Goal: Task Accomplishment & Management: Use online tool/utility

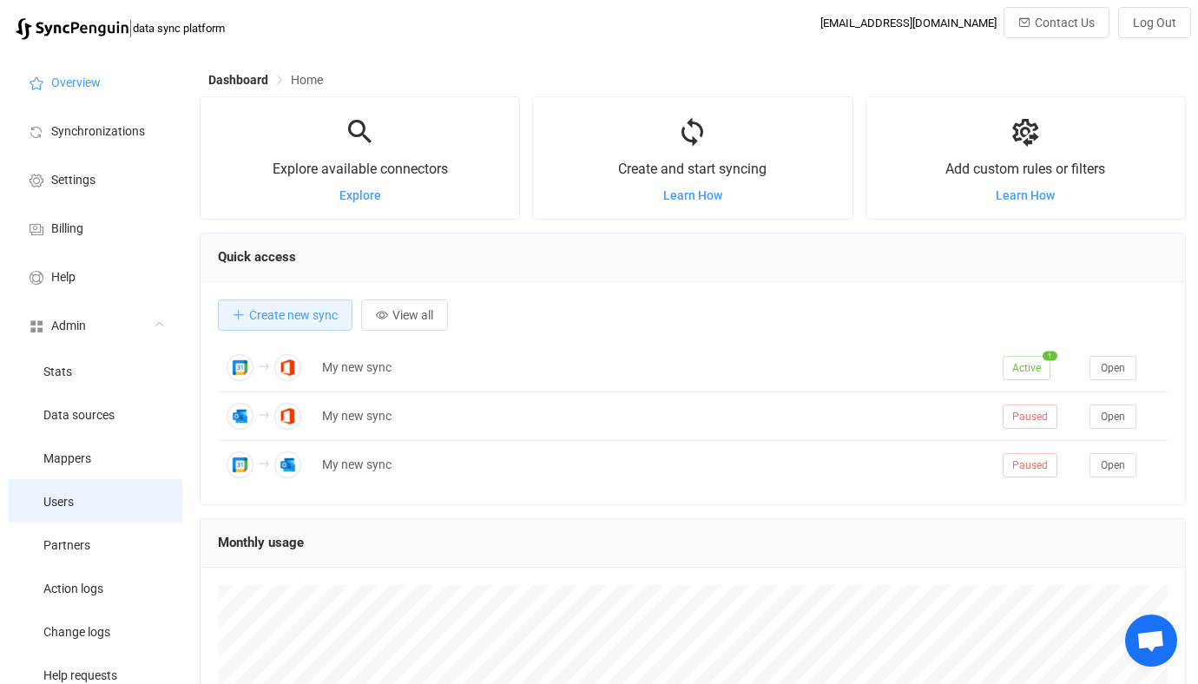
scroll to position [337, 986]
click at [73, 509] on span "Users" at bounding box center [58, 503] width 30 height 14
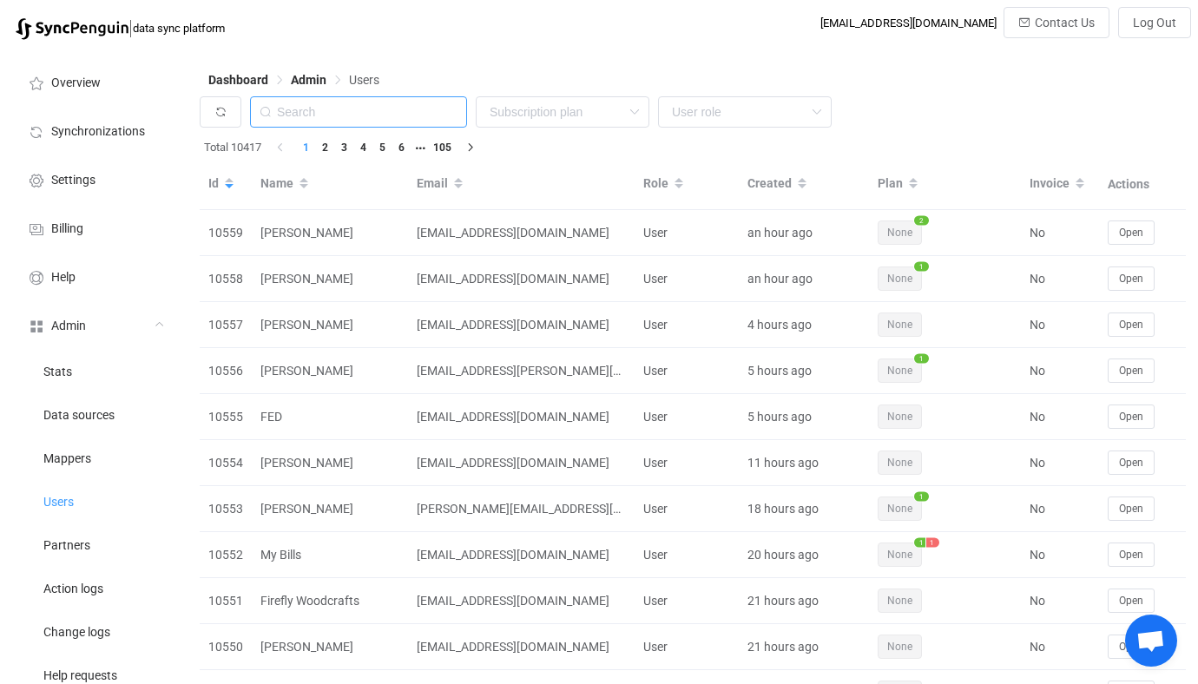
click at [368, 115] on input "text" at bounding box center [358, 111] width 217 height 31
paste input "mike@crownandkey.com"
type input "mike@crownandkey.com"
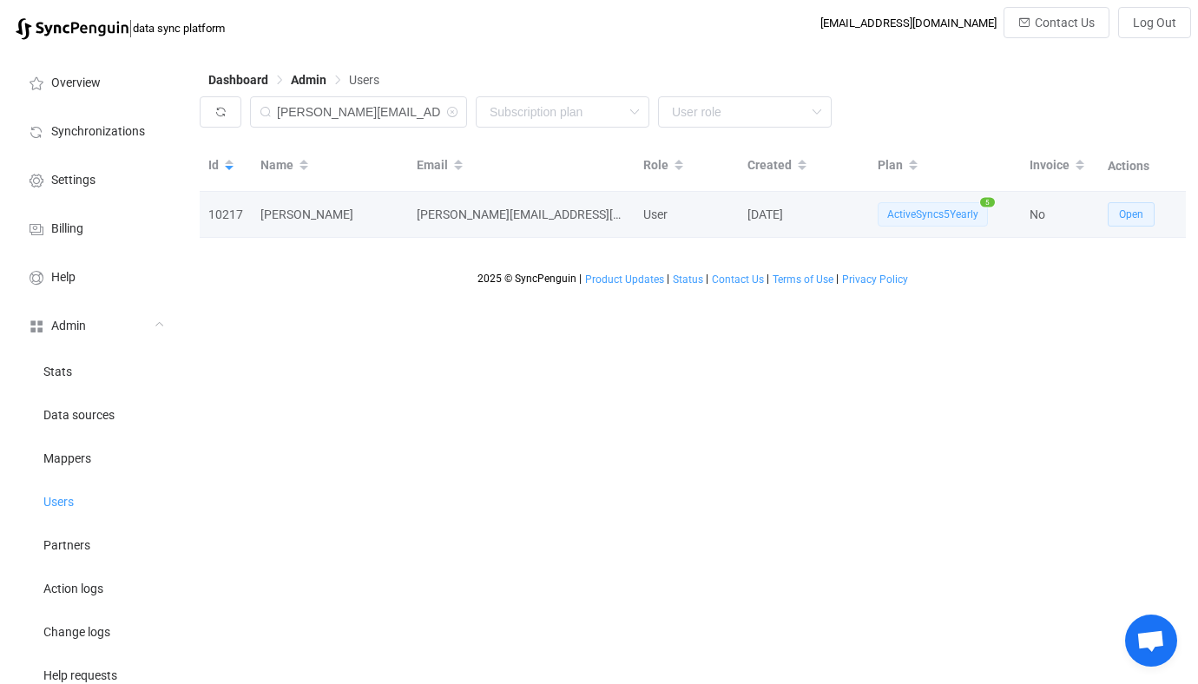
click at [1152, 211] on button "Open" at bounding box center [1130, 214] width 47 height 24
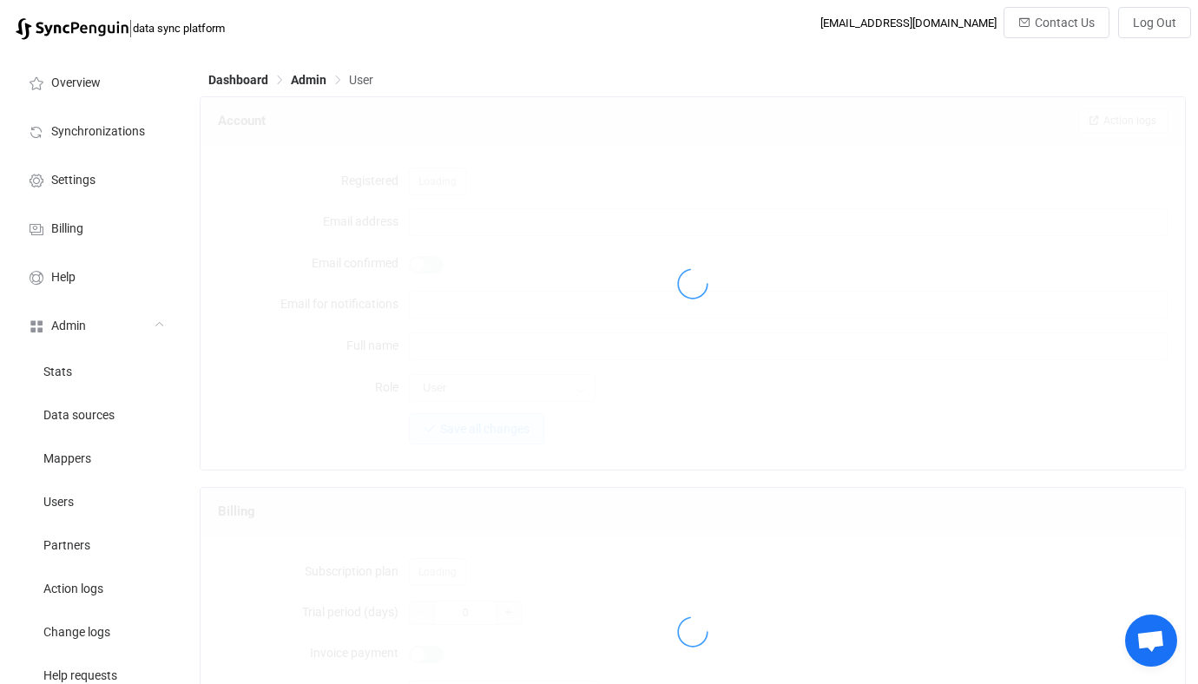
type input "mike@crownandkey.com"
type input "[PERSON_NAME]"
type input "14"
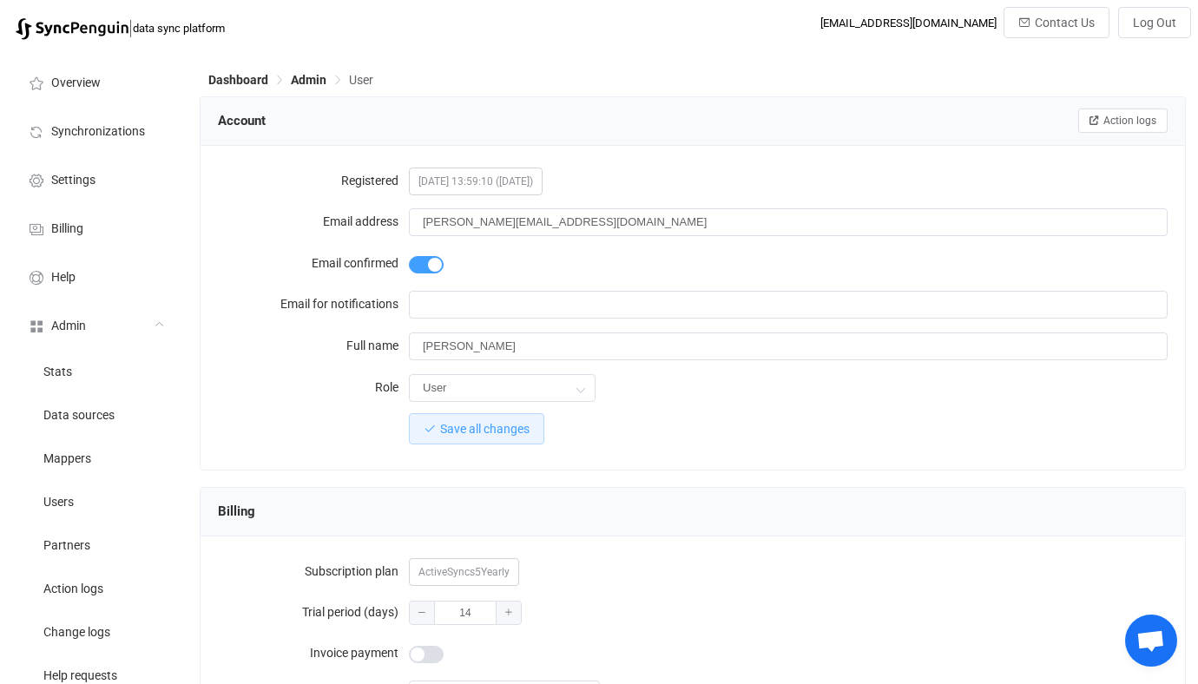
scroll to position [1650, 0]
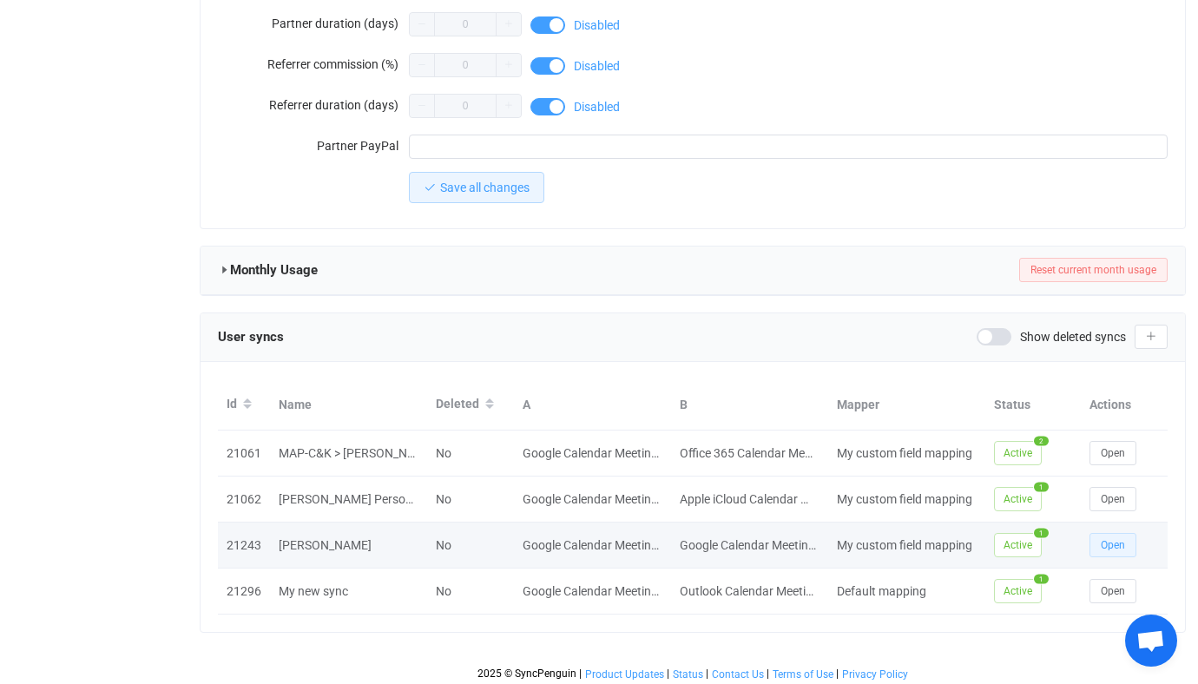
click at [1104, 547] on button "Open" at bounding box center [1112, 545] width 47 height 24
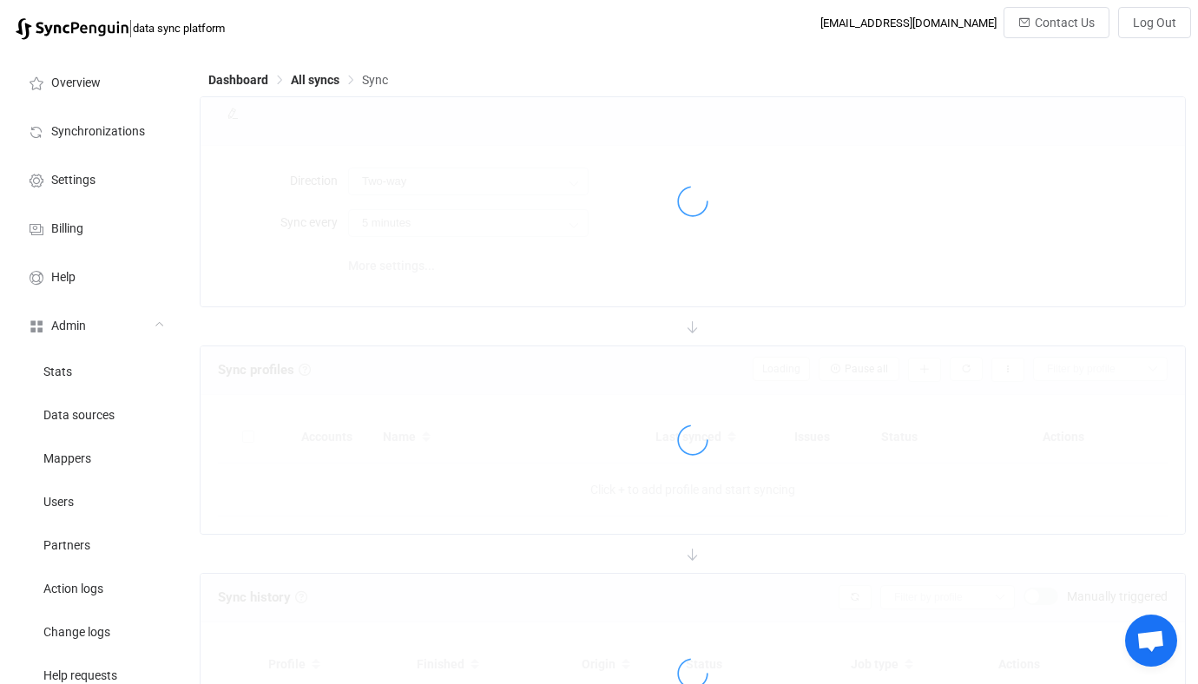
type input "A → B"
type input "4 hours"
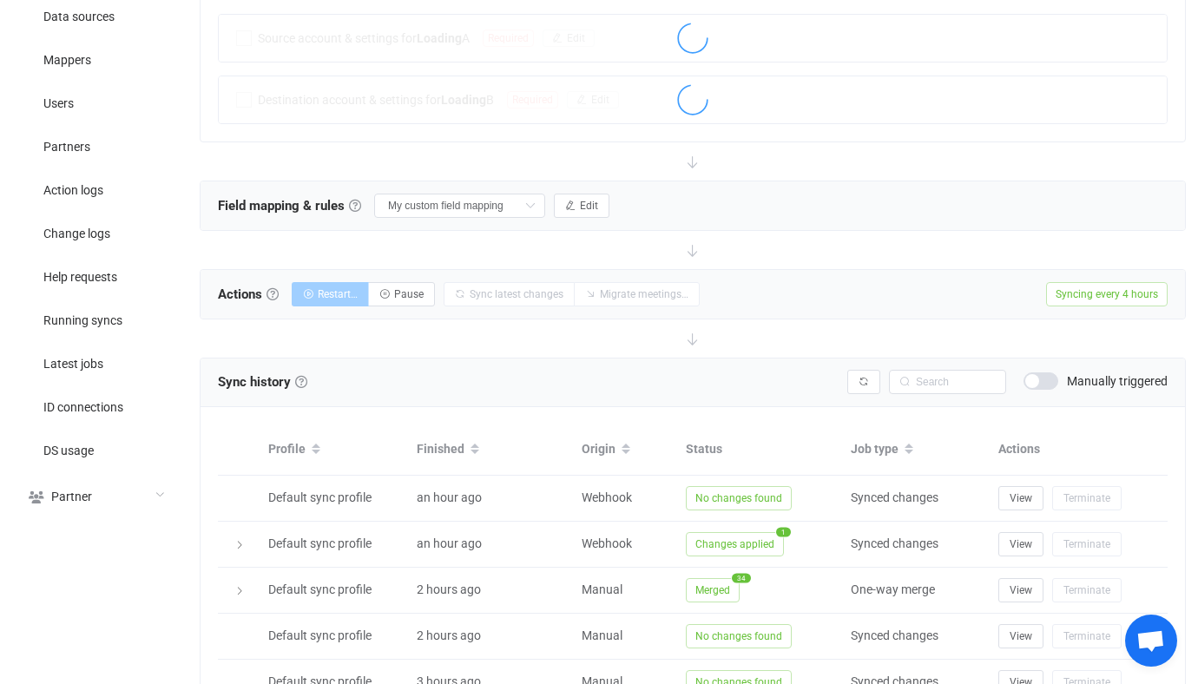
scroll to position [308, 0]
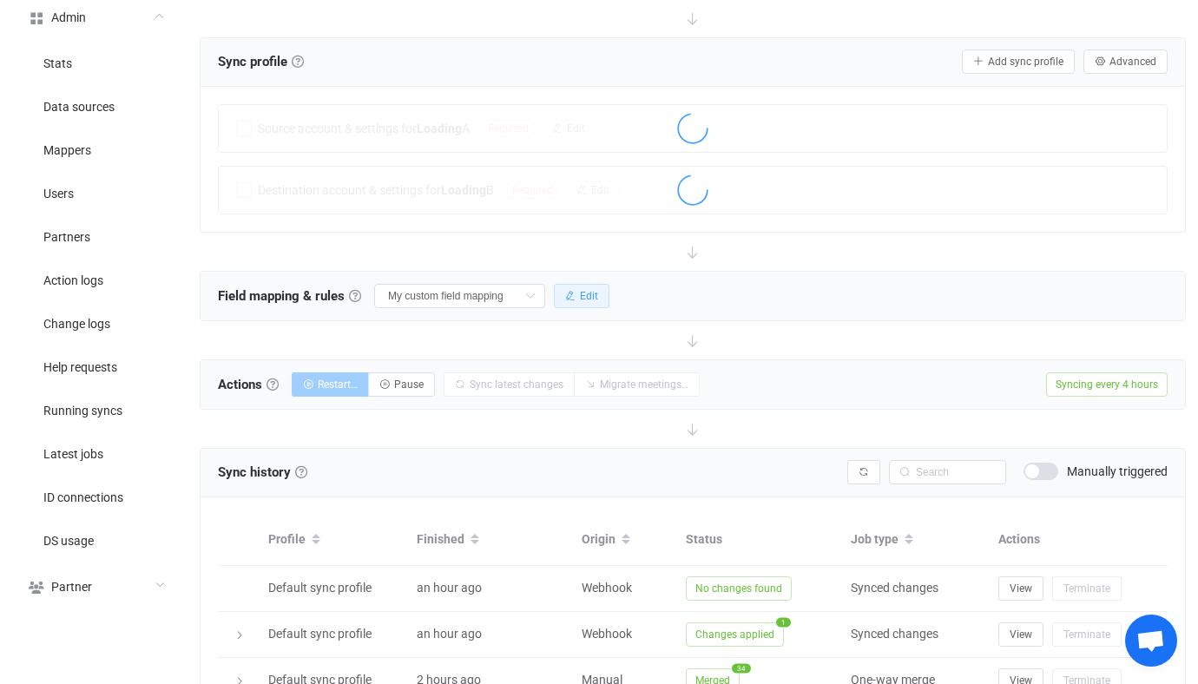
click at [580, 291] on span "Edit" at bounding box center [589, 296] width 18 height 12
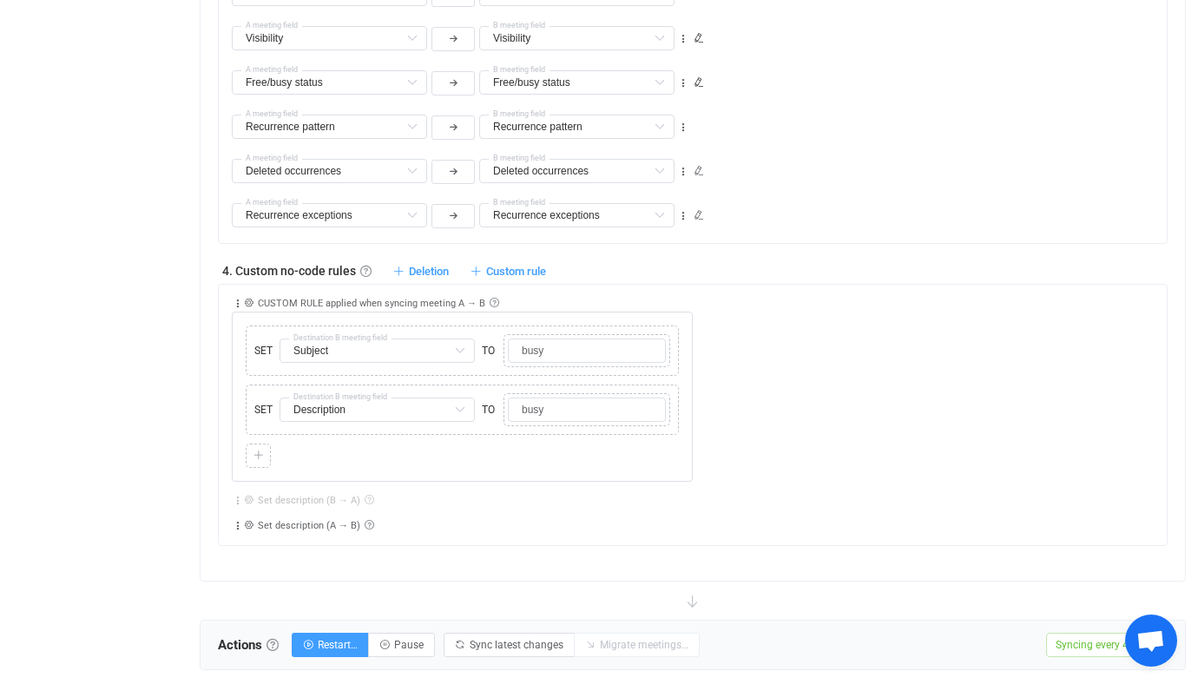
scroll to position [1767, 0]
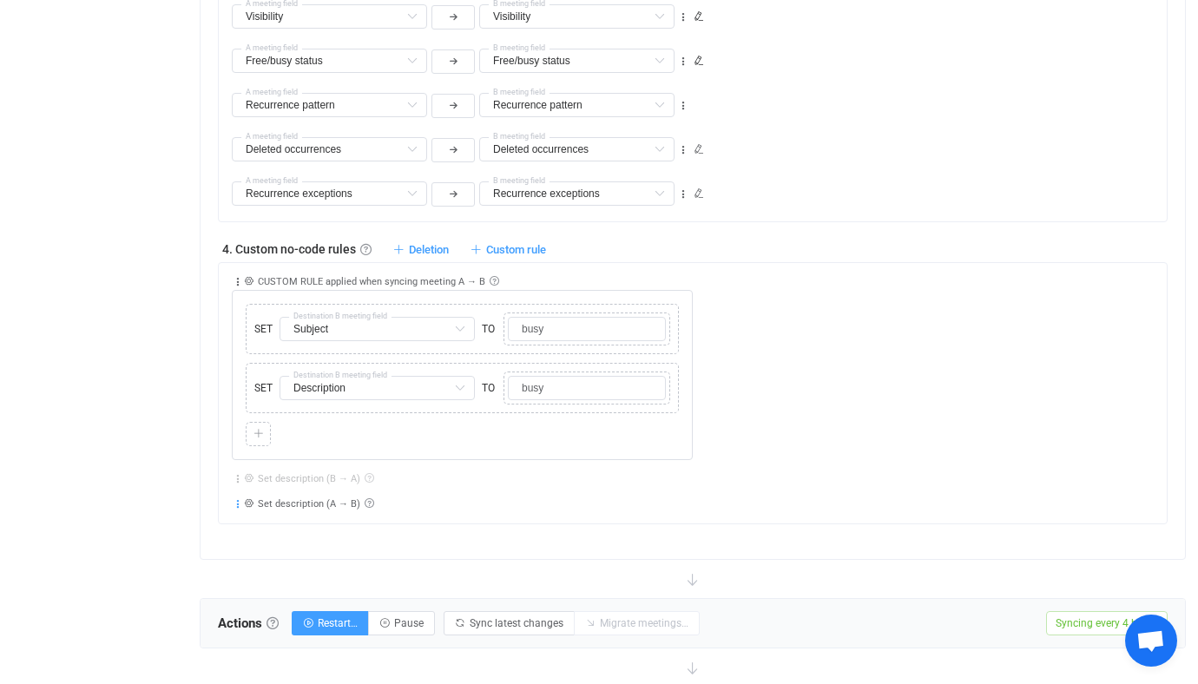
click at [235, 507] on icon at bounding box center [238, 504] width 12 height 12
click at [219, 528] on li "Open" at bounding box center [185, 543] width 114 height 31
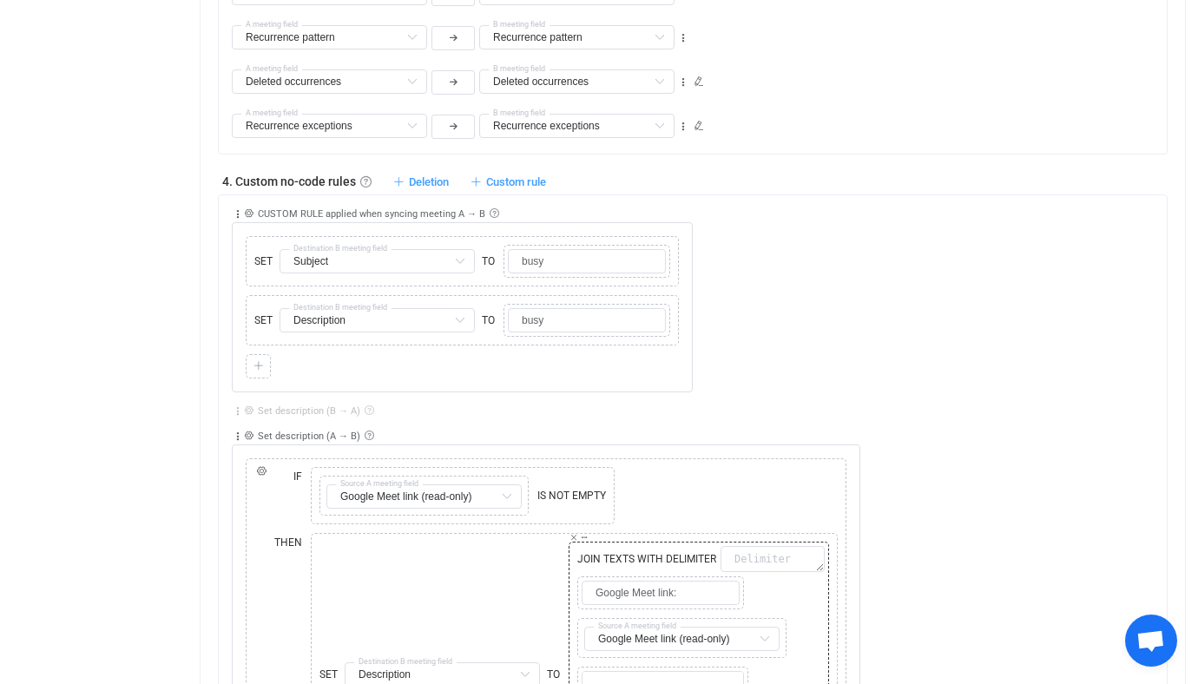
scroll to position [1701, 0]
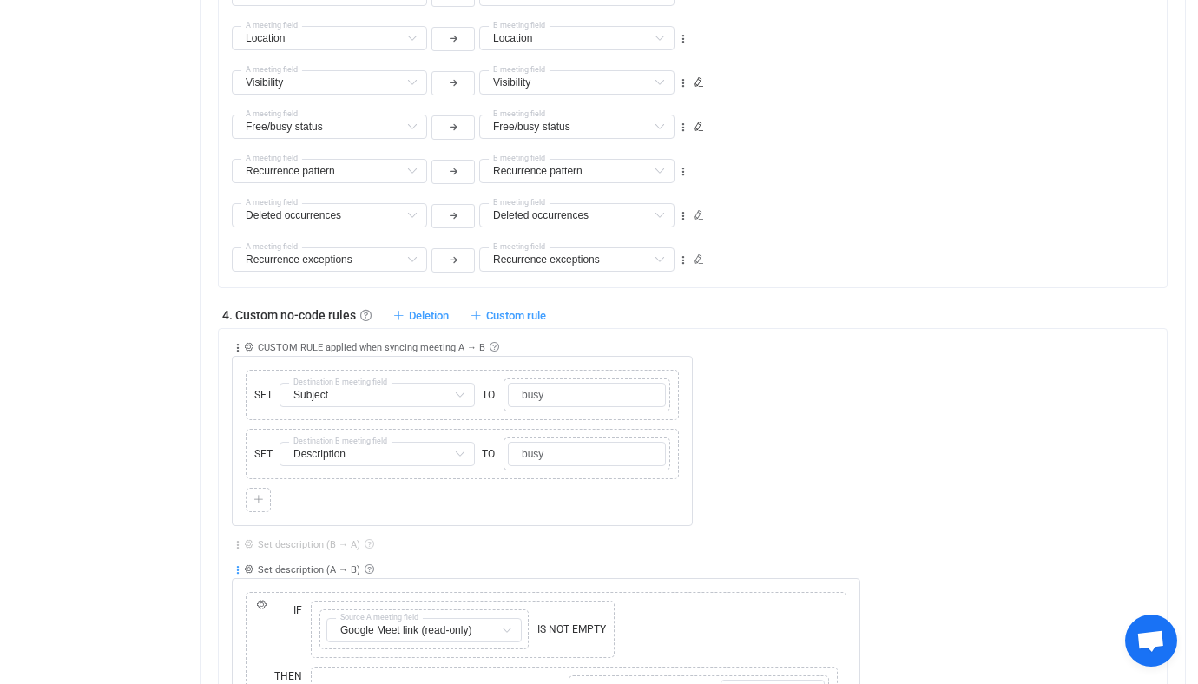
click at [240, 568] on icon at bounding box center [238, 570] width 12 height 12
click at [203, 435] on li "Collapse" at bounding box center [185, 432] width 114 height 31
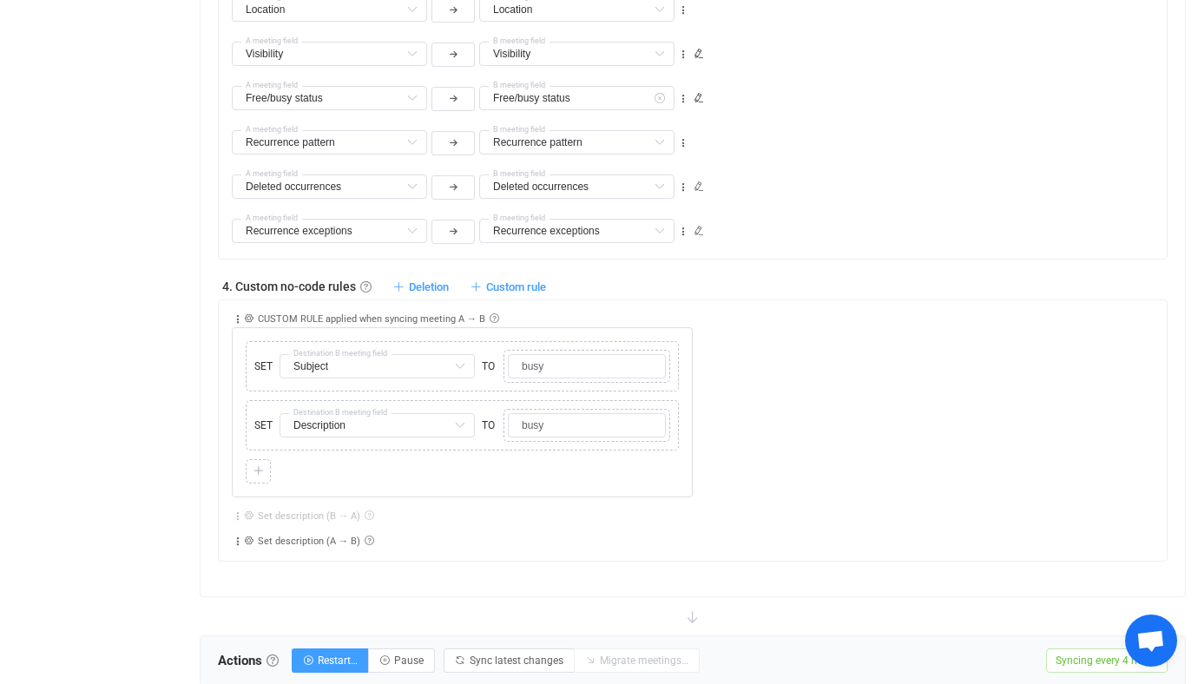
scroll to position [1763, 0]
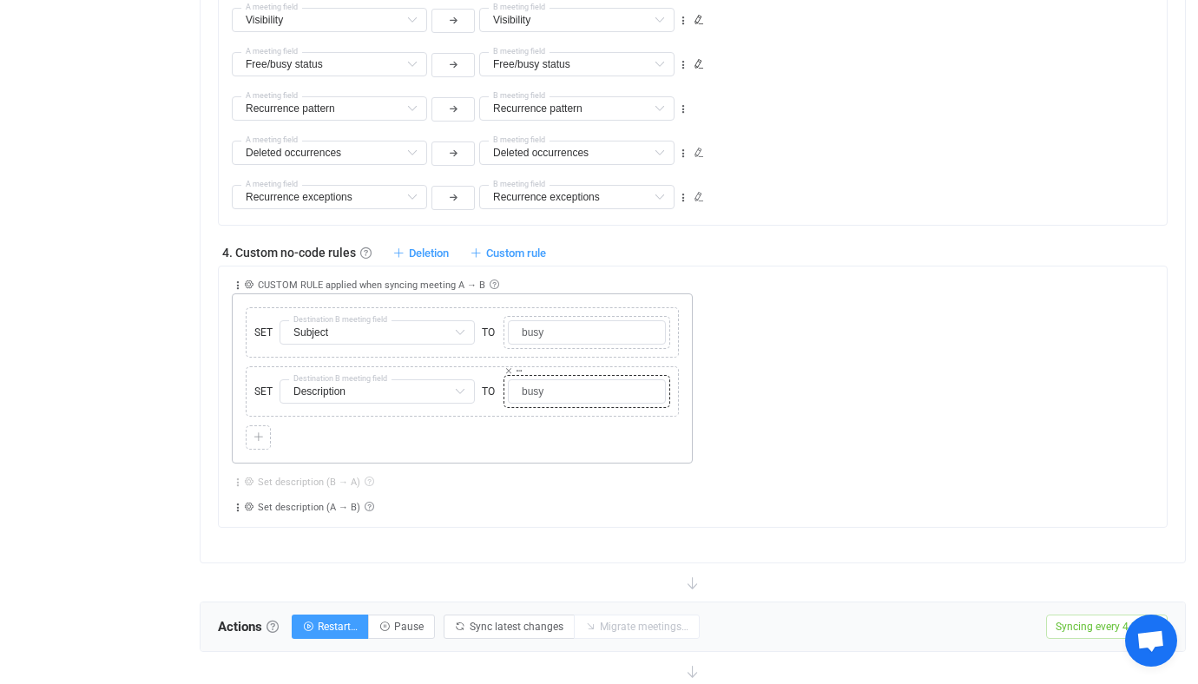
click at [565, 366] on div "Copy Cut Replace TYPE MISMATCH" at bounding box center [586, 371] width 165 height 10
click at [561, 393] on input "busy" at bounding box center [587, 391] width 158 height 24
click at [828, 340] on div "Collapse Move up Move down Delete Applied to Only meeting(s) from A Only meetin…" at bounding box center [699, 364] width 935 height 197
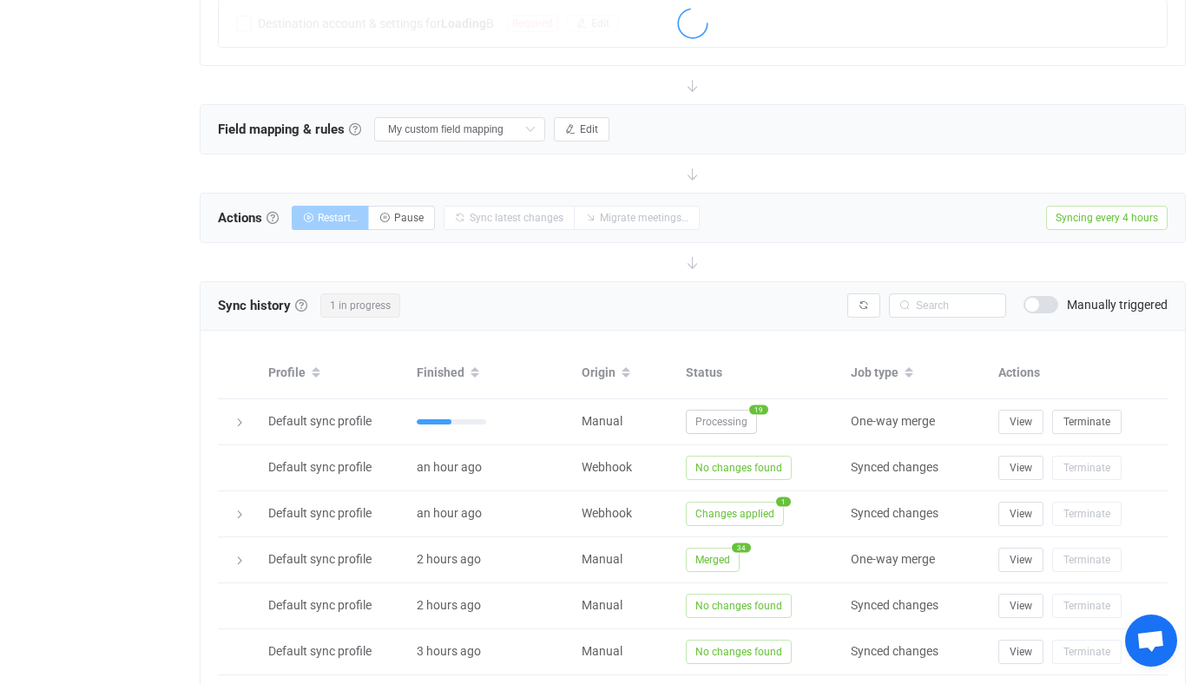
scroll to position [469, 0]
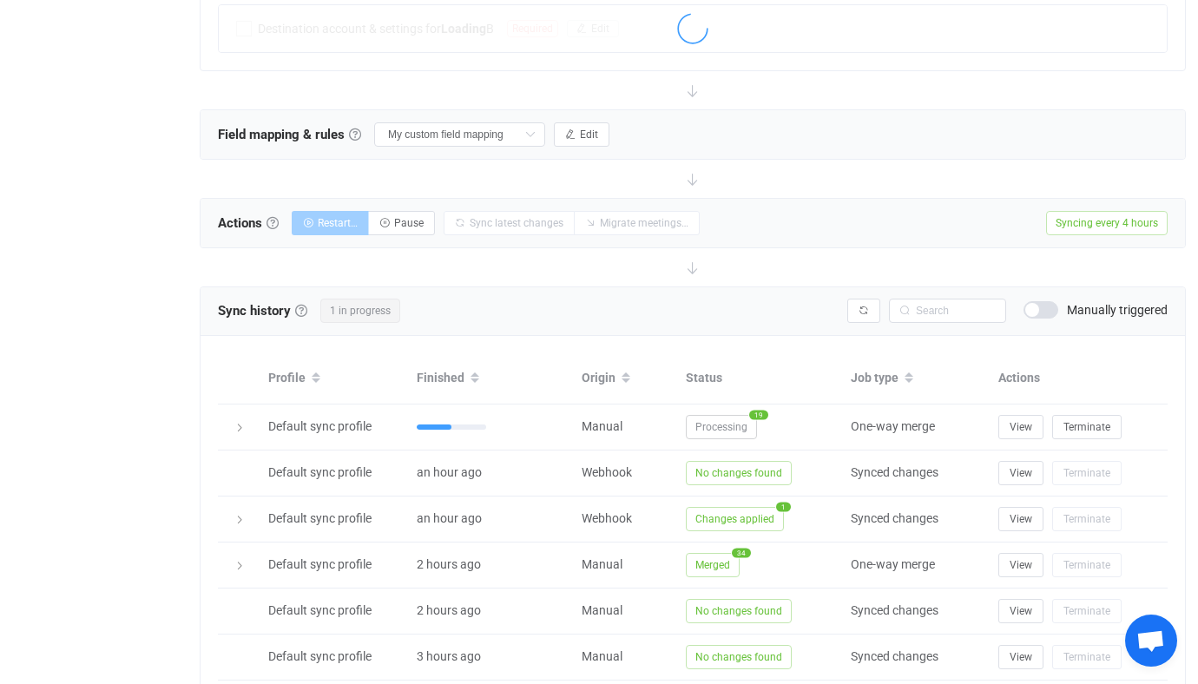
click at [697, 417] on span "Processing" at bounding box center [721, 427] width 71 height 24
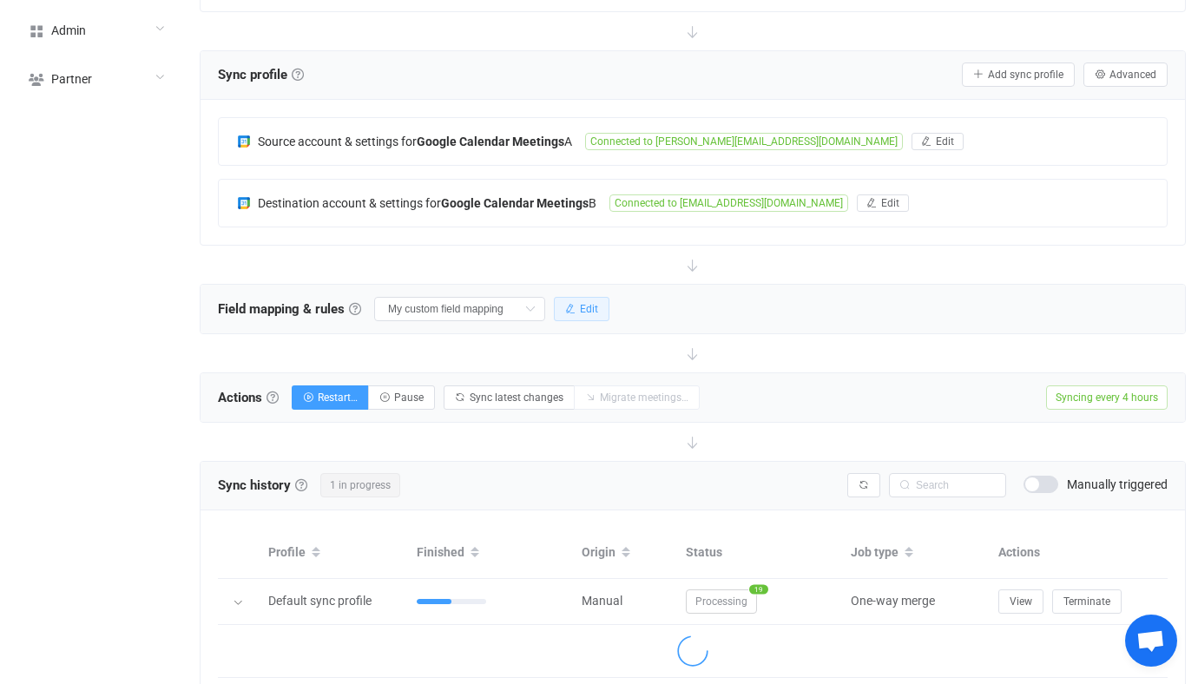
click at [580, 303] on span "Edit" at bounding box center [589, 309] width 18 height 12
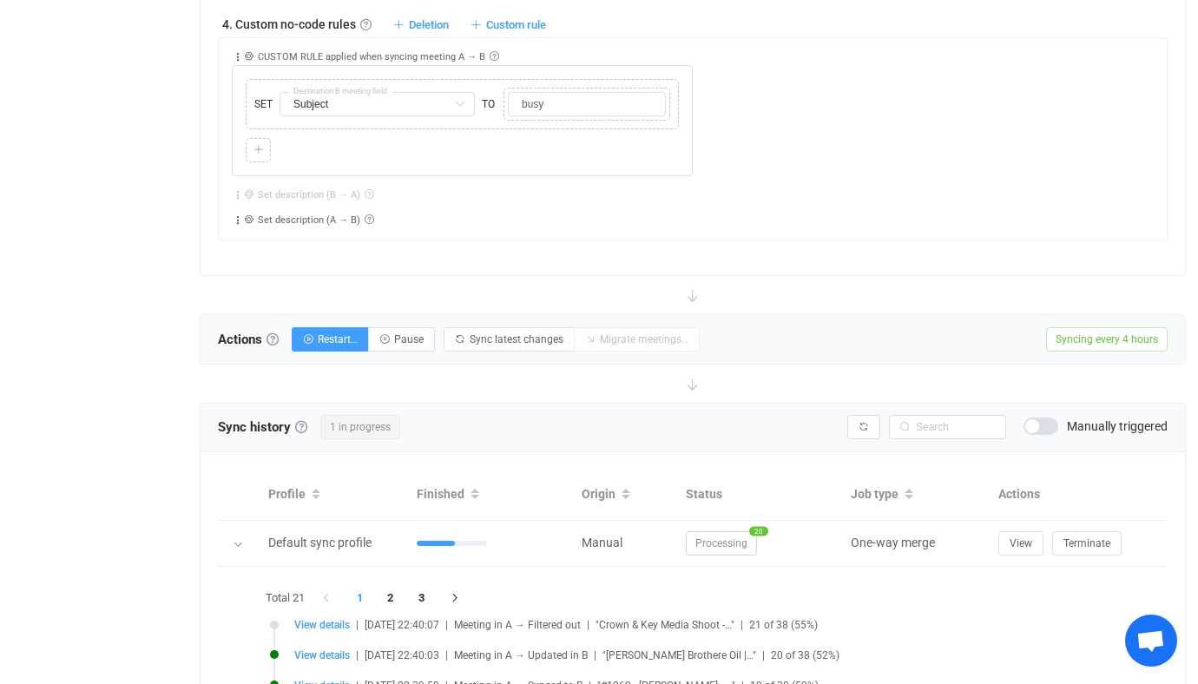
scroll to position [1972, 0]
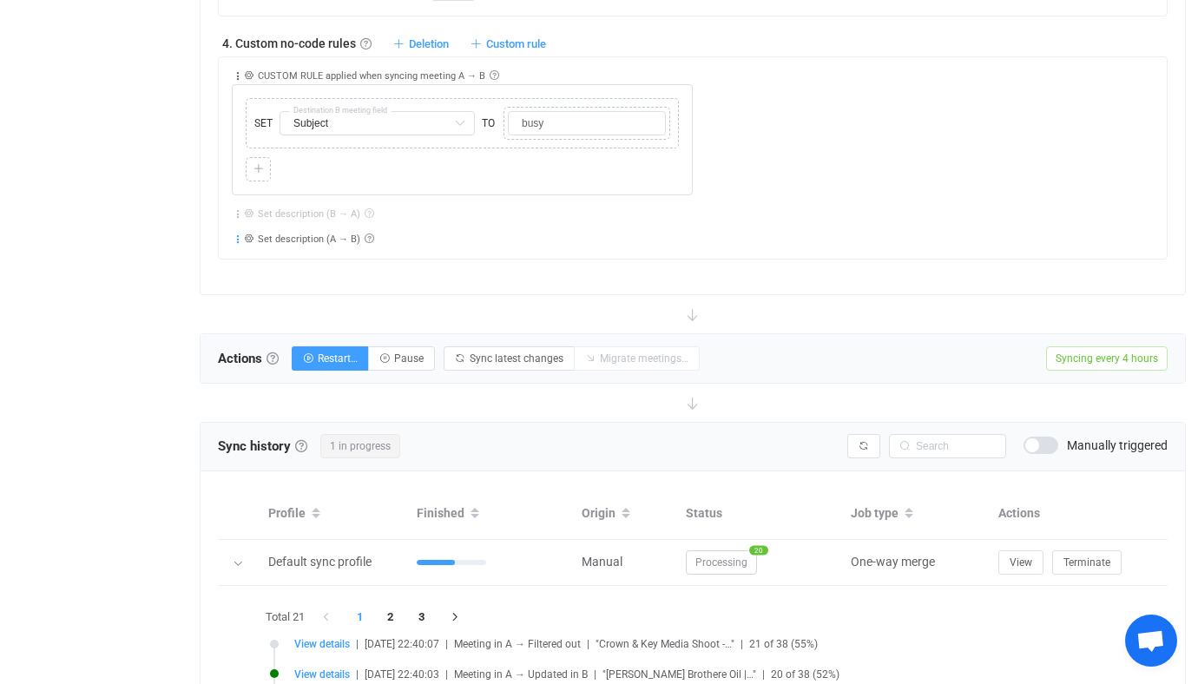
click at [239, 235] on icon at bounding box center [238, 239] width 12 height 12
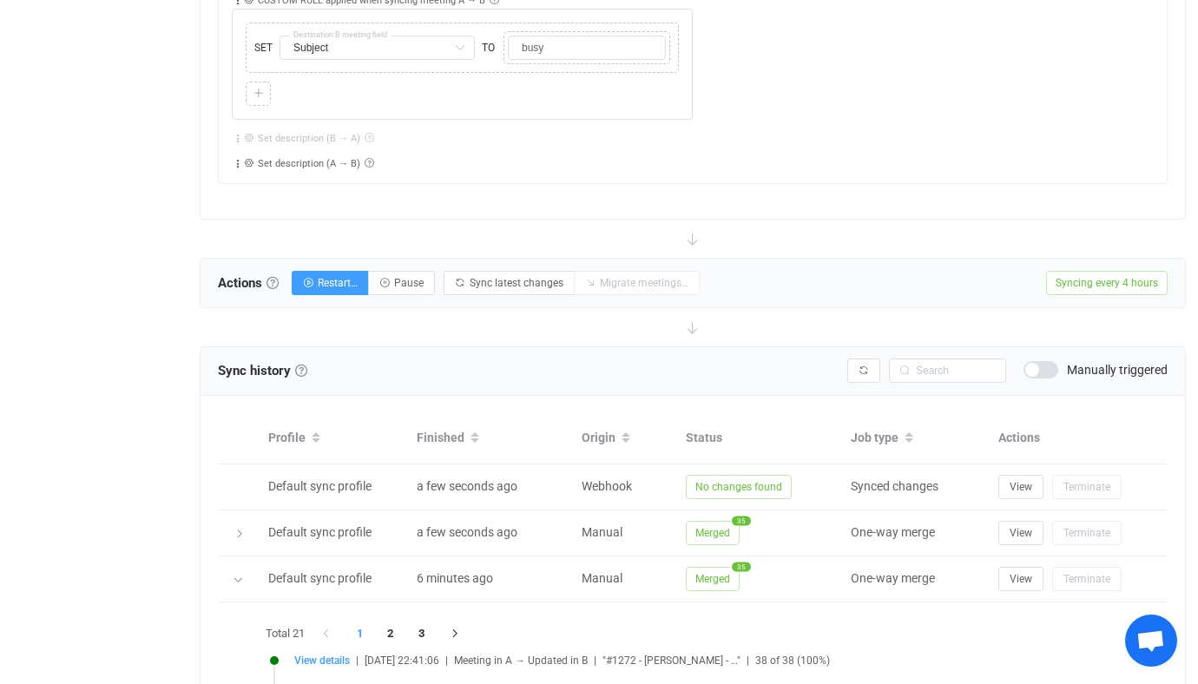
scroll to position [2050, 0]
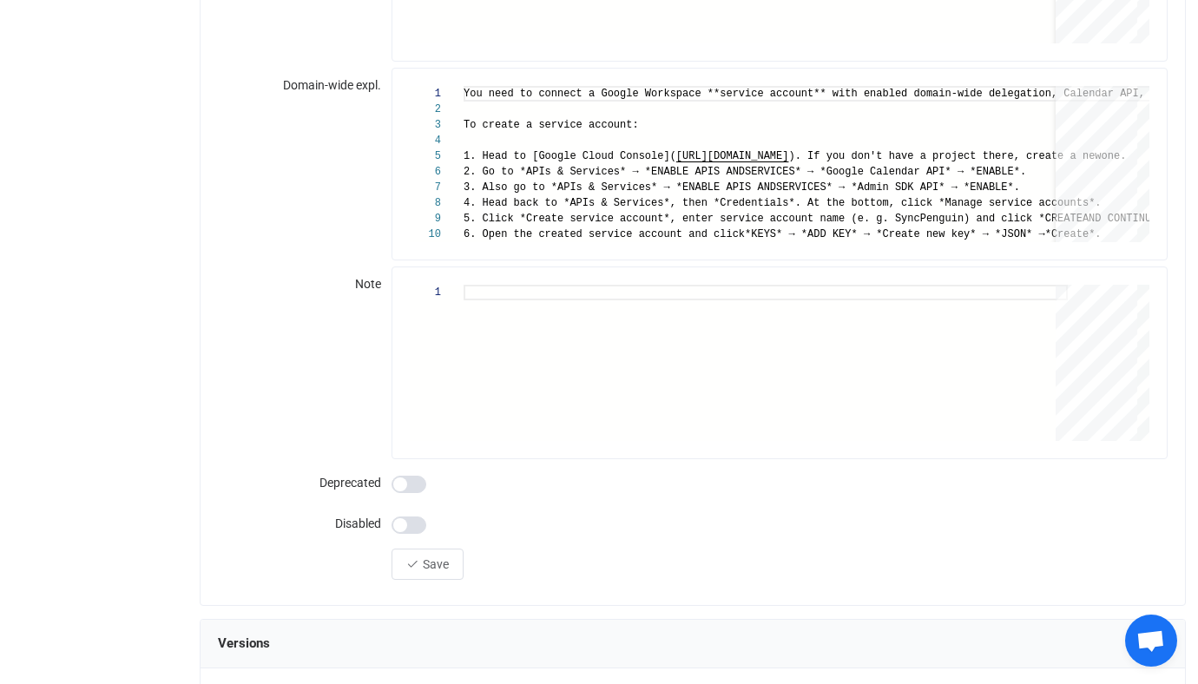
scroll to position [1700, 0]
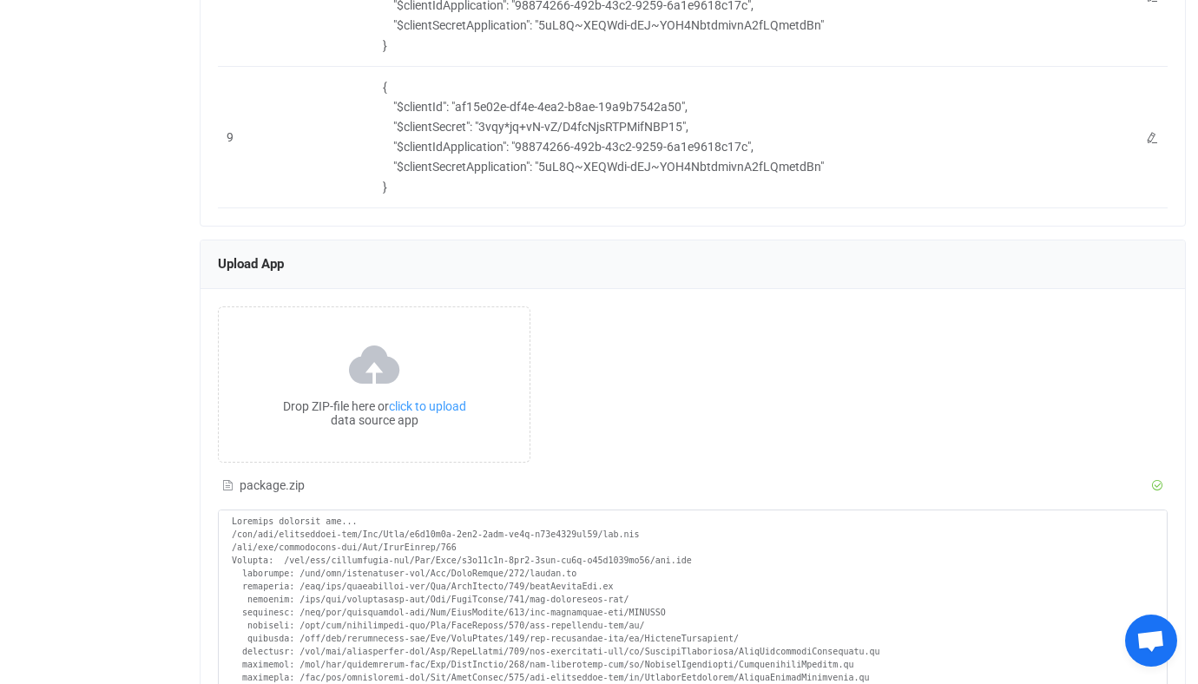
scroll to position [2398, 0]
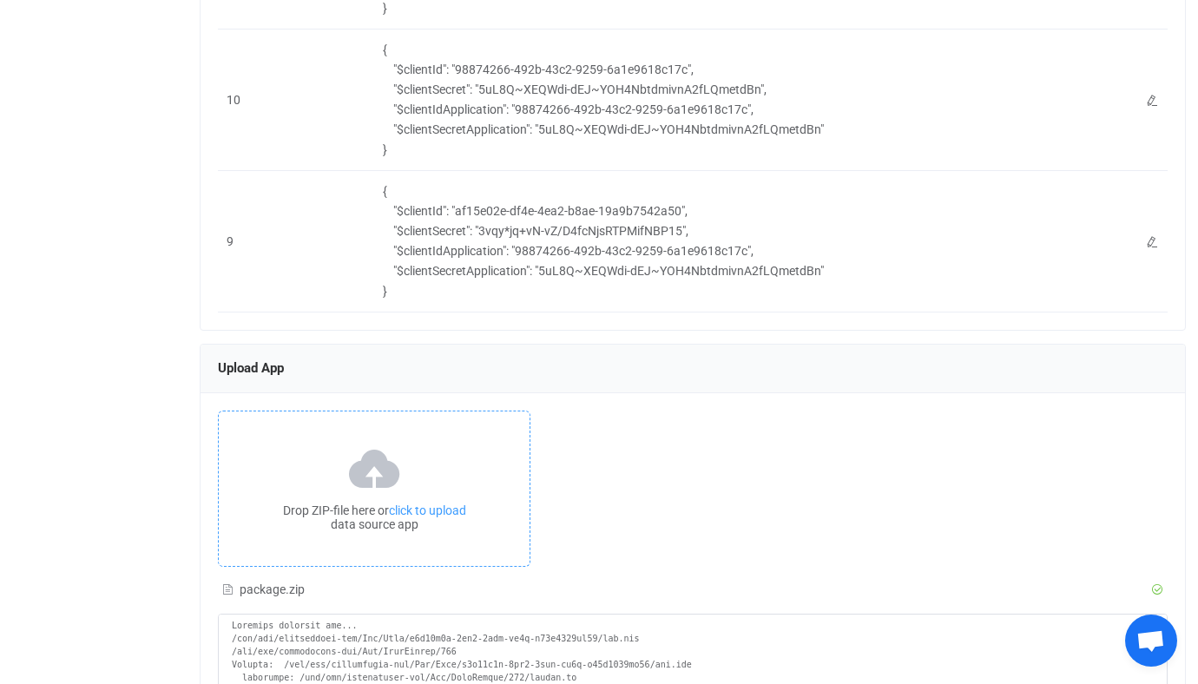
click at [367, 460] on icon at bounding box center [374, 467] width 58 height 43
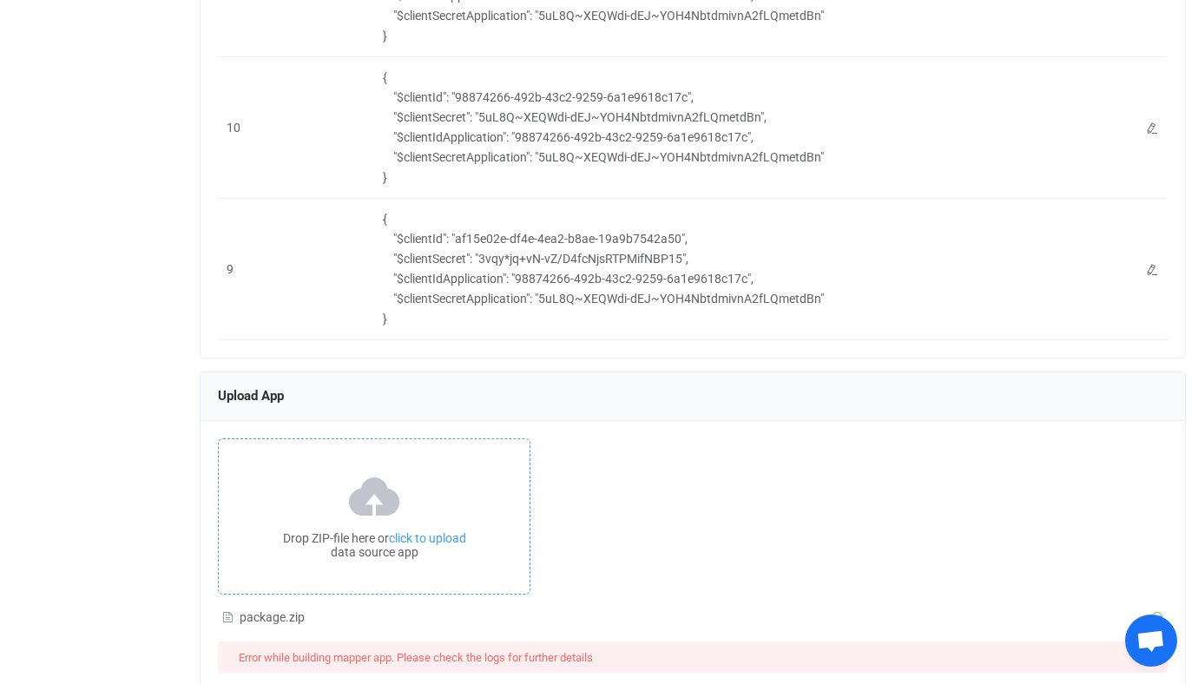
scroll to position [2844, 0]
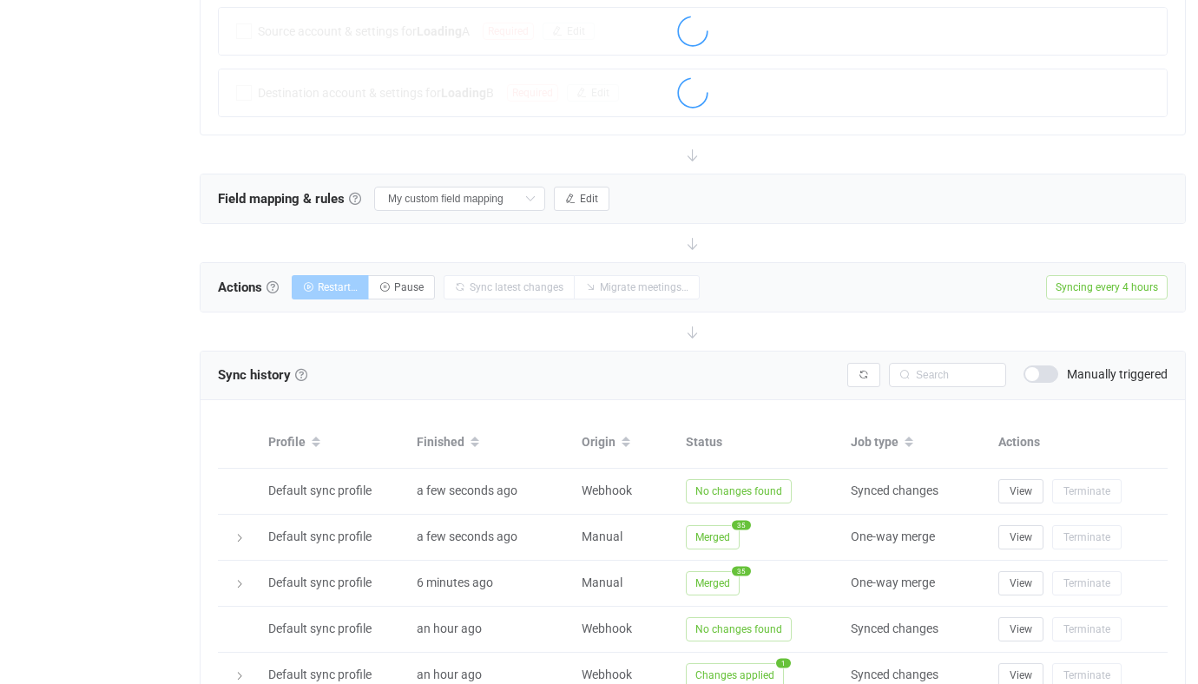
scroll to position [528, 0]
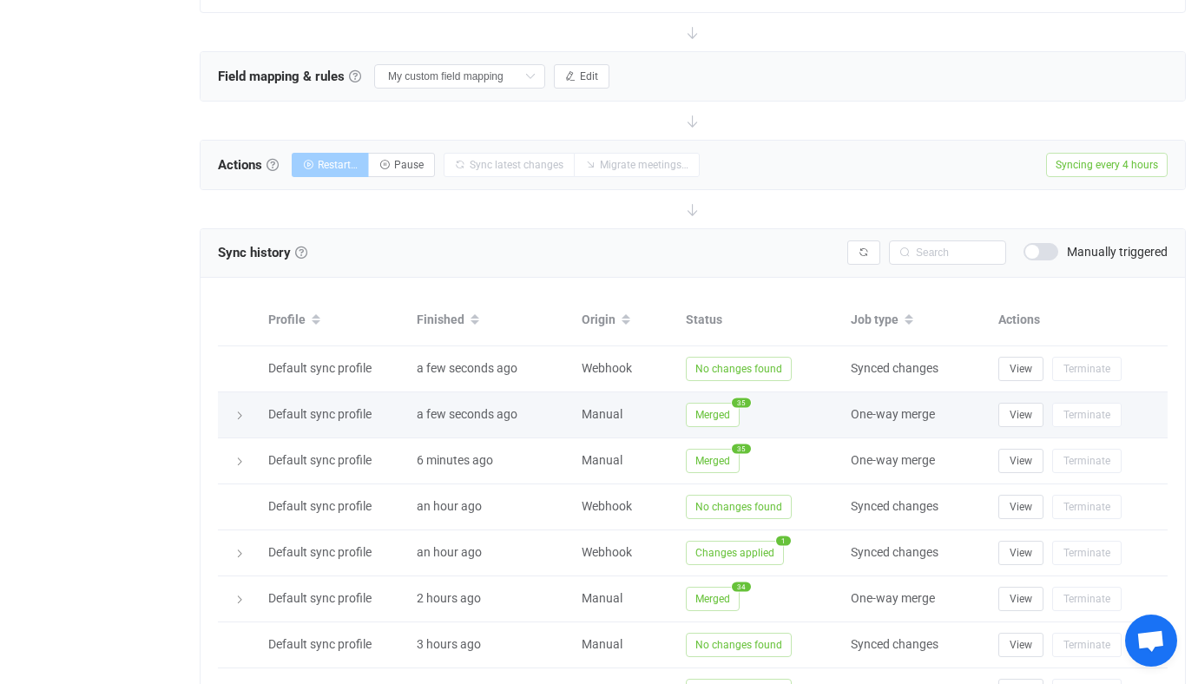
click at [706, 412] on span "Merged" at bounding box center [713, 415] width 54 height 24
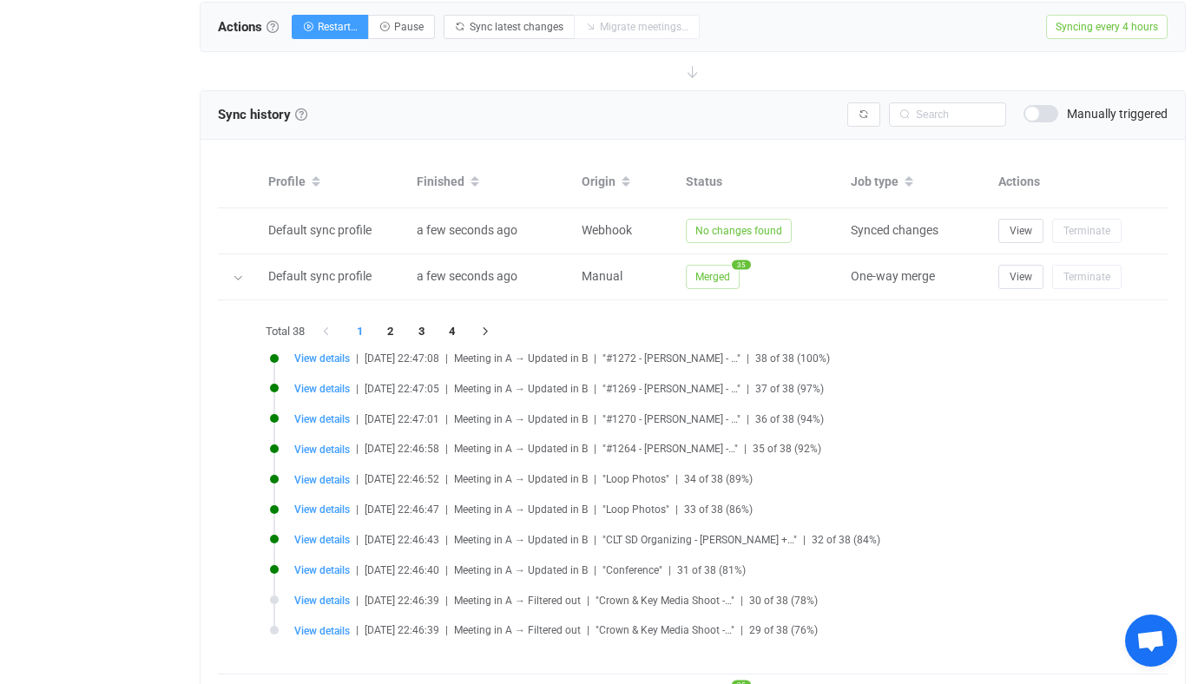
scroll to position [441, 0]
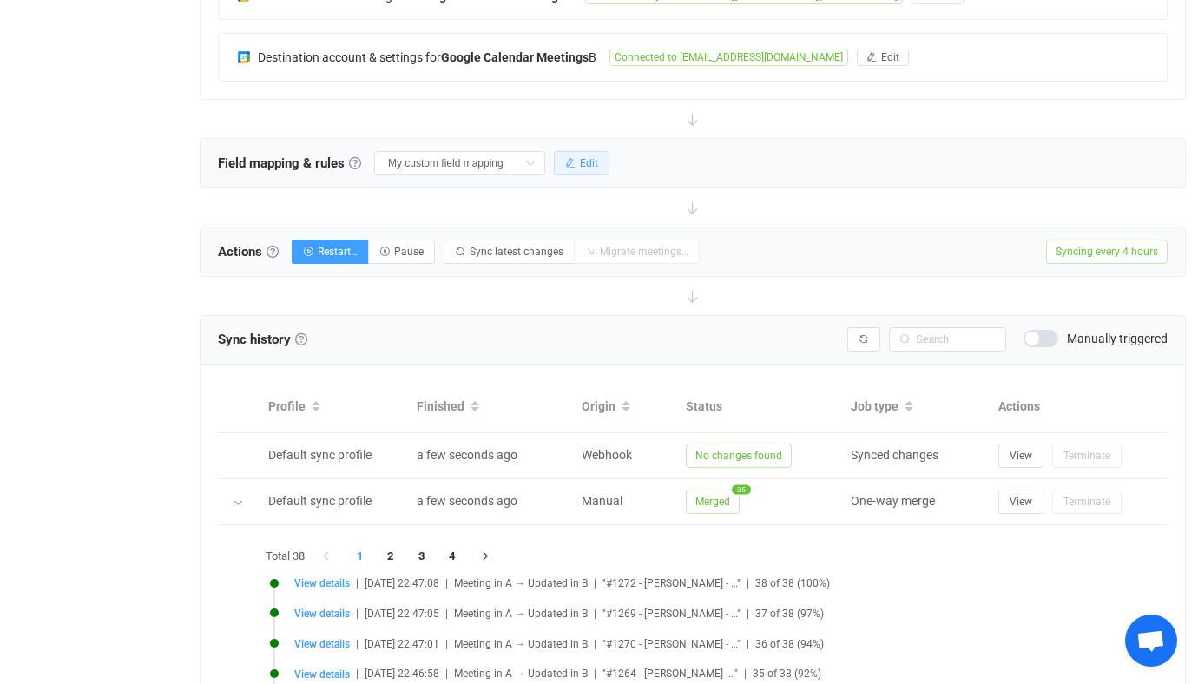
click at [568, 153] on button "Edit" at bounding box center [582, 163] width 56 height 24
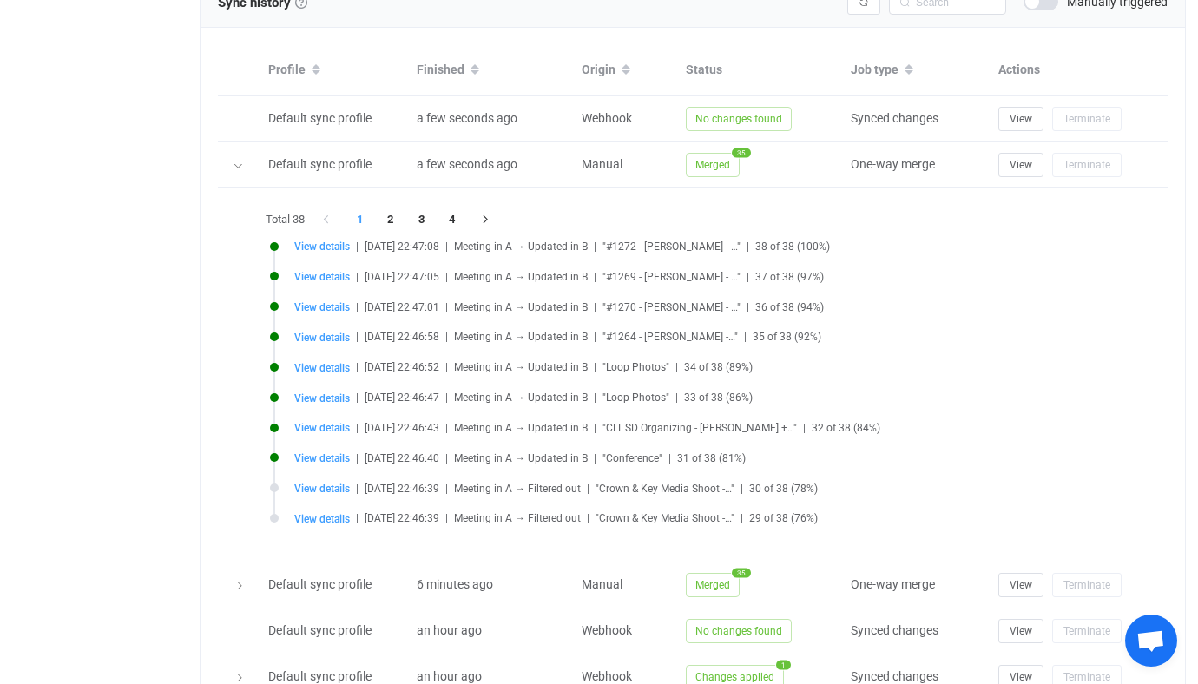
scroll to position [3012, 0]
click at [320, 367] on span "View details" at bounding box center [322, 366] width 56 height 12
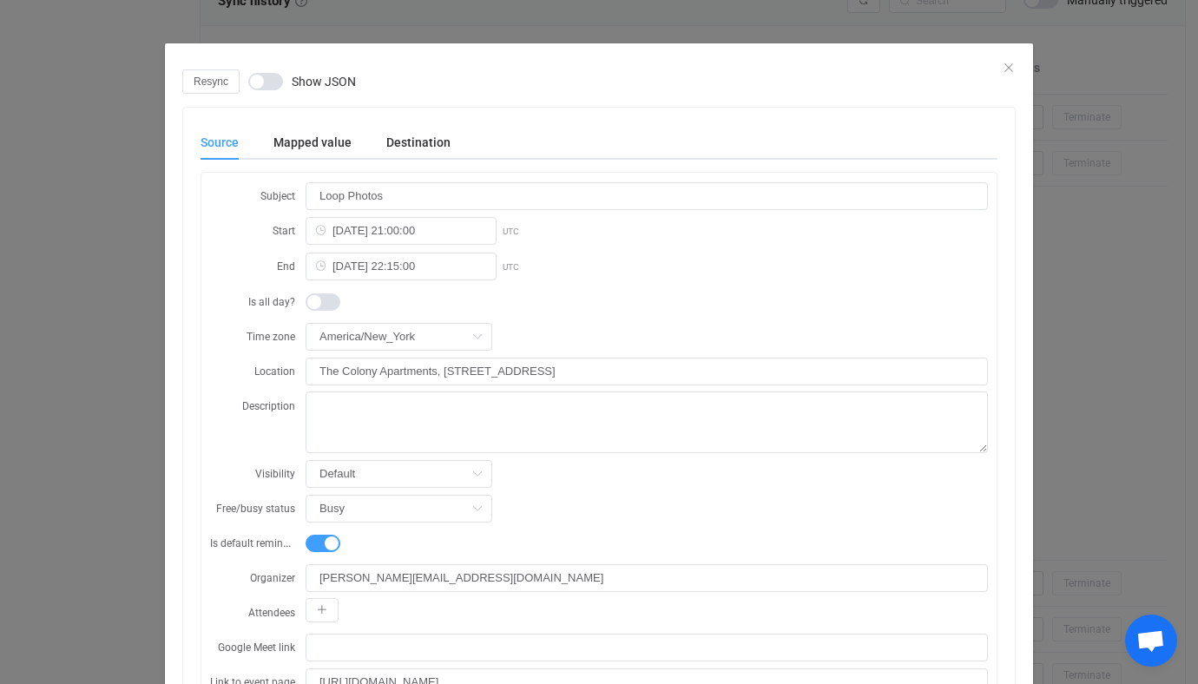
click at [333, 155] on div "Mapped value" at bounding box center [312, 142] width 113 height 35
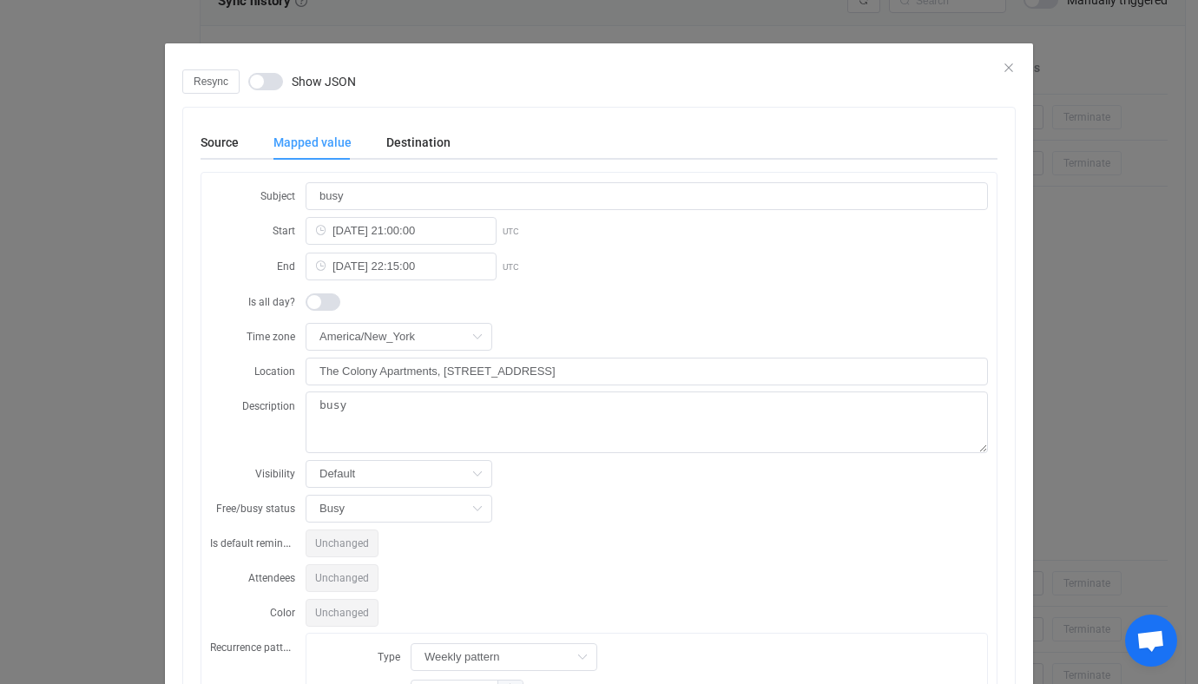
click at [424, 161] on div "Source Mapped value Destination Subject Loop Photos Start 2025-10-06 21:00:00 U…" at bounding box center [598, 670] width 797 height 1090
click at [205, 240] on div "Subject busy Start 2025-10-06 21:00:00 UTC End 2025-10-06 22:15:00 UTC Is all d…" at bounding box center [598, 693] width 795 height 1041
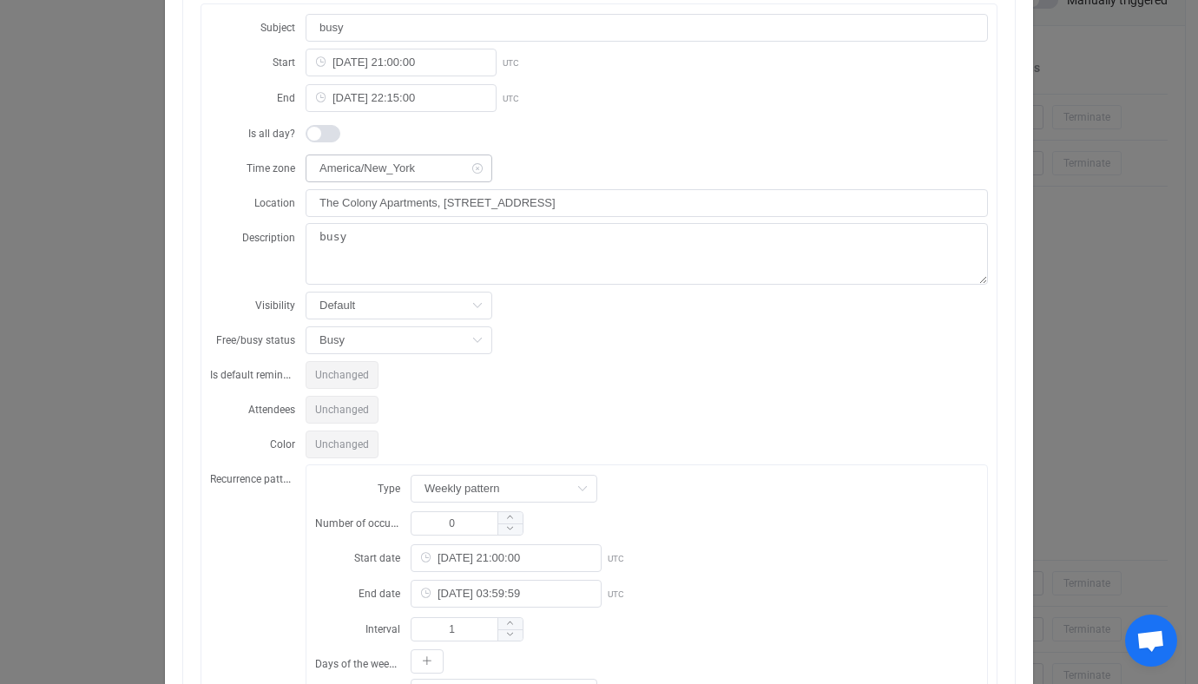
scroll to position [169, 0]
click at [134, 344] on div "Resync Show JSON Source Mapped value Destination Subject Loop Photos Start 2025…" at bounding box center [599, 342] width 1198 height 684
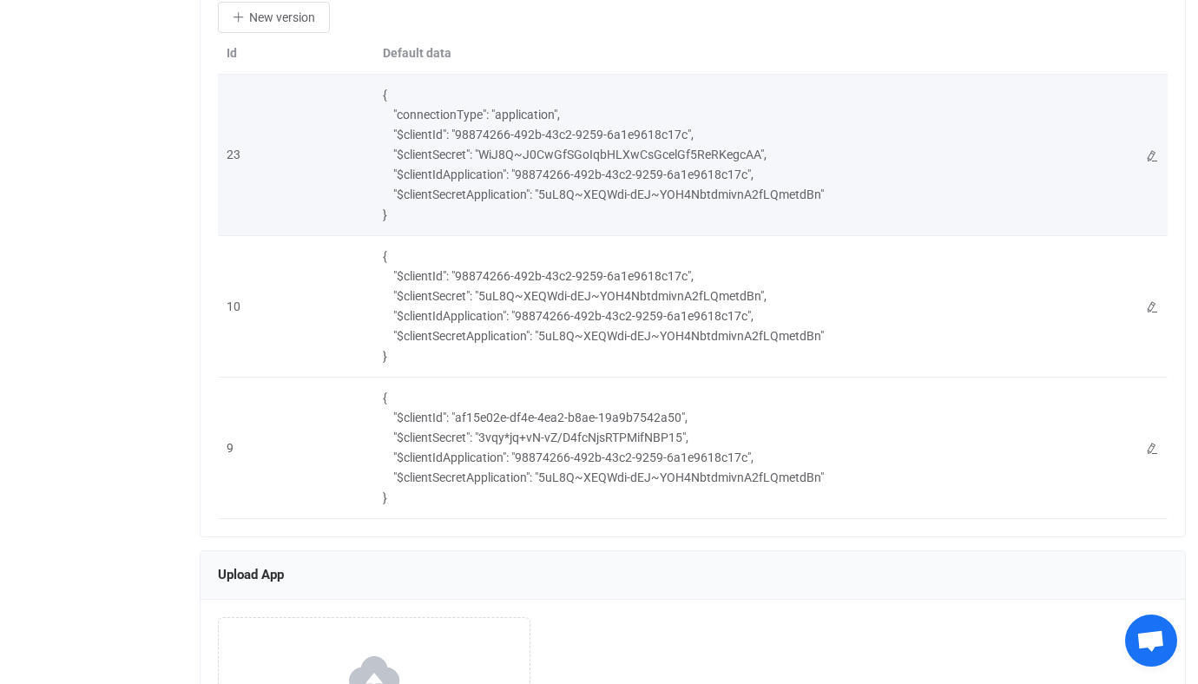
scroll to position [2435, 0]
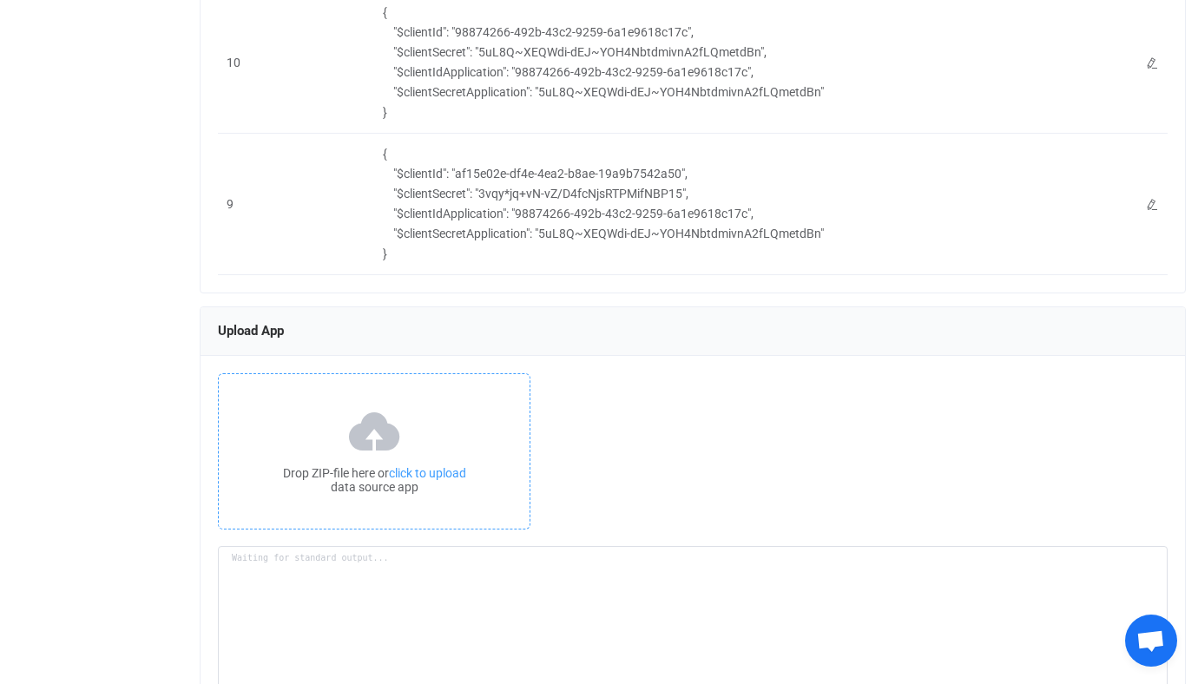
click at [327, 494] on div "Drop ZIP-file here or click to upload data source app" at bounding box center [374, 480] width 311 height 28
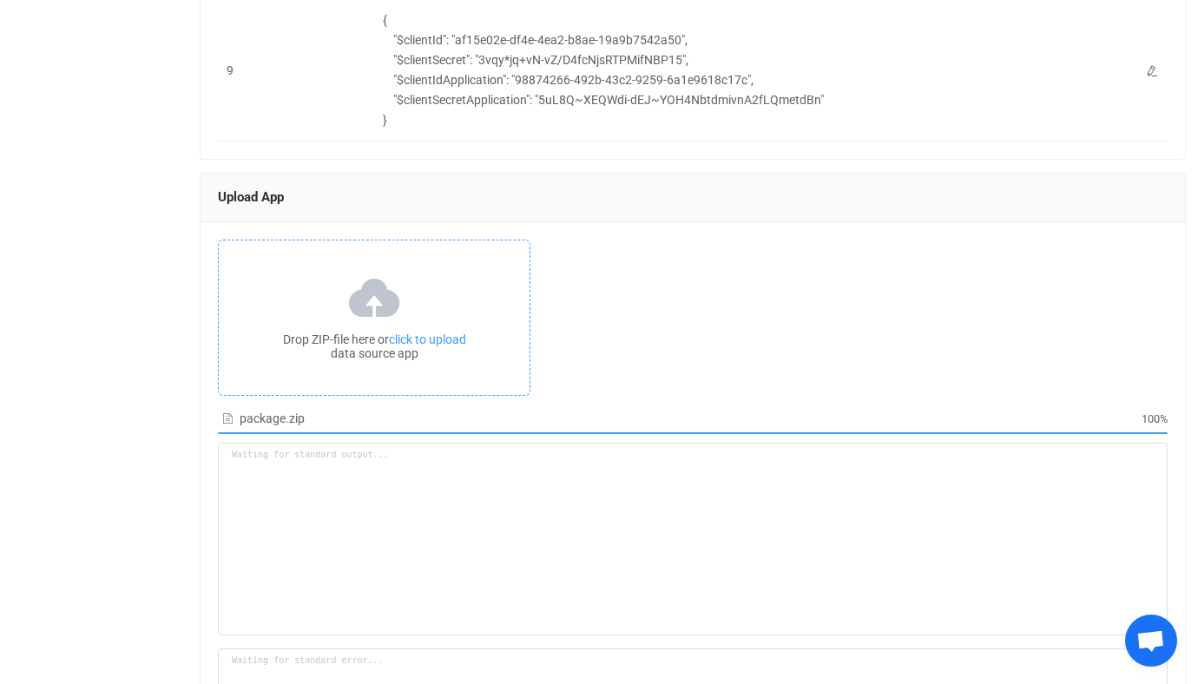
scroll to position [2593, 0]
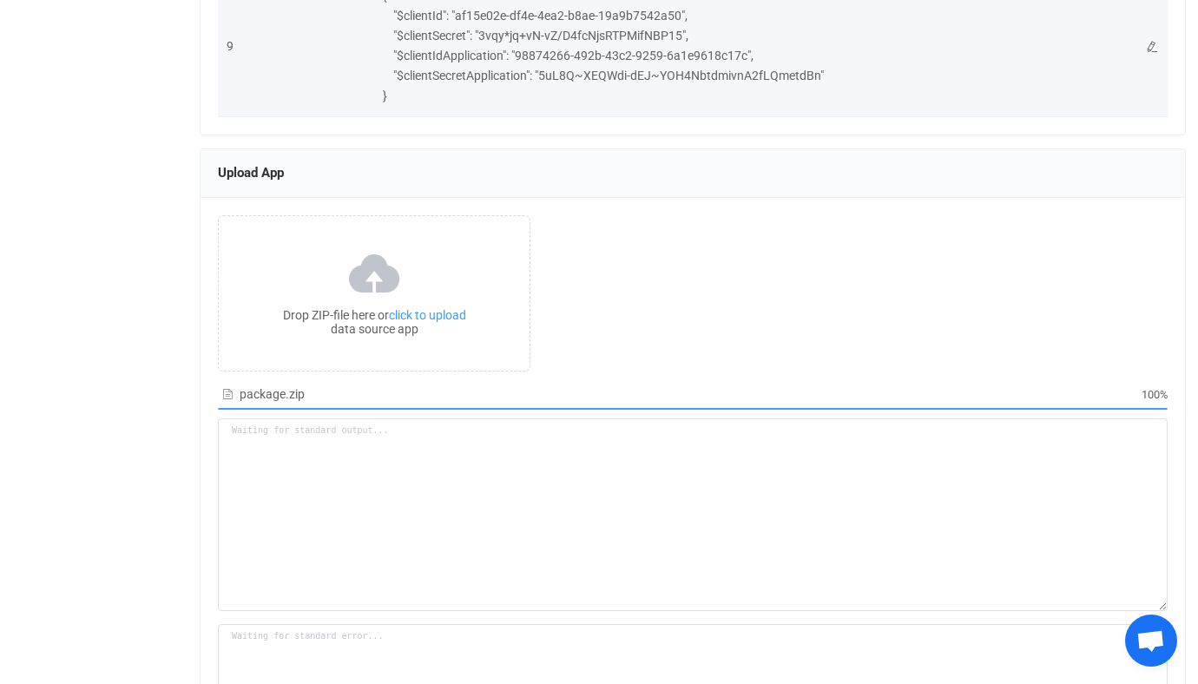
type textarea "Building resource app... /srv/www/syncpenguin-api/Env/Temp/f1230cae-4799-4876-8…"
type textarea "npm WARN deprecated har-validator@5.1.5: this library is no longer supported np…"
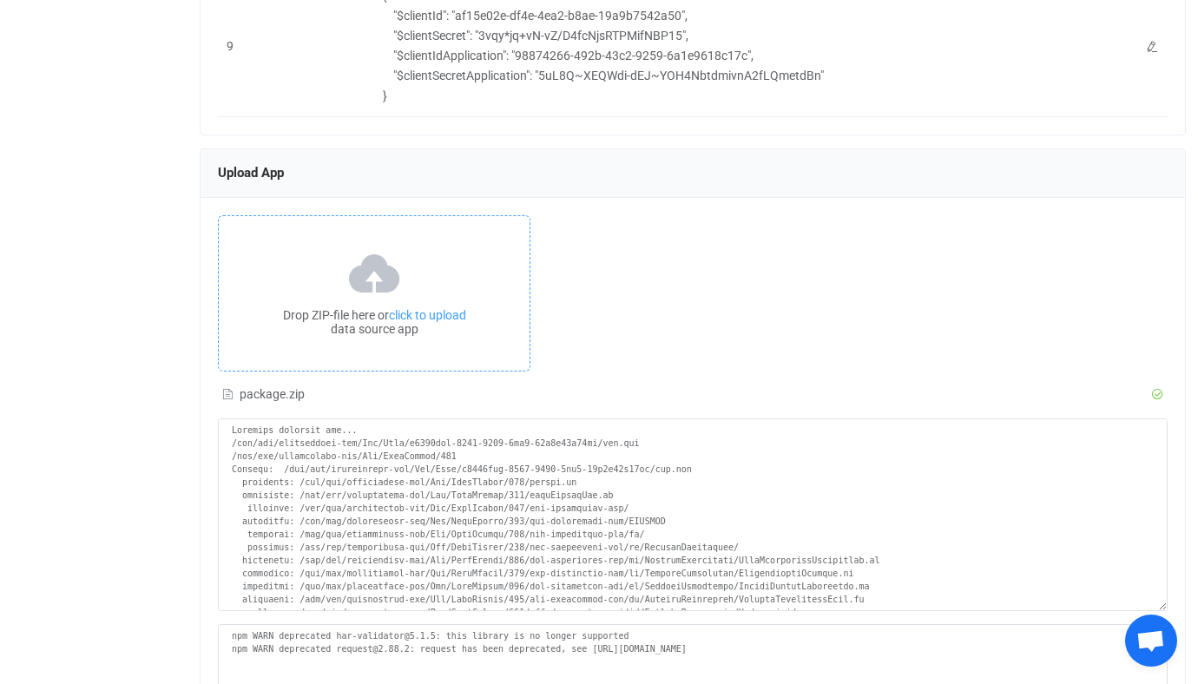
scroll to position [2801, 0]
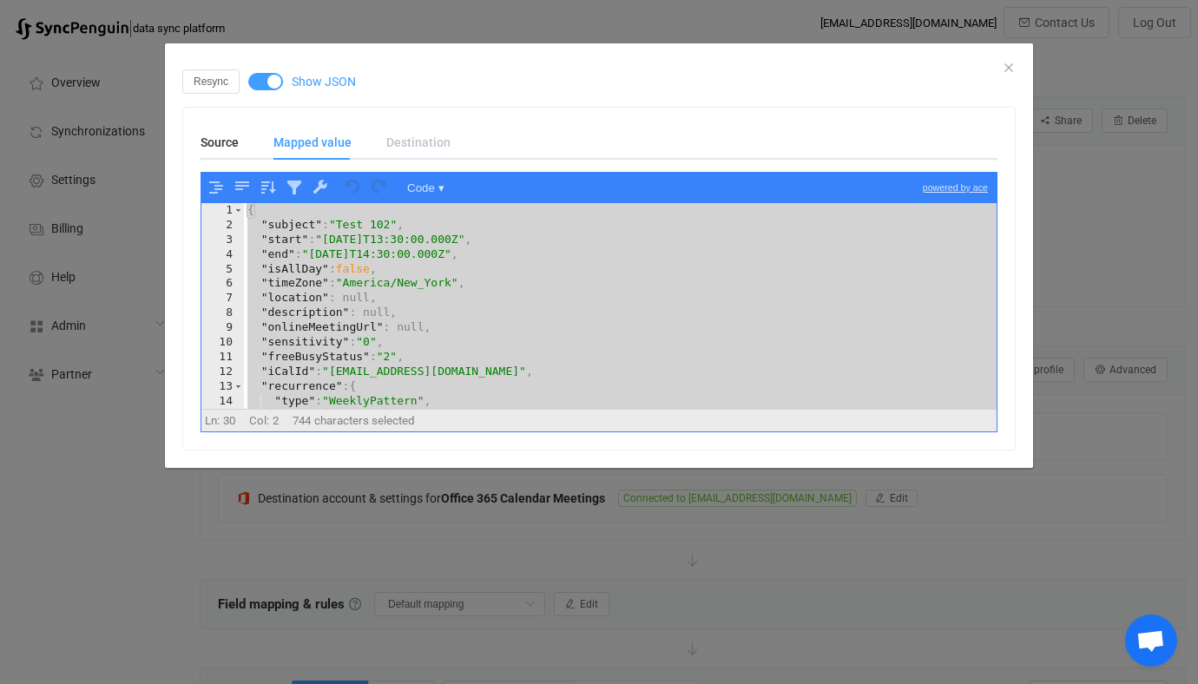
scroll to position [638, 0]
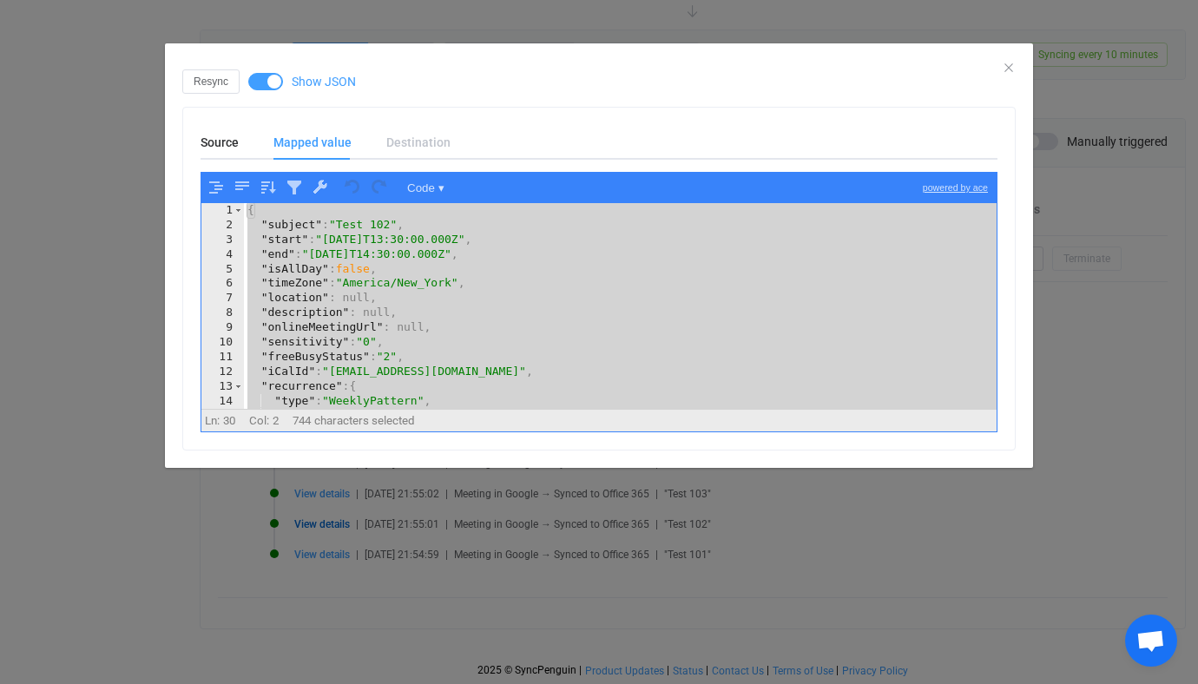
click at [840, 30] on div "Resync Show JSON Source Mapped value Destination View ▾ object {25} id : 1vbmbd…" at bounding box center [599, 342] width 1198 height 684
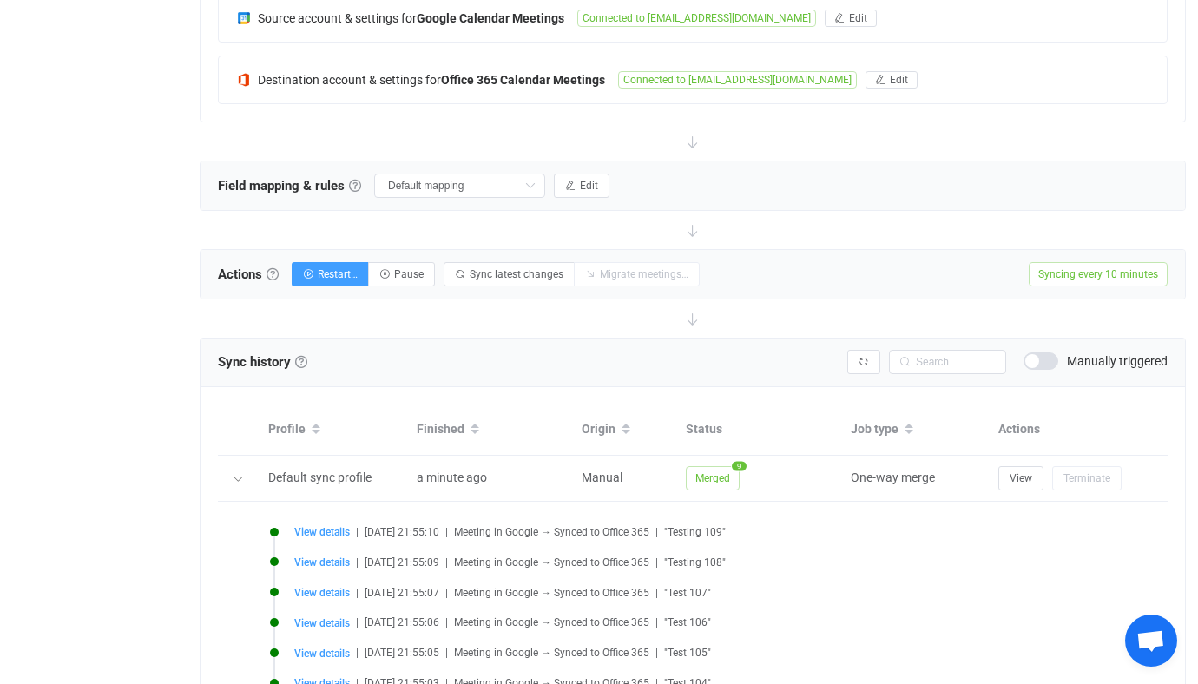
scroll to position [357, 0]
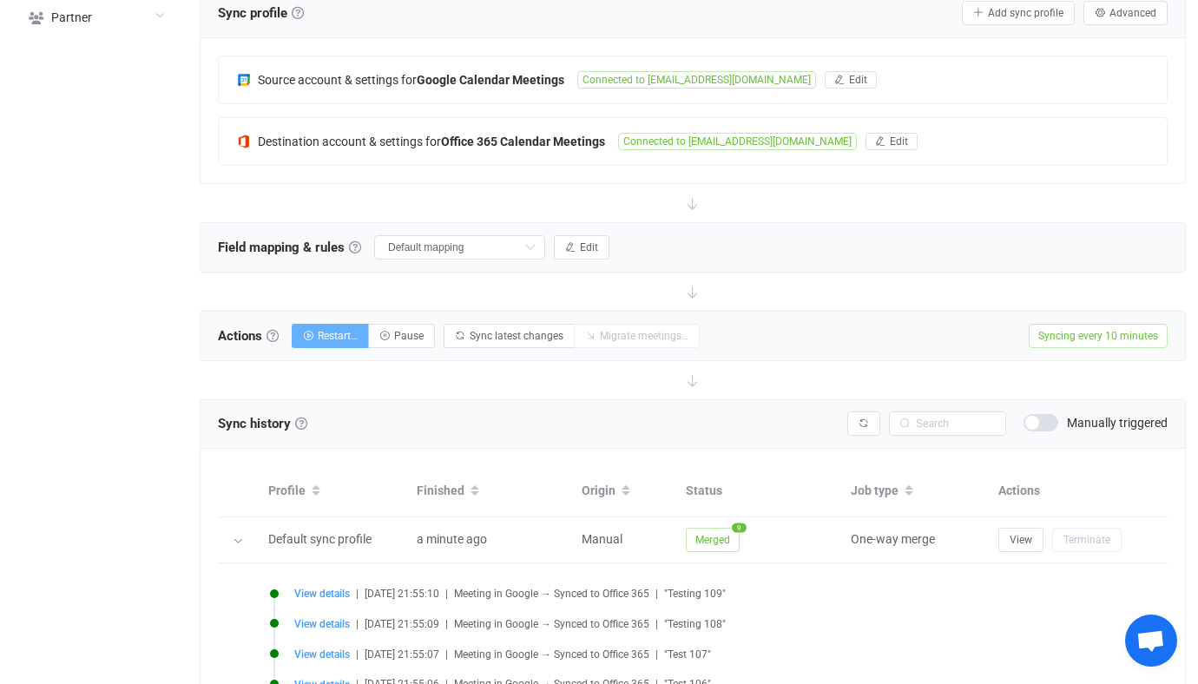
click at [339, 324] on button "Restart…" at bounding box center [330, 336] width 77 height 24
radio input "true"
radio input "false"
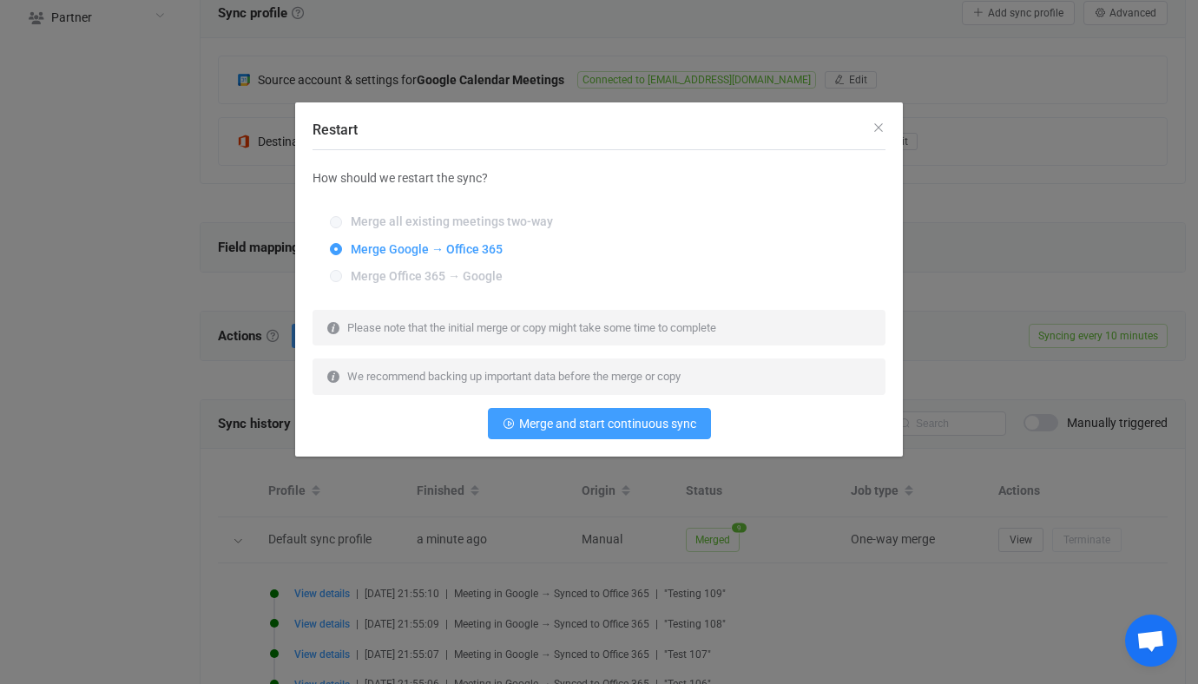
click at [531, 442] on div "How should we restart the sync? Merge all existing meetings two-way Merge Googl…" at bounding box center [598, 302] width 573 height 305
click at [517, 425] on button "Merge and start continuous sync" at bounding box center [599, 423] width 223 height 31
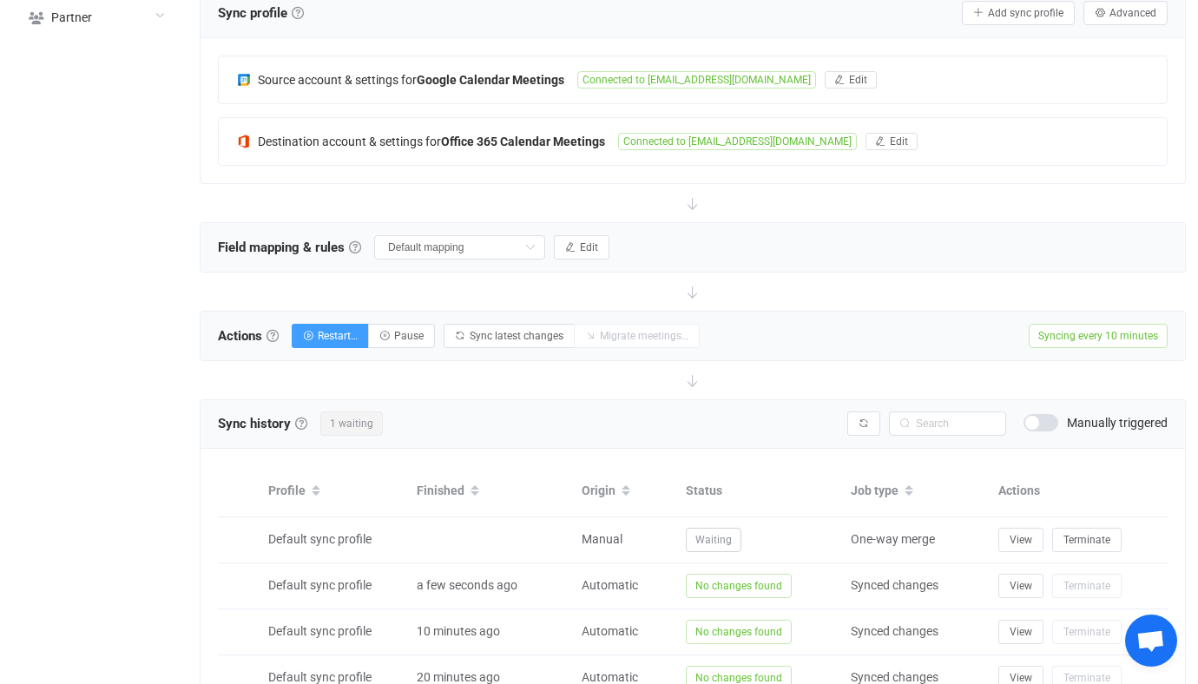
click at [895, 418] on icon at bounding box center [904, 423] width 22 height 24
click at [874, 418] on button "button" at bounding box center [863, 423] width 33 height 24
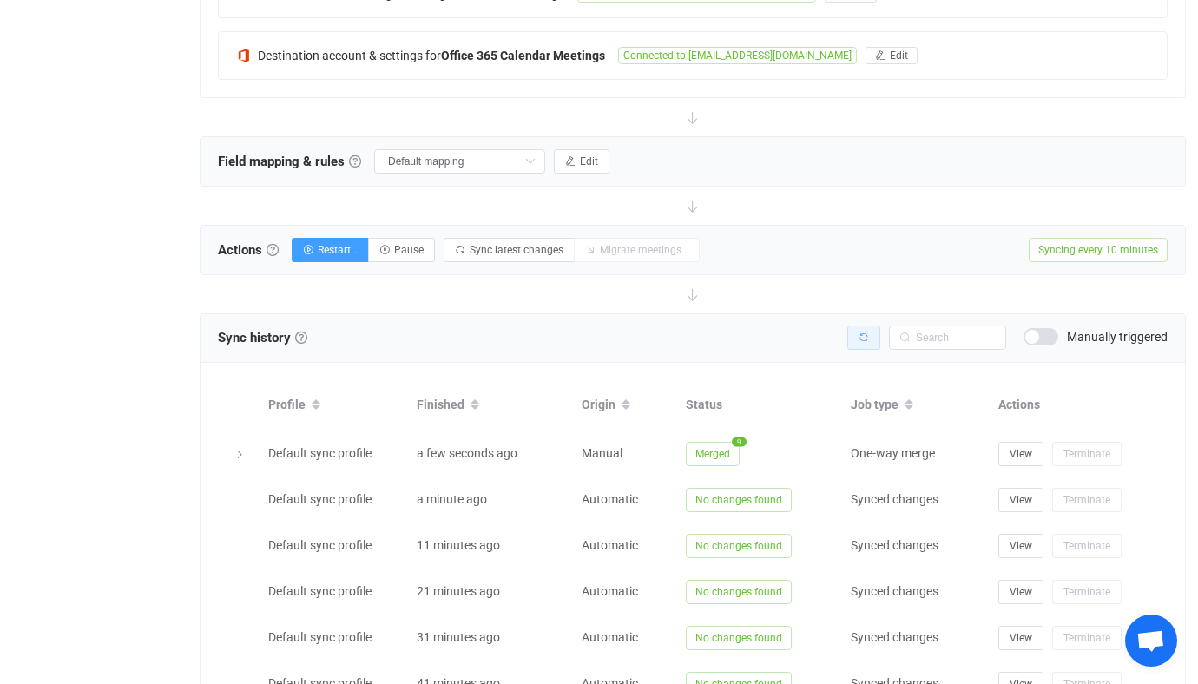
scroll to position [478, 0]
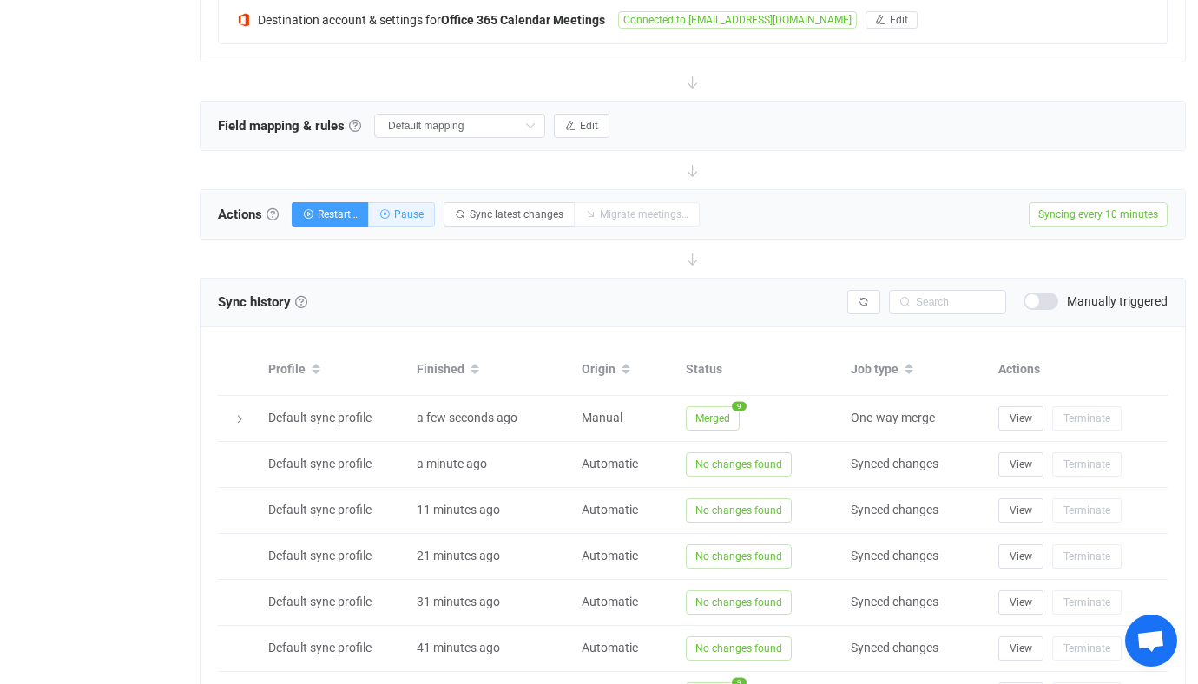
click at [409, 202] on button "Pause" at bounding box center [401, 214] width 67 height 24
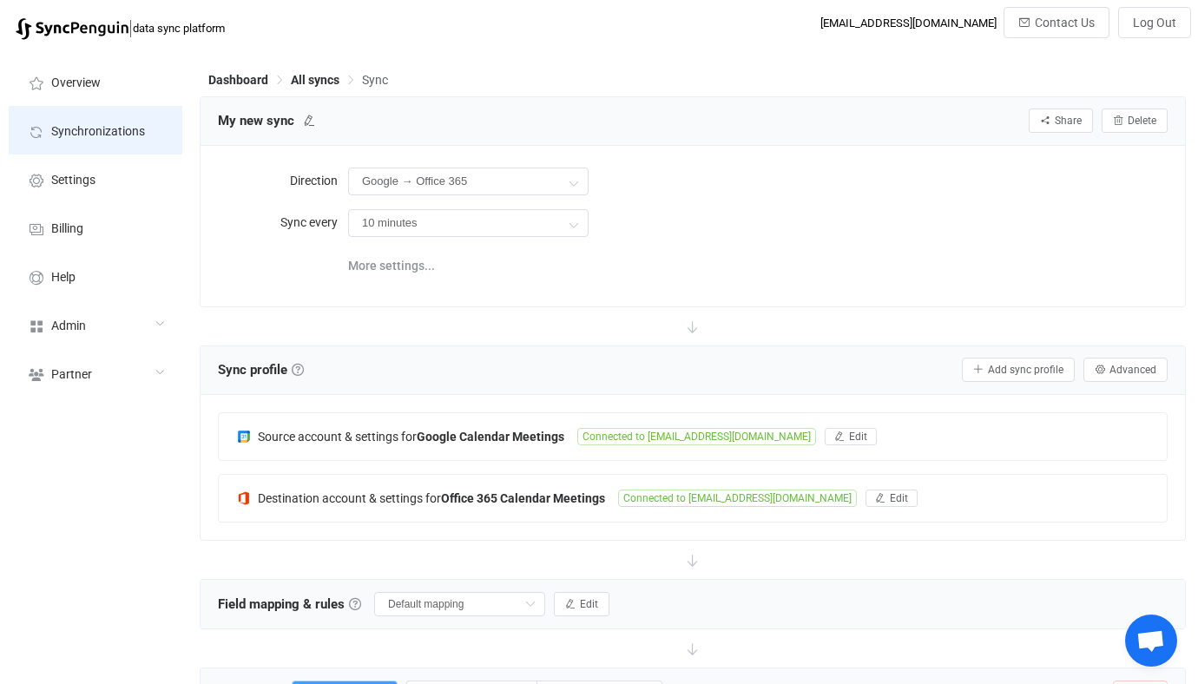
click at [128, 110] on li "Synchronizations" at bounding box center [96, 130] width 174 height 49
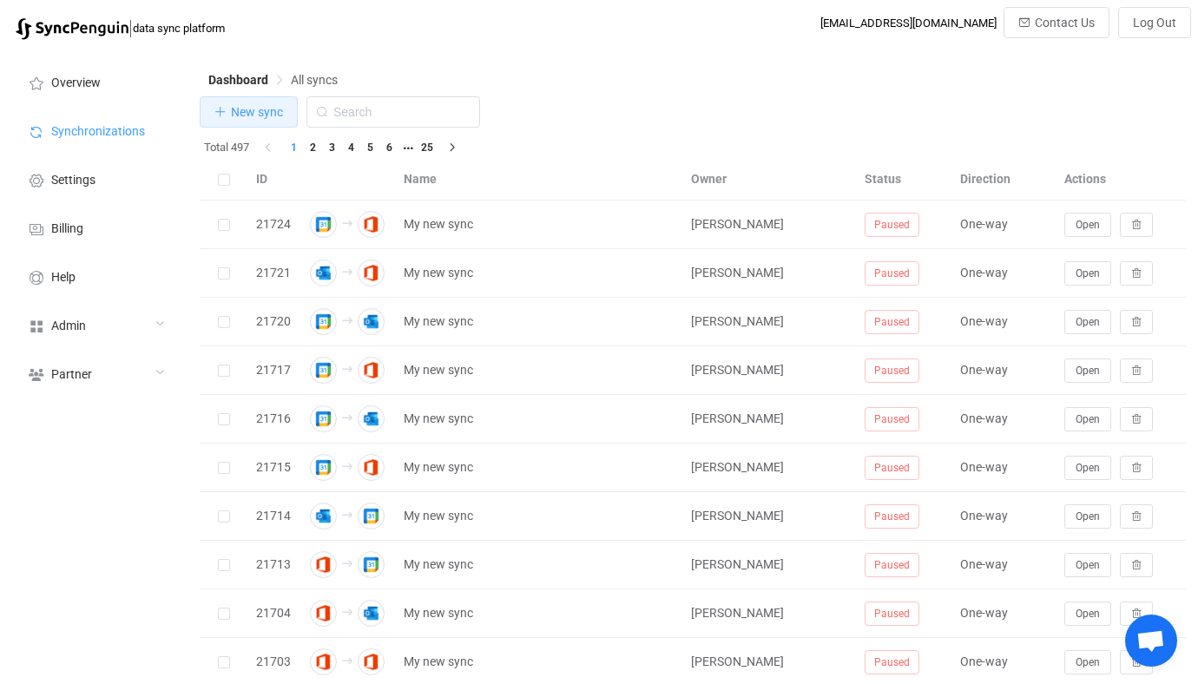
click at [286, 120] on button "New sync" at bounding box center [249, 111] width 98 height 31
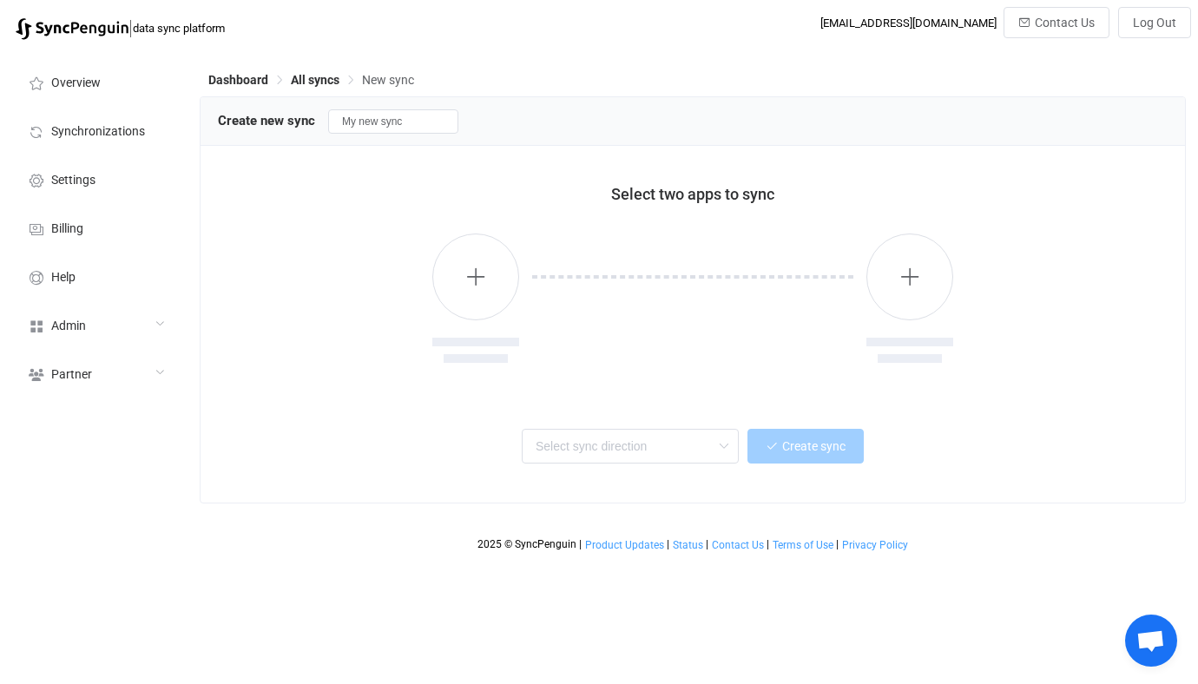
click at [420, 285] on div at bounding box center [692, 301] width 949 height 178
click at [495, 285] on button "button" at bounding box center [475, 276] width 87 height 87
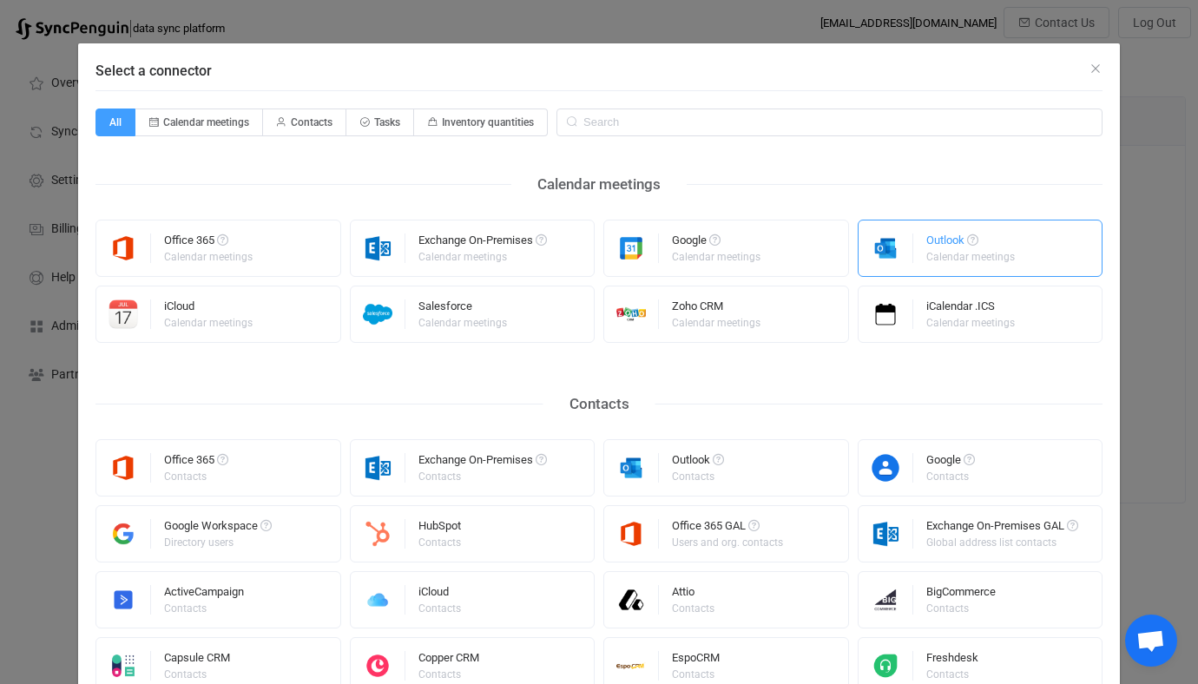
click at [896, 258] on img "Select a connector" at bounding box center [885, 248] width 55 height 30
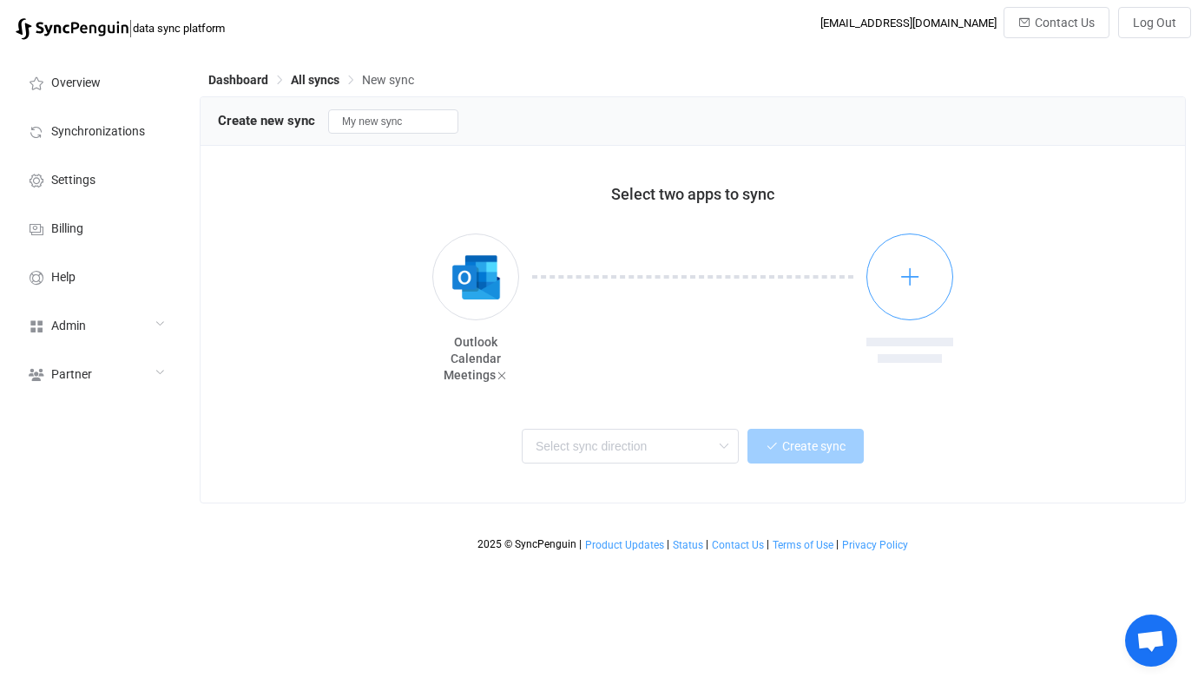
click at [886, 257] on button "button" at bounding box center [909, 276] width 87 height 87
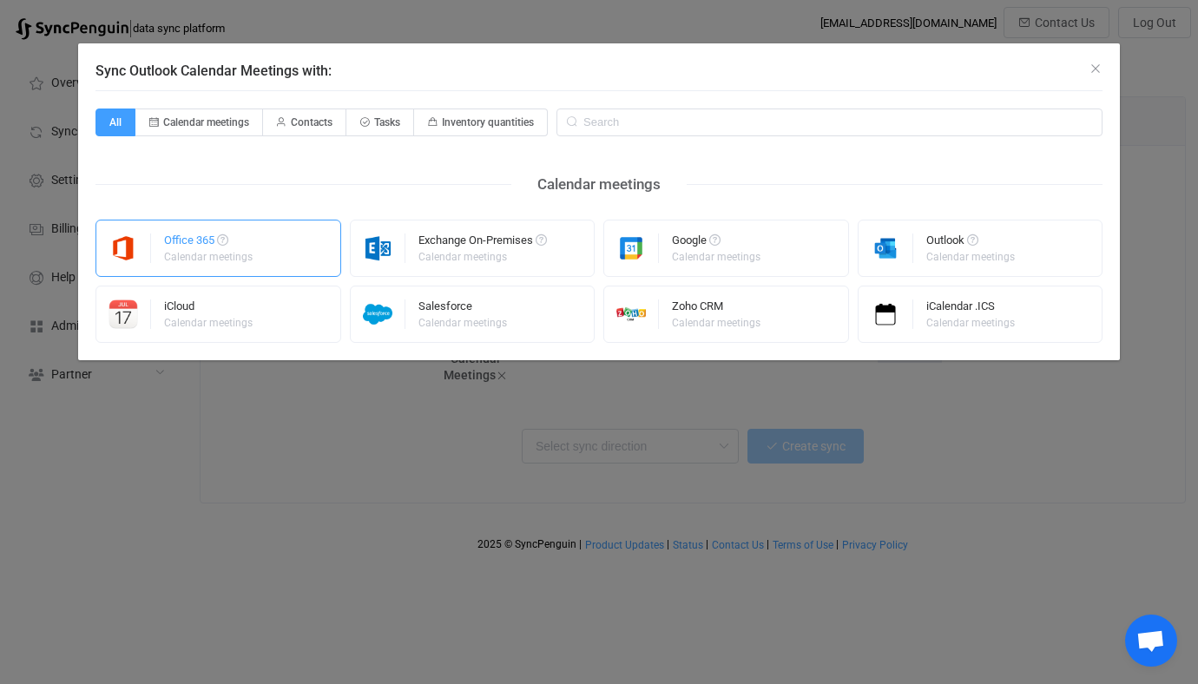
click at [305, 261] on div "Office 365 Calendar meetings" at bounding box center [218, 248] width 246 height 57
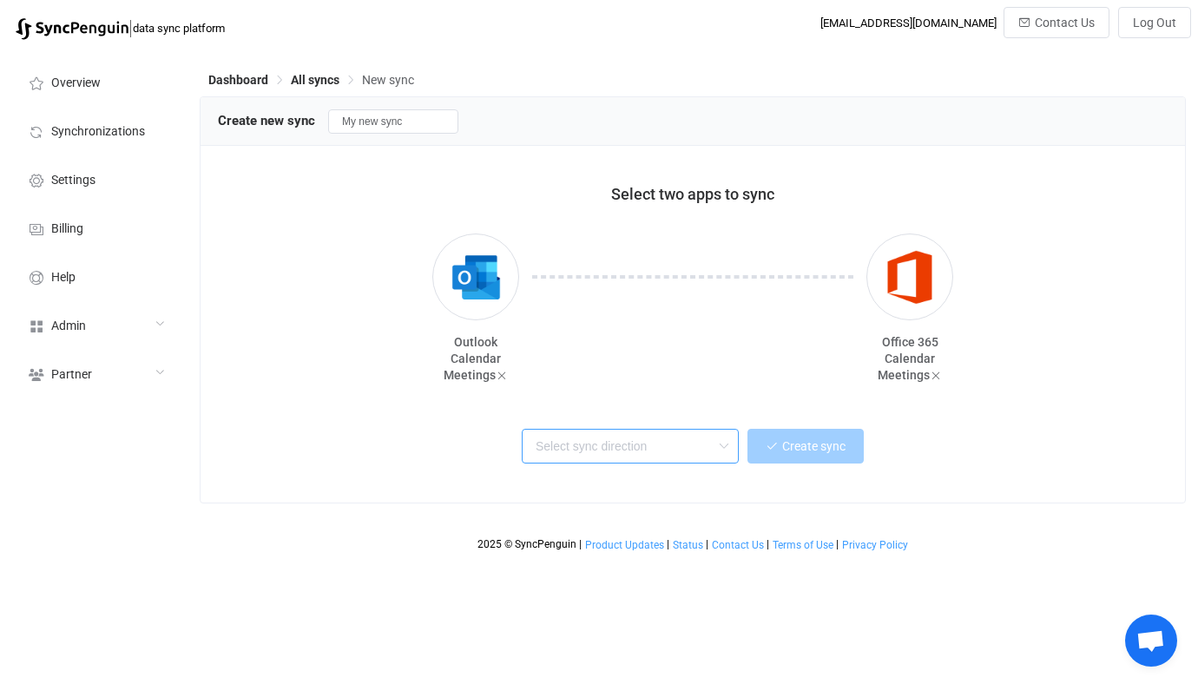
click at [573, 450] on input "text" at bounding box center [630, 446] width 217 height 35
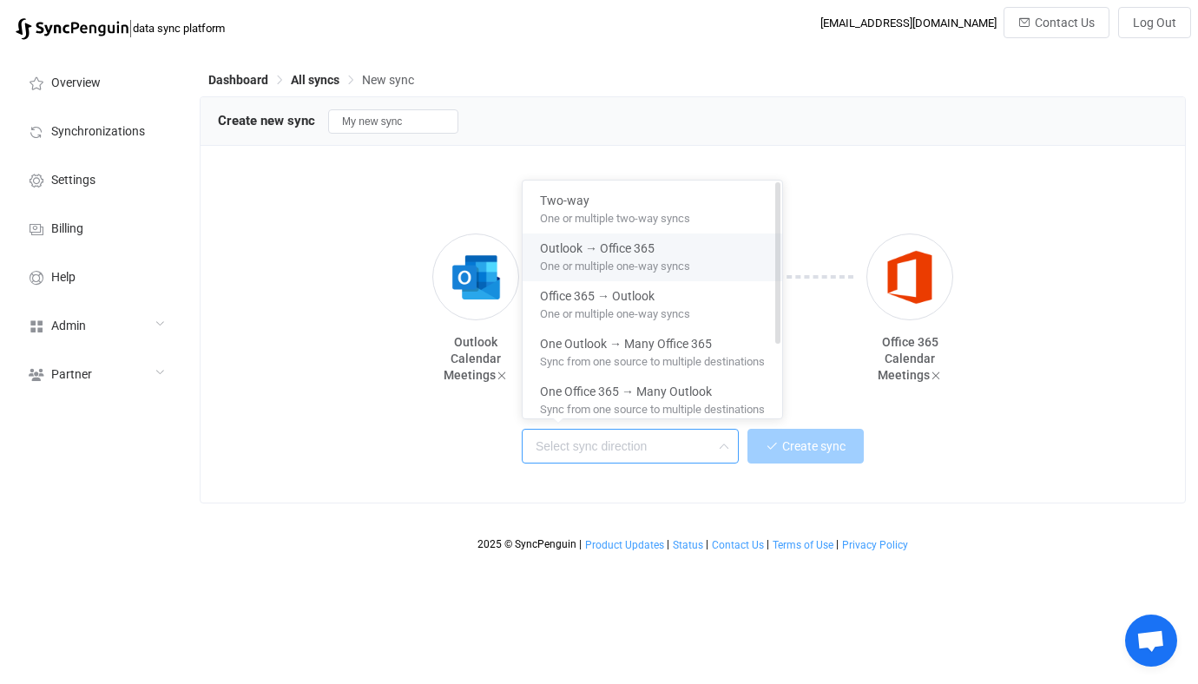
click at [653, 254] on span "One or multiple one-way syncs" at bounding box center [615, 262] width 150 height 19
type input "Outlook → Office 365"
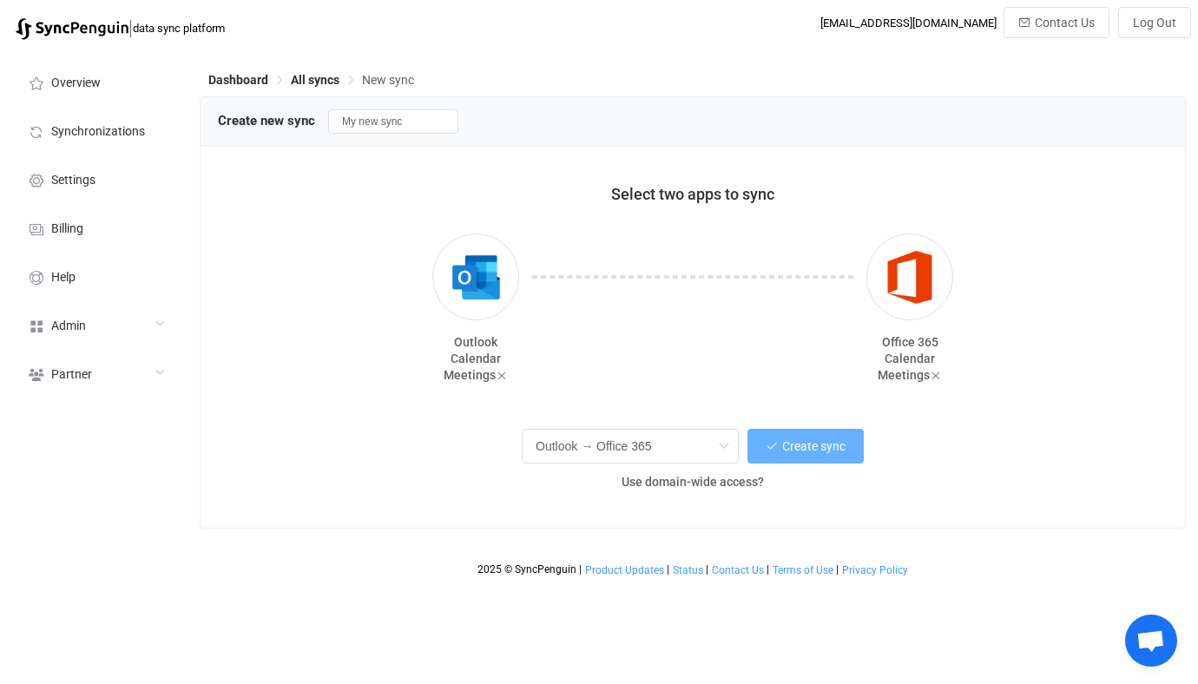
click at [791, 446] on span "Create sync" at bounding box center [813, 446] width 63 height 14
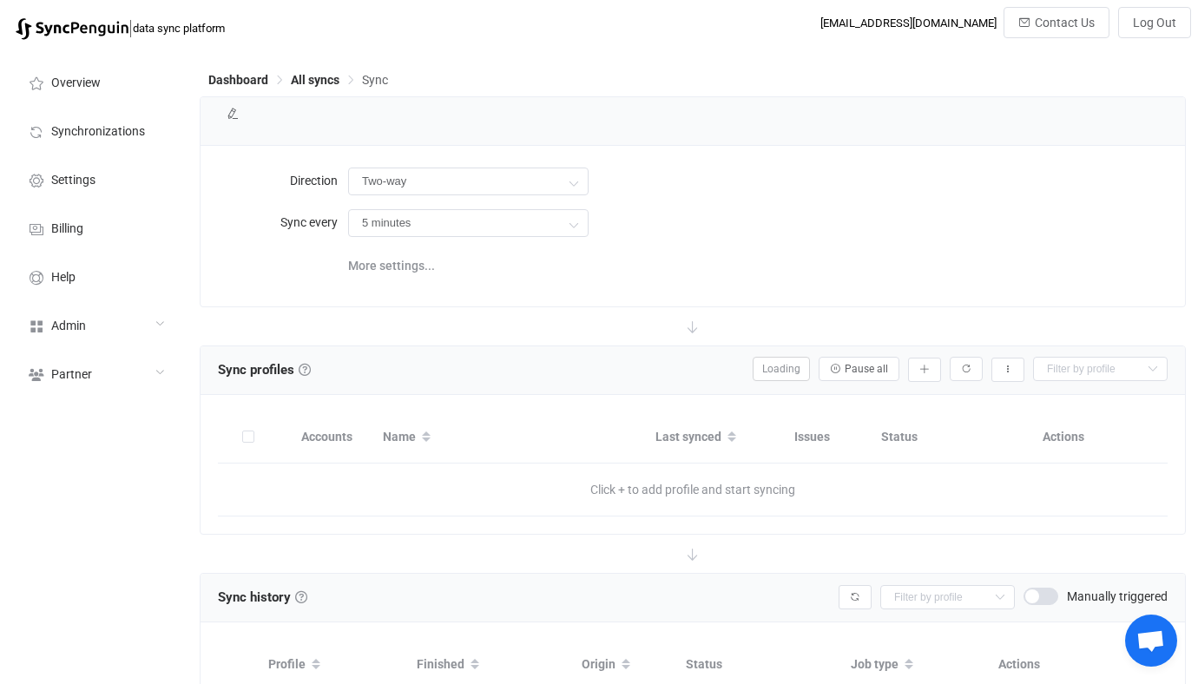
type input "Outlook → Office 365"
type input "10 minutes"
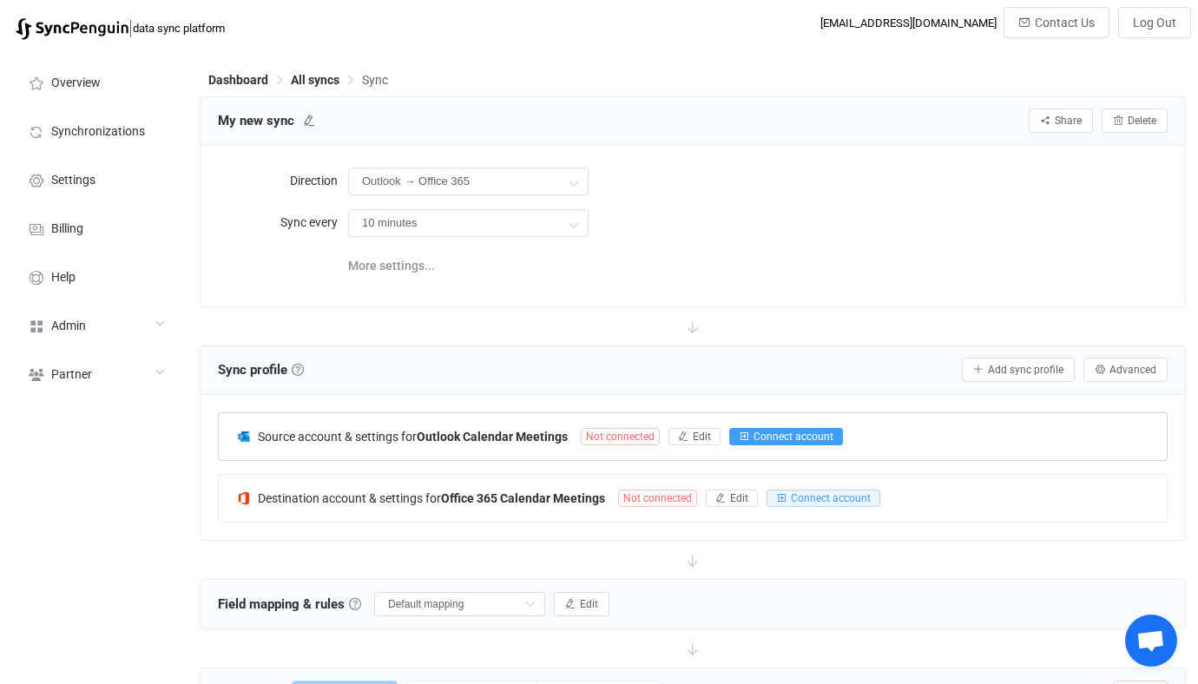
click at [753, 430] on span "Connect account" at bounding box center [793, 436] width 80 height 12
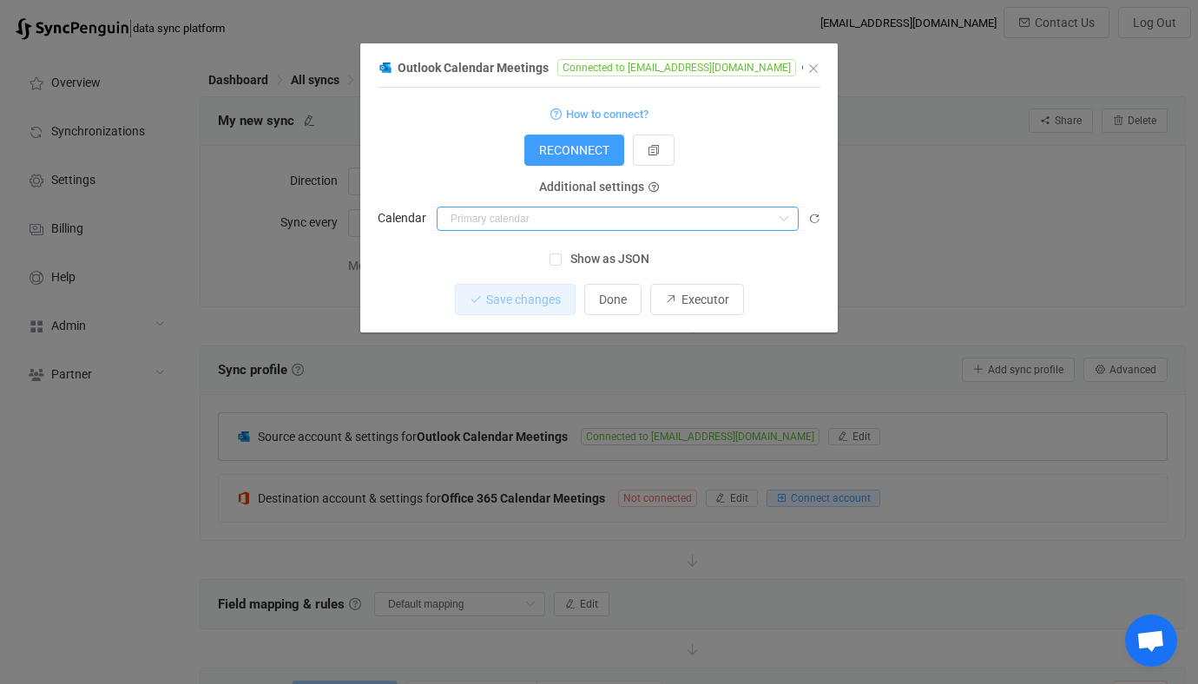
click at [577, 225] on input "dialog" at bounding box center [617, 219] width 362 height 24
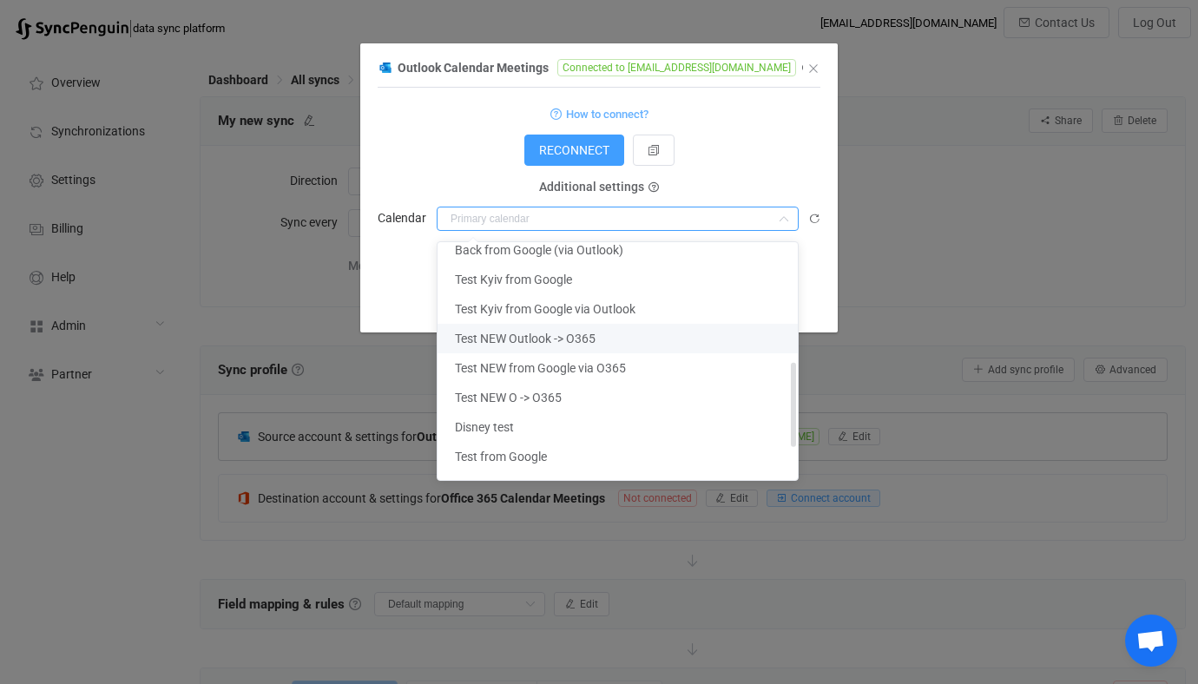
scroll to position [296, 0]
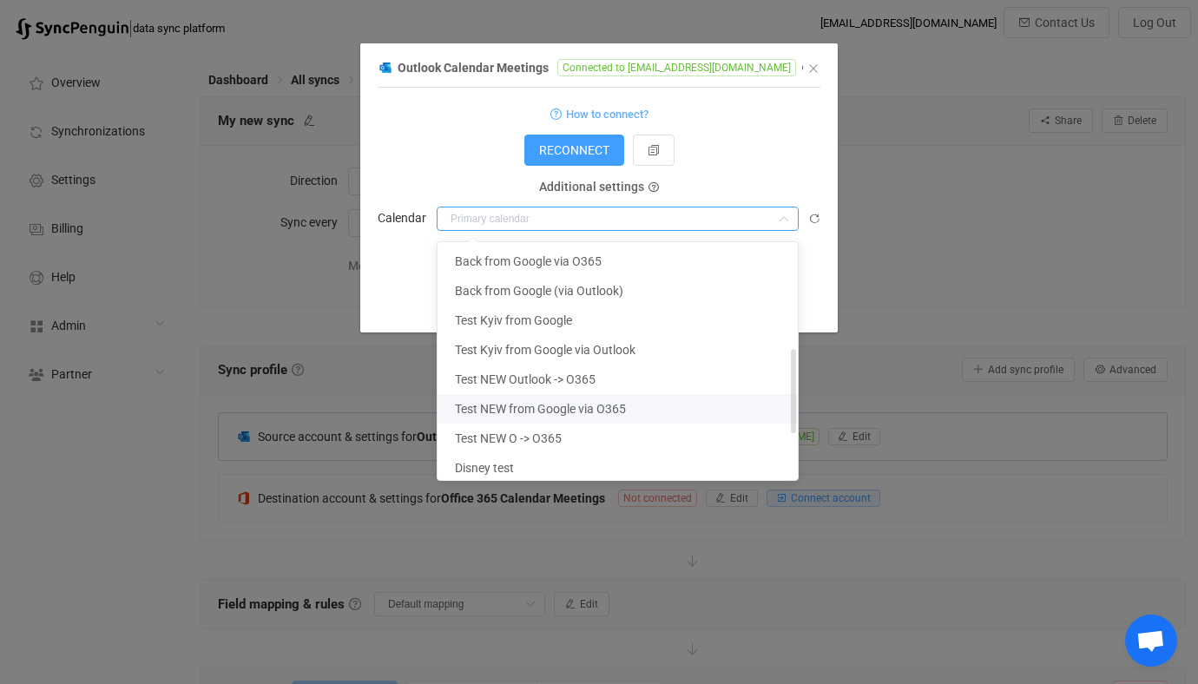
click at [568, 409] on span "Test NEW from Google via O365" at bounding box center [540, 409] width 171 height 14
type input "Test NEW from Google via O365"
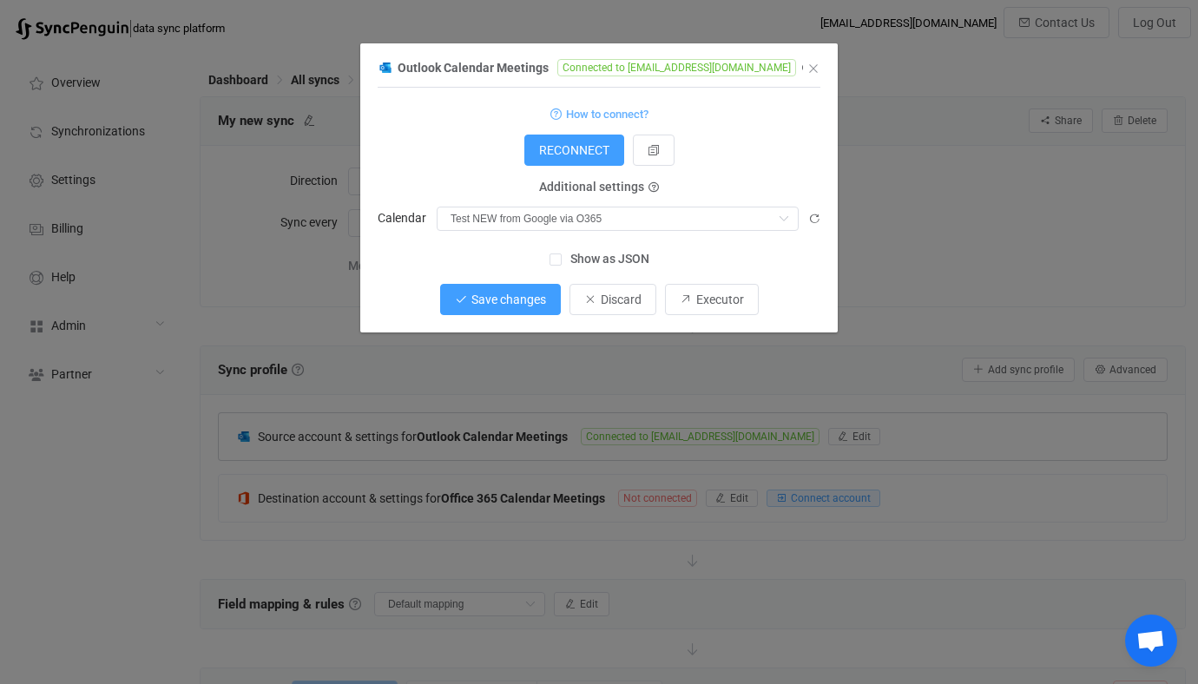
click at [517, 288] on button "Save changes" at bounding box center [500, 299] width 121 height 31
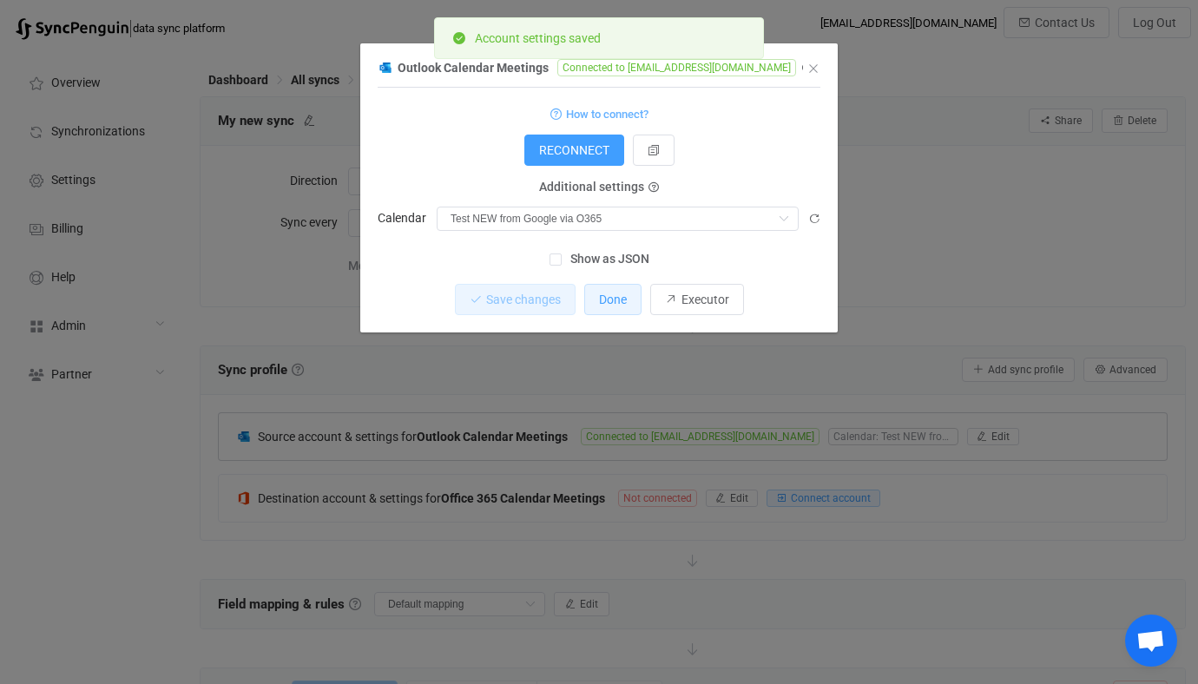
click at [590, 299] on button "Done" at bounding box center [612, 299] width 57 height 31
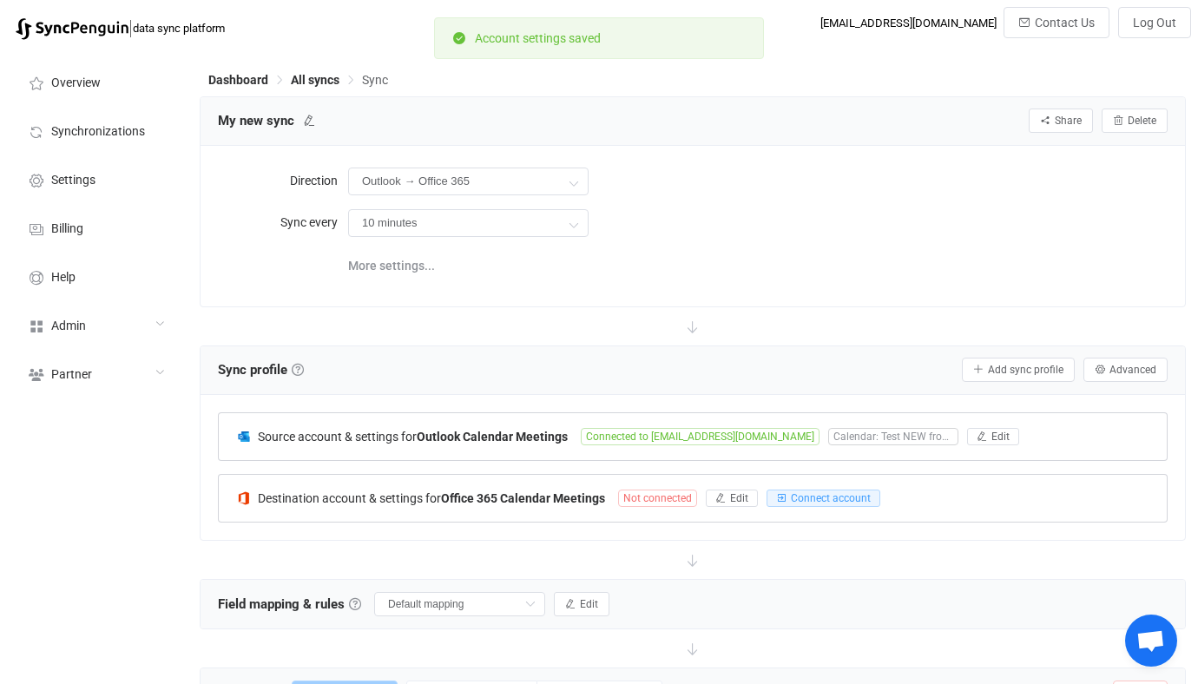
click at [514, 503] on div "Destination account & settings for Office 365 Calendar Meetings Not connected E…" at bounding box center [693, 498] width 948 height 47
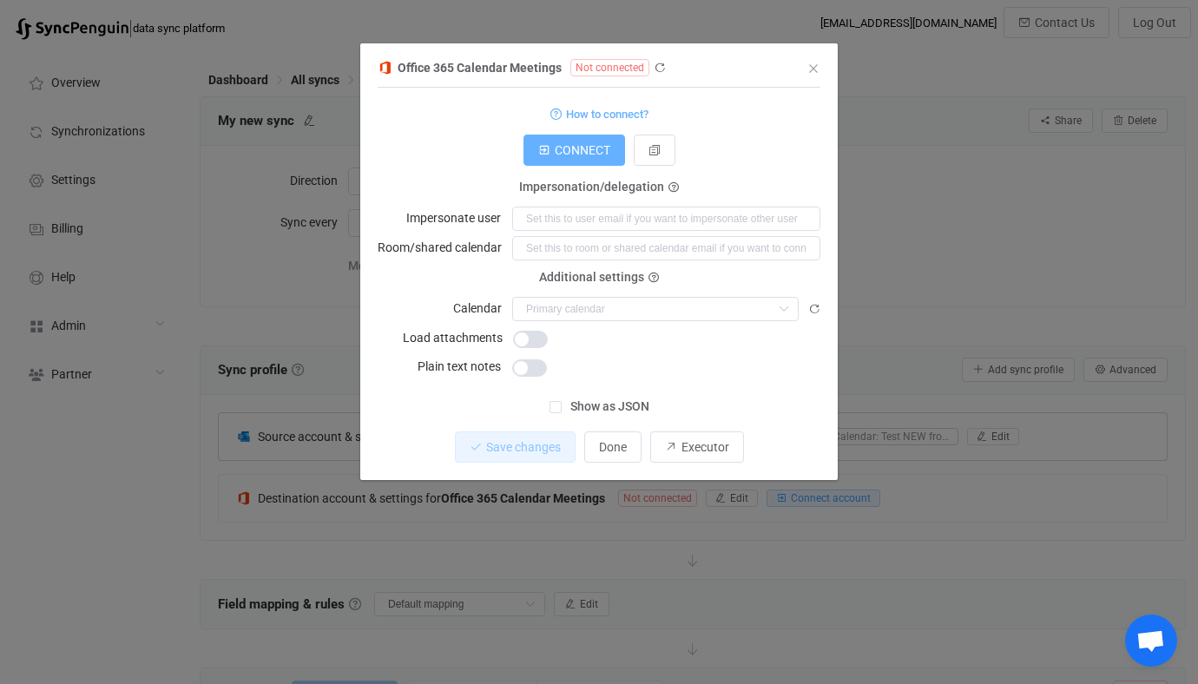
click at [613, 165] on button "CONNECT" at bounding box center [574, 150] width 102 height 31
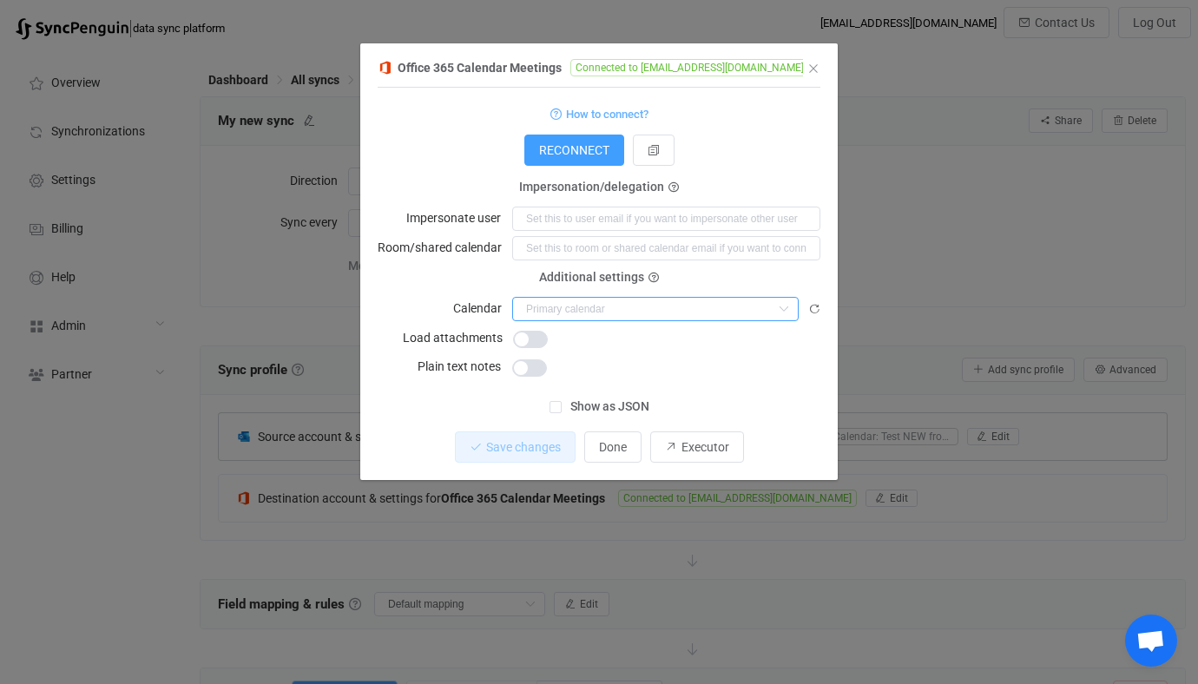
click at [580, 318] on input "dialog" at bounding box center [655, 309] width 286 height 24
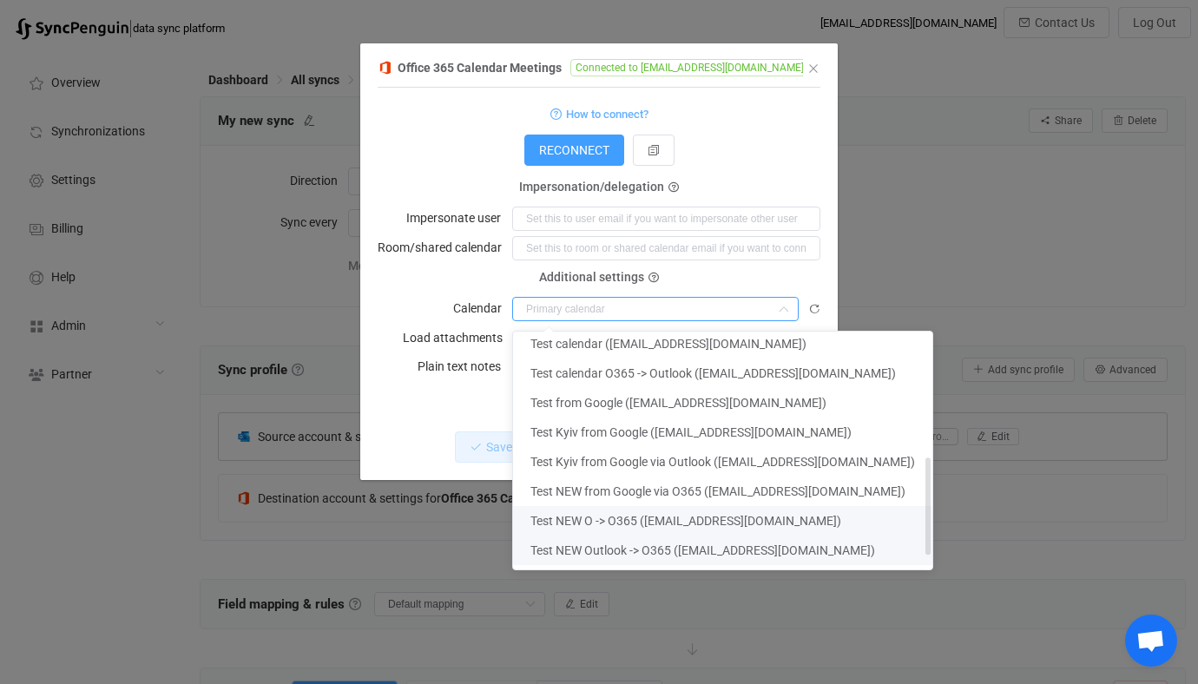
scroll to position [307, 0]
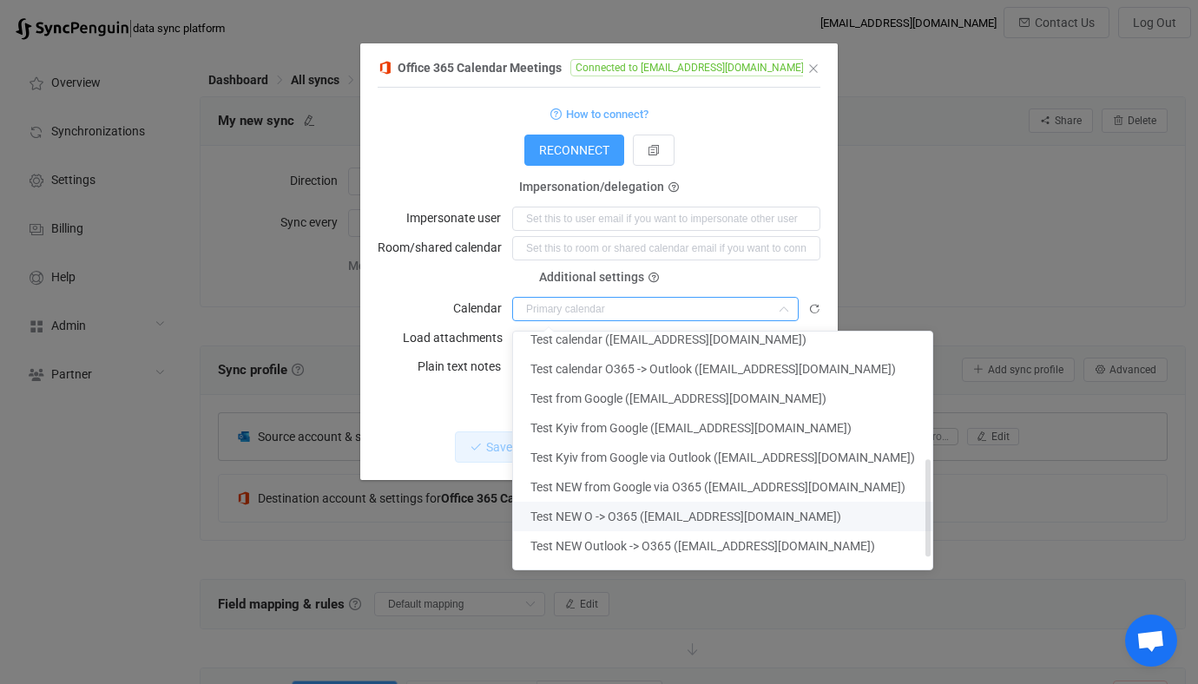
click at [676, 504] on li "Test NEW O -> O365 (vitaliiherasymiv@syncpenguinua.onmicrosoft.com)" at bounding box center [722, 517] width 419 height 30
type input "Test NEW O -> O365 (vitaliiherasymiv@syncpenguinua.onmicrosoft.com)"
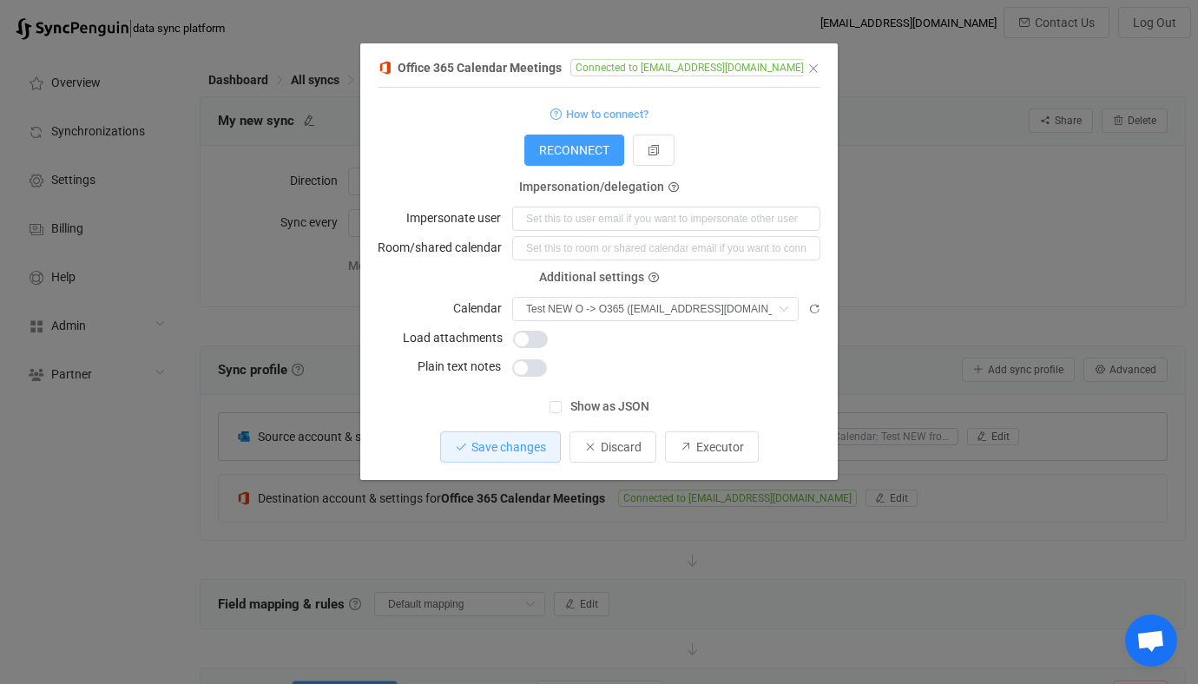
click at [668, 509] on div "Office 365 Calendar Meetings Connected to vitaliiherasymiv@syncpenguinua.onmicr…" at bounding box center [599, 342] width 1198 height 684
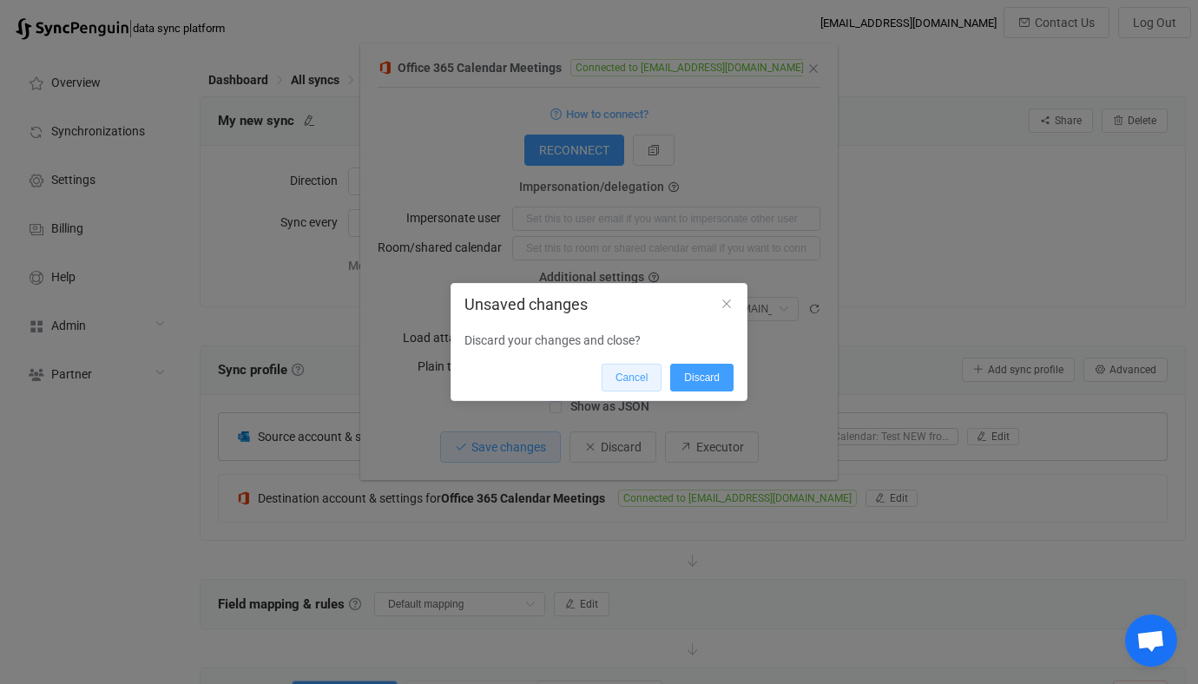
click at [643, 371] on span "Cancel" at bounding box center [631, 377] width 32 height 12
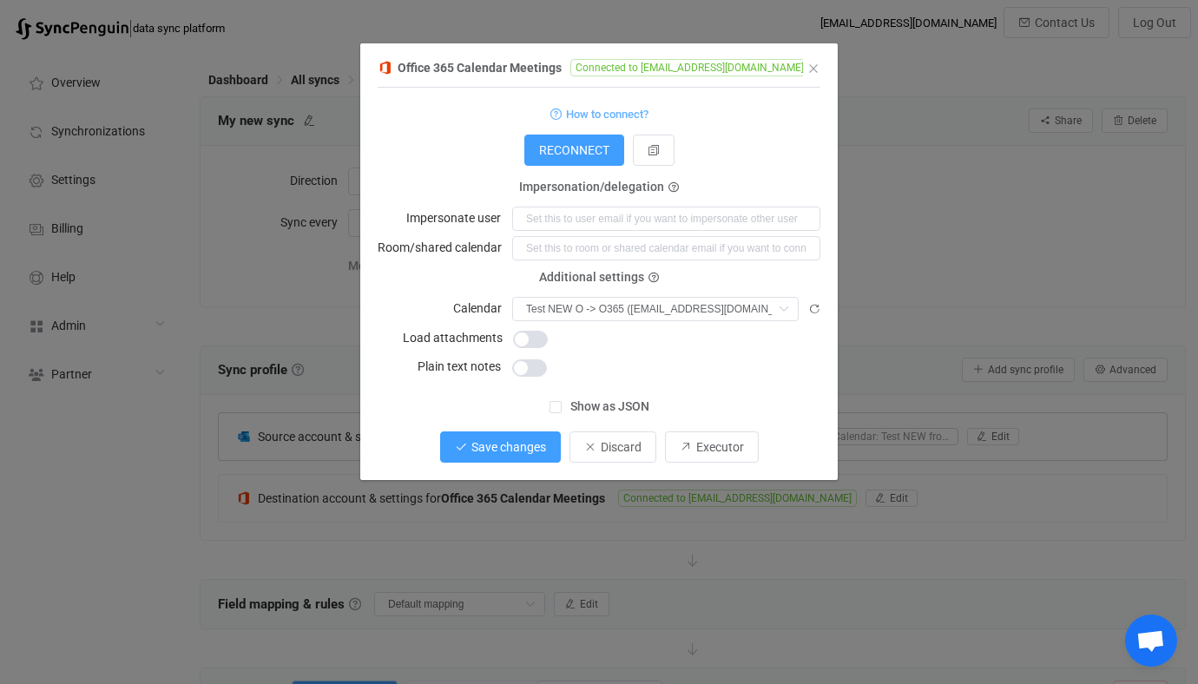
click at [523, 447] on span "Save changes" at bounding box center [508, 447] width 75 height 14
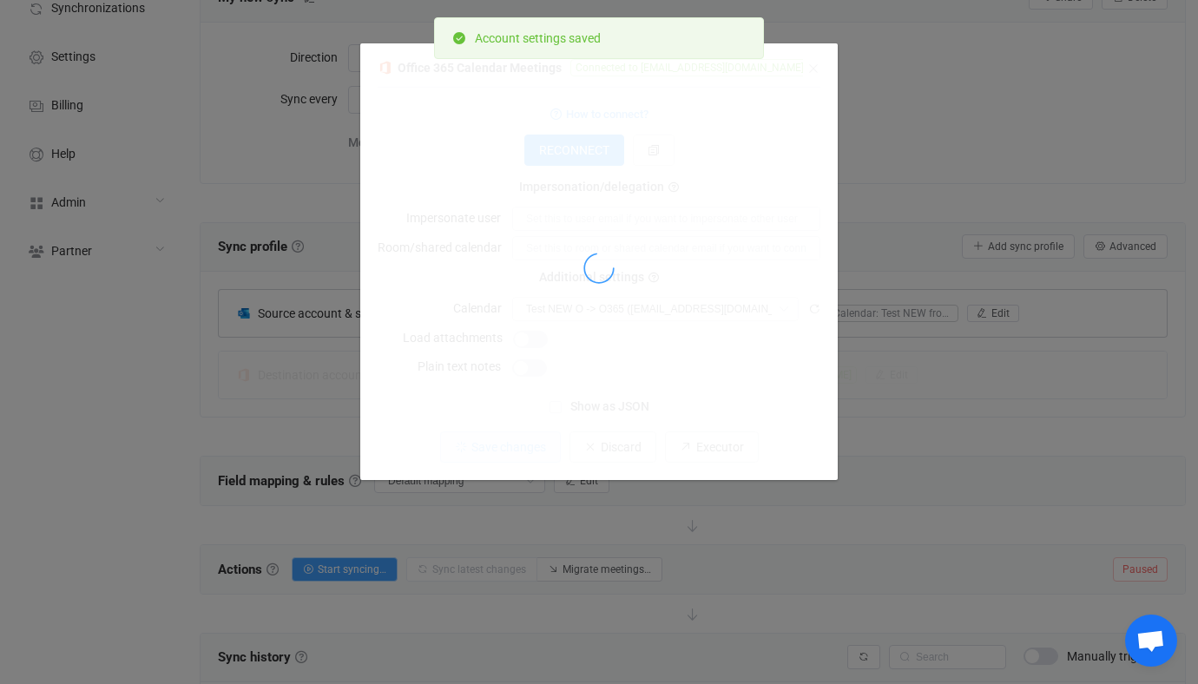
scroll to position [173, 0]
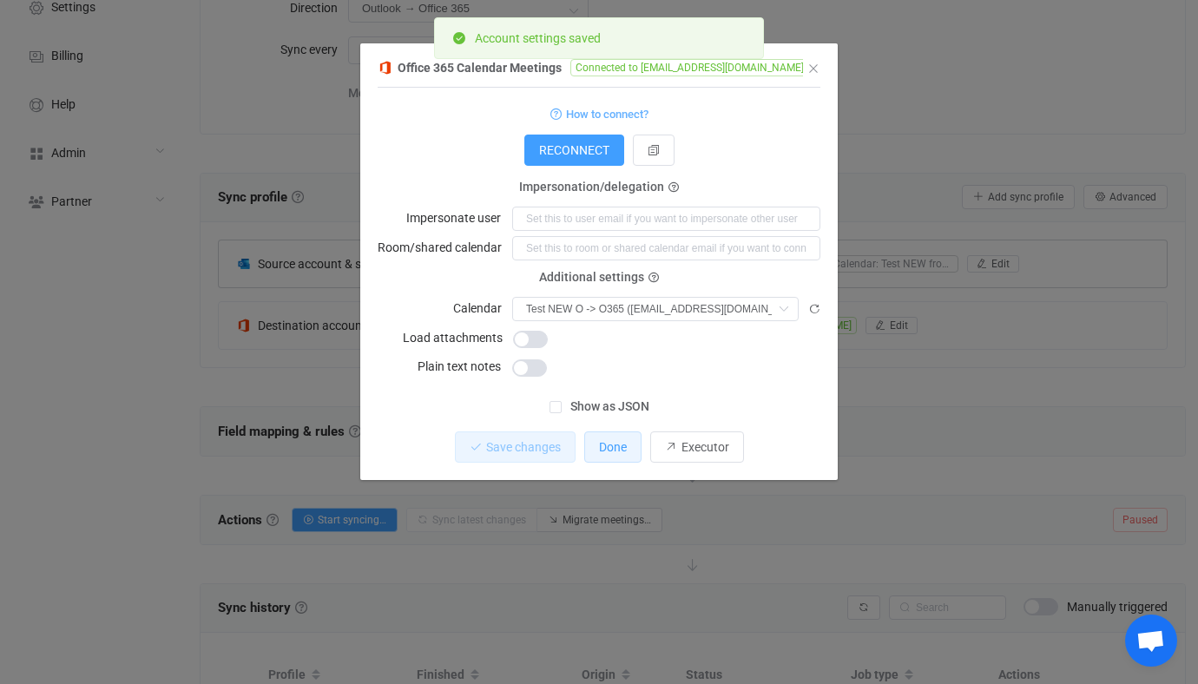
click at [619, 434] on button "Done" at bounding box center [612, 446] width 57 height 31
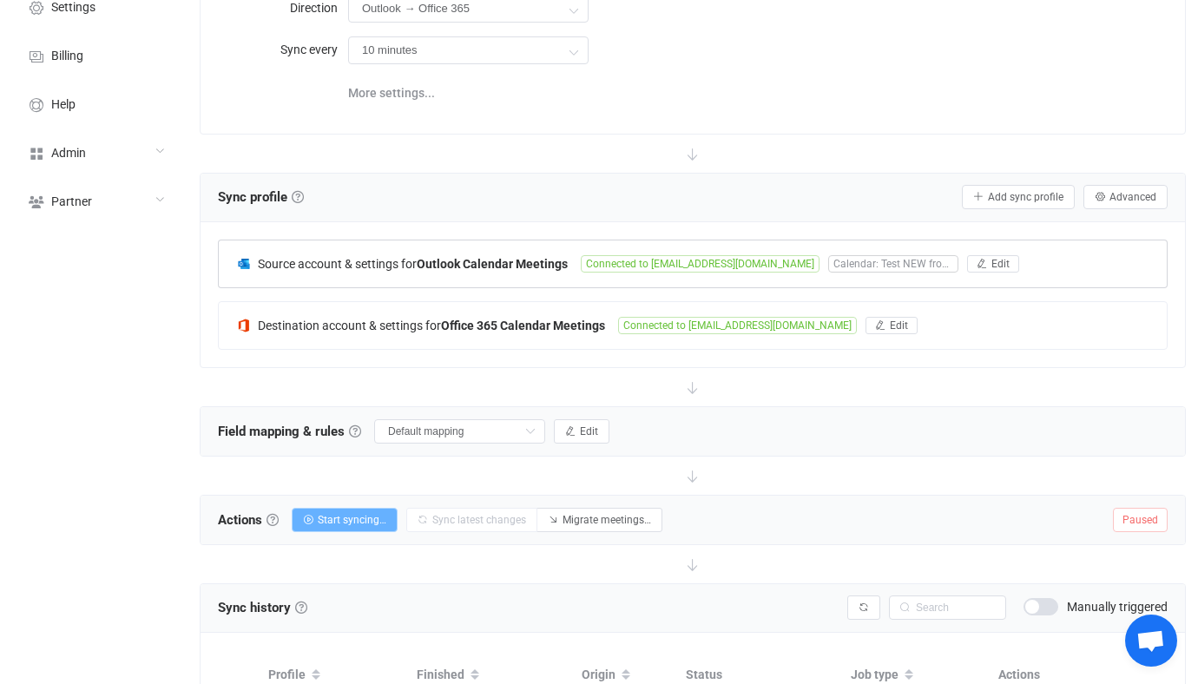
click at [364, 526] on button "Start syncing…" at bounding box center [345, 520] width 106 height 24
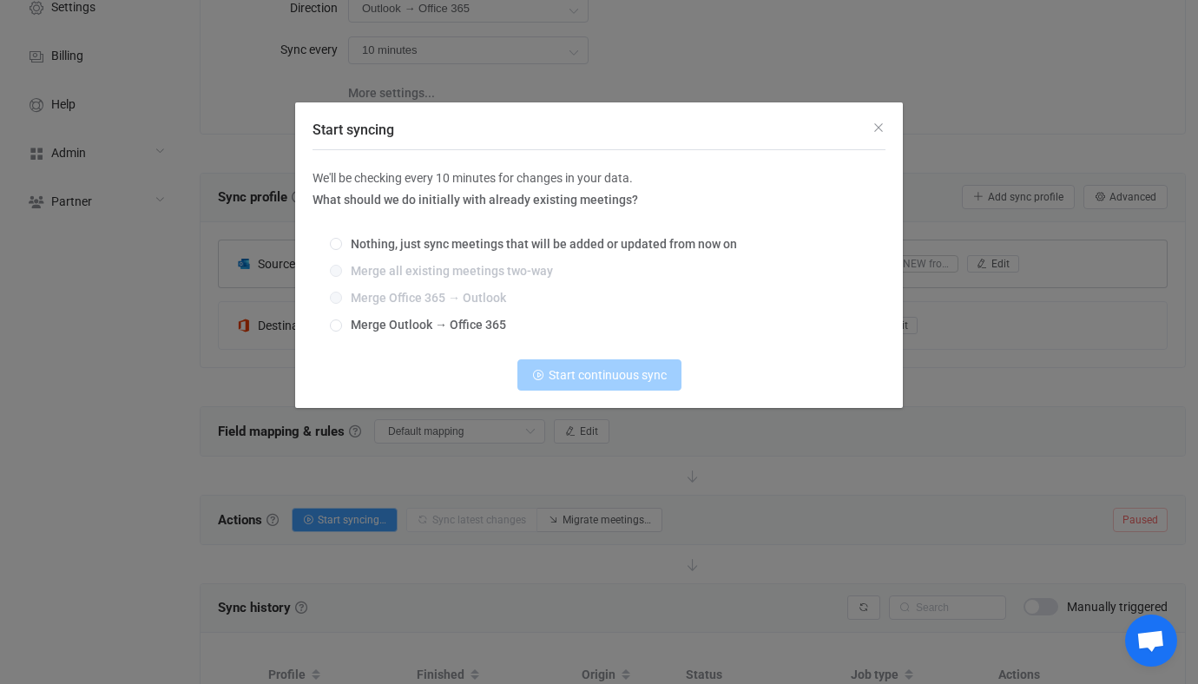
click at [437, 318] on div "Nothing, just sync meetings that will be added or updated from now on Merge all…" at bounding box center [598, 285] width 573 height 121
click at [458, 344] on div "Nothing, just sync meetings that will be added or updated from now on Merge all…" at bounding box center [598, 285] width 573 height 121
click at [479, 325] on span "Merge Outlook → Office 365" at bounding box center [424, 325] width 164 height 14
click at [342, 325] on input "Merge Outlook → Office 365" at bounding box center [336, 326] width 12 height 14
radio input "true"
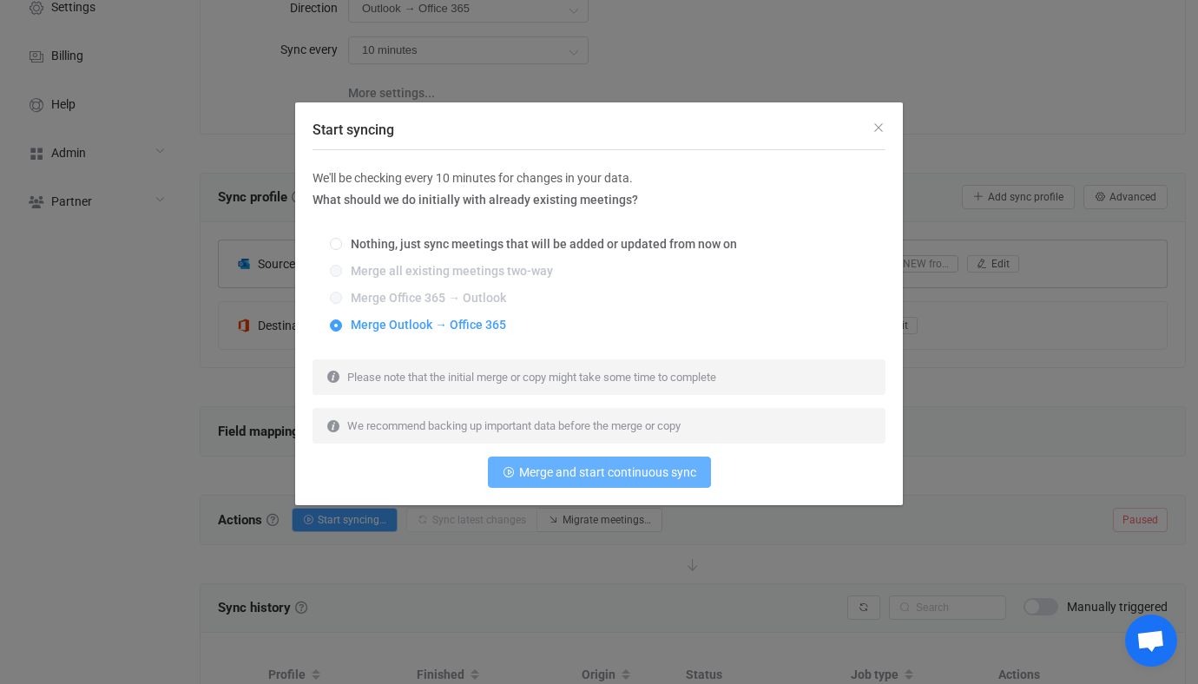
click at [568, 466] on span "Merge and start continuous sync" at bounding box center [607, 472] width 177 height 14
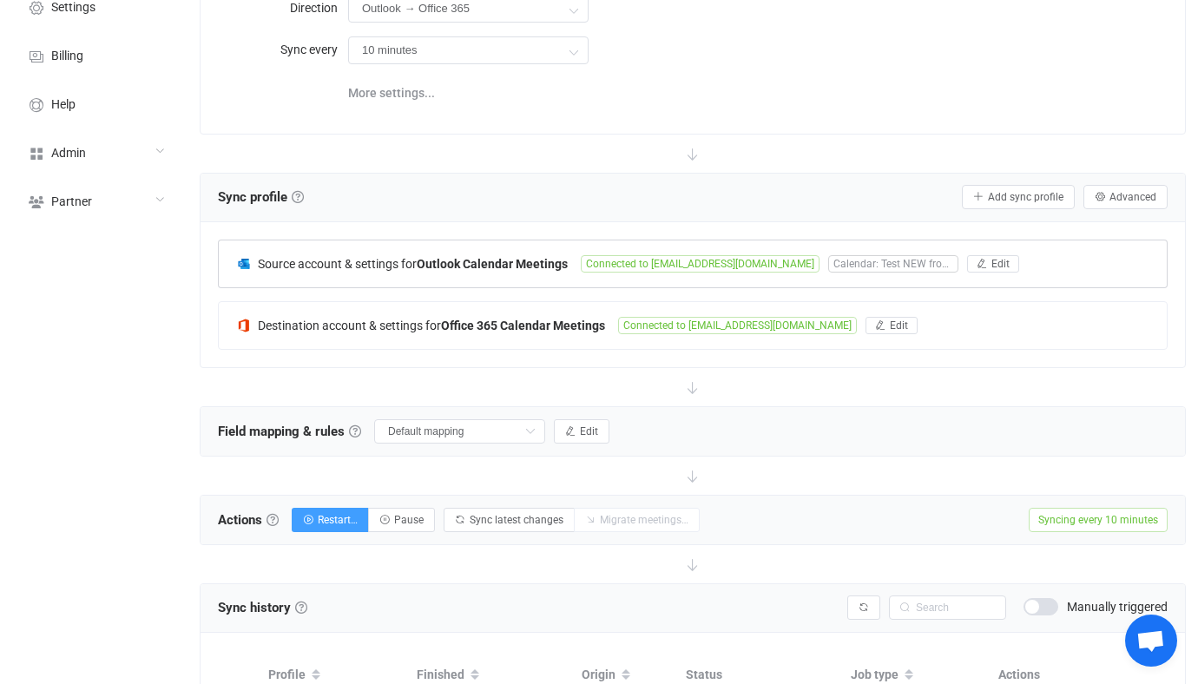
click at [541, 258] on b "Outlook Calendar Meetings" at bounding box center [492, 264] width 151 height 14
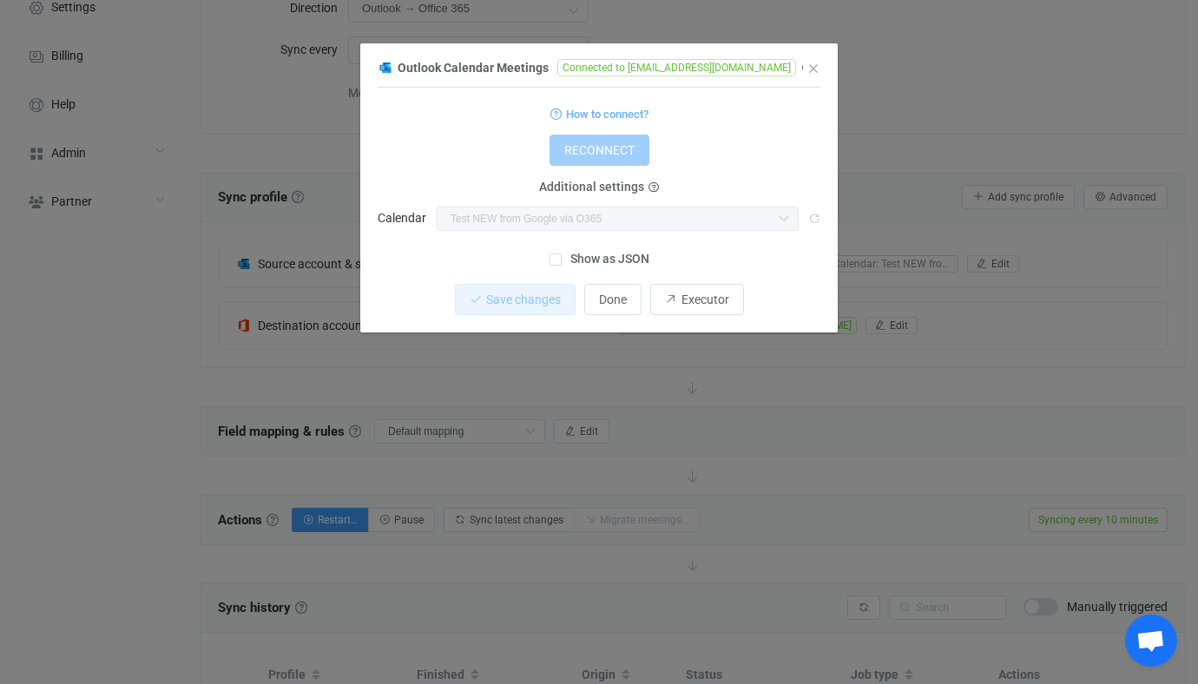
click at [525, 367] on div "Outlook Calendar Meetings Connected to vitaliiherasymiv@syncpenguinua.onmicroso…" at bounding box center [599, 342] width 1198 height 684
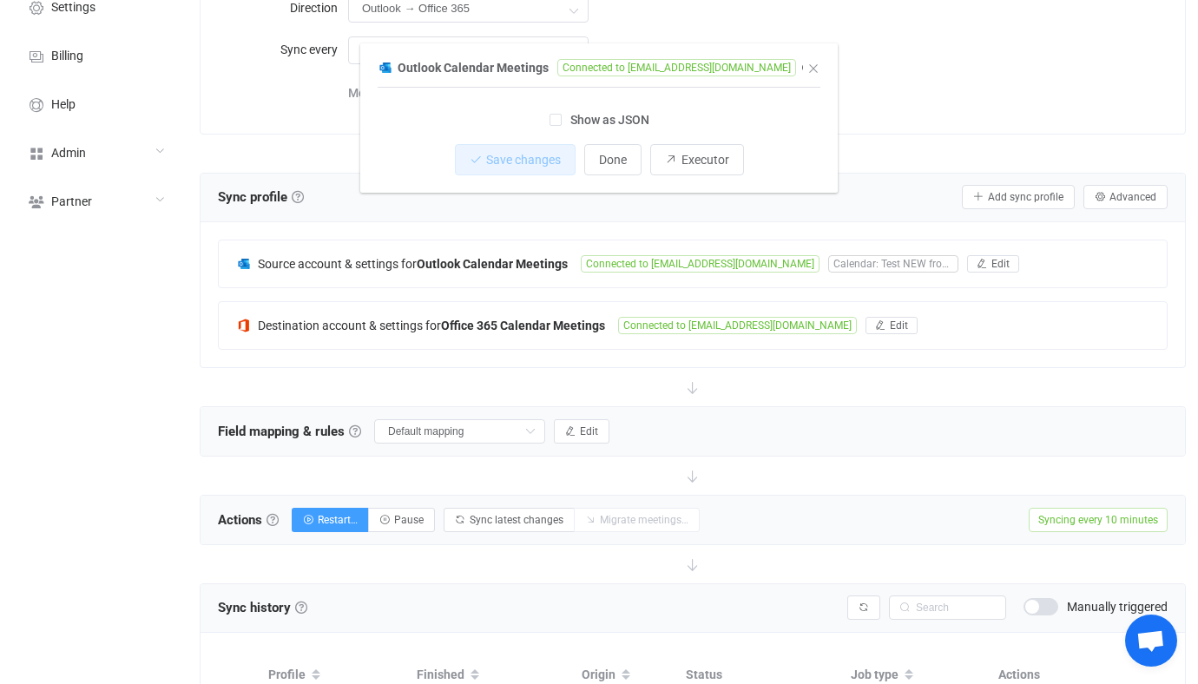
scroll to position [321, 0]
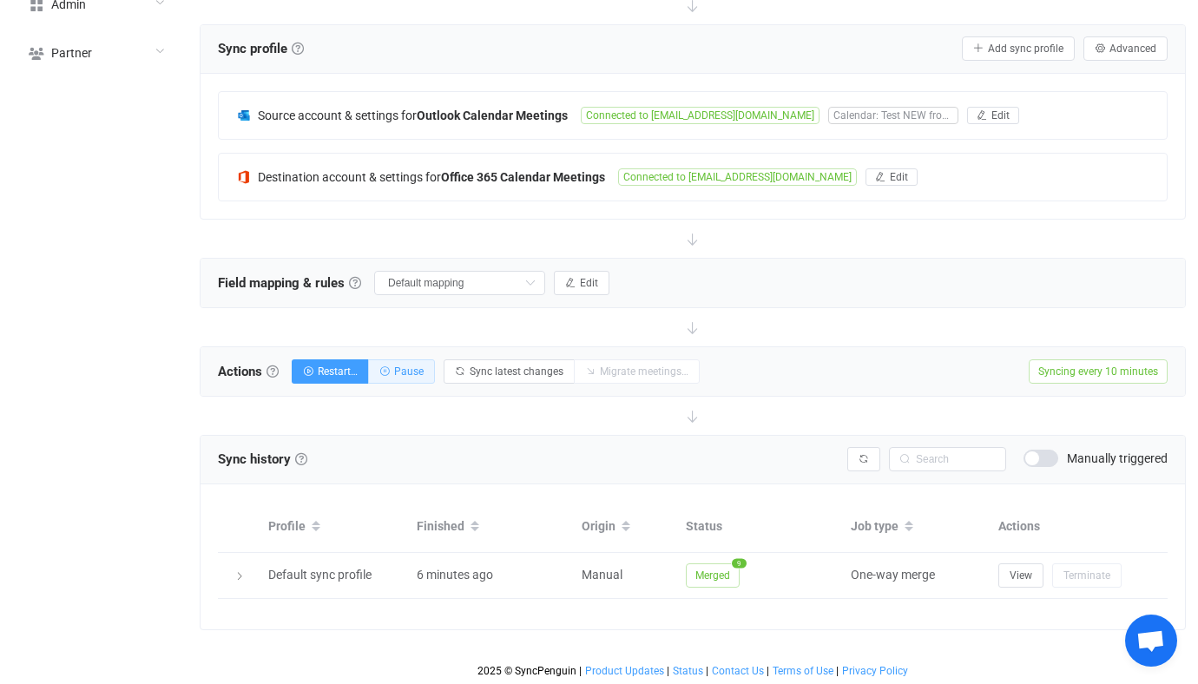
click at [421, 368] on span "Pause" at bounding box center [409, 371] width 30 height 12
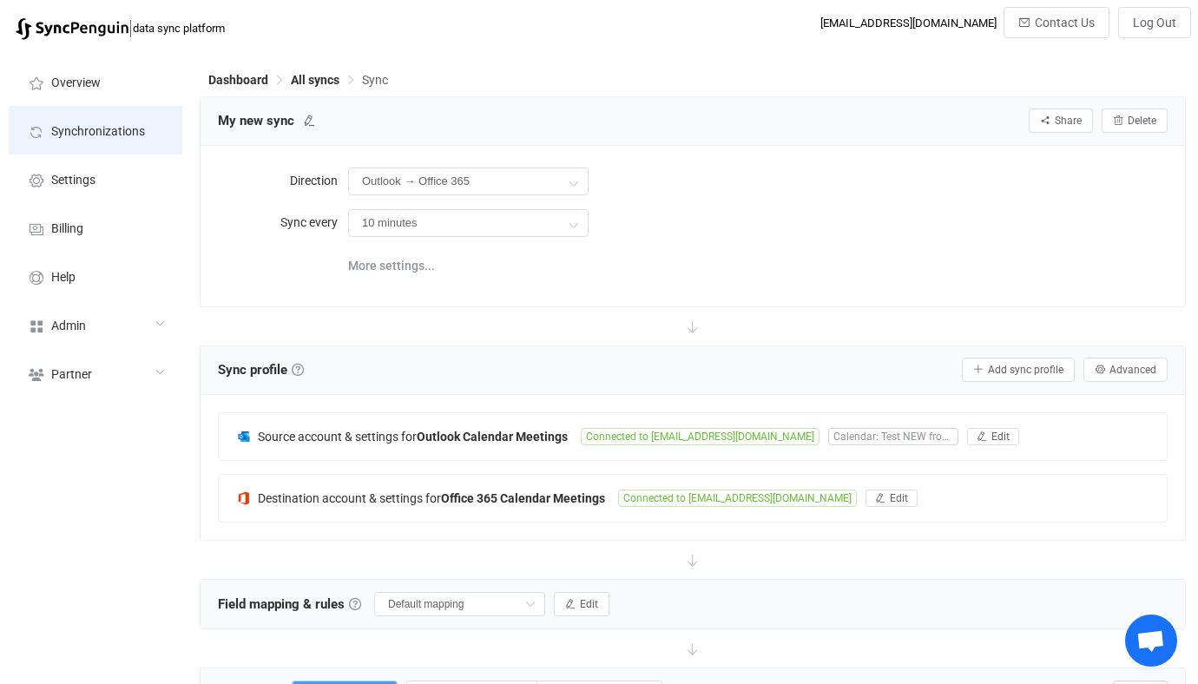
click at [128, 130] on span "Synchronizations" at bounding box center [98, 132] width 94 height 14
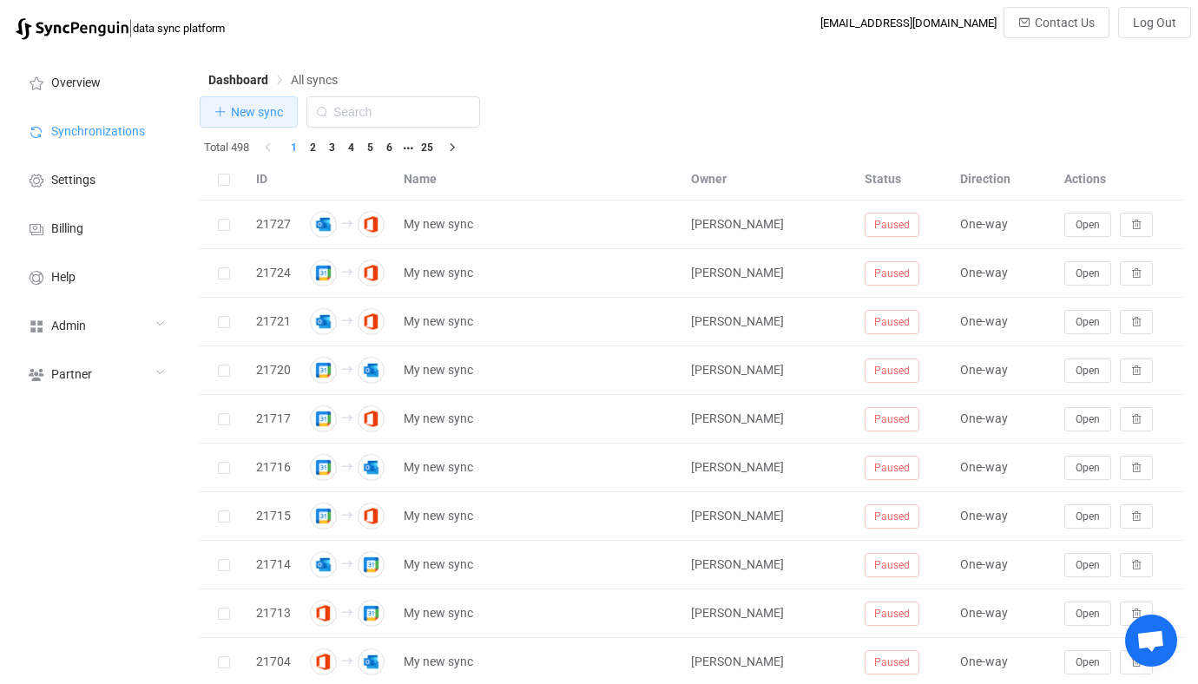
click at [240, 102] on button "New sync" at bounding box center [249, 111] width 98 height 31
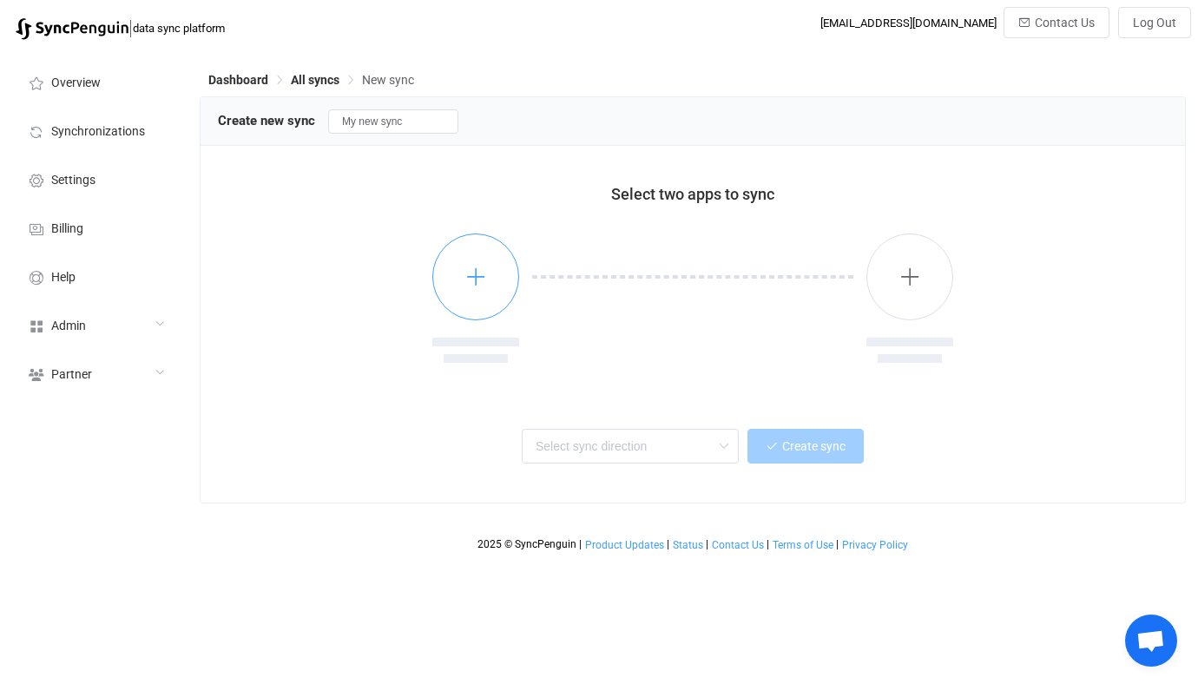
click at [459, 269] on button "button" at bounding box center [475, 276] width 87 height 87
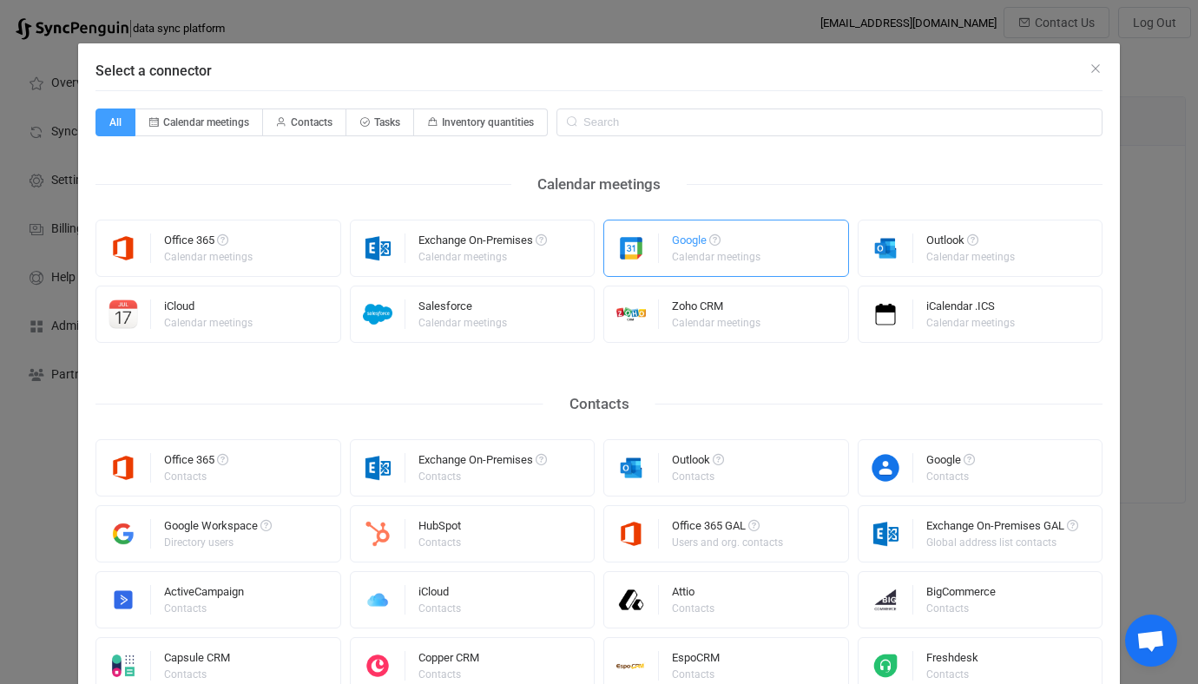
click at [692, 261] on div "Calendar meetings" at bounding box center [716, 257] width 89 height 10
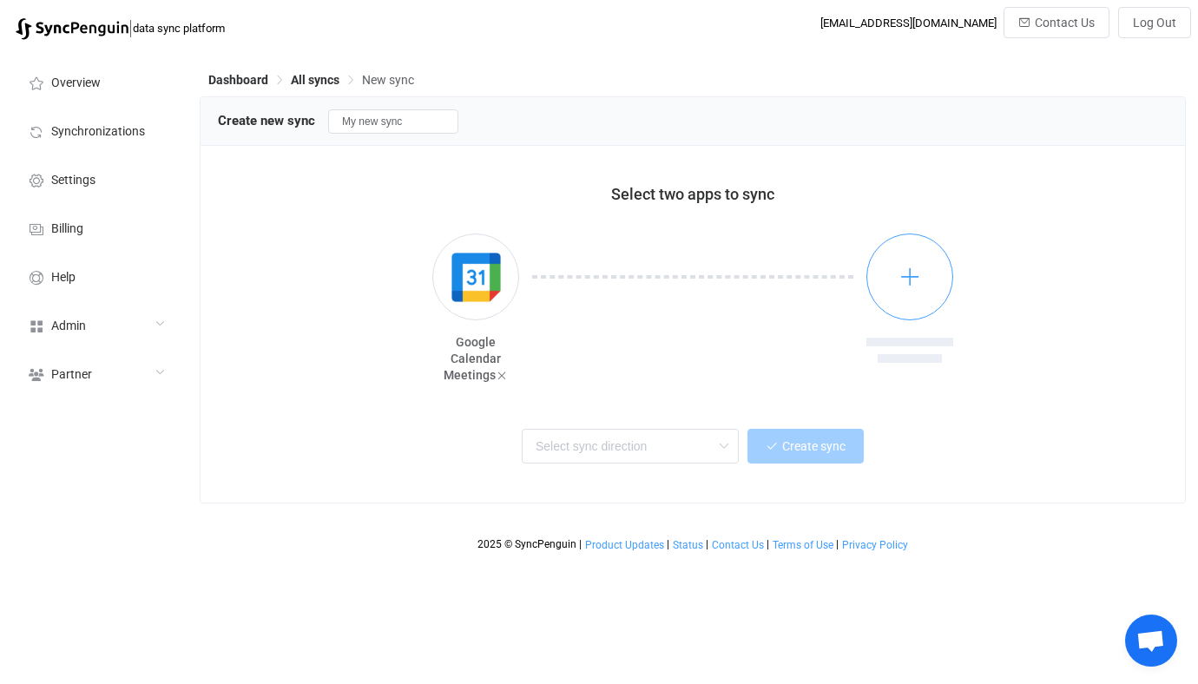
click at [904, 269] on icon "button" at bounding box center [910, 277] width 22 height 22
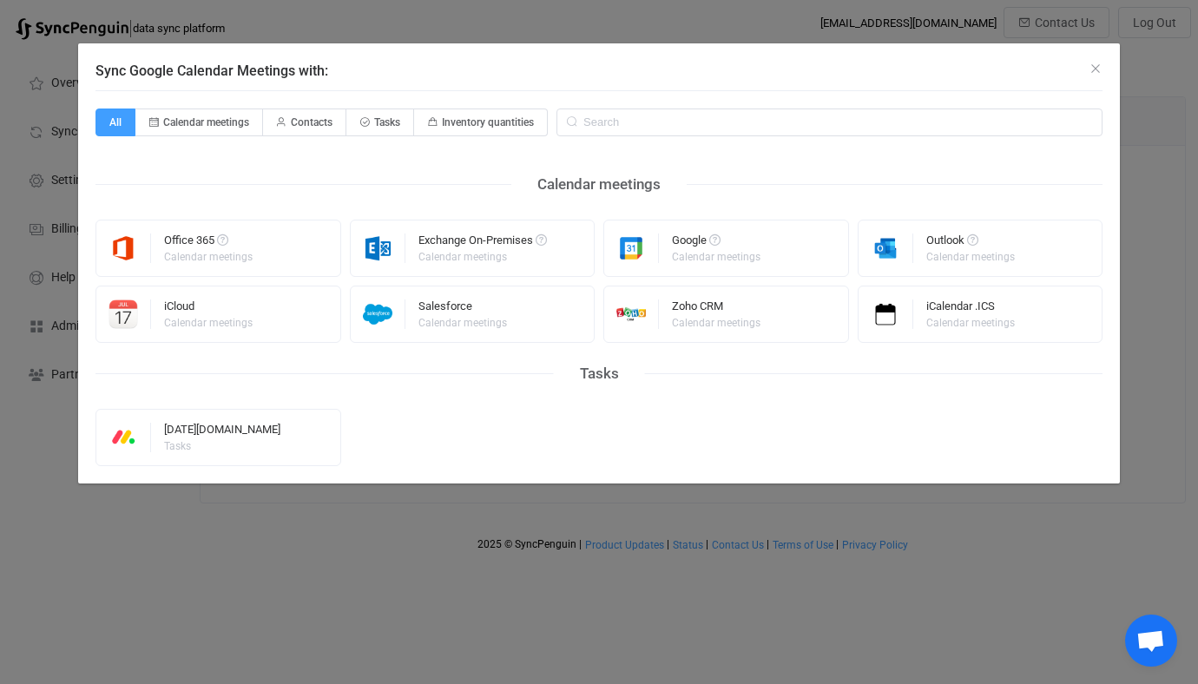
click at [304, 281] on div "Office 365 Calendar meetings Exchange On-Premises Calendar meetings Google Cale…" at bounding box center [598, 281] width 1007 height 123
click at [300, 247] on div "Office 365 Calendar meetings" at bounding box center [218, 248] width 246 height 57
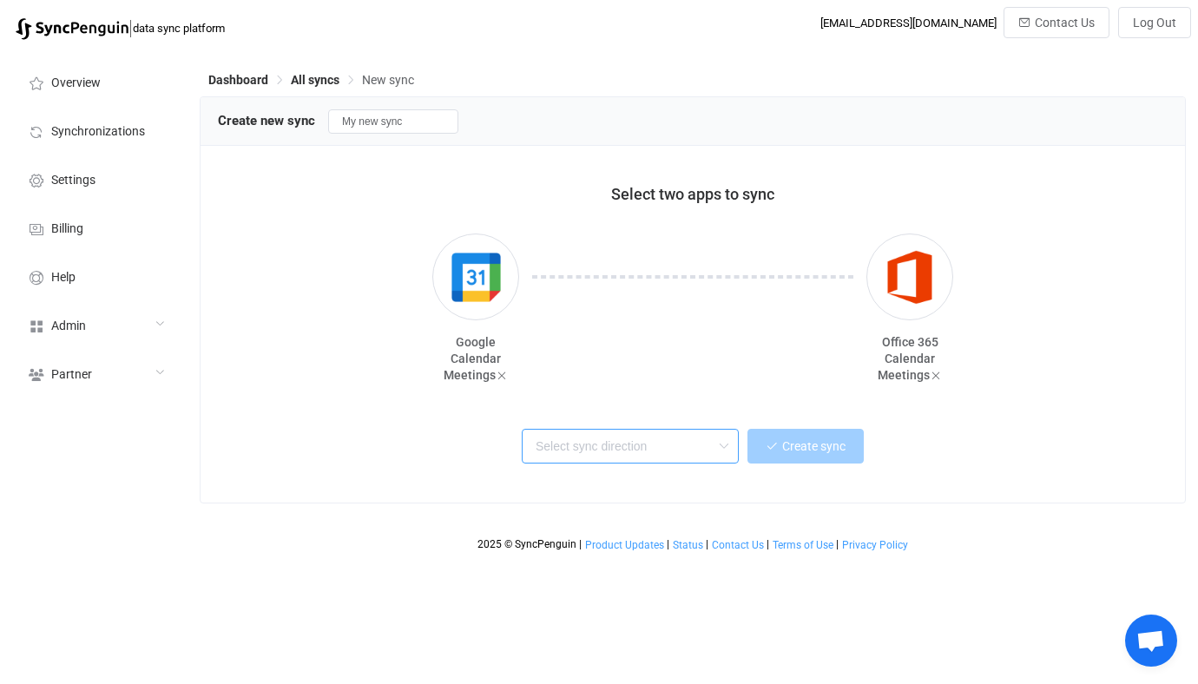
click at [551, 439] on input "text" at bounding box center [630, 446] width 217 height 35
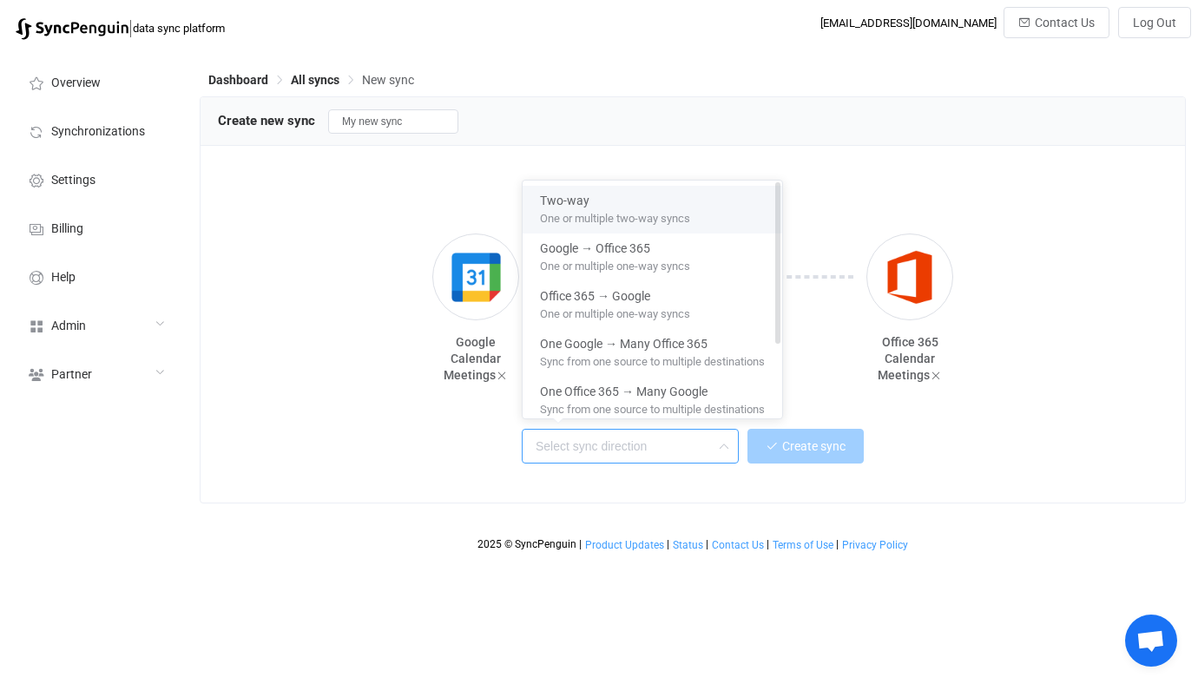
click at [630, 218] on span "One or multiple two-way syncs" at bounding box center [615, 215] width 150 height 19
type input "Two-way"
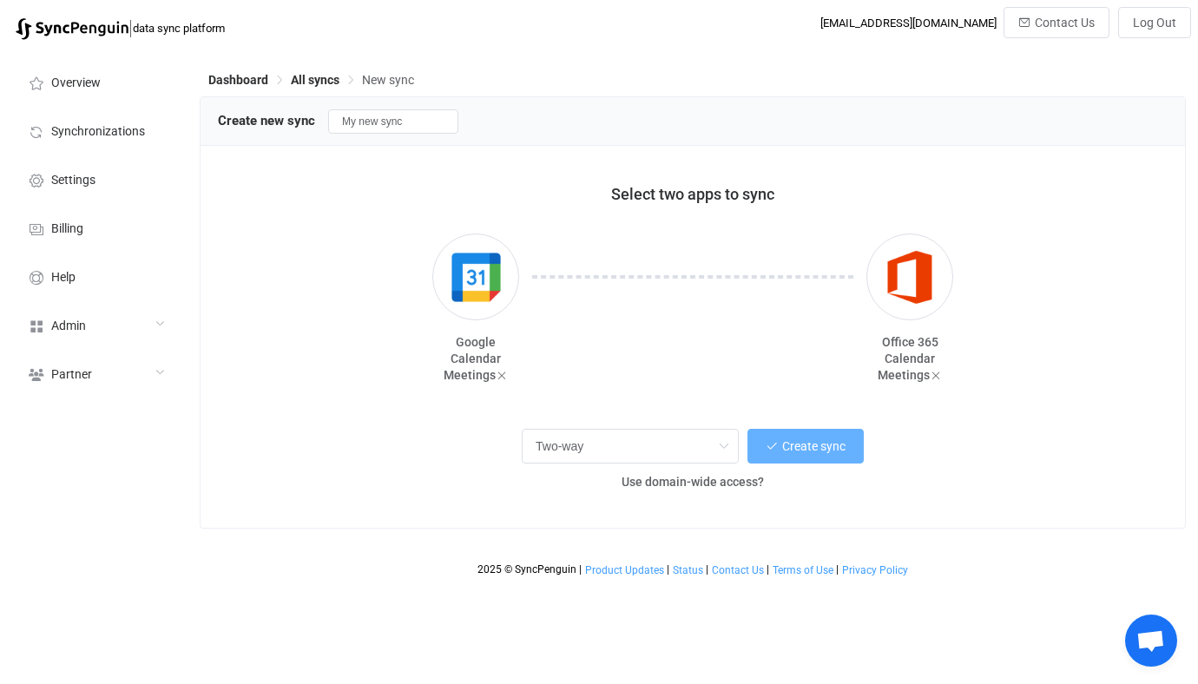
click at [791, 441] on span "Create sync" at bounding box center [813, 446] width 63 height 14
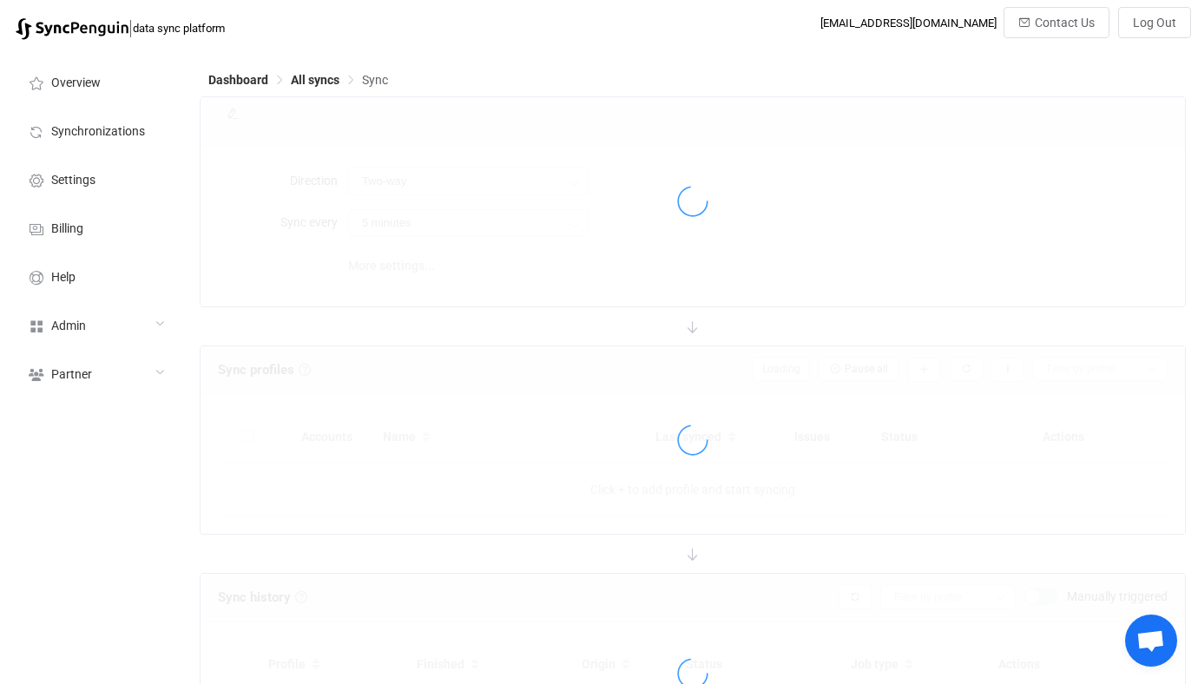
type input "10 minutes"
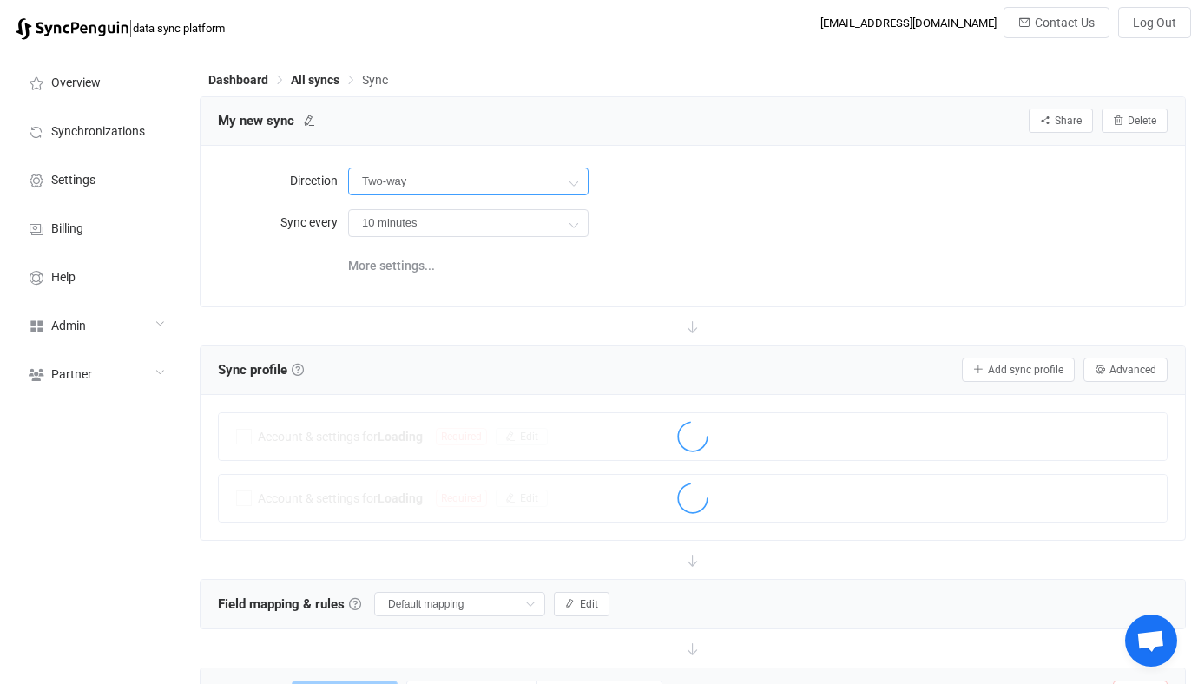
click at [404, 171] on input "Two-way" at bounding box center [468, 181] width 240 height 28
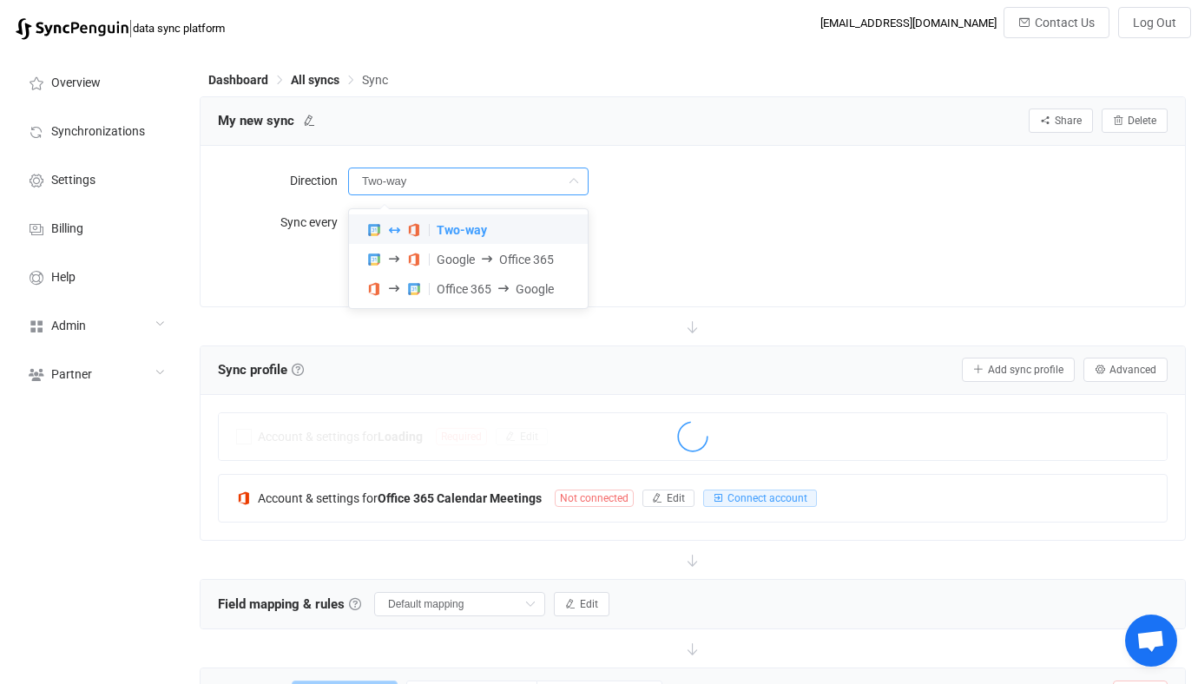
click at [466, 253] on span "Google" at bounding box center [455, 260] width 38 height 14
click at [522, 256] on span "Office 365" at bounding box center [526, 260] width 55 height 14
type input "Google → Office 365"
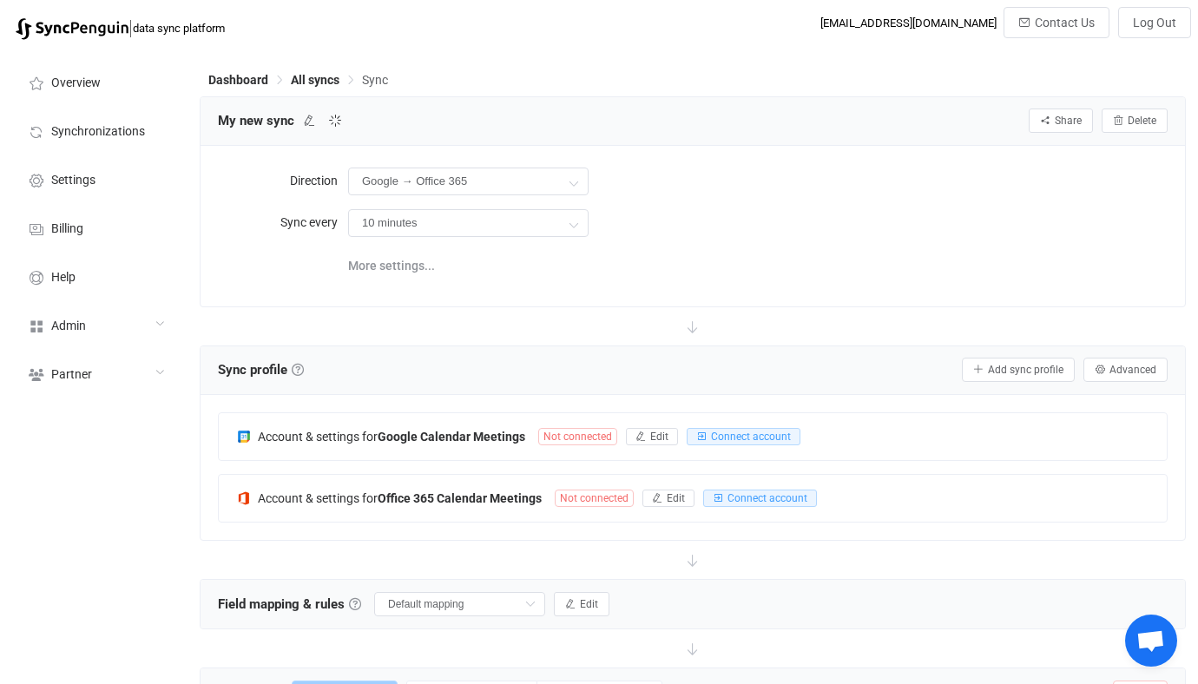
click at [709, 234] on div "10 minutes 10 minutes 15 minutes 30 minutes 1 hour 2 hours 4 hours 8 hours 12 h…" at bounding box center [757, 223] width 819 height 36
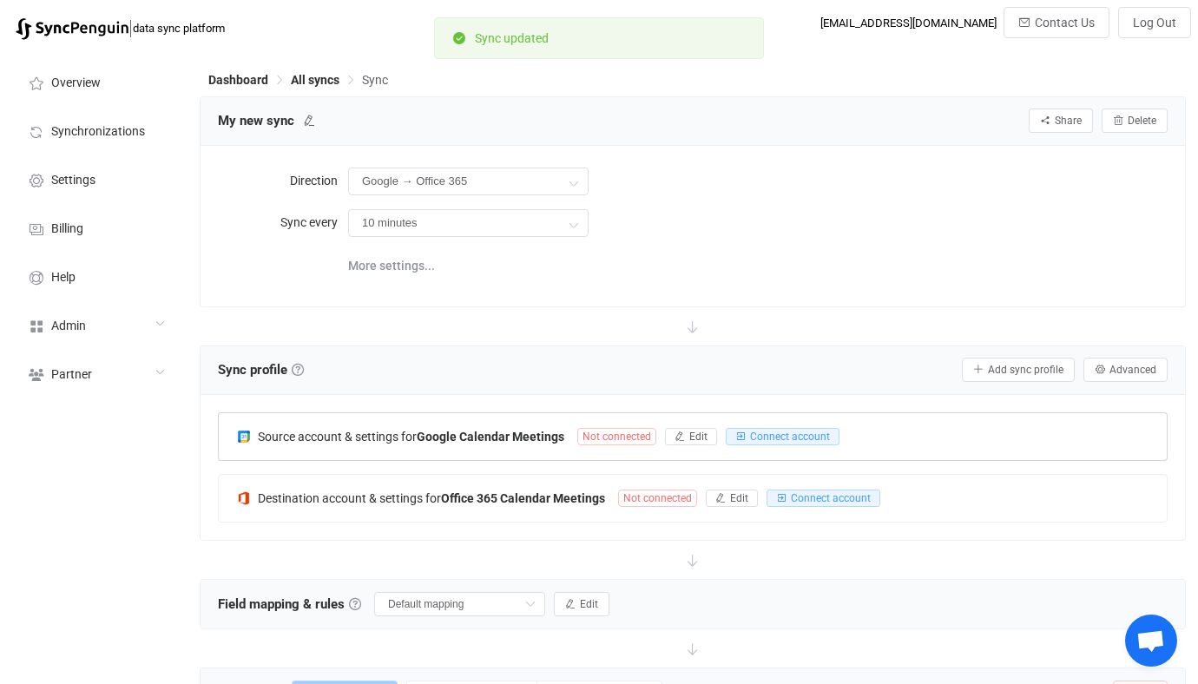
click at [458, 415] on div "Source account & settings for Google Calendar Meetings Not connected Edit Conne…" at bounding box center [693, 436] width 948 height 47
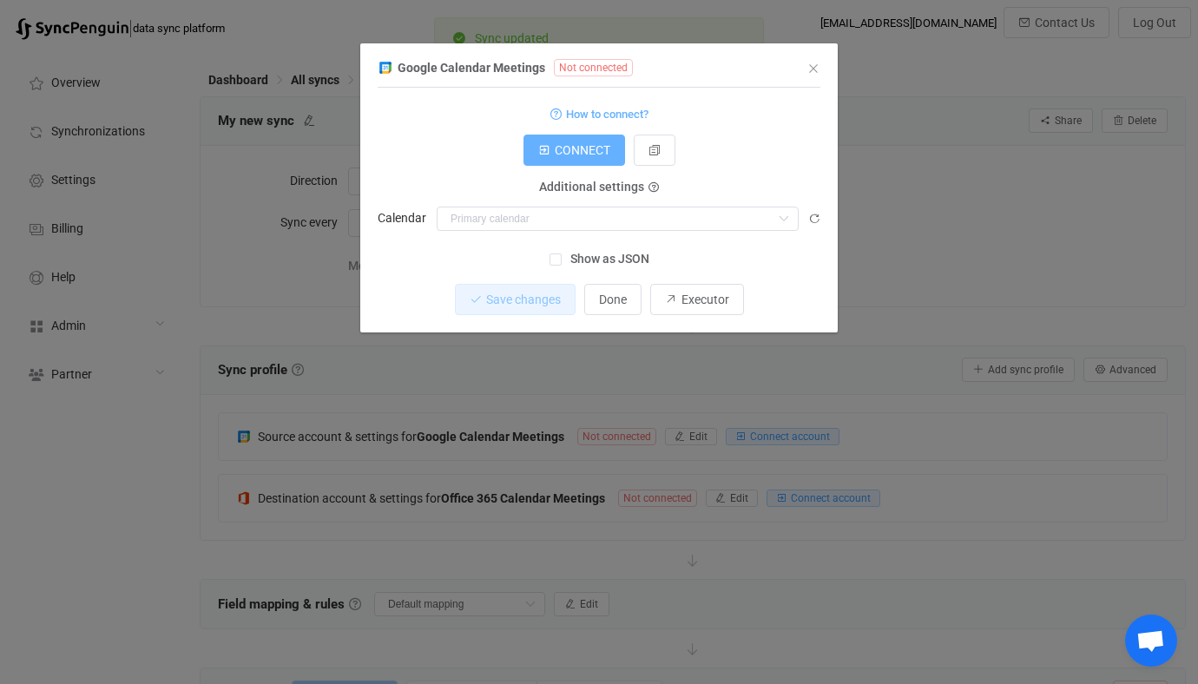
click at [581, 162] on button "CONNECT" at bounding box center [574, 150] width 102 height 31
click at [653, 139] on button "dialog" at bounding box center [654, 150] width 42 height 31
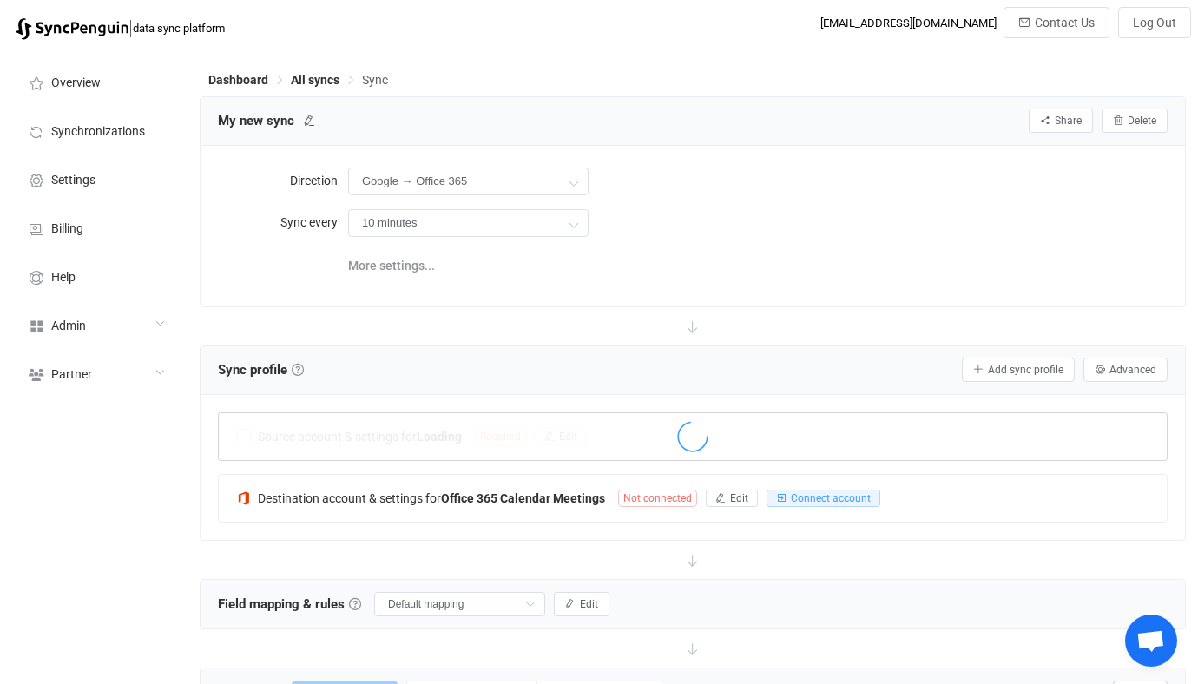
click at [377, 422] on div at bounding box center [693, 438] width 948 height 40
drag, startPoint x: 413, startPoint y: 428, endPoint x: 443, endPoint y: 431, distance: 29.7
click at [413, 428] on div at bounding box center [693, 438] width 948 height 40
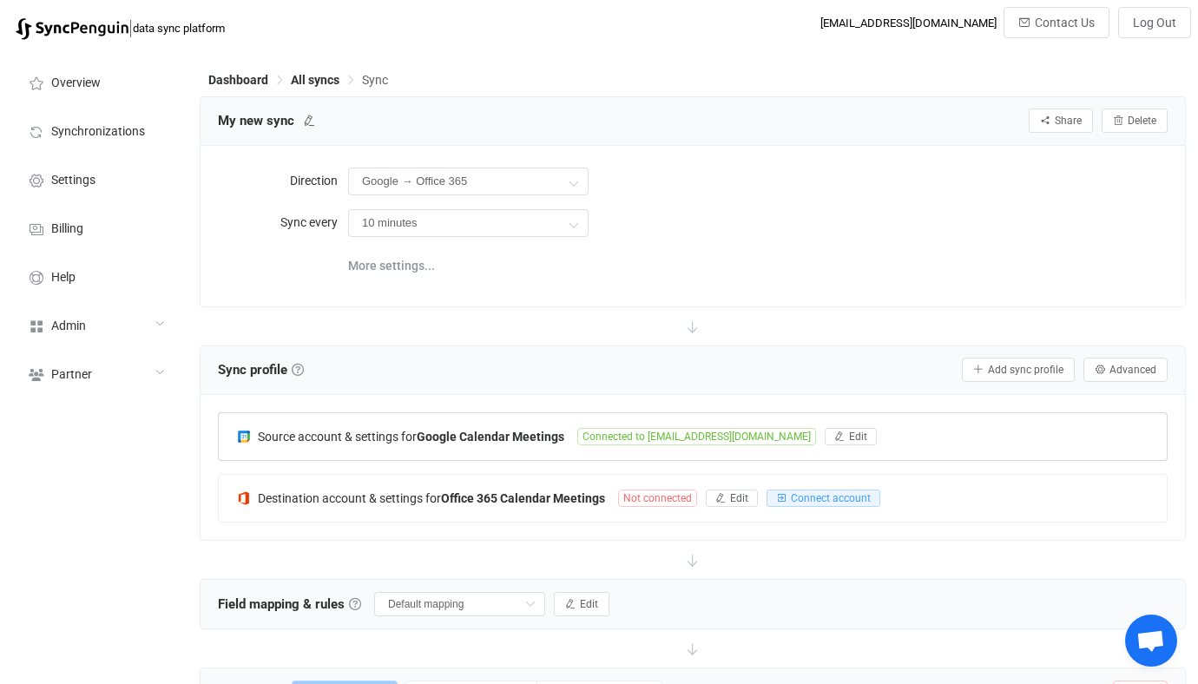
click at [443, 432] on div "Source account & settings for Google Calendar Meetings Connected to [EMAIL_ADDR…" at bounding box center [692, 436] width 949 height 49
click at [443, 432] on b "Google Calendar Meetings" at bounding box center [491, 437] width 148 height 14
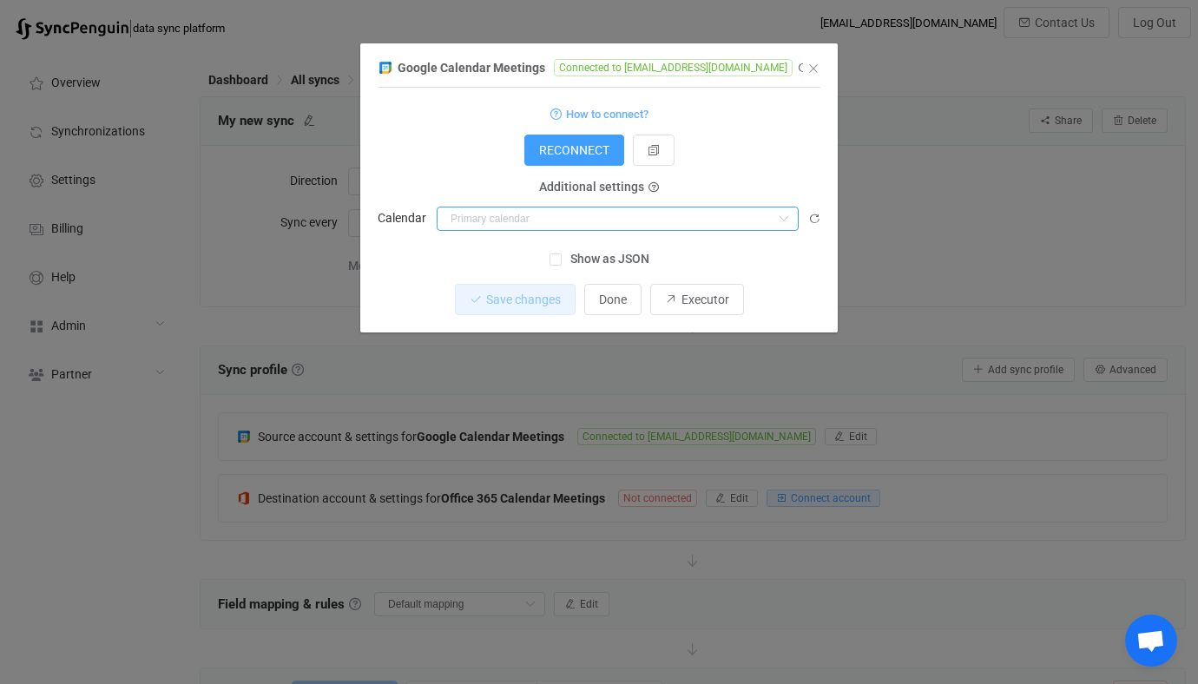
click at [570, 221] on input "dialog" at bounding box center [617, 219] width 362 height 24
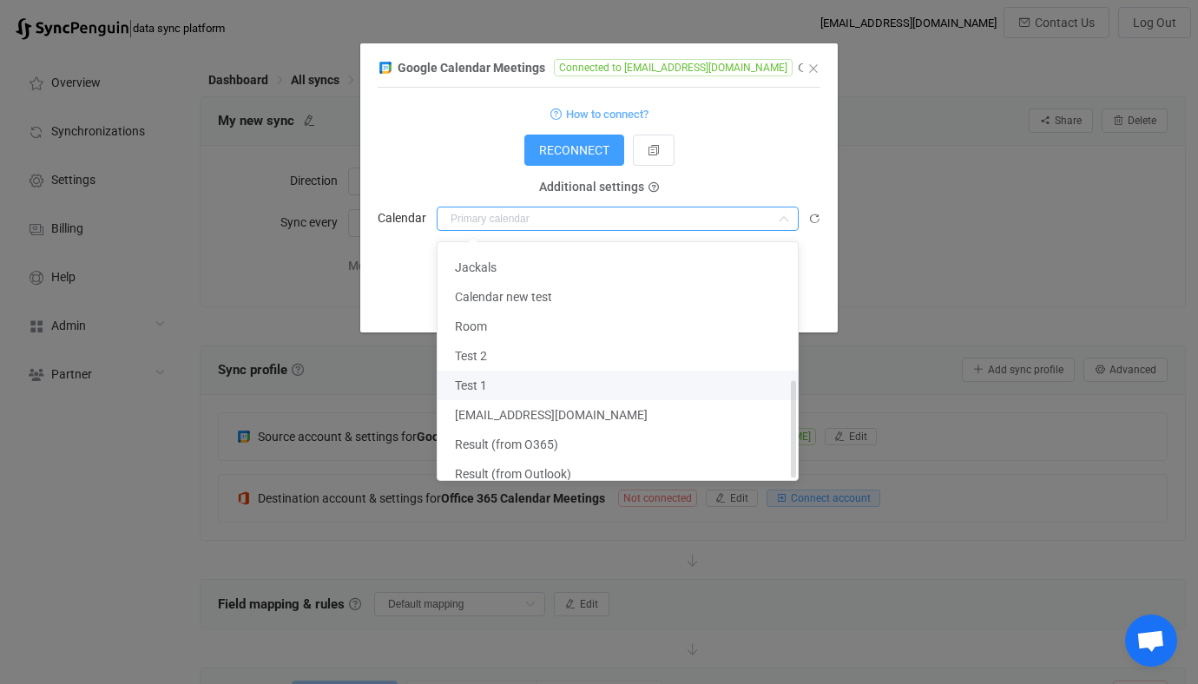
scroll to position [333, 0]
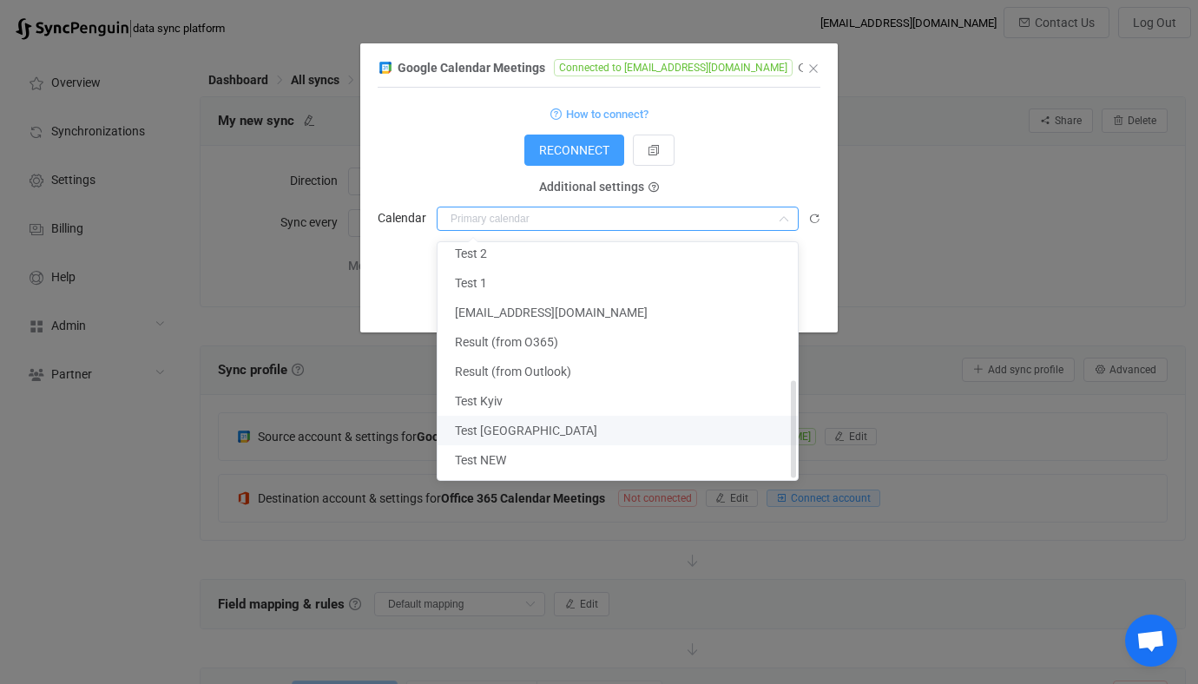
click at [558, 426] on li "Test [GEOGRAPHIC_DATA]" at bounding box center [617, 431] width 360 height 30
type input "Test [GEOGRAPHIC_DATA]"
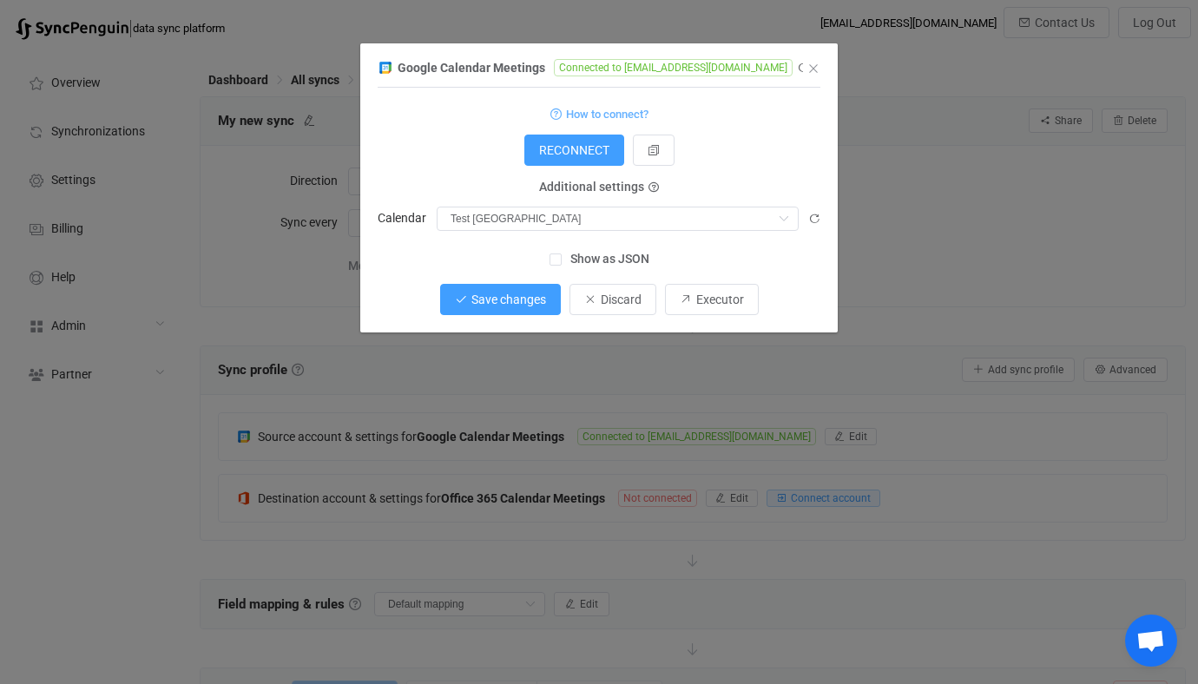
click at [511, 304] on span "Save changes" at bounding box center [508, 299] width 75 height 14
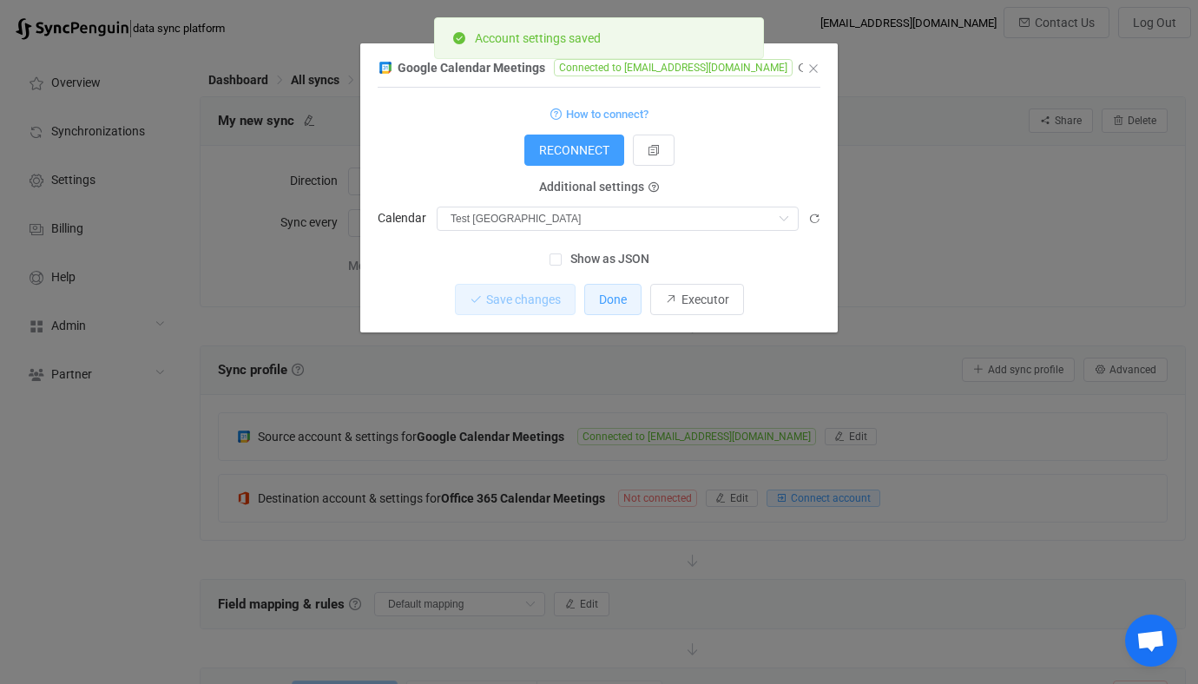
click at [604, 305] on span "Done" at bounding box center [613, 299] width 28 height 14
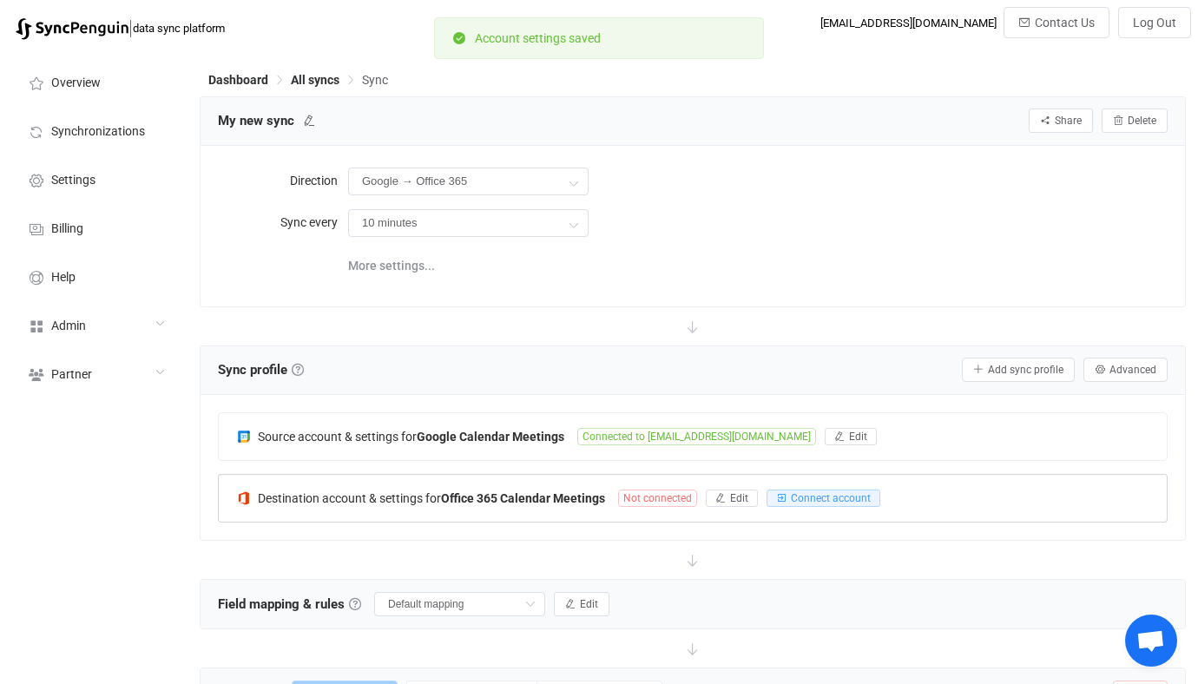
click at [470, 493] on b "Office 365 Calendar Meetings" at bounding box center [523, 498] width 164 height 14
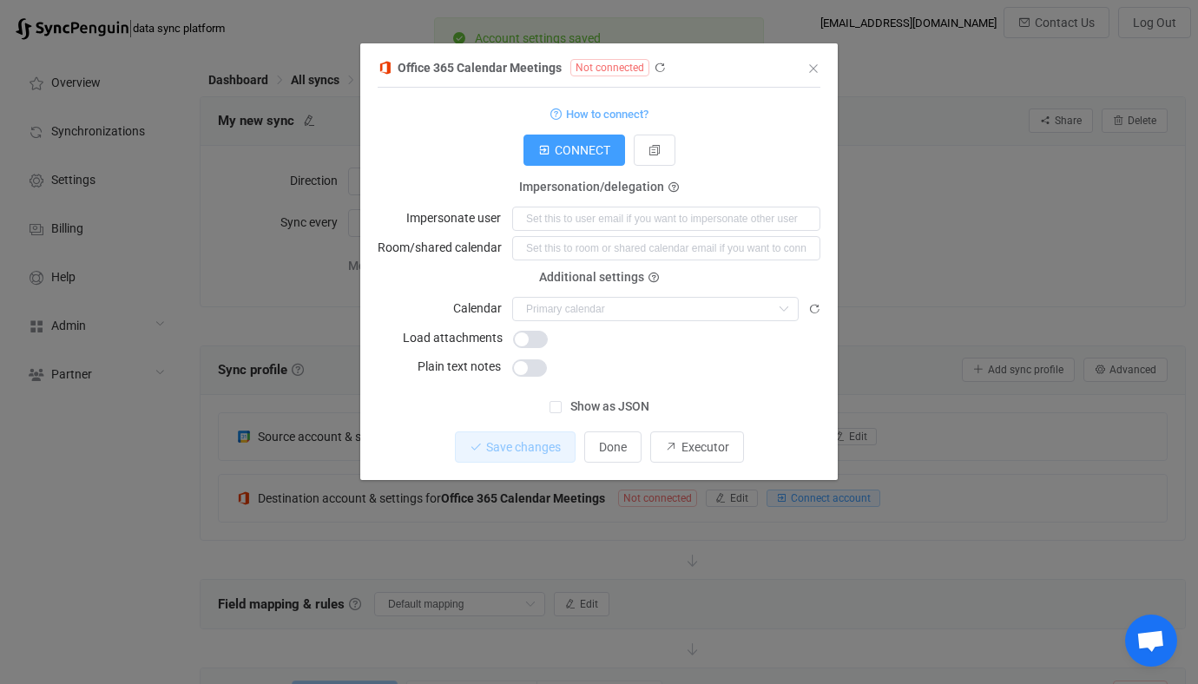
click at [610, 350] on form "How to connect? Connection type Connection type As an application Using an impe…" at bounding box center [598, 240] width 443 height 276
click at [616, 300] on input "dialog" at bounding box center [655, 309] width 286 height 24
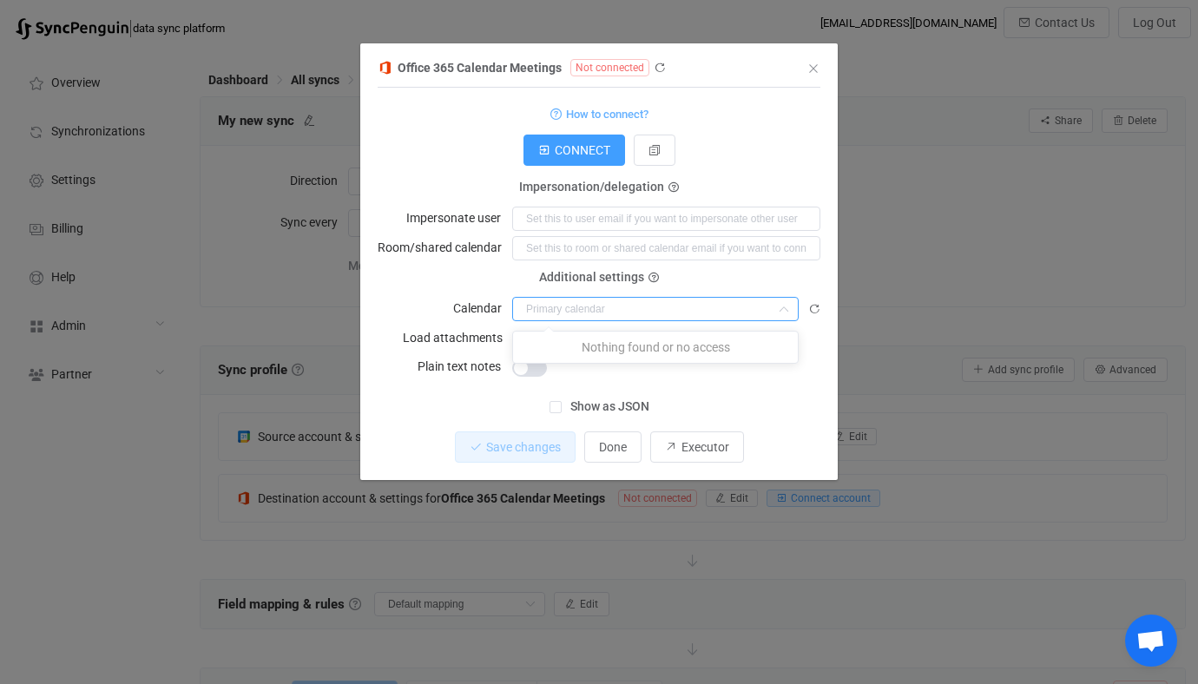
click at [450, 213] on label "Impersonate user" at bounding box center [458, 218] width 105 height 24
click at [569, 306] on input "dialog" at bounding box center [655, 309] width 286 height 24
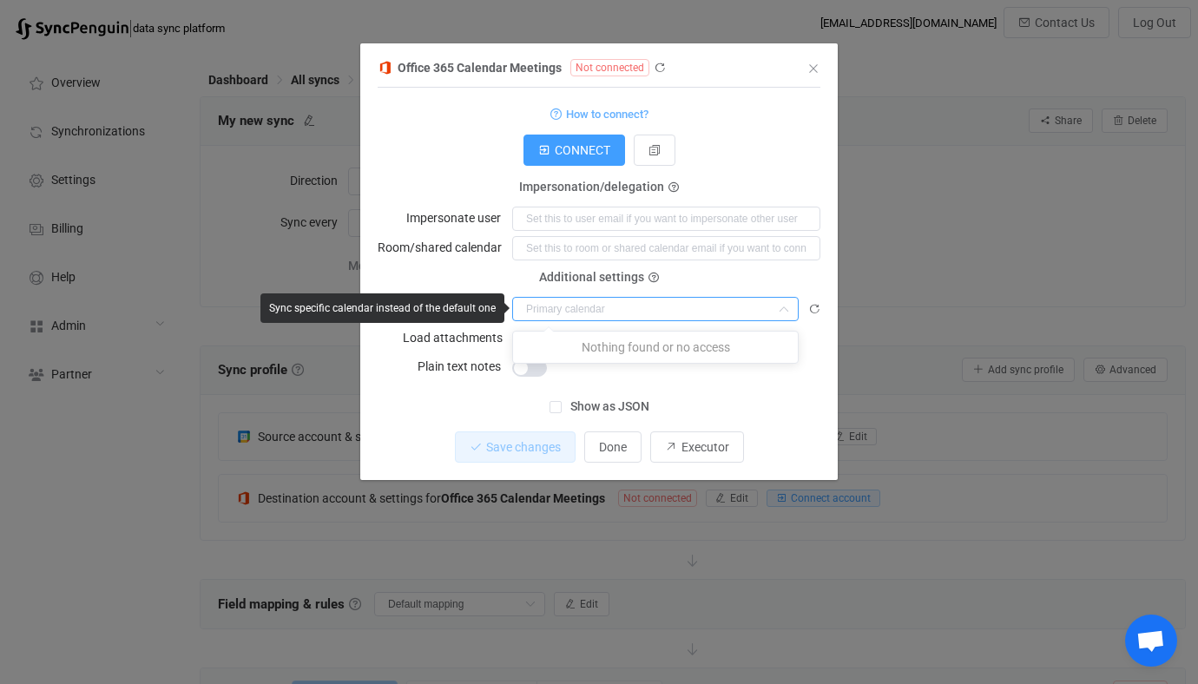
click at [417, 254] on label "Room/shared calendar" at bounding box center [444, 247] width 135 height 24
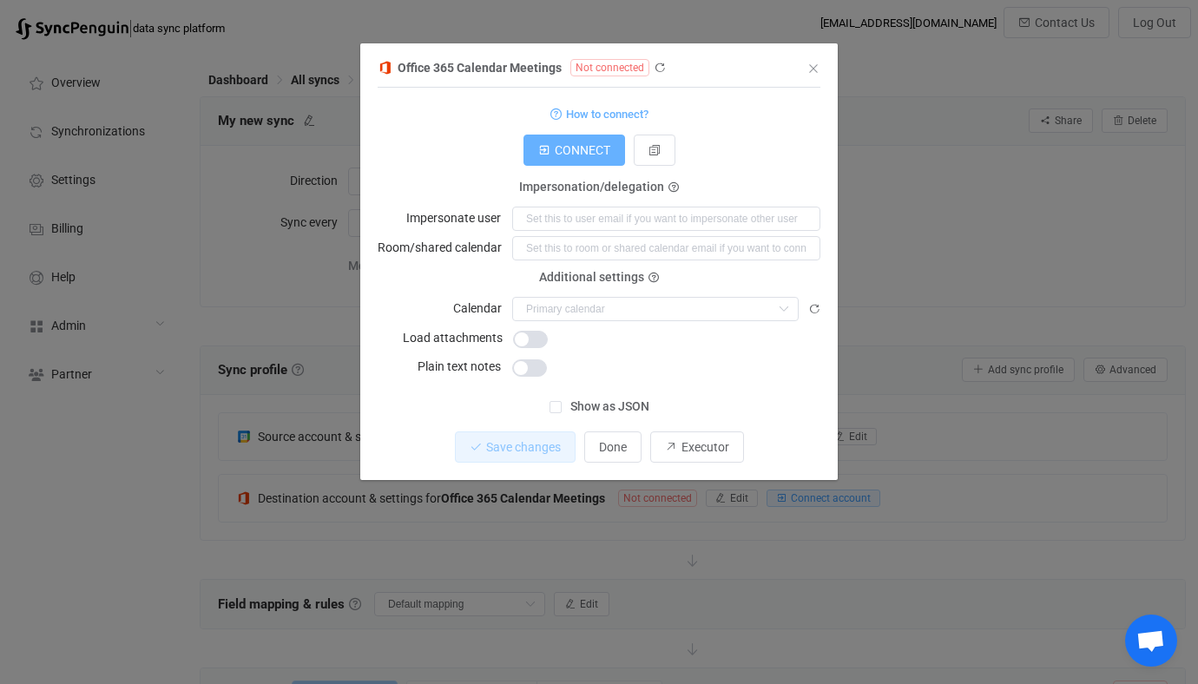
click at [606, 166] on button "CONNECT" at bounding box center [574, 150] width 102 height 31
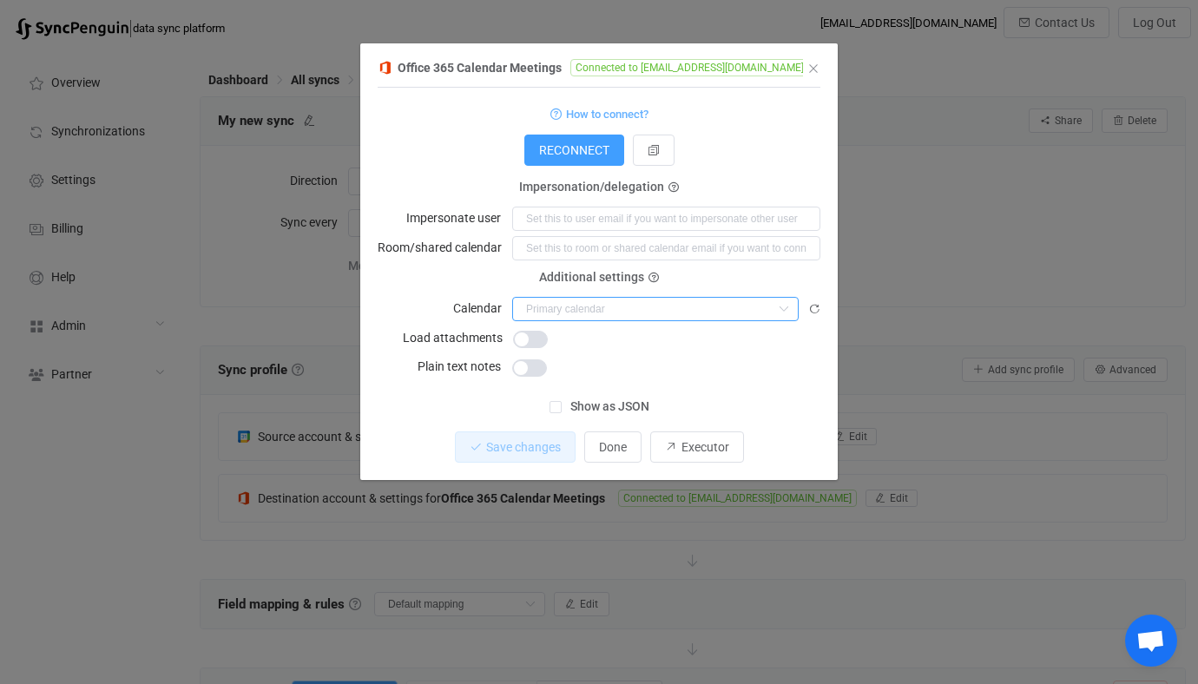
click at [578, 299] on input "dialog" at bounding box center [655, 309] width 286 height 24
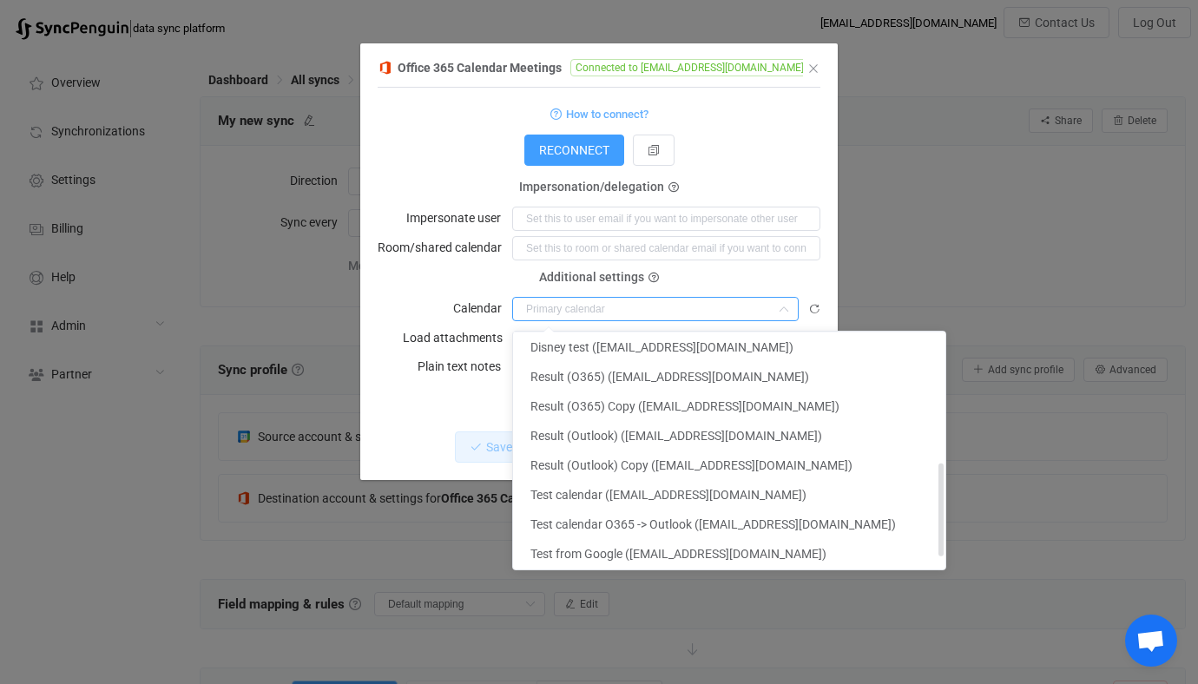
scroll to position [363, 0]
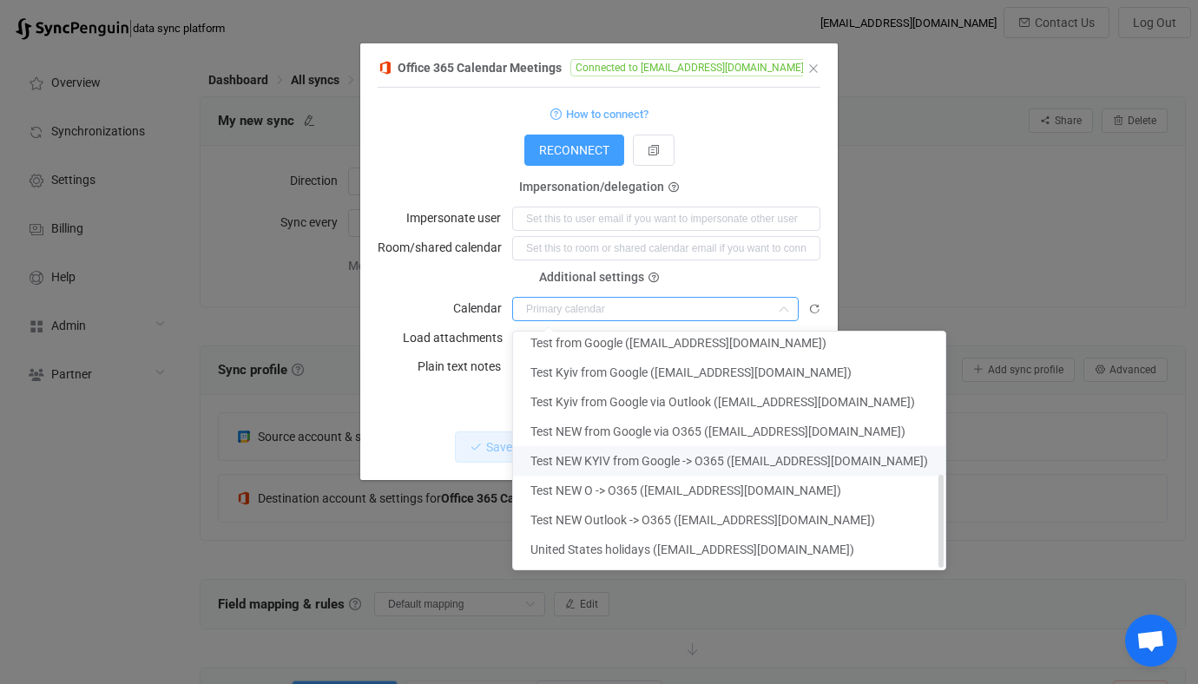
click at [662, 462] on span "Test NEW KYIV from Google -> O365 (vitaliiherasymiv@syncpenguinua.onmicrosoft.c…" at bounding box center [728, 461] width 397 height 14
type input "Test NEW KYIV from Google -> O365 (vitaliiherasymiv@syncpenguinua.onmicrosoft.c…"
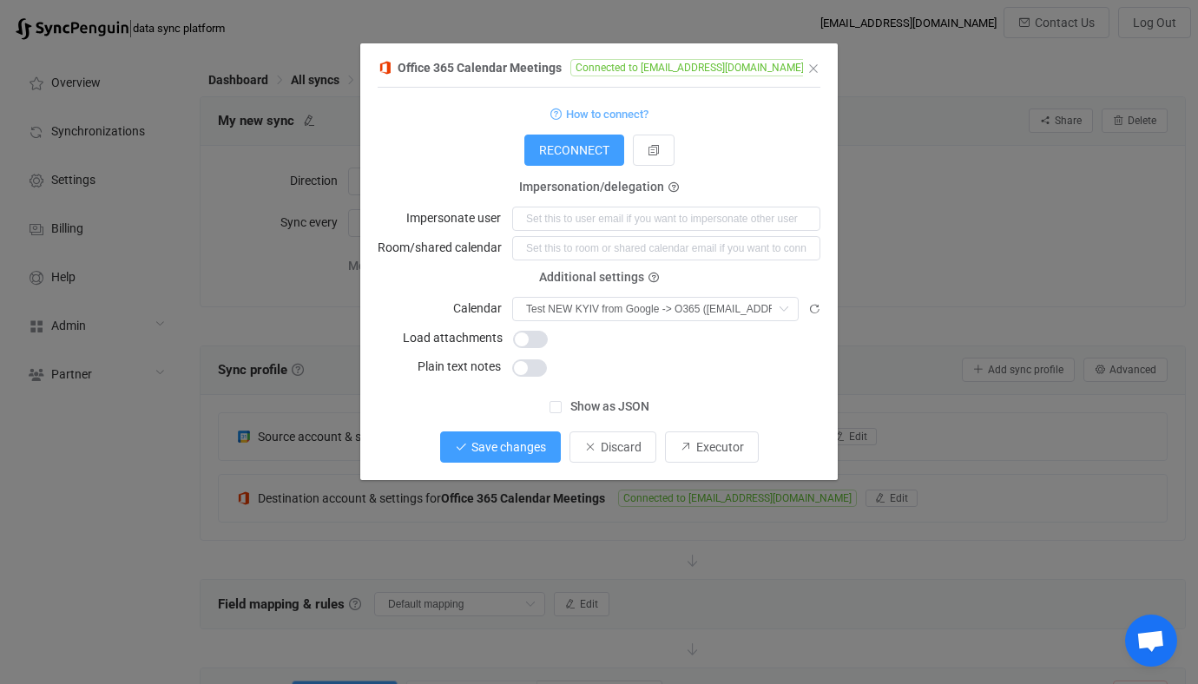
click at [537, 450] on span "Save changes" at bounding box center [508, 447] width 75 height 14
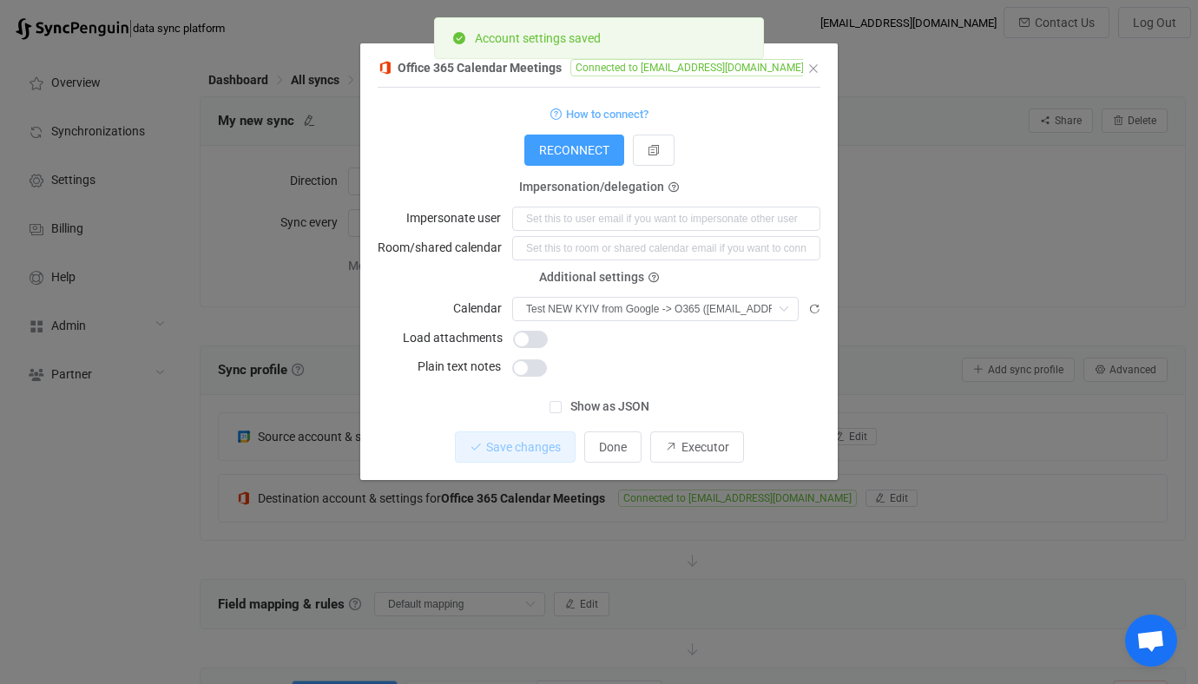
click at [321, 324] on div "Office 365 Calendar Meetings Connected to vitaliiherasymiv@syncpenguinua.onmicr…" at bounding box center [599, 342] width 1198 height 684
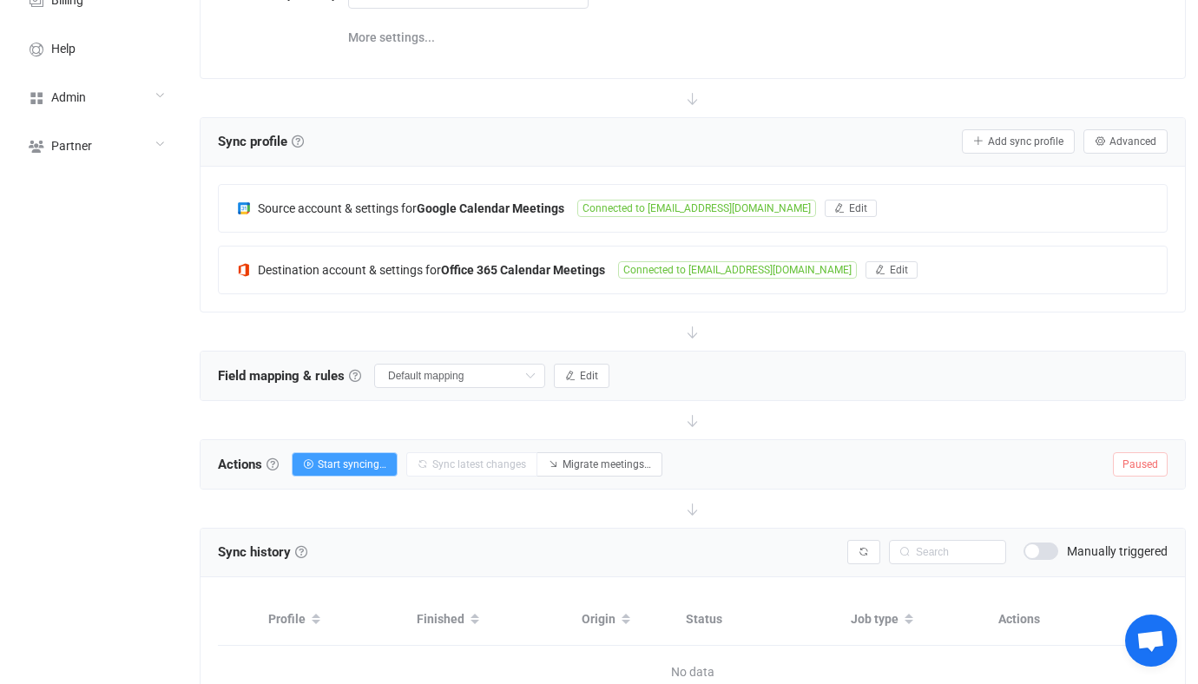
scroll to position [252, 0]
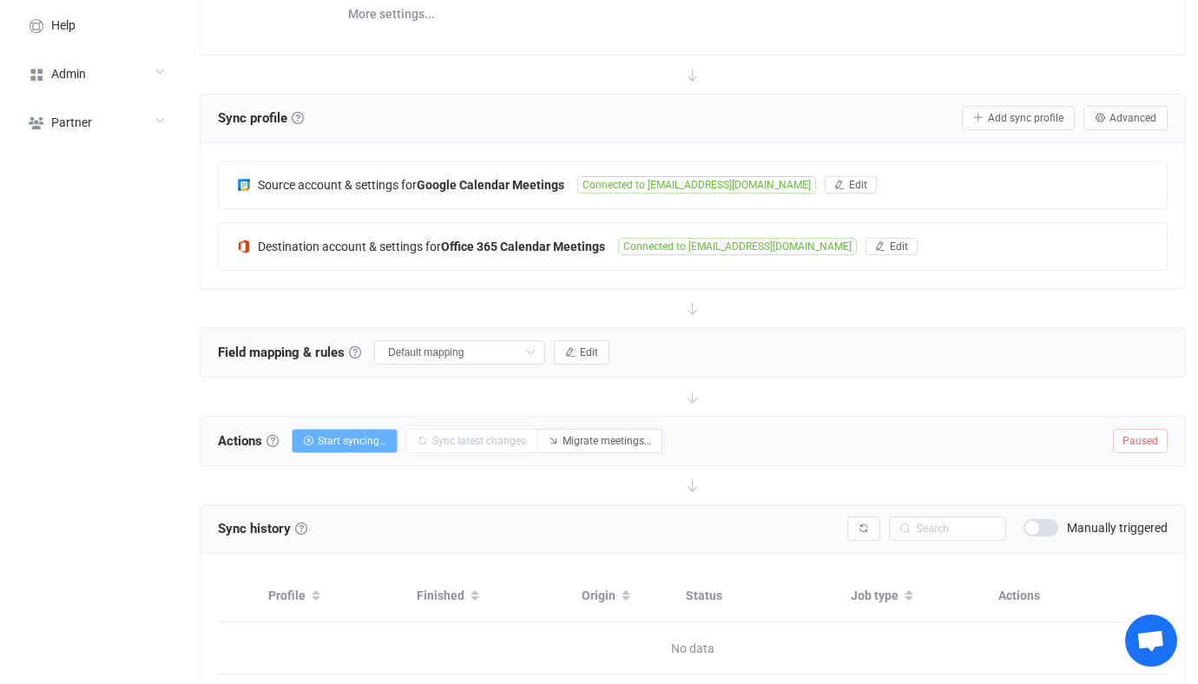
click at [349, 447] on button "Start syncing…" at bounding box center [345, 441] width 106 height 24
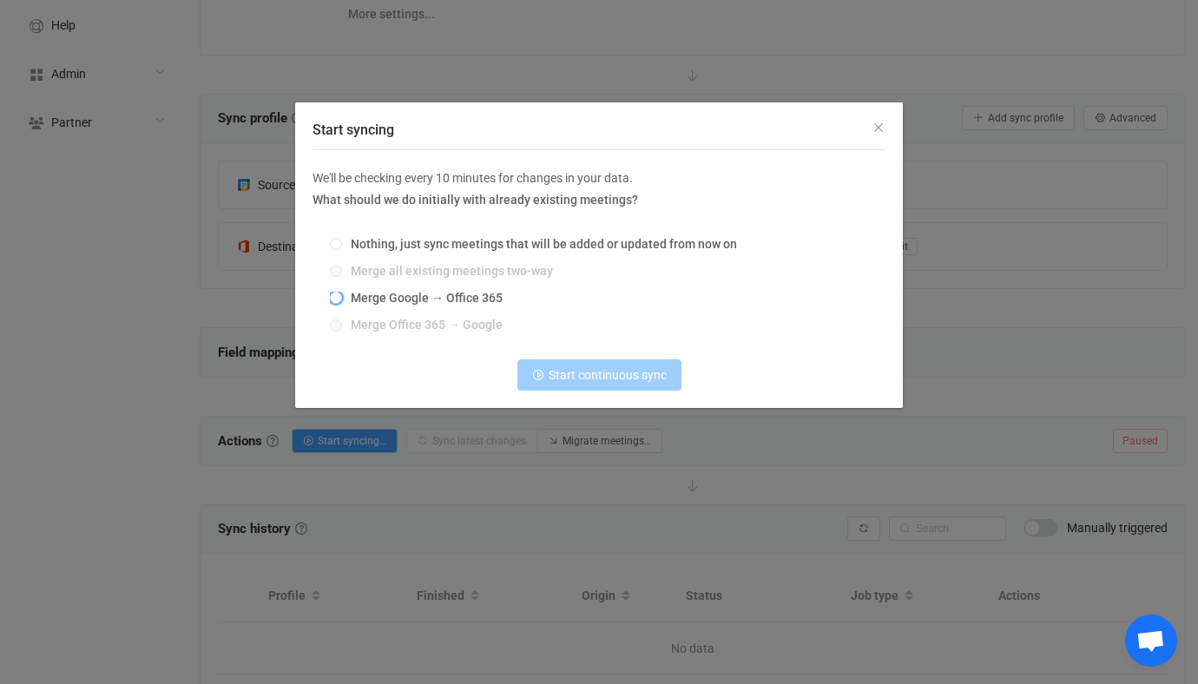
click at [427, 299] on span "Merge Google → Office 365" at bounding box center [422, 298] width 161 height 14
click at [342, 299] on input "Merge Google → Office 365" at bounding box center [336, 299] width 12 height 14
radio input "true"
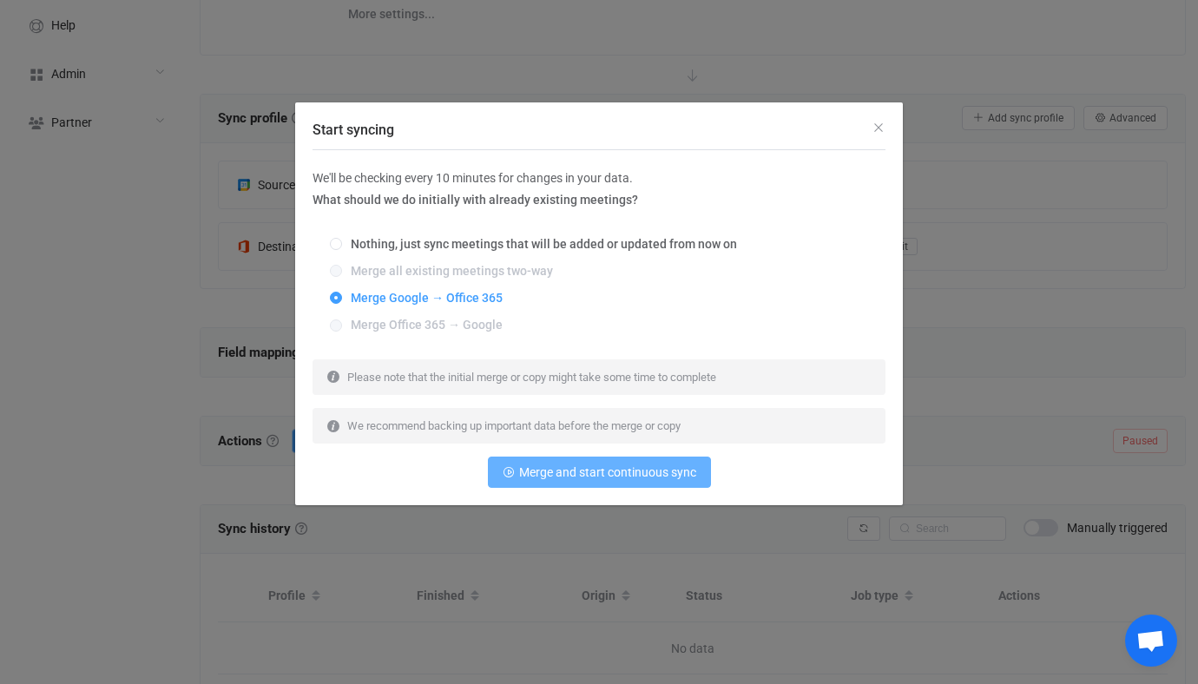
click at [515, 475] on button "Merge and start continuous sync" at bounding box center [599, 471] width 223 height 31
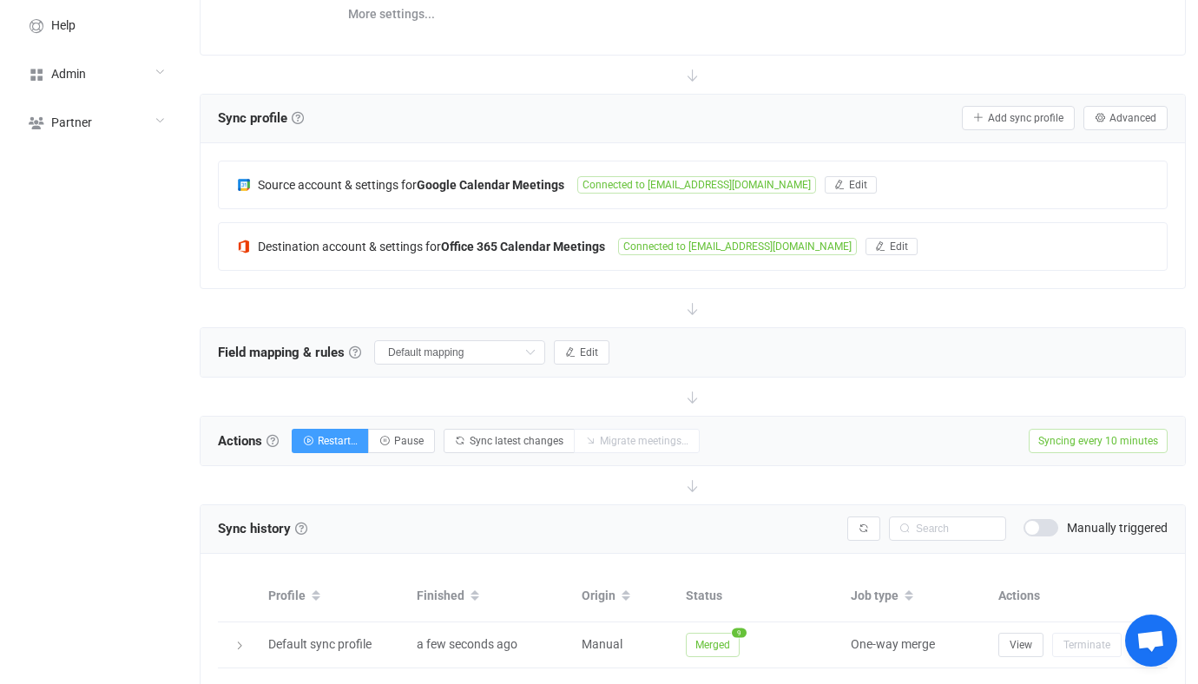
scroll to position [321, 0]
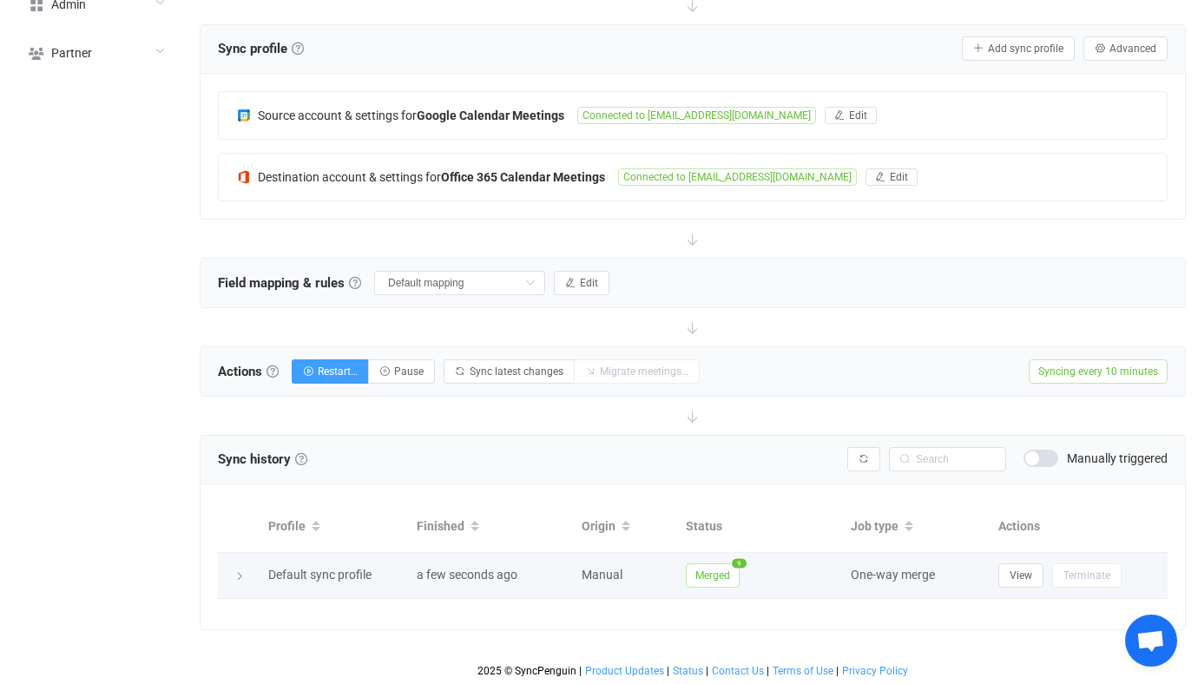
click at [728, 575] on span "Merged" at bounding box center [713, 575] width 54 height 24
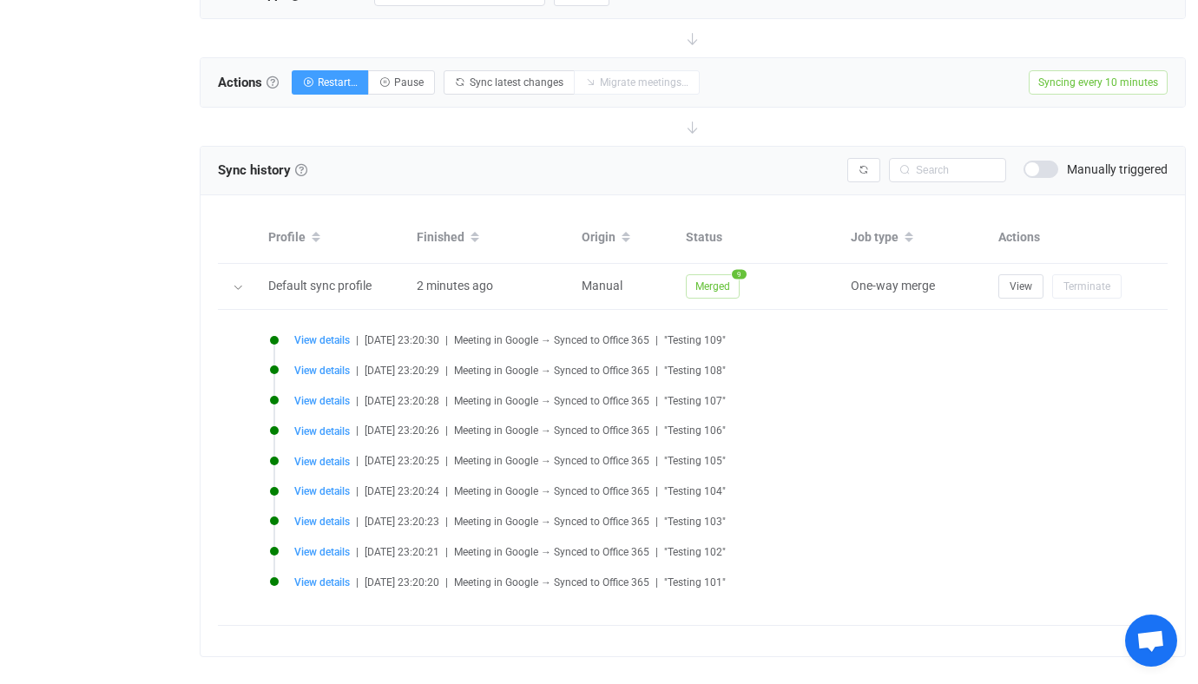
scroll to position [628, 0]
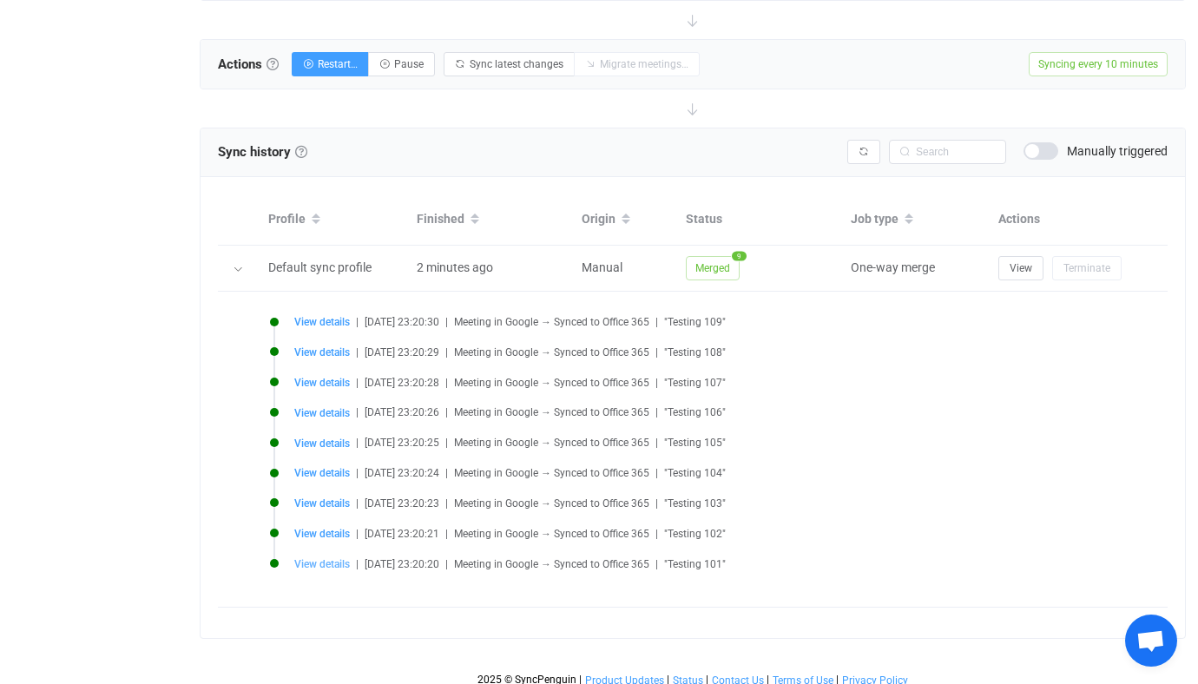
click at [312, 566] on span "View details" at bounding box center [322, 564] width 56 height 12
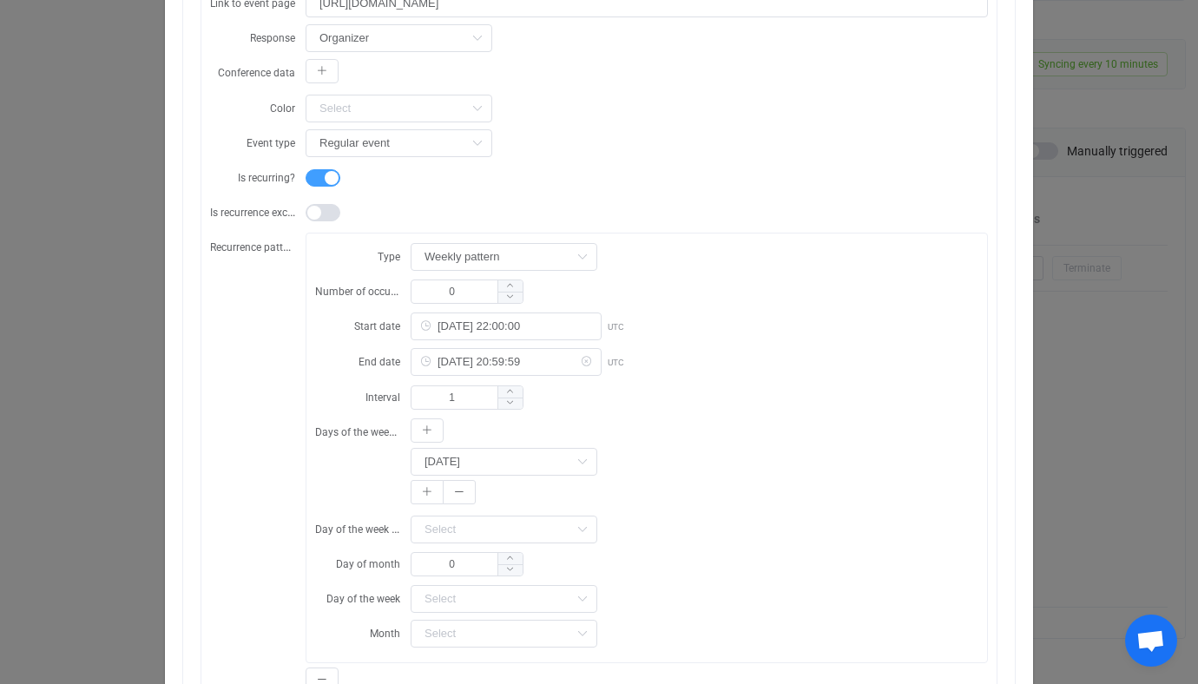
scroll to position [699, 0]
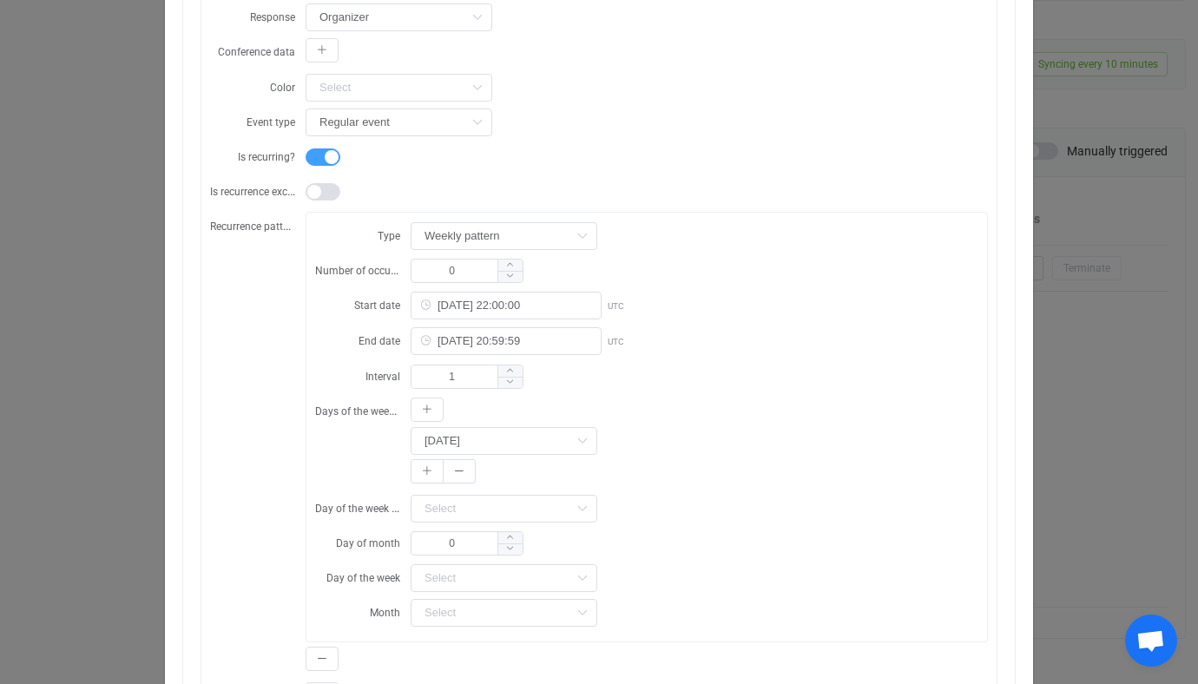
click at [1110, 240] on div "Resync Show JSON Source Mapped value Destination Subject Testing 101 Start 2025…" at bounding box center [599, 342] width 1198 height 684
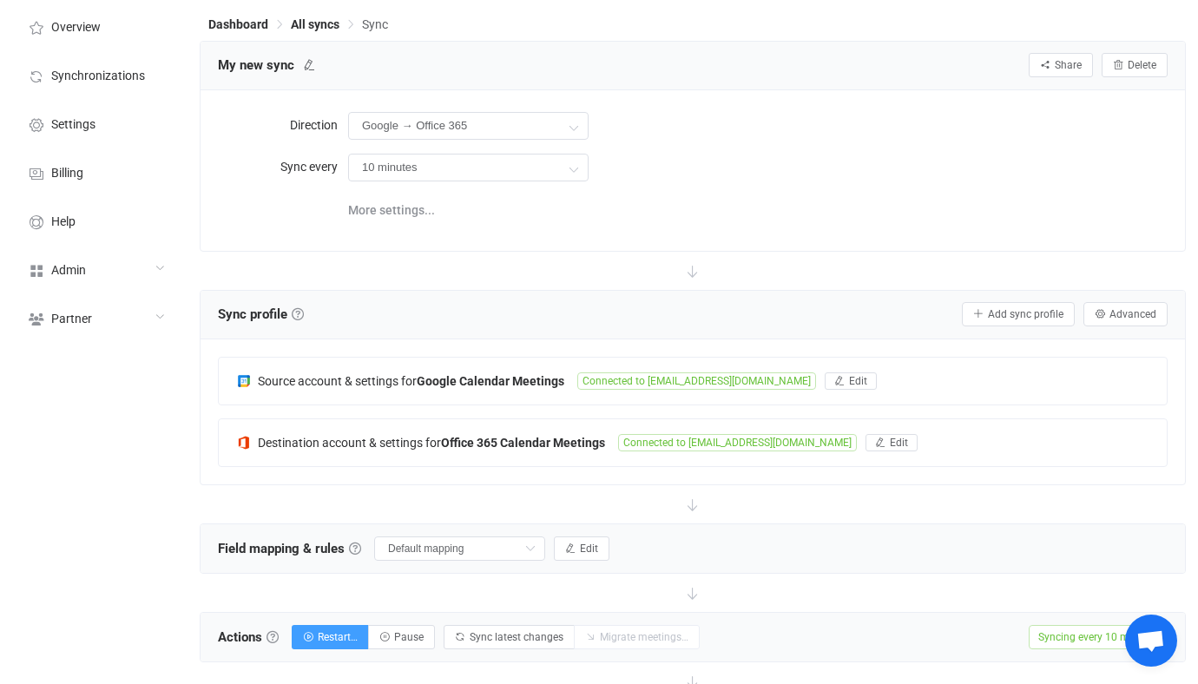
scroll to position [53, 0]
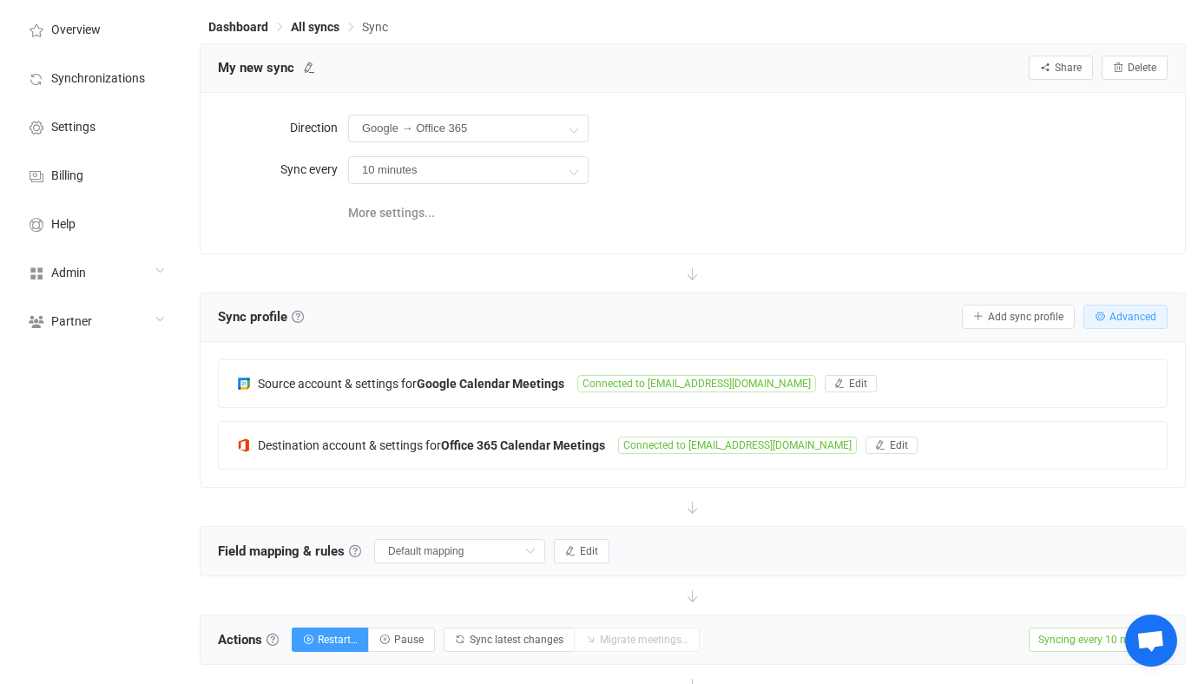
click at [1107, 318] on button "Advanced" at bounding box center [1125, 317] width 84 height 24
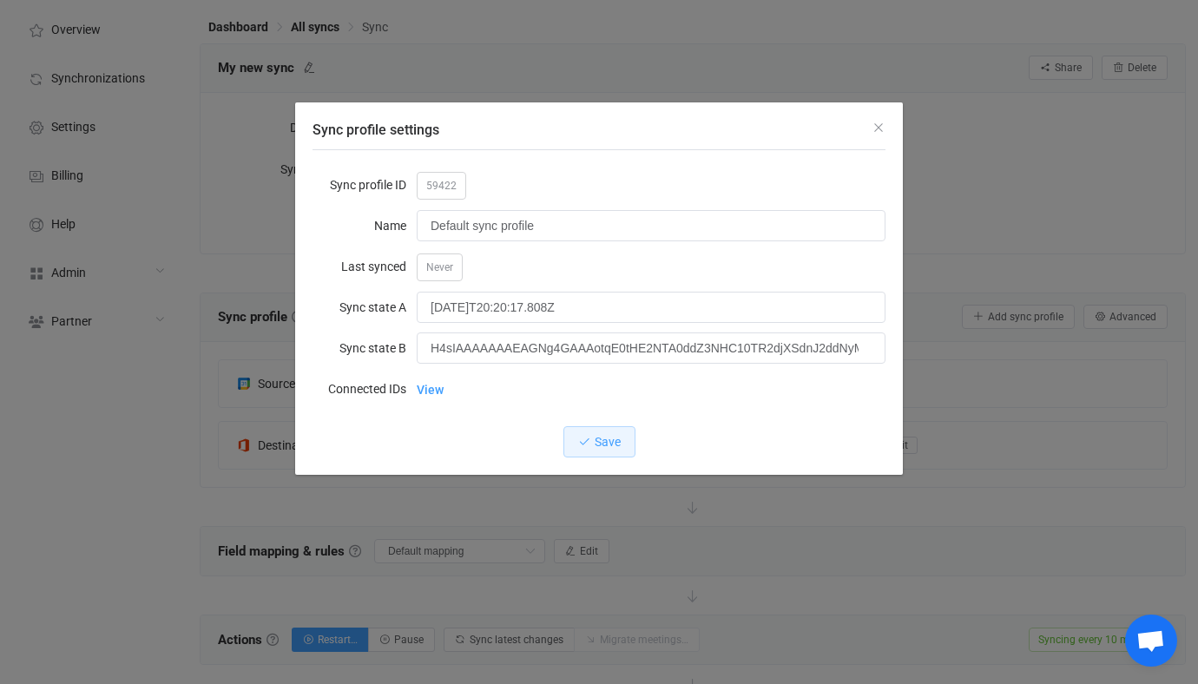
click at [443, 181] on span "59422" at bounding box center [441, 186] width 49 height 28
copy span "59422"
click at [178, 350] on div "Sync profile settings Sync profile ID 59422 Name Default sync profile Last sync…" at bounding box center [599, 342] width 1198 height 684
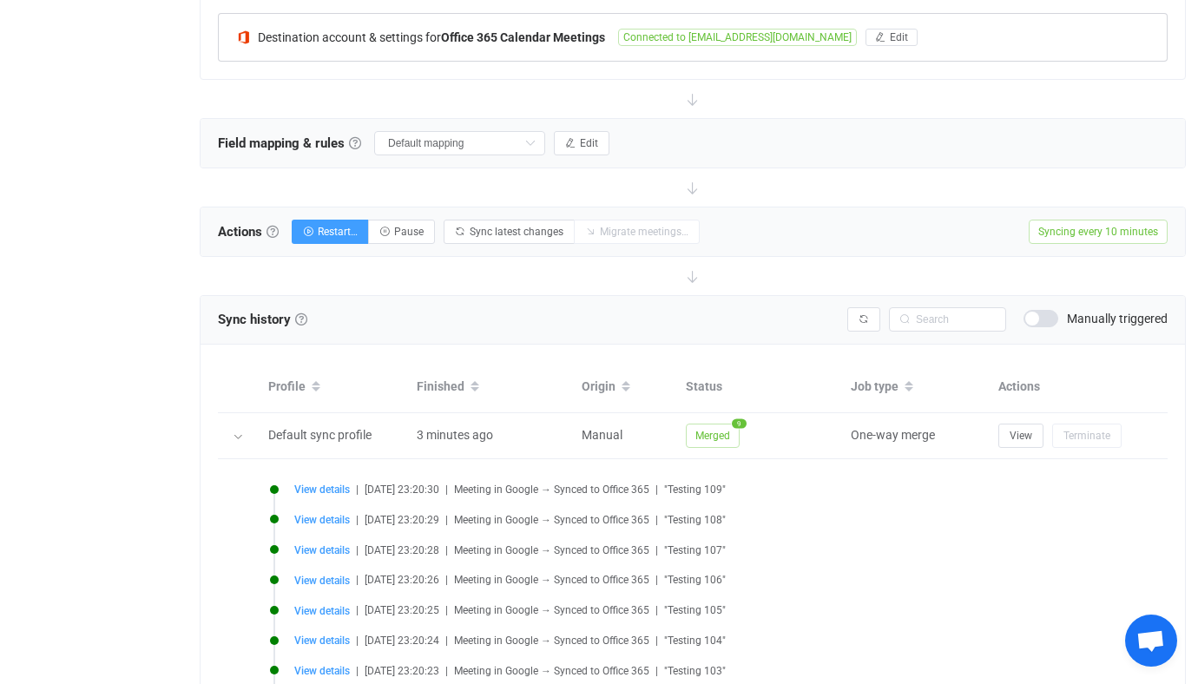
scroll to position [638, 0]
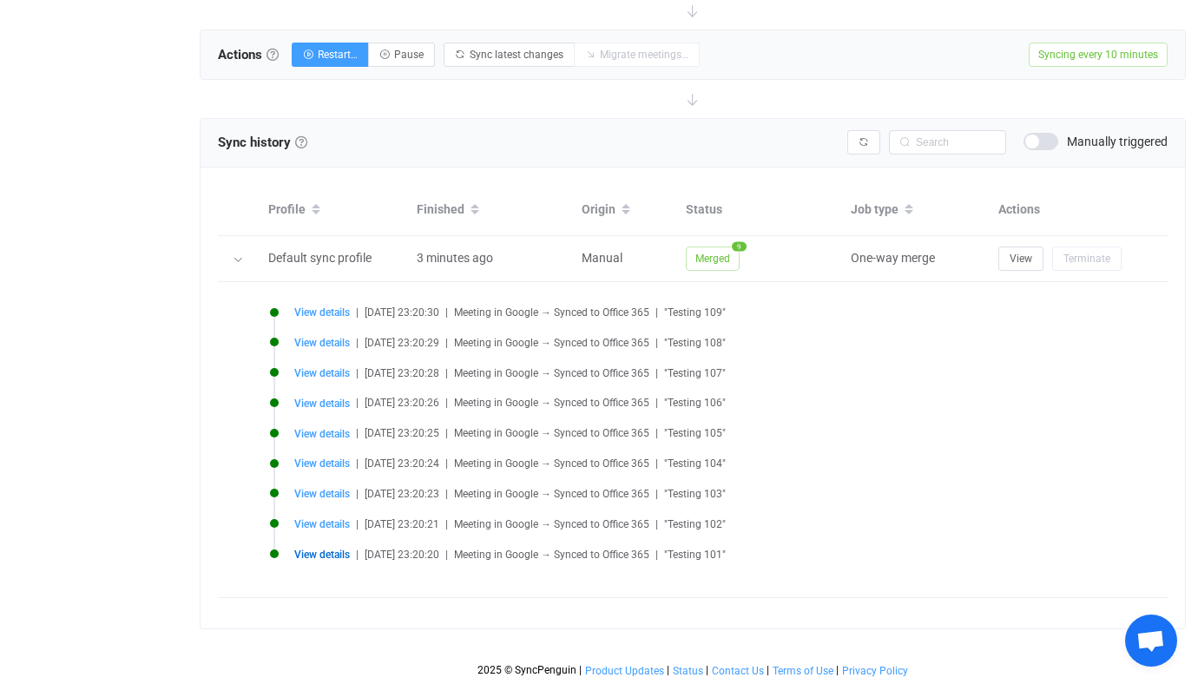
click at [318, 551] on span "View details" at bounding box center [322, 554] width 56 height 12
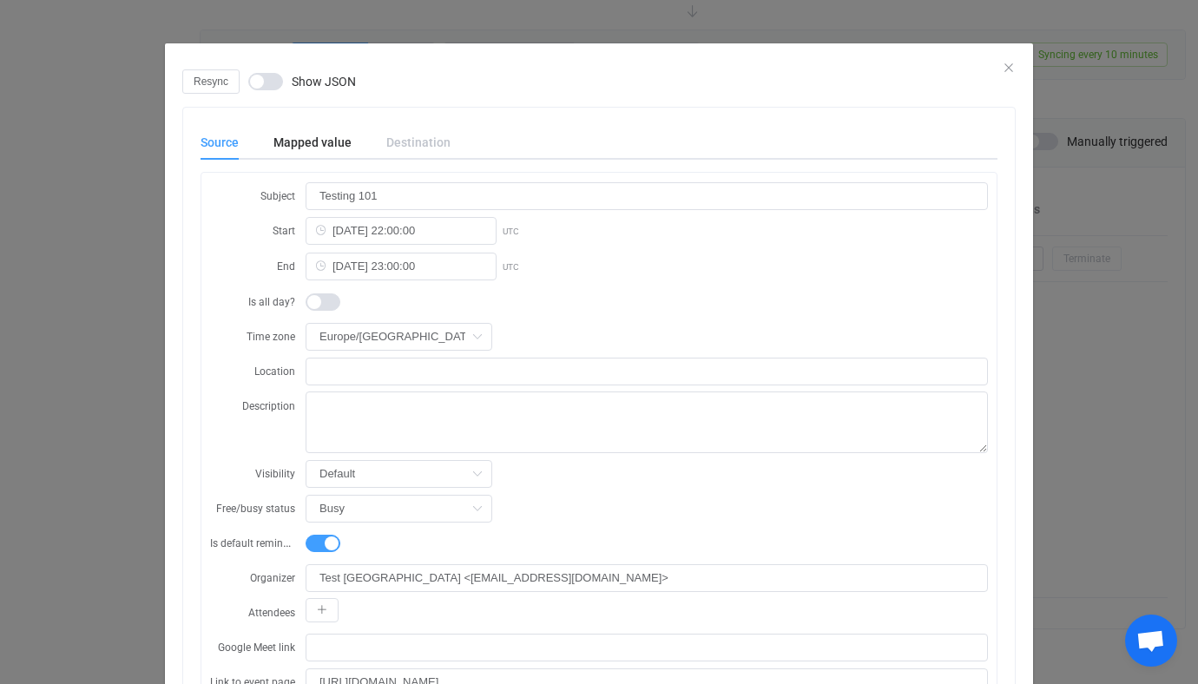
click at [332, 156] on div "Mapped value" at bounding box center [312, 142] width 113 height 35
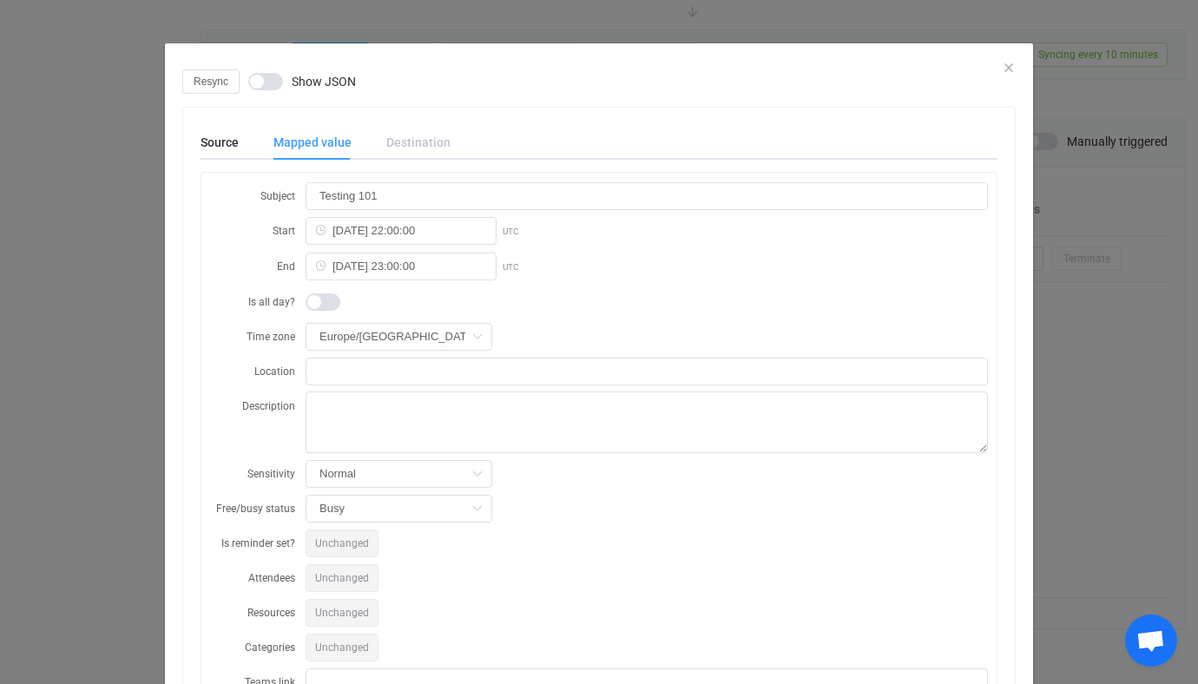
click at [316, 73] on span "Show JSON" at bounding box center [324, 81] width 64 height 17
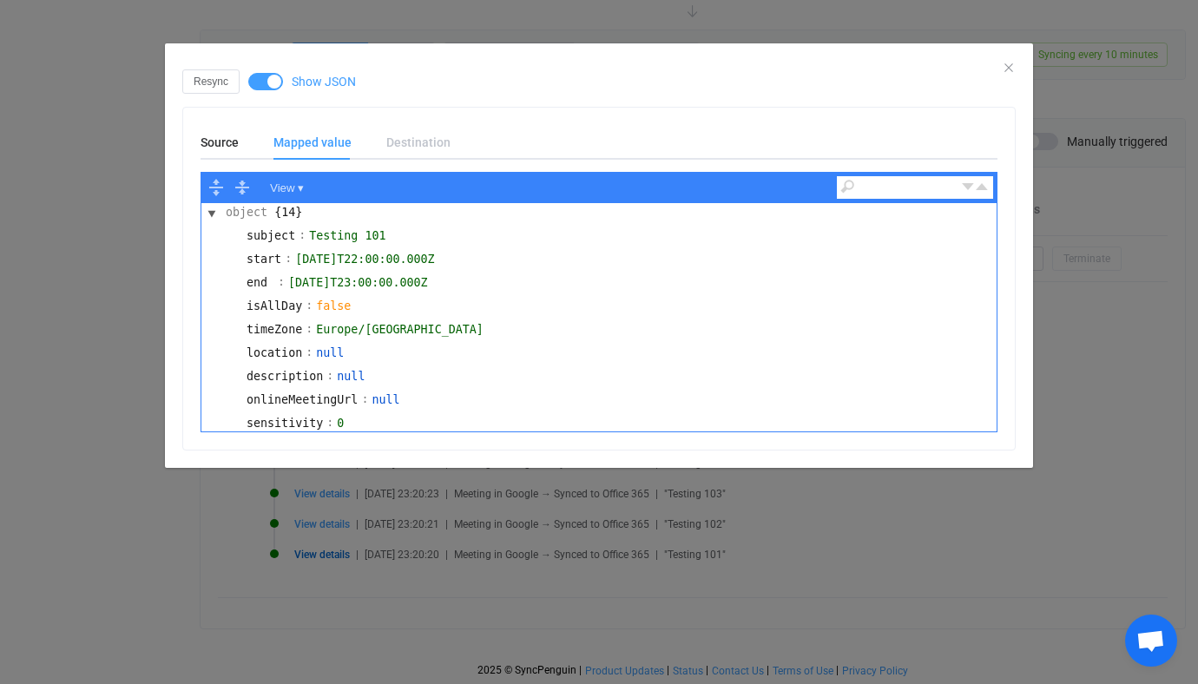
click at [304, 214] on div "{14}" at bounding box center [288, 213] width 33 height 19
click at [297, 188] on button "View ▾" at bounding box center [287, 187] width 46 height 23
drag, startPoint x: 301, startPoint y: 197, endPoint x: 306, endPoint y: 207, distance: 10.9
click at [306, 207] on div "Code" at bounding box center [319, 211] width 108 height 20
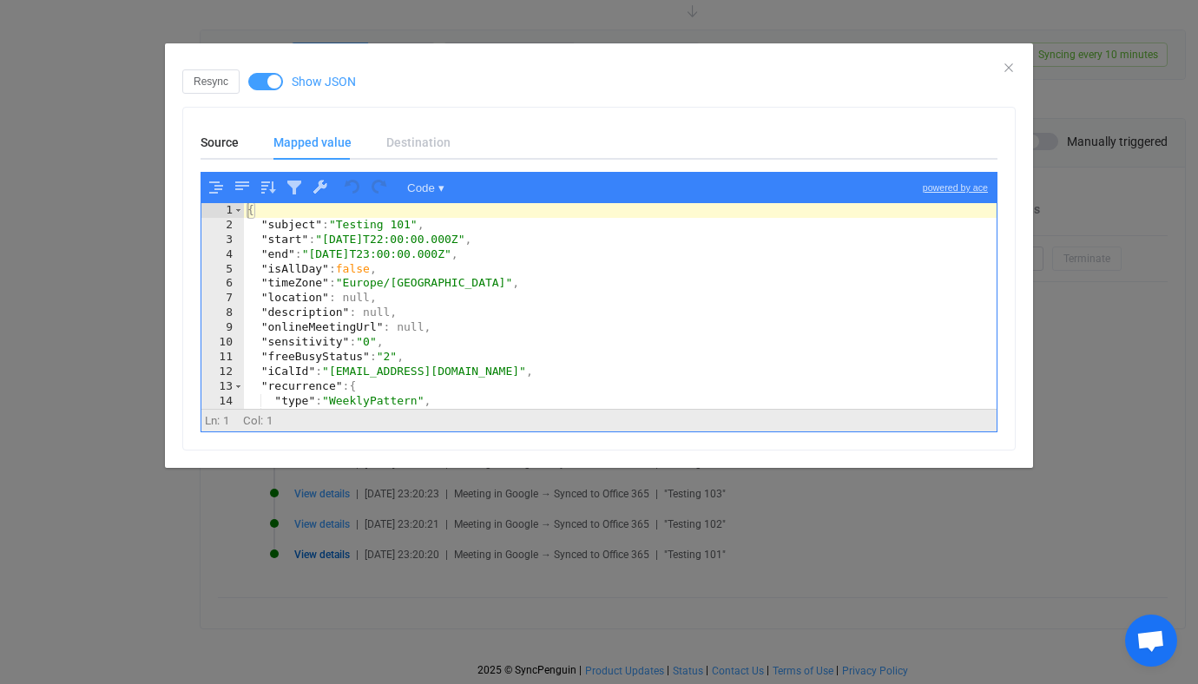
click at [388, 249] on div "{ "subject" : "Testing 101" , "start" : "2025-10-07T22:00:00.000Z" , "end" : "2…" at bounding box center [620, 320] width 752 height 235
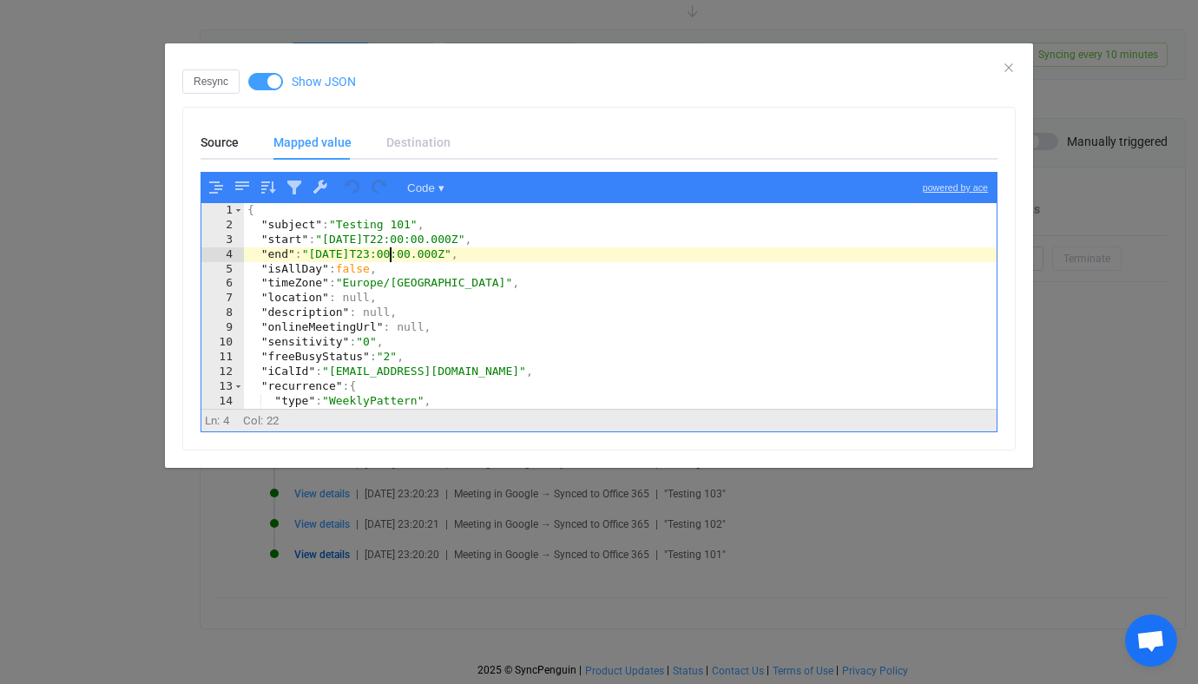
type textarea ""deletedOccurrences": [] }"
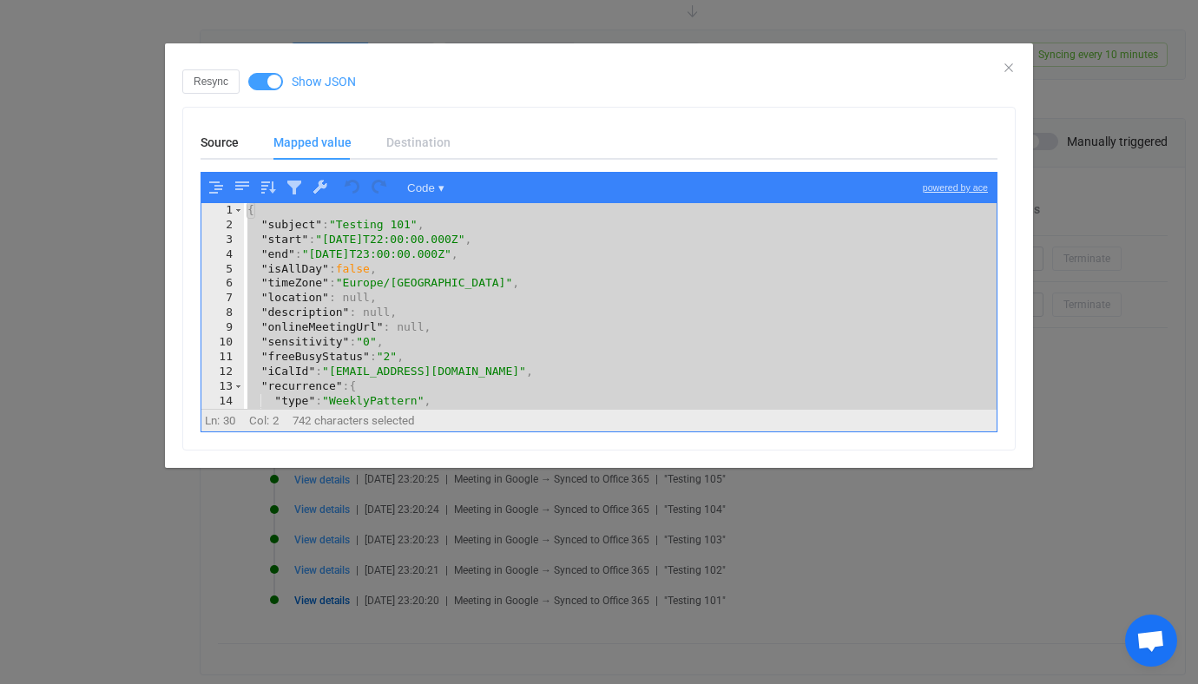
click at [619, 520] on div "Resync Show JSON Source Mapped value Destination View ▾ object {25} id : 4veqj1…" at bounding box center [599, 342] width 1198 height 684
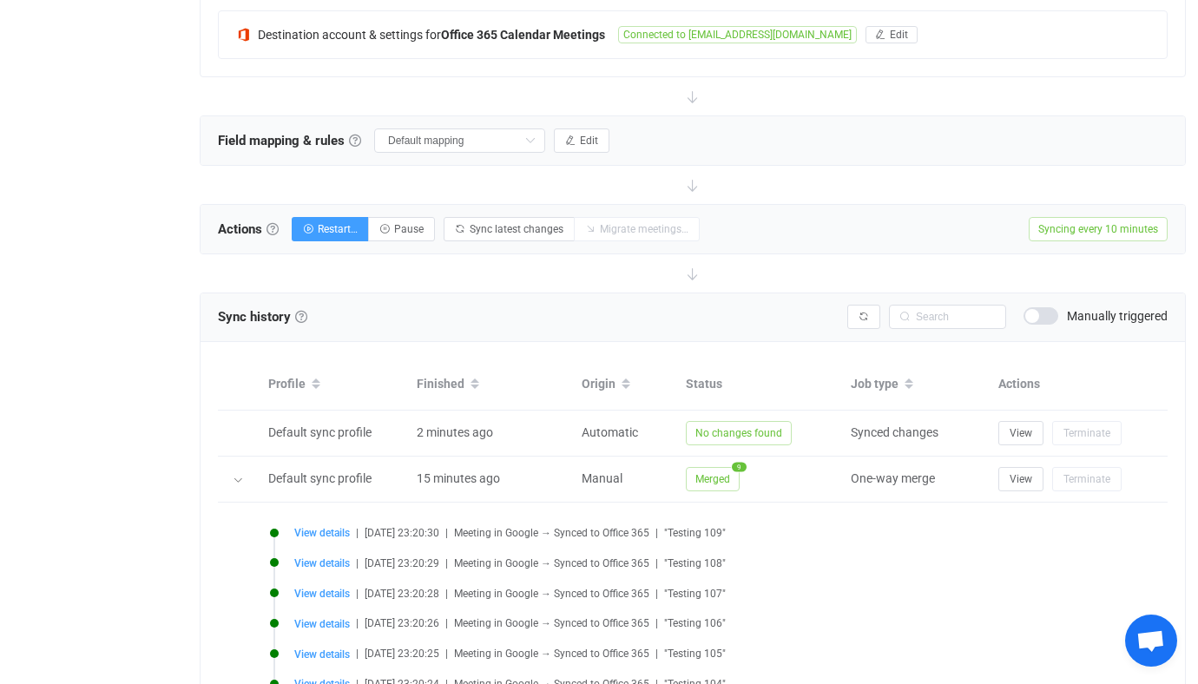
scroll to position [444, 0]
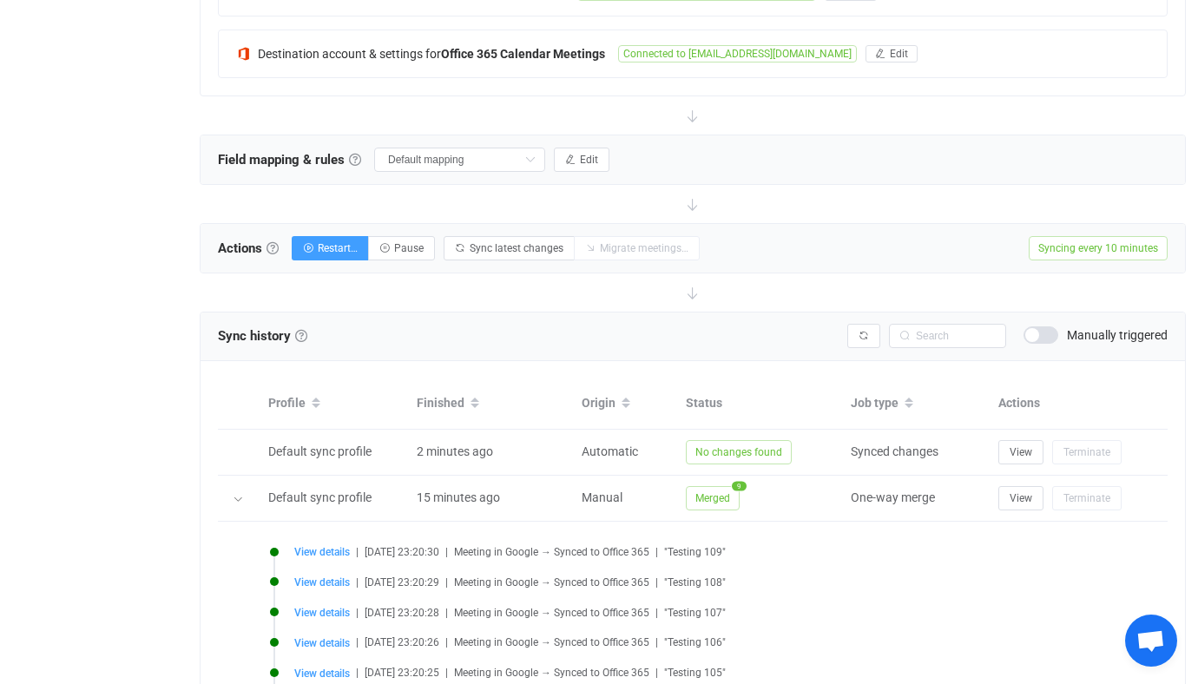
click at [330, 218] on div at bounding box center [693, 204] width 986 height 38
click at [342, 236] on button "Restart…" at bounding box center [330, 248] width 77 height 24
radio input "true"
radio input "false"
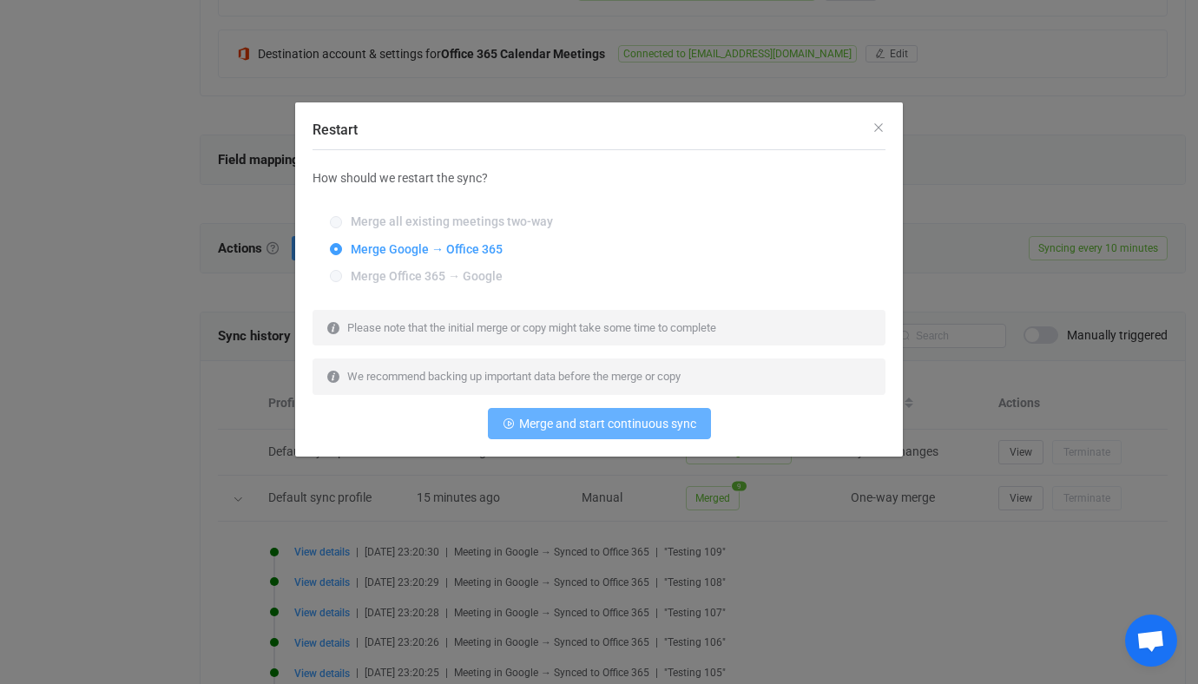
click at [524, 420] on span "Merge and start continuous sync" at bounding box center [607, 424] width 177 height 14
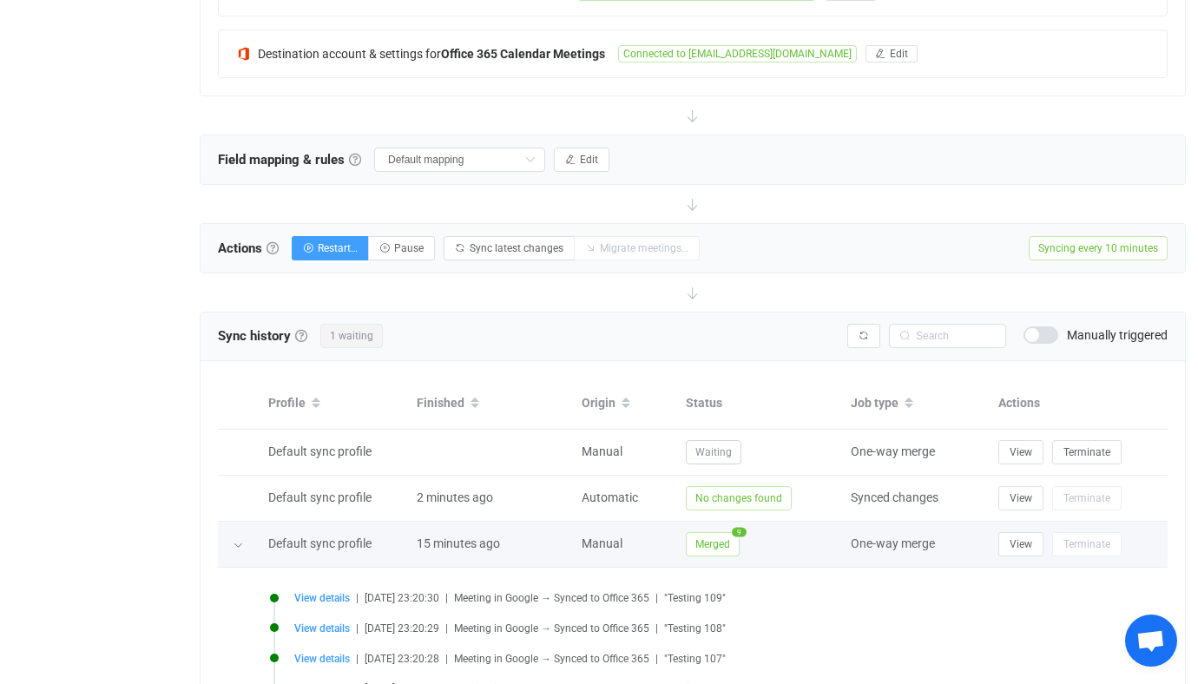
click at [237, 547] on icon at bounding box center [238, 545] width 10 height 10
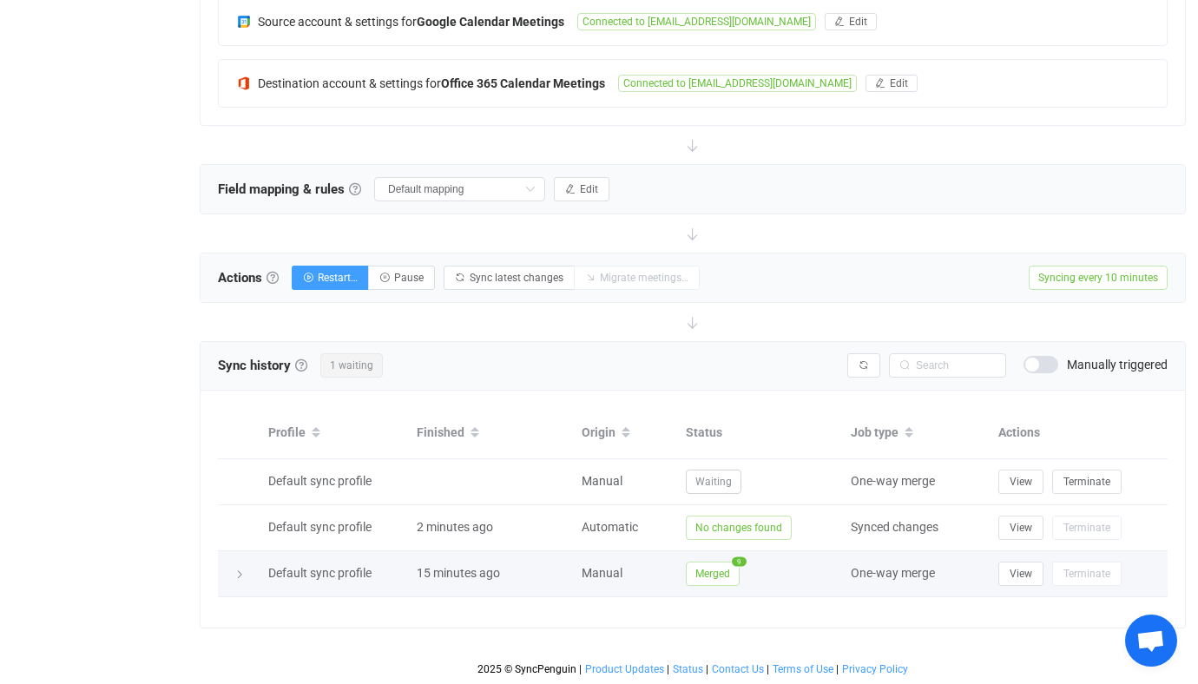
scroll to position [413, 0]
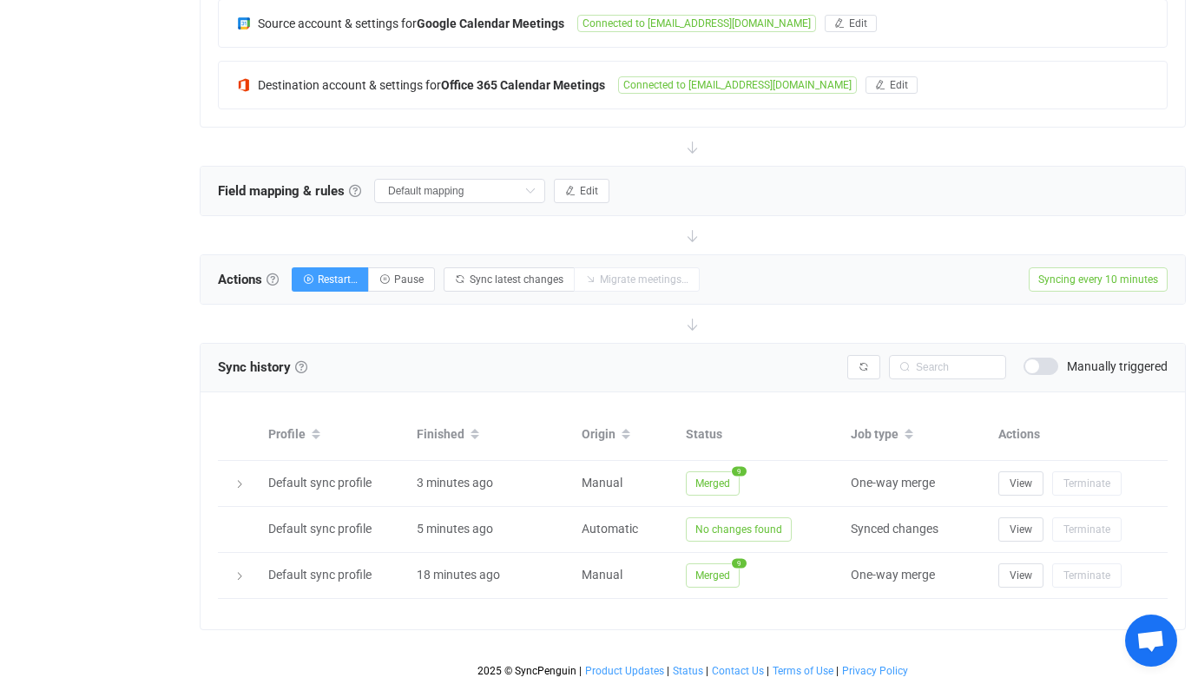
click at [397, 261] on div "Actions Actions To start syncing, click the Start syncing button. You'll be pro…" at bounding box center [692, 279] width 984 height 49
click at [398, 267] on button "Pause" at bounding box center [401, 279] width 67 height 24
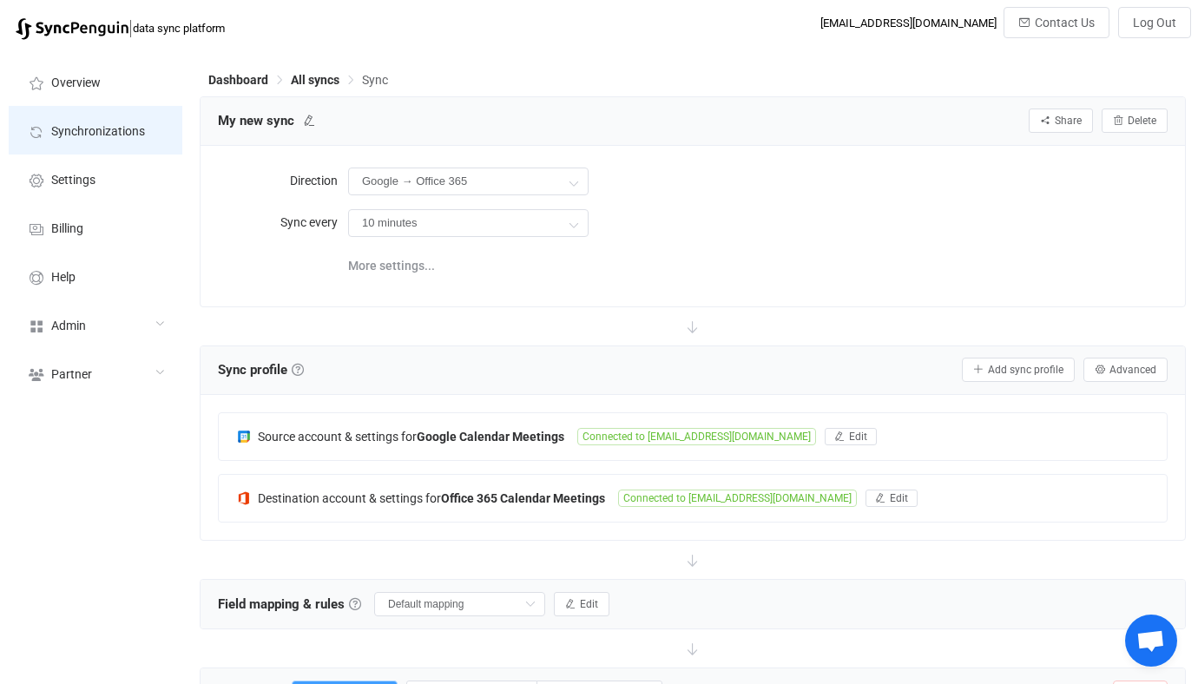
click at [136, 125] on span "Synchronizations" at bounding box center [98, 132] width 94 height 14
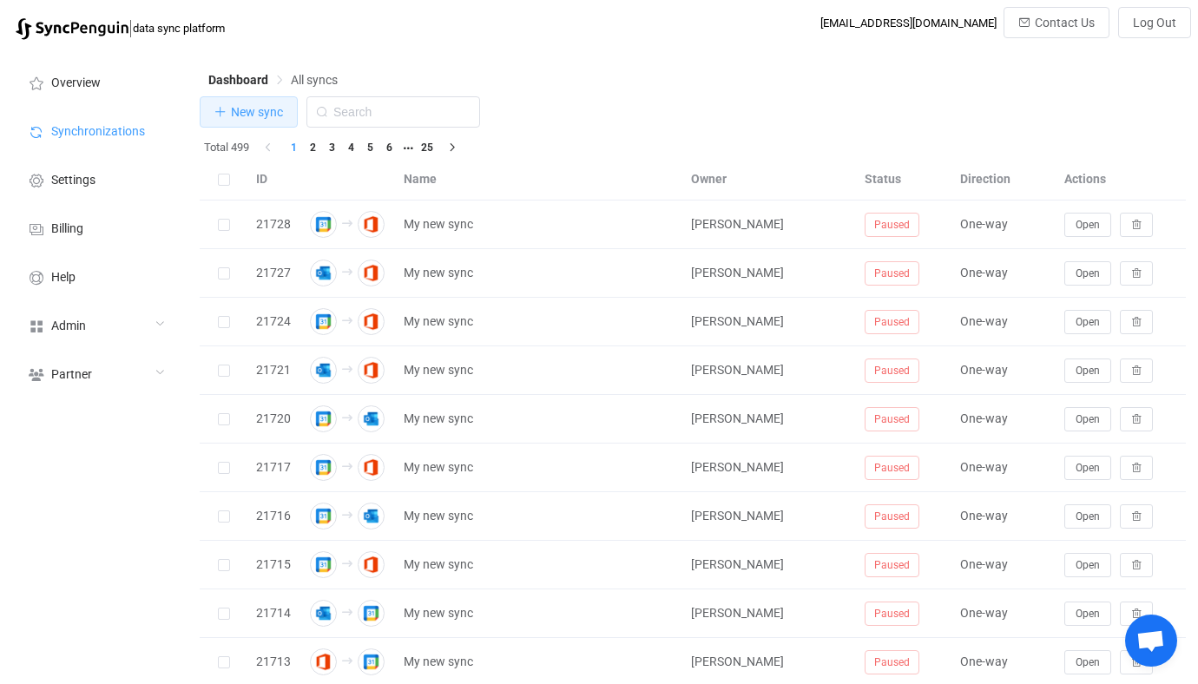
click at [262, 117] on span "New sync" at bounding box center [257, 112] width 52 height 14
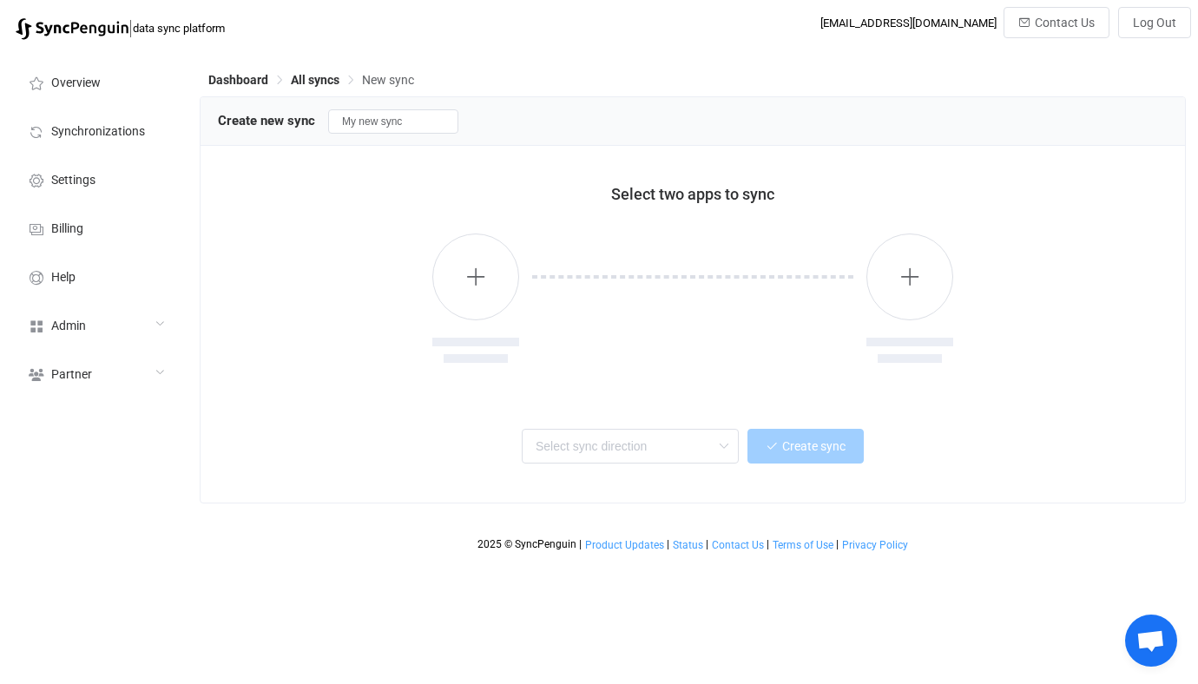
click at [420, 244] on div at bounding box center [692, 301] width 949 height 178
click at [463, 278] on button "button" at bounding box center [475, 276] width 87 height 87
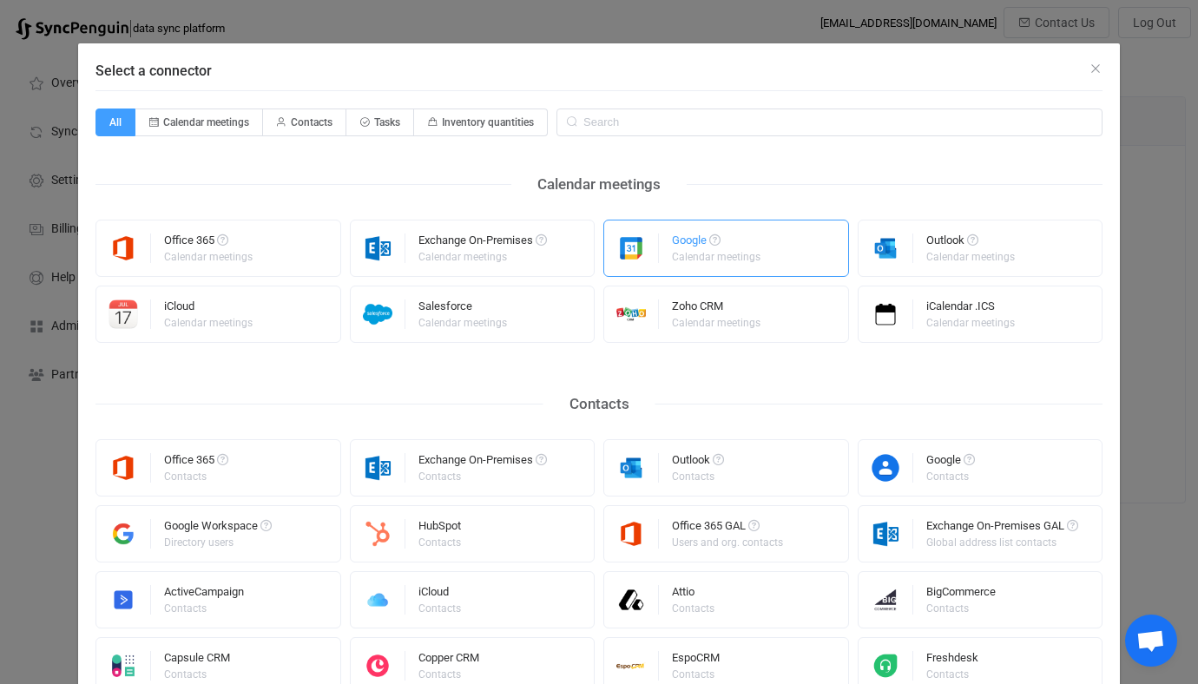
click at [633, 246] on img "Select a connector" at bounding box center [631, 248] width 55 height 30
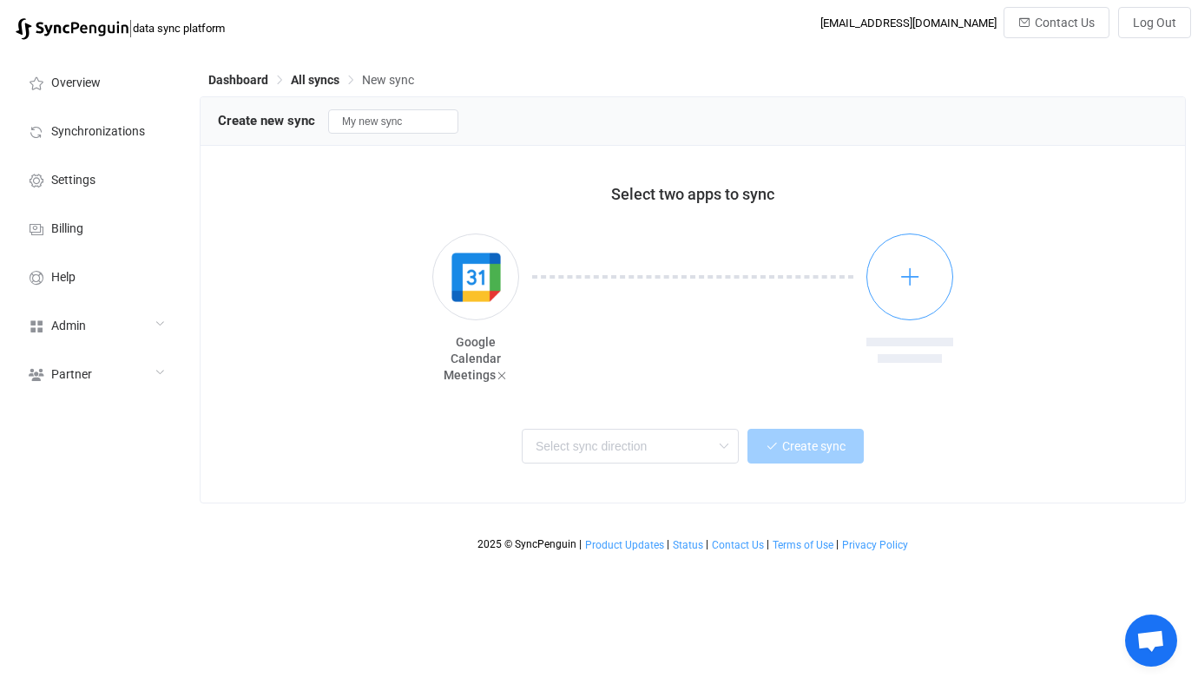
click at [890, 237] on div at bounding box center [909, 299] width 87 height 133
click at [890, 241] on button "button" at bounding box center [909, 276] width 87 height 87
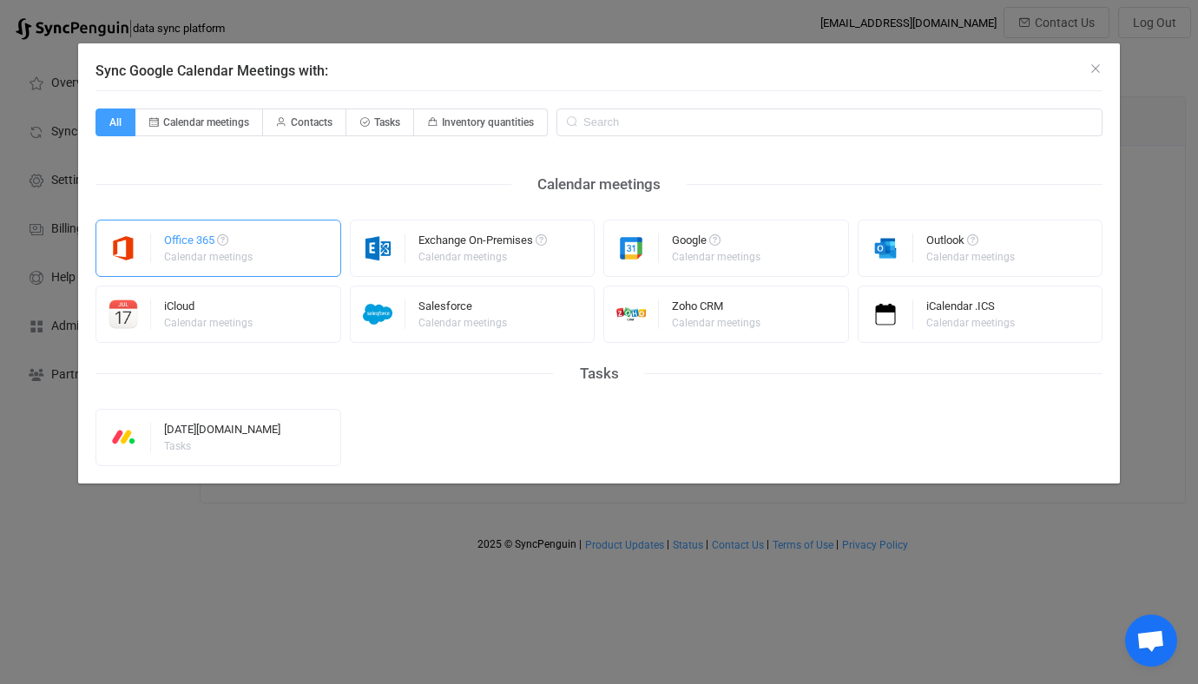
click at [183, 248] on div "Office 365" at bounding box center [209, 242] width 91 height 17
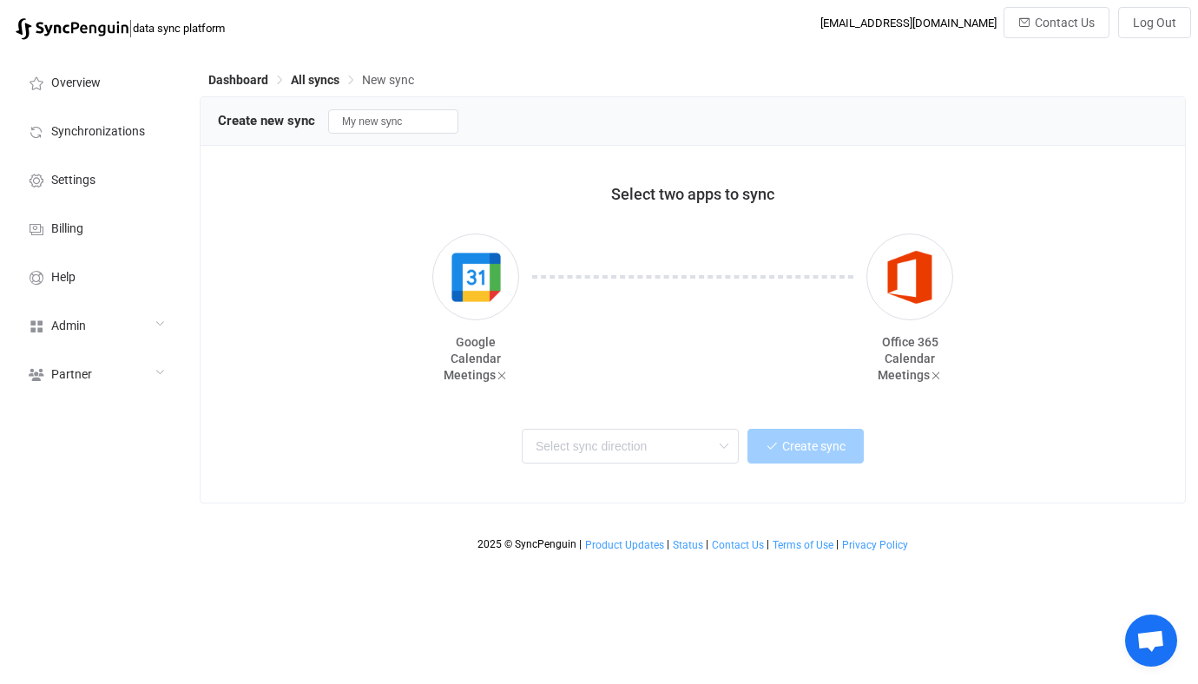
click at [594, 425] on div "Two-way One or multiple two-way syncs Google → Office 365 One or multiple one-w…" at bounding box center [693, 443] width 906 height 39
click at [594, 433] on input "text" at bounding box center [630, 446] width 217 height 35
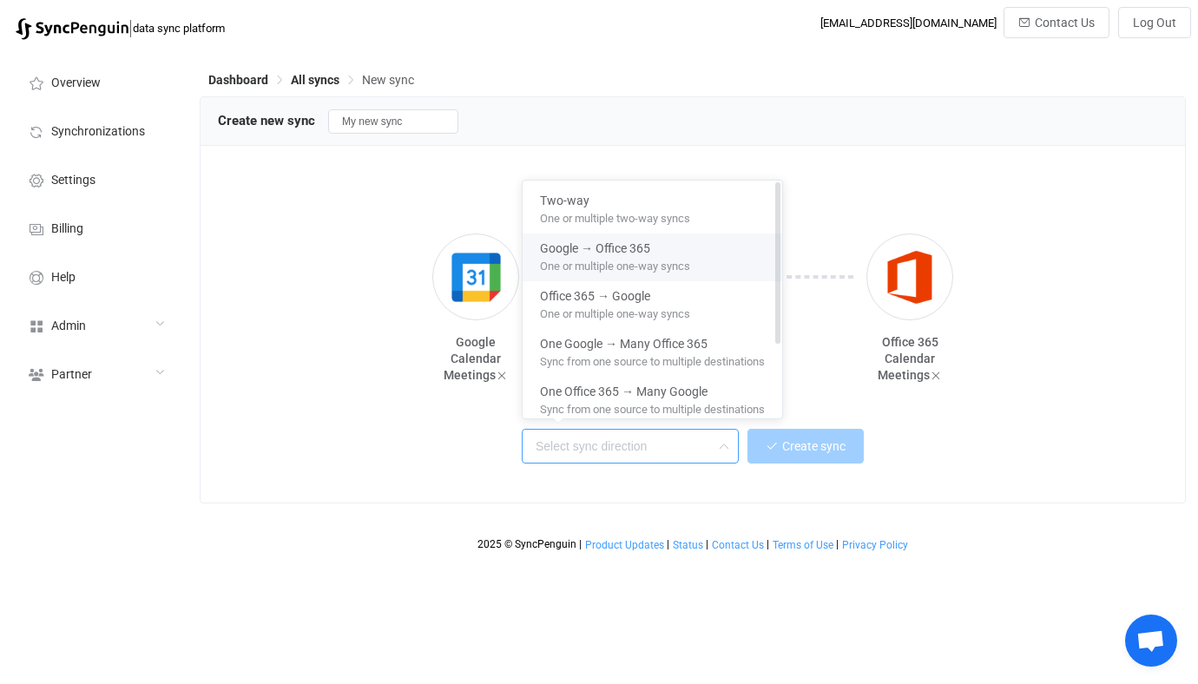
click at [653, 246] on div "Google → Office 365" at bounding box center [652, 244] width 225 height 23
type input "Google → Office 365"
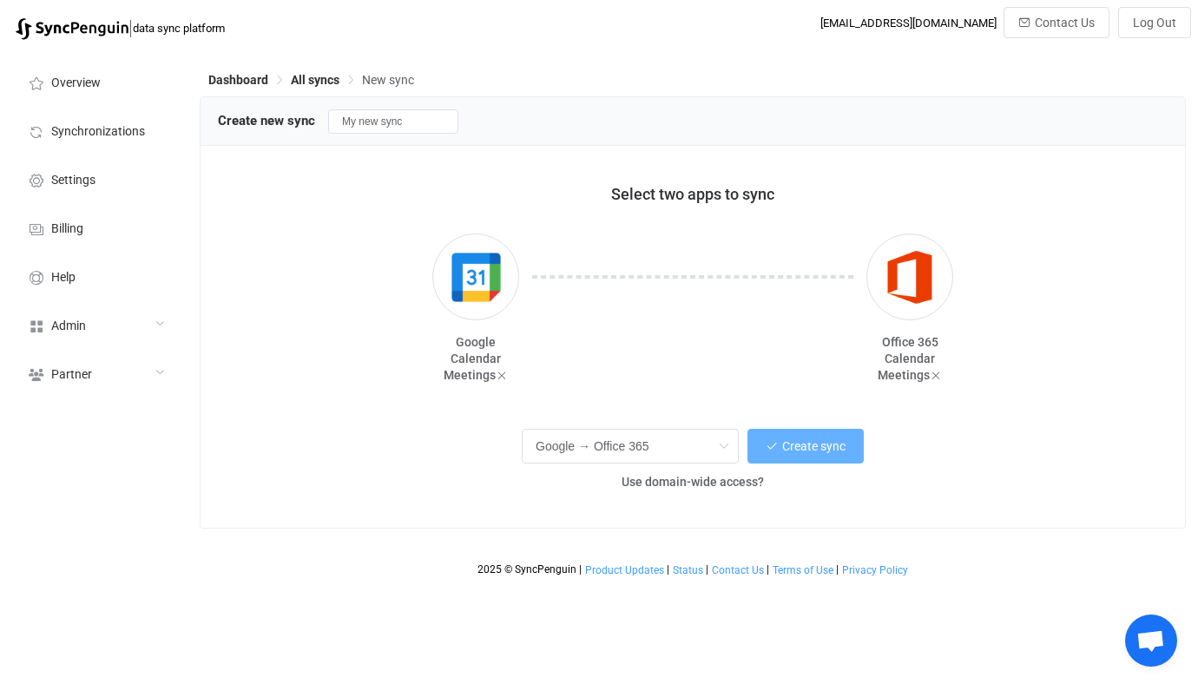
click at [790, 443] on span "Create sync" at bounding box center [813, 446] width 63 height 14
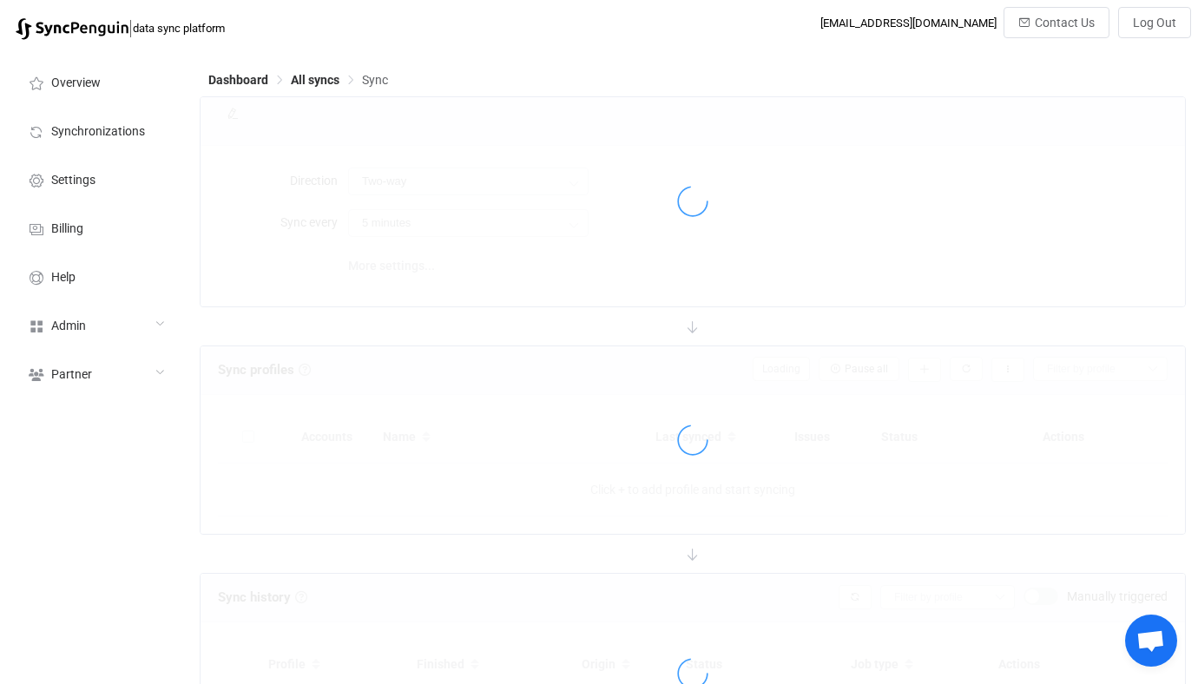
type input "Google → Office 365"
type input "10 minutes"
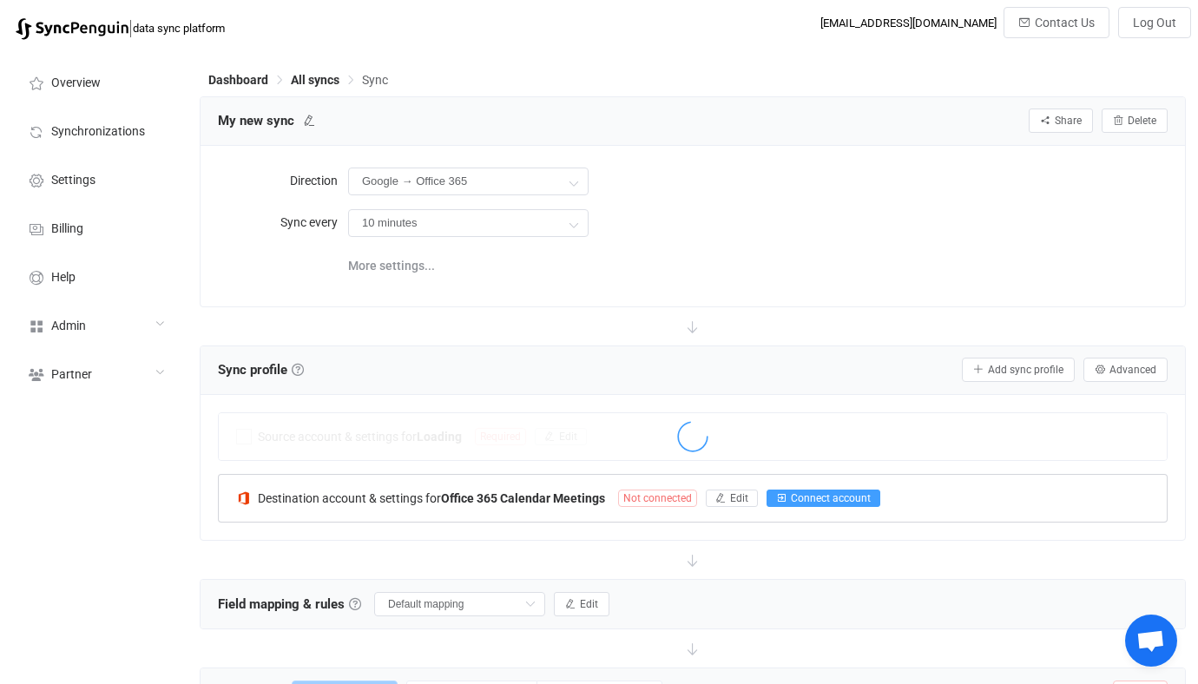
click at [784, 496] on icon "button" at bounding box center [781, 498] width 10 height 10
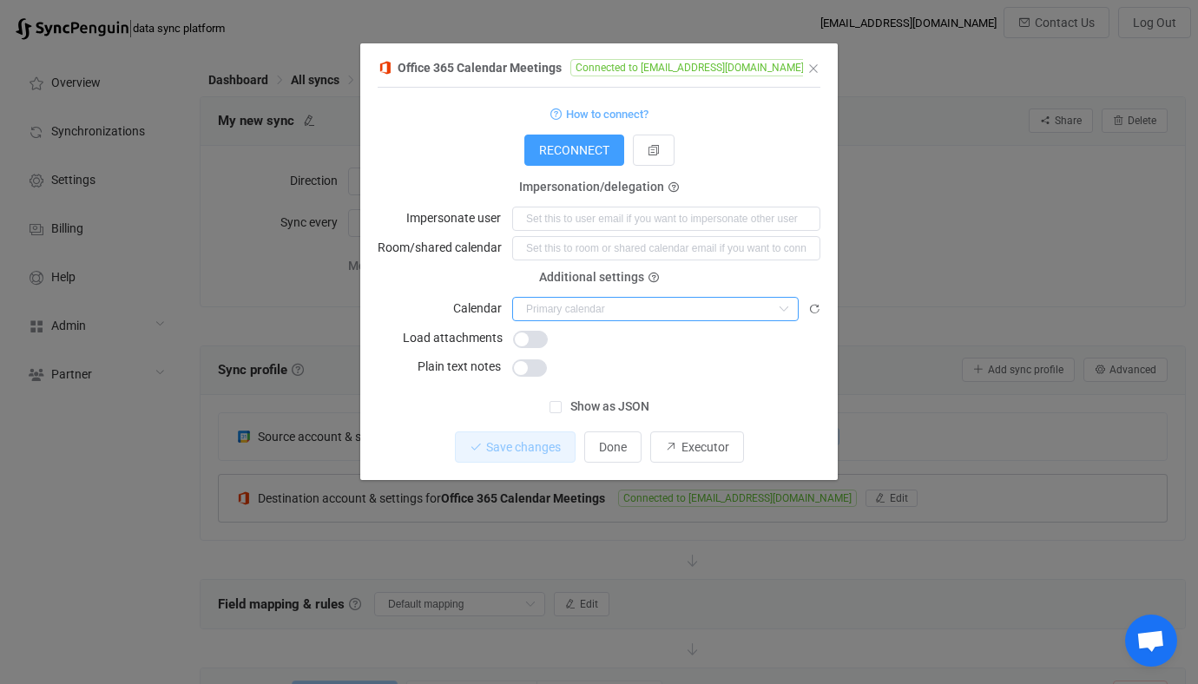
click at [597, 305] on input "dialog" at bounding box center [655, 309] width 286 height 24
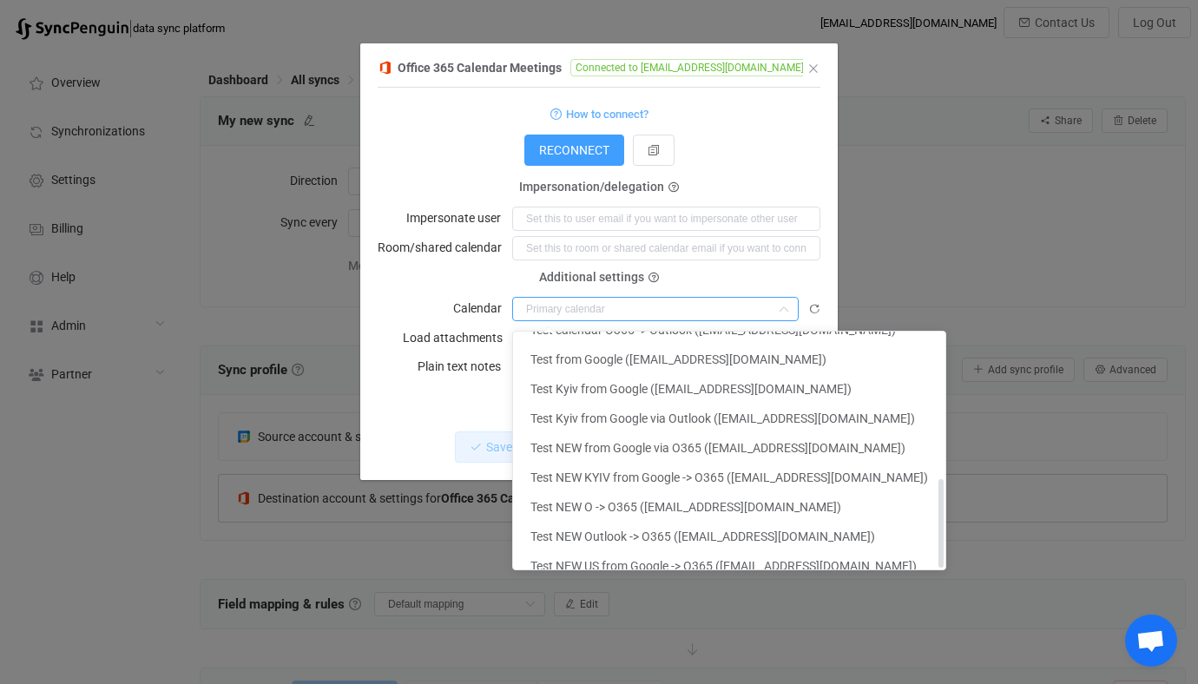
scroll to position [392, 0]
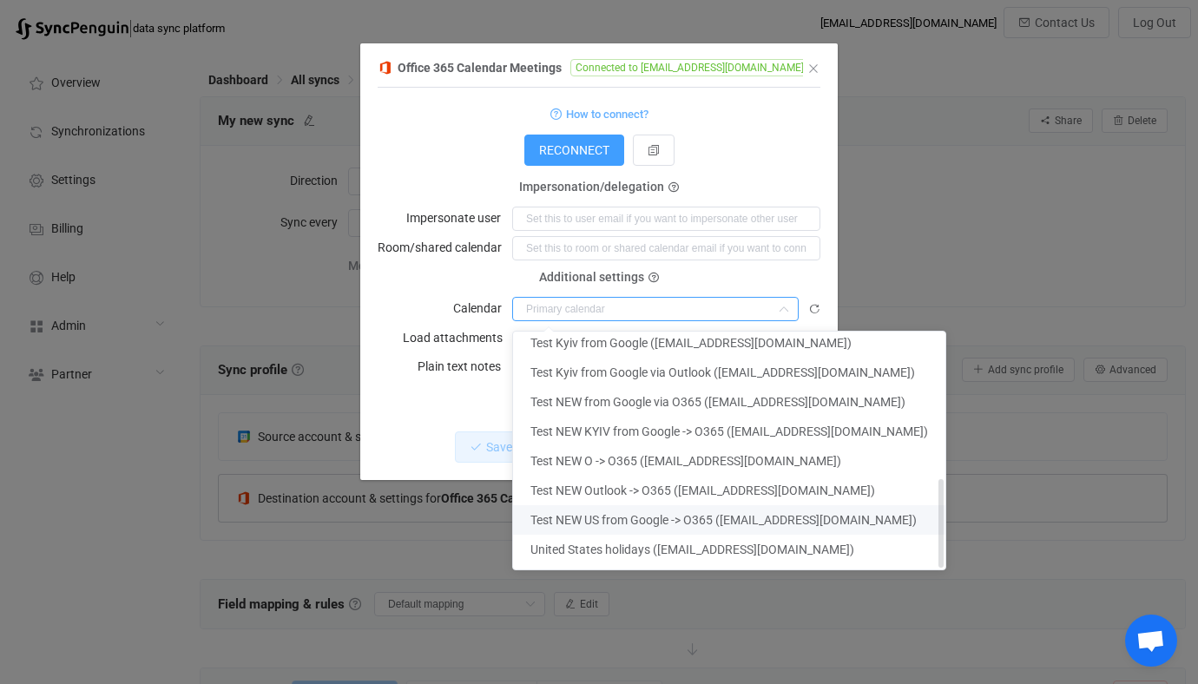
click at [613, 516] on span "Test NEW US from Google -> O365 ([EMAIL_ADDRESS][DOMAIN_NAME])" at bounding box center [723, 520] width 386 height 14
type input "Test NEW US from Google -> O365 ([EMAIL_ADDRESS][DOMAIN_NAME])"
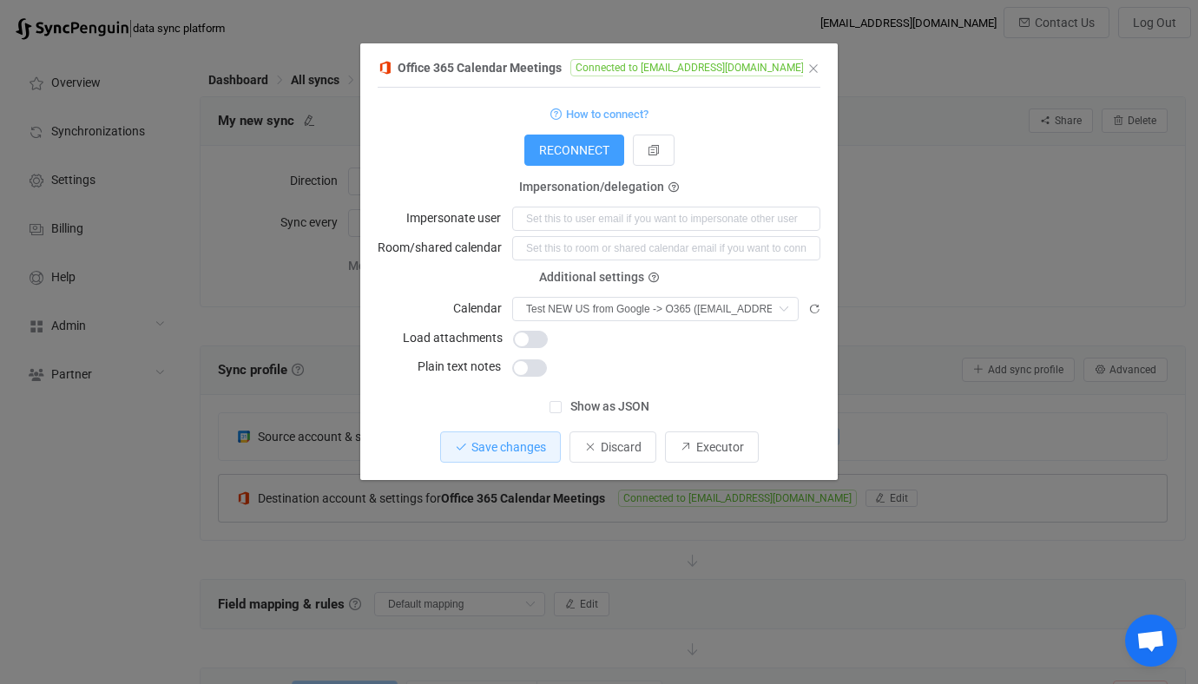
click at [516, 425] on div "1 { { "connectionType": "application", "refreshToken": "***", "accessToken": "*…" at bounding box center [598, 283] width 443 height 391
click at [519, 440] on span "Save changes" at bounding box center [508, 447] width 75 height 14
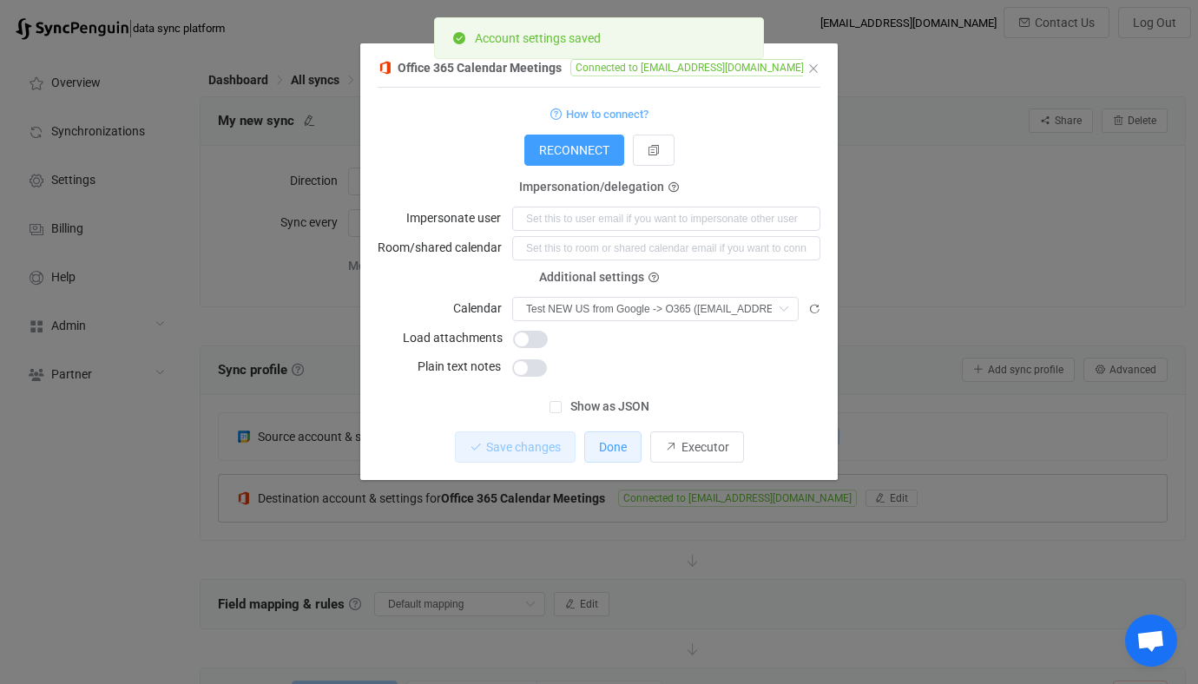
click at [611, 447] on span "Done" at bounding box center [613, 447] width 28 height 14
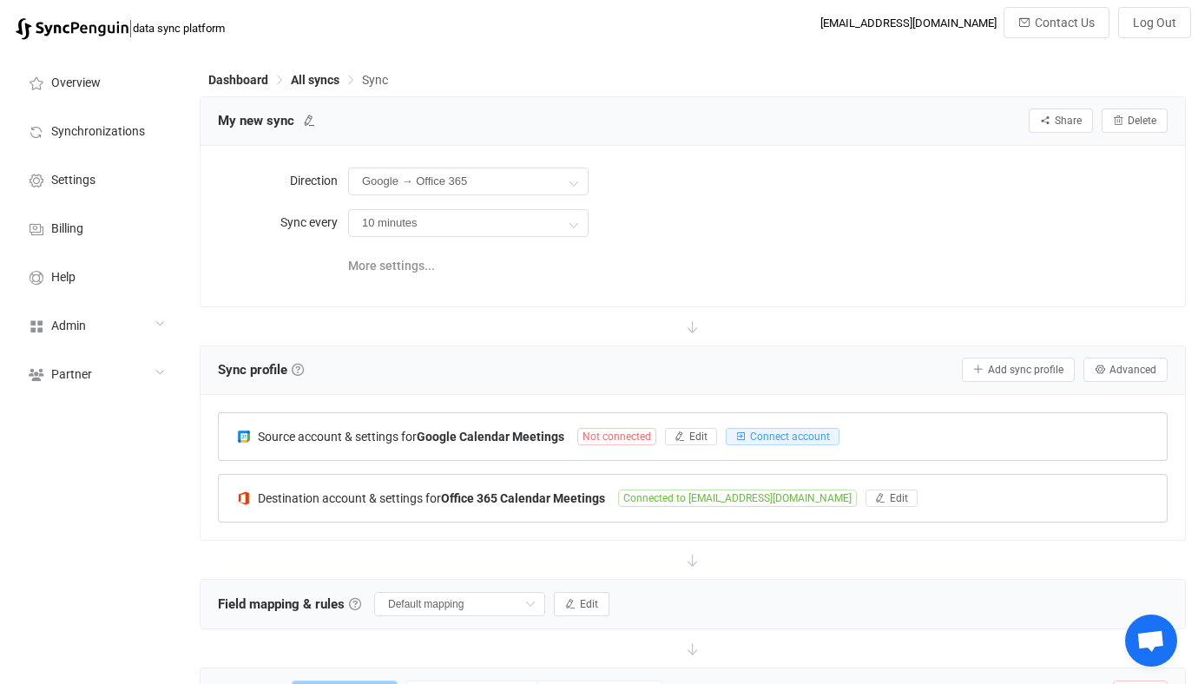
click at [615, 438] on span "Not connected" at bounding box center [616, 436] width 79 height 17
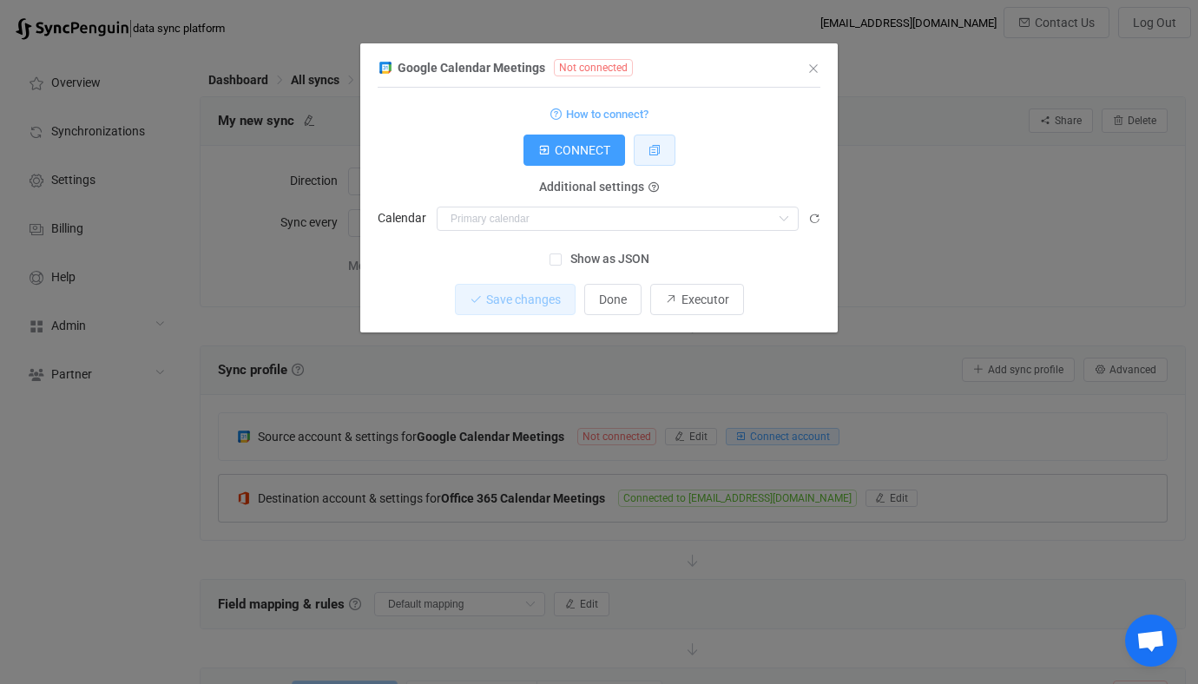
click at [660, 151] on button "dialog" at bounding box center [654, 150] width 42 height 31
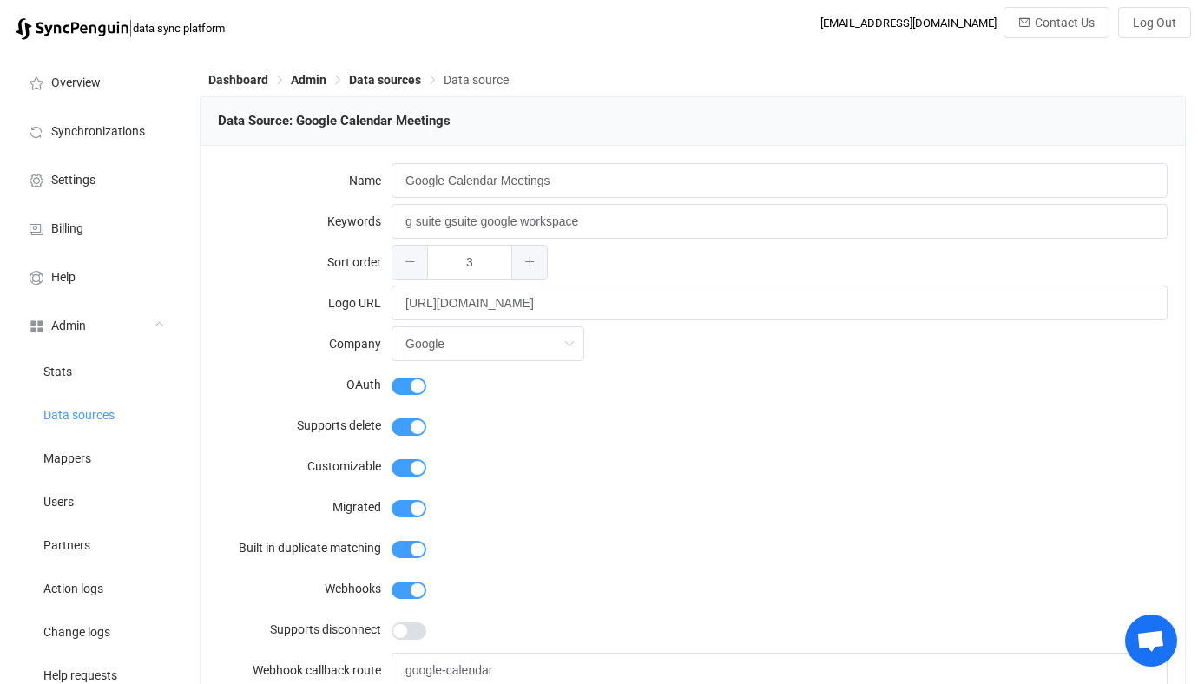
scroll to position [2248, 0]
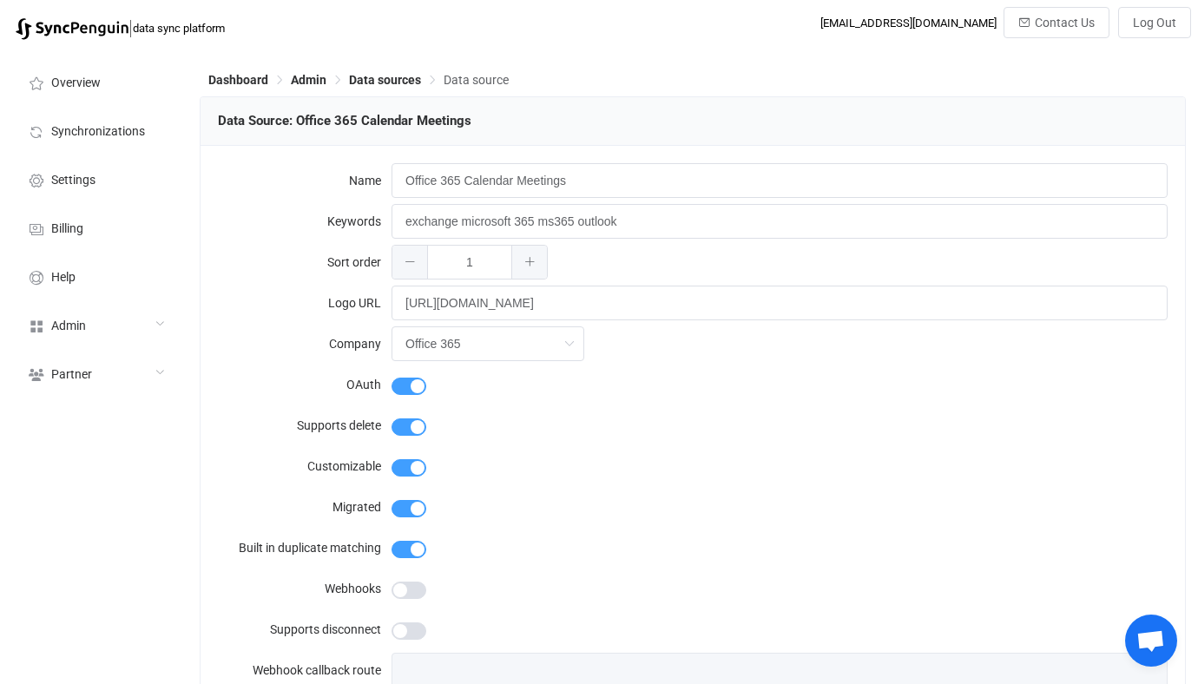
scroll to position [2801, 0]
type input "Office 365"
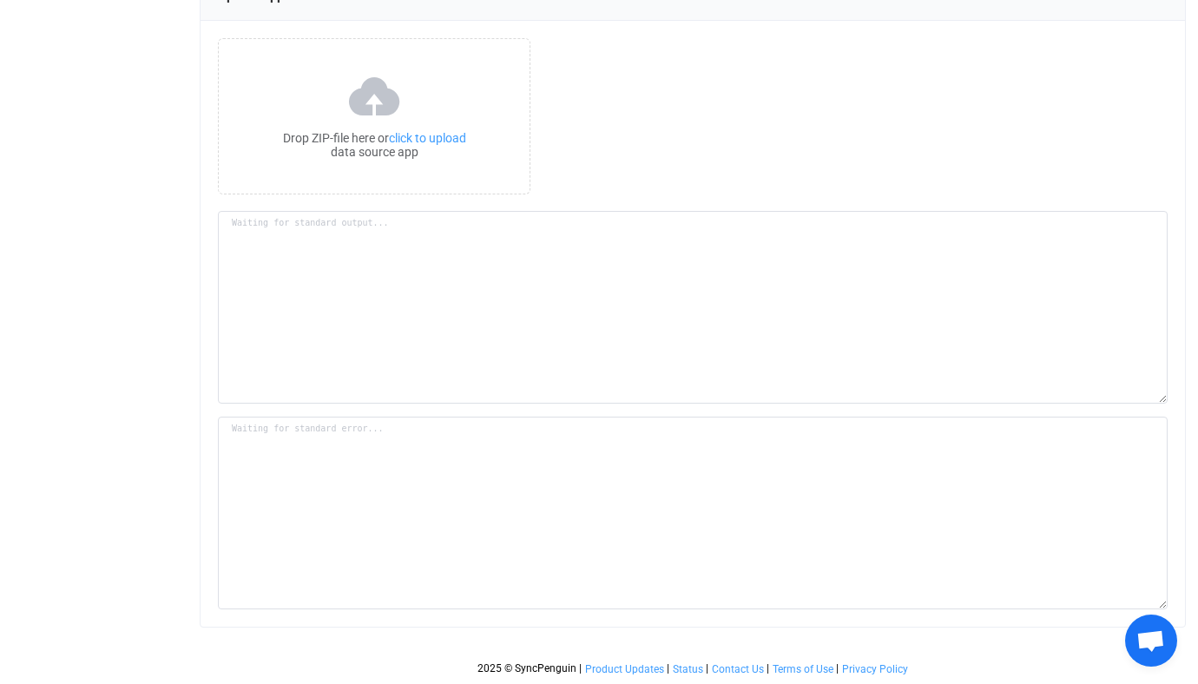
scroll to position [2589, 0]
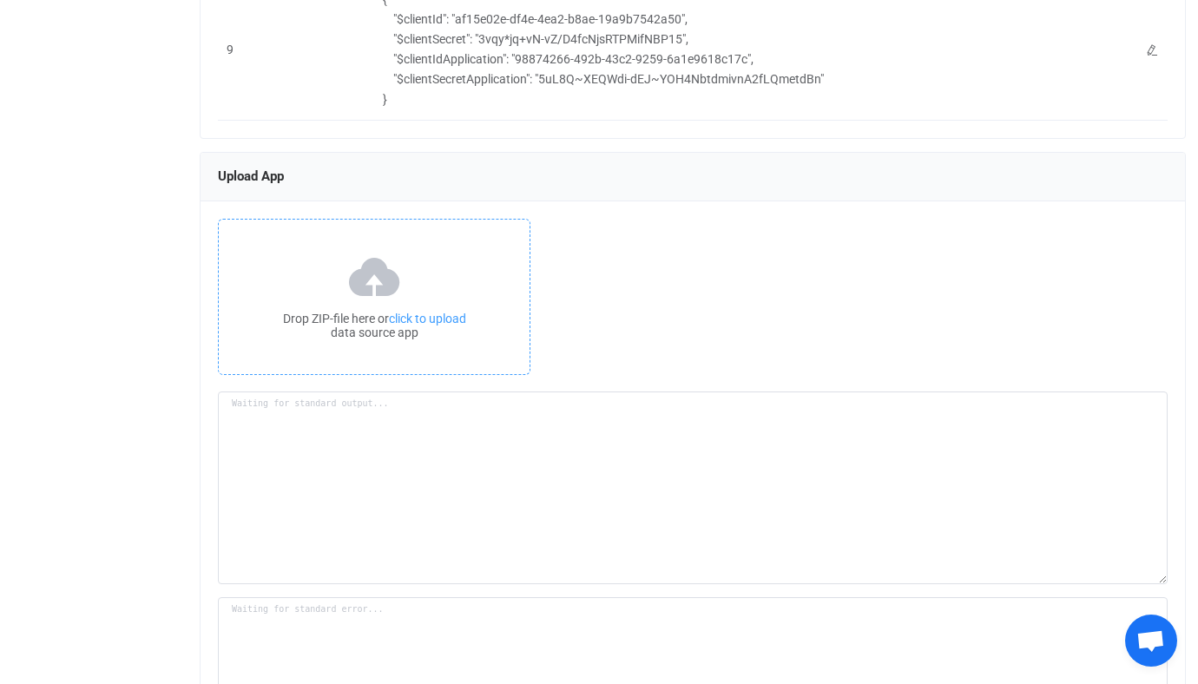
click at [421, 310] on div "Drop ZIP-file here or click to upload data source app" at bounding box center [374, 297] width 312 height 156
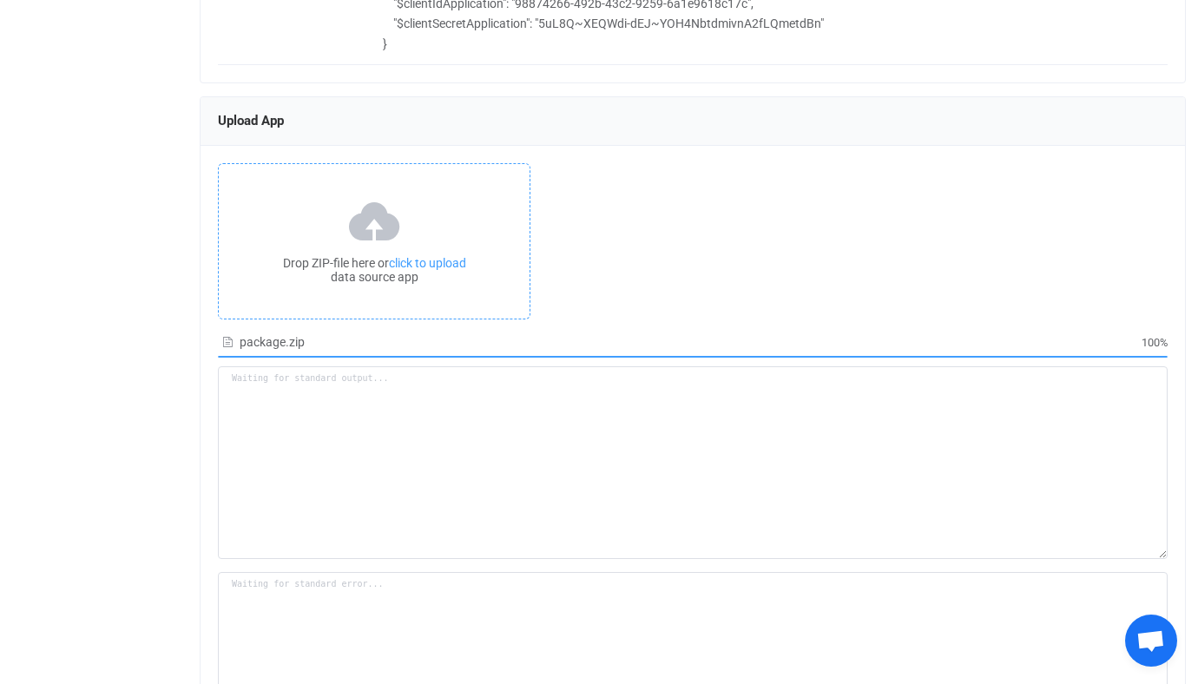
type textarea "Building resource app... /srv/www/syncpenguin-api/Env/Temp/9a71d636-5098-4c77-a…"
type textarea "npm WARN deprecated har-validator@5.1.5: this library is no longer supported np…"
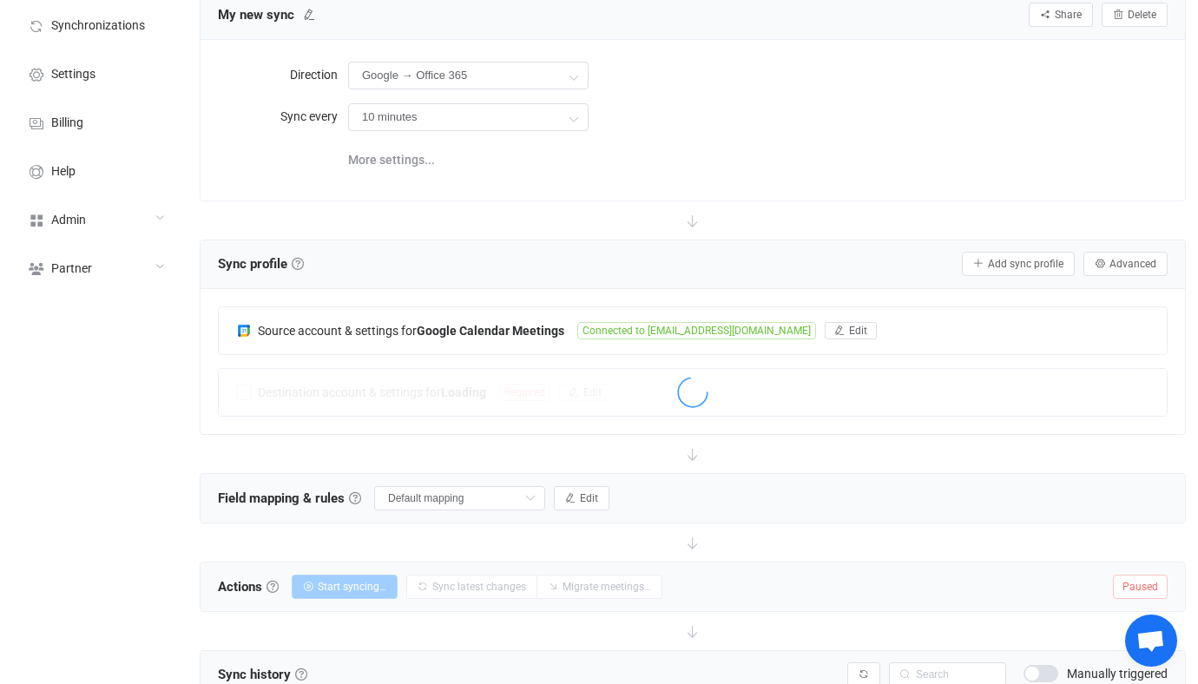
scroll to position [119, 0]
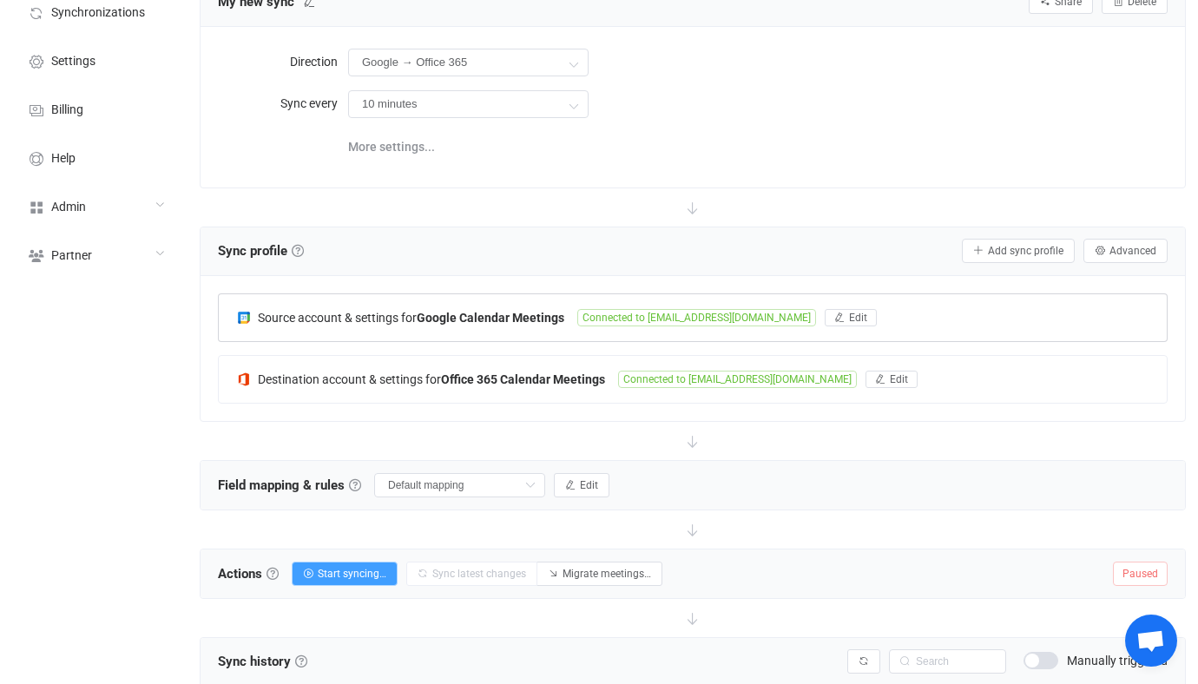
click at [485, 333] on div "Source account & settings for Google Calendar Meetings Connected to [EMAIL_ADDR…" at bounding box center [693, 317] width 948 height 47
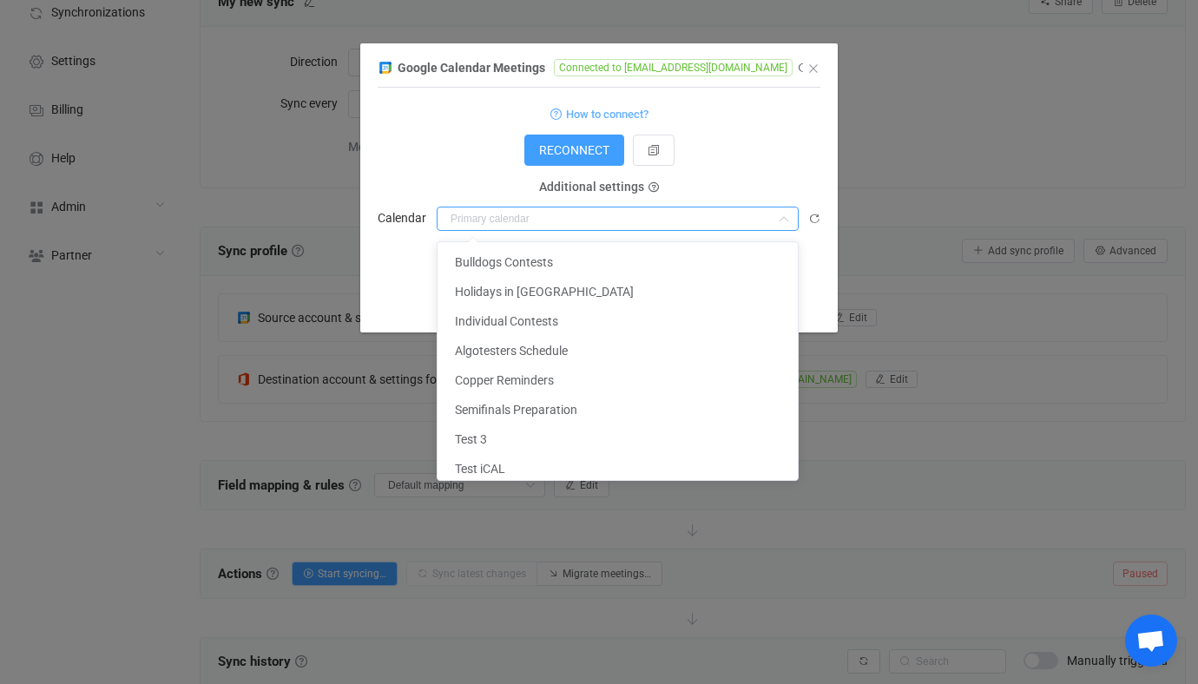
click at [553, 213] on input "dialog" at bounding box center [617, 219] width 362 height 24
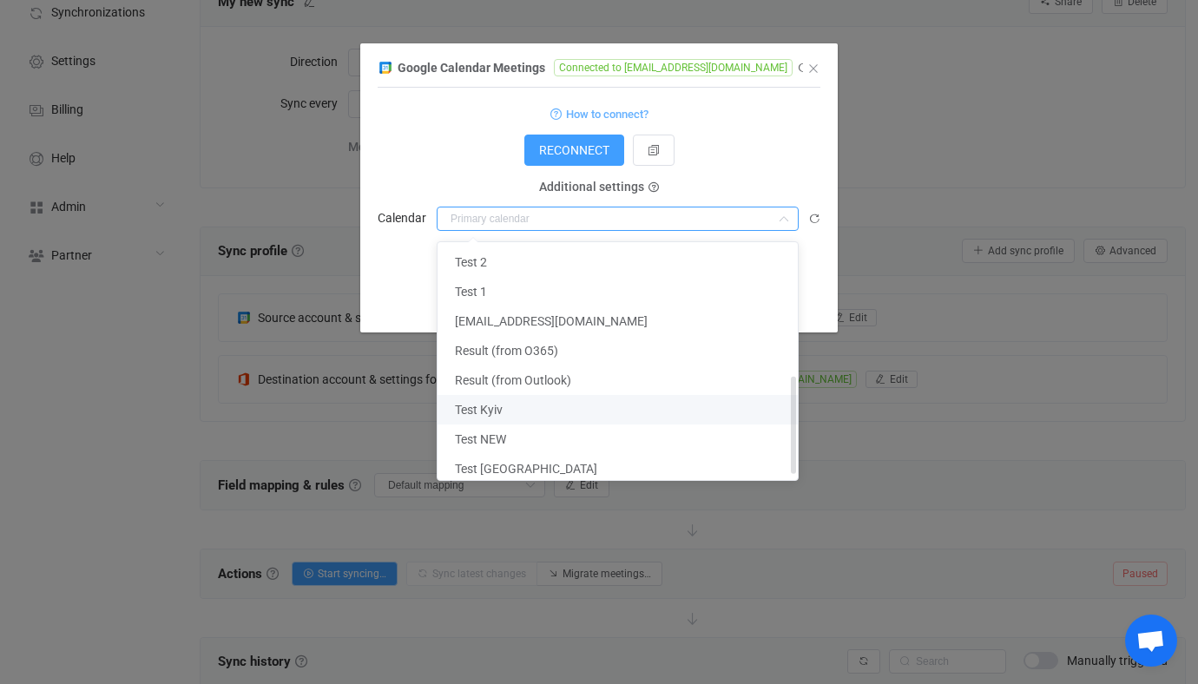
scroll to position [325, 0]
click at [533, 442] on li "Test NEW" at bounding box center [617, 438] width 360 height 30
type input "Test NEW"
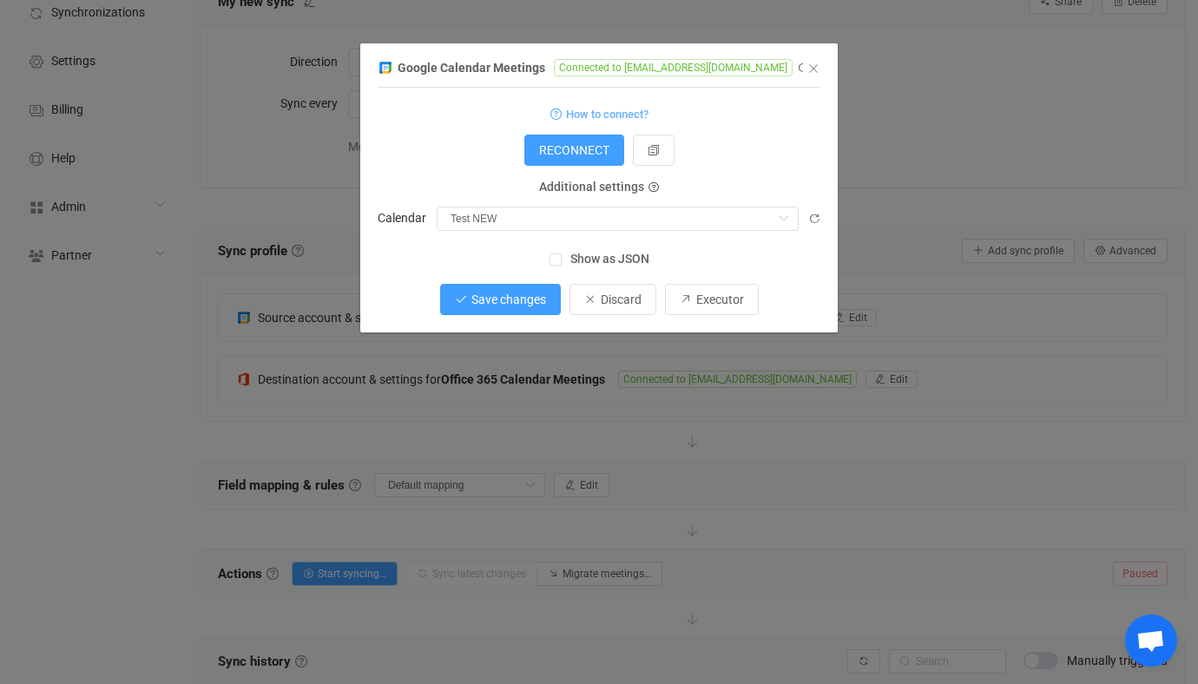
click at [534, 295] on span "Save changes" at bounding box center [508, 299] width 75 height 14
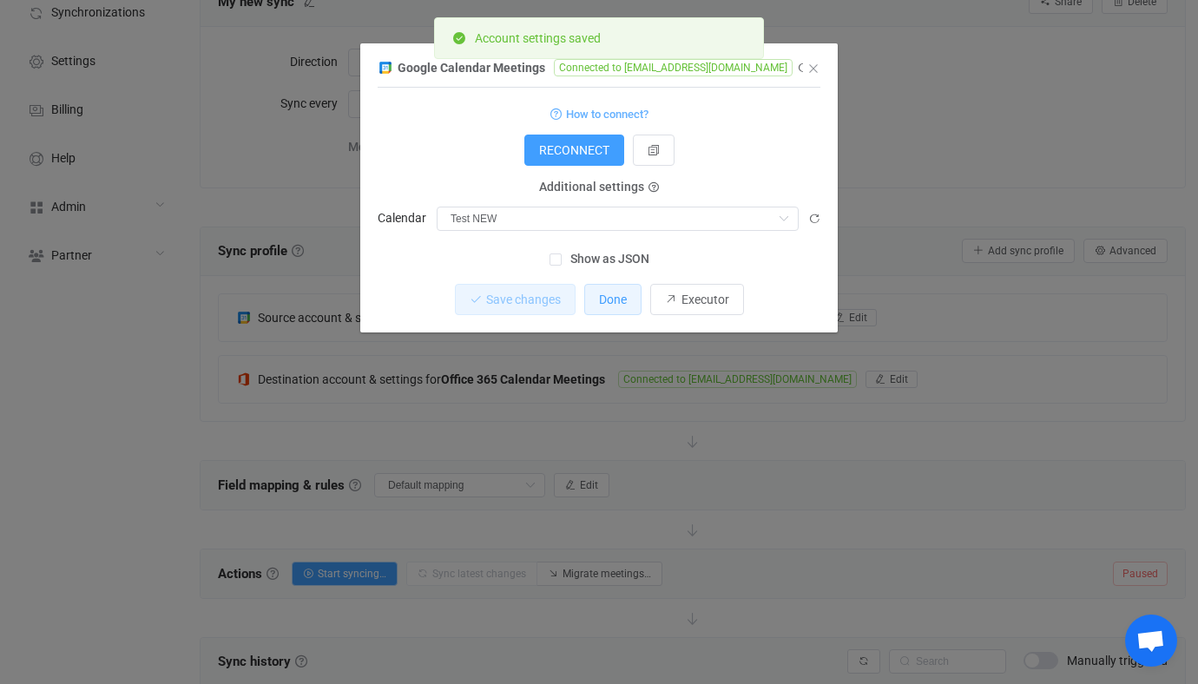
click at [611, 306] on button "Done" at bounding box center [612, 299] width 57 height 31
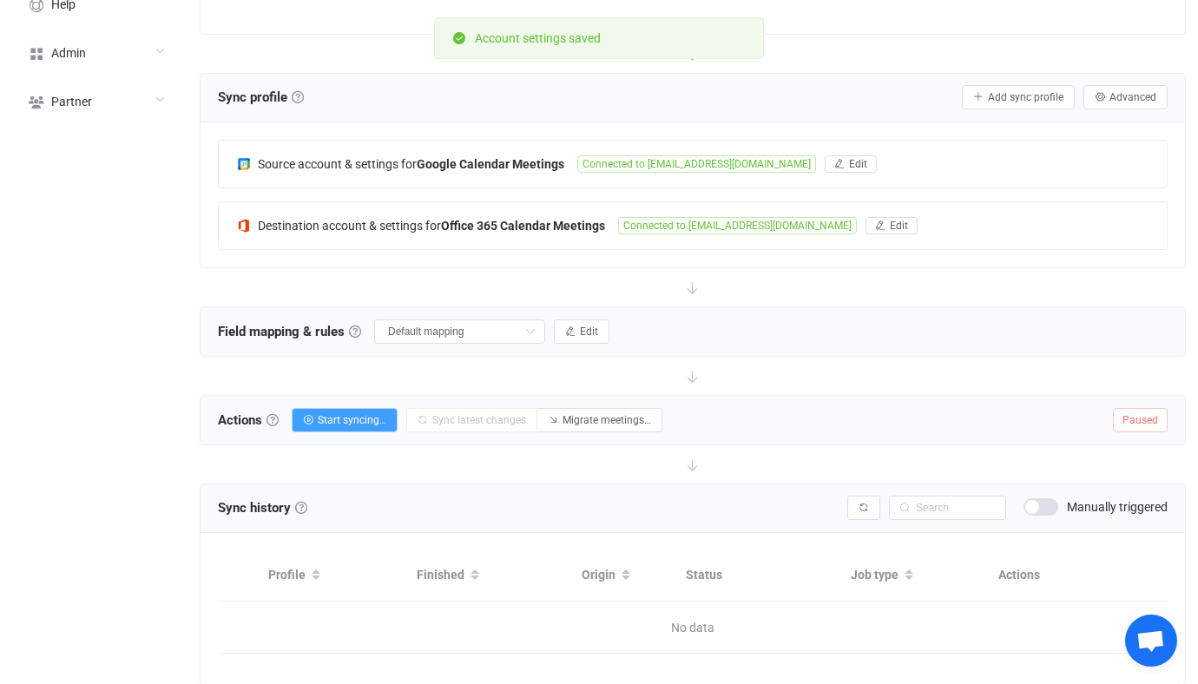
scroll to position [266, 0]
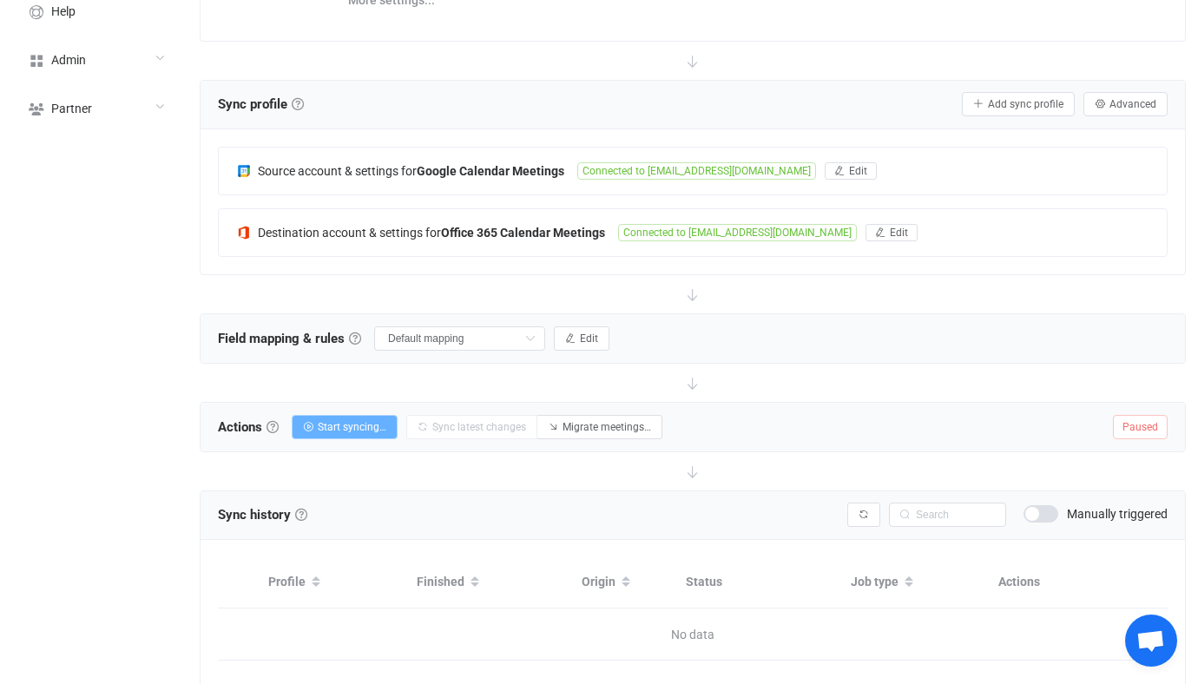
click at [357, 418] on button "Start syncing…" at bounding box center [345, 427] width 106 height 24
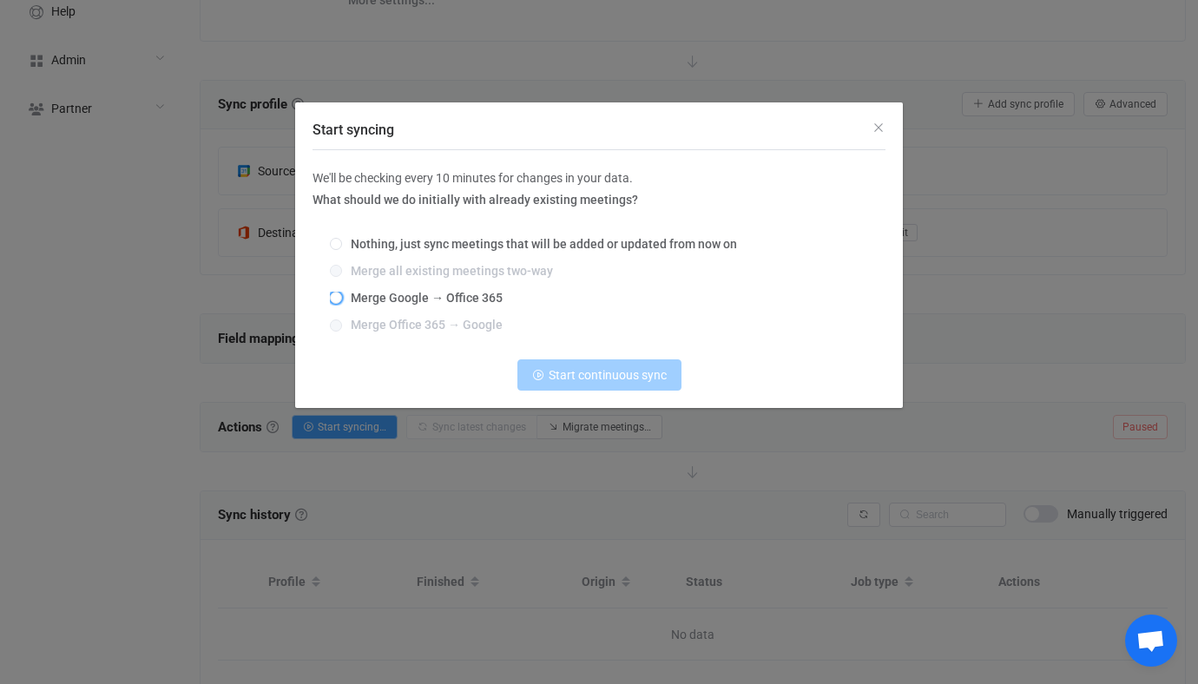
click at [421, 293] on span "Merge Google → Office 365" at bounding box center [422, 298] width 161 height 14
click at [342, 293] on input "Merge Google → Office 365" at bounding box center [336, 299] width 12 height 14
radio input "true"
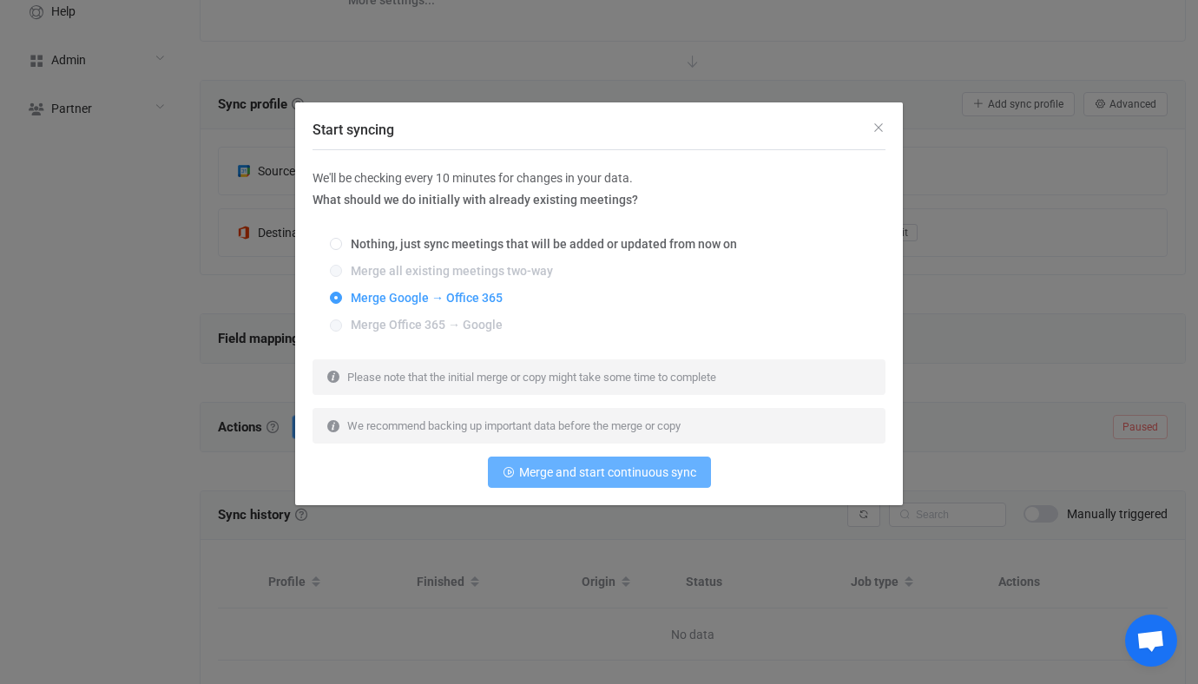
click at [556, 468] on span "Merge and start continuous sync" at bounding box center [607, 472] width 177 height 14
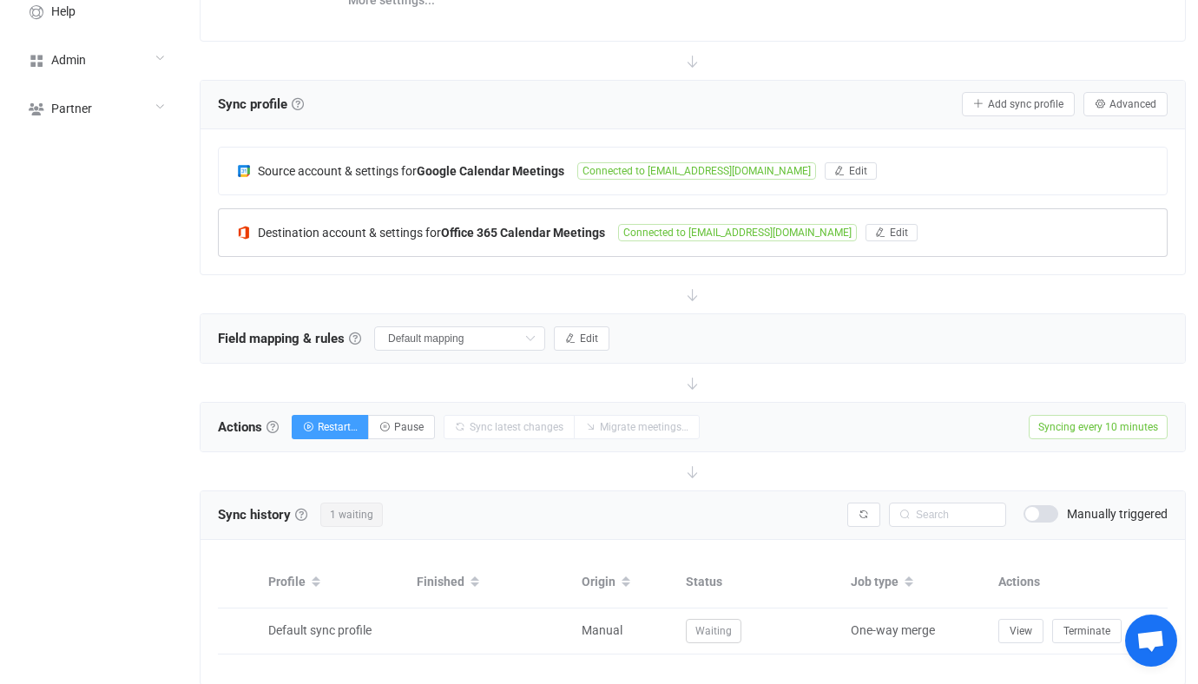
scroll to position [259, 0]
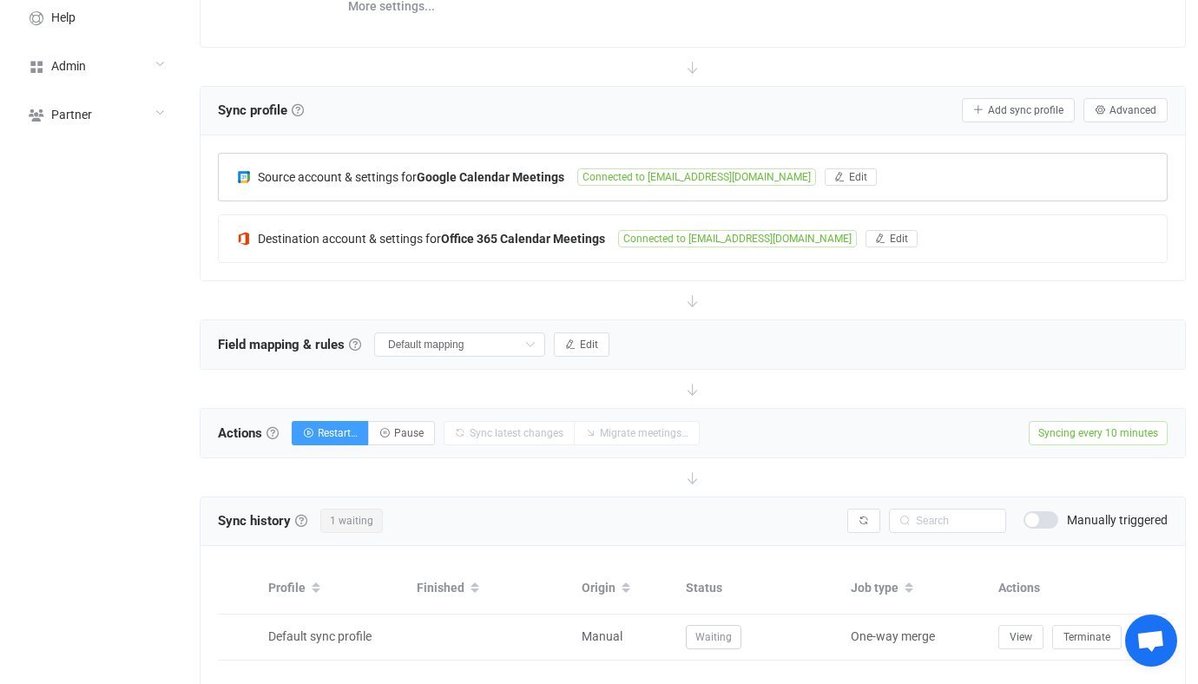
click at [570, 173] on div "Source account & settings for Google Calendar Meetings" at bounding box center [406, 176] width 341 height 16
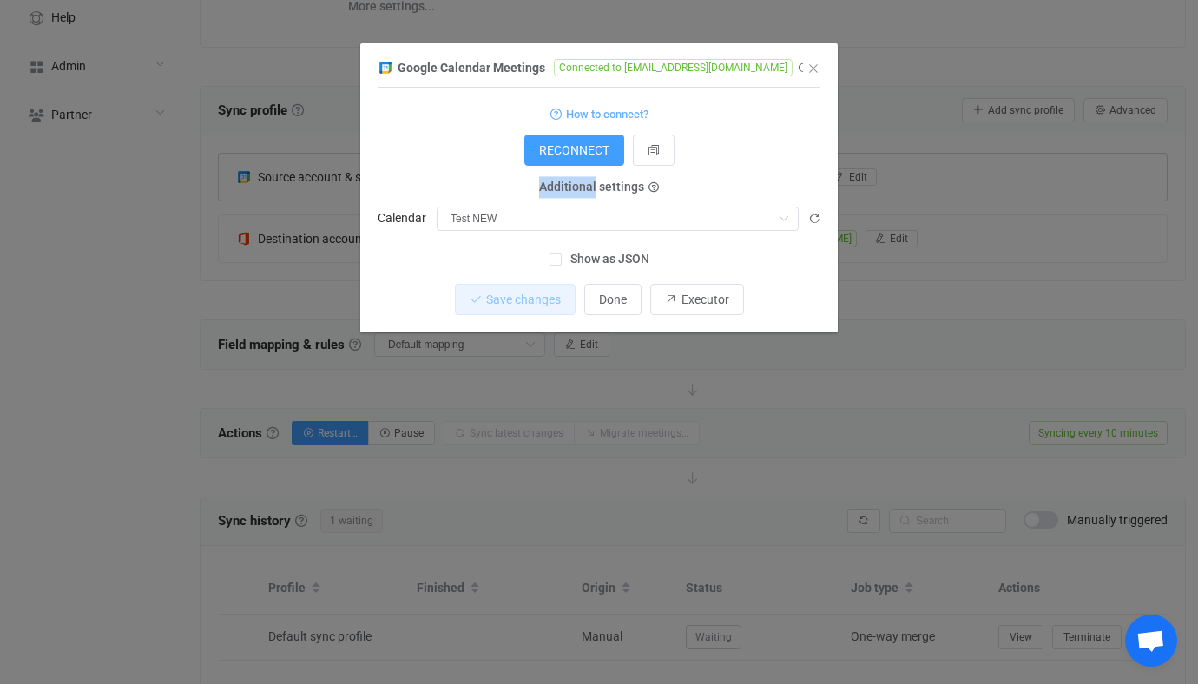
click at [570, 177] on div "Additional settings" at bounding box center [599, 188] width 146 height 22
click at [477, 174] on form "How to connect? RECONNECT Service account Service account JSON Service account …" at bounding box center [598, 166] width 443 height 128
click at [1027, 164] on div "Google Calendar Meetings Connected to vitaliyherasymiv@gmail.com 1 { { "refresh…" at bounding box center [599, 342] width 1198 height 684
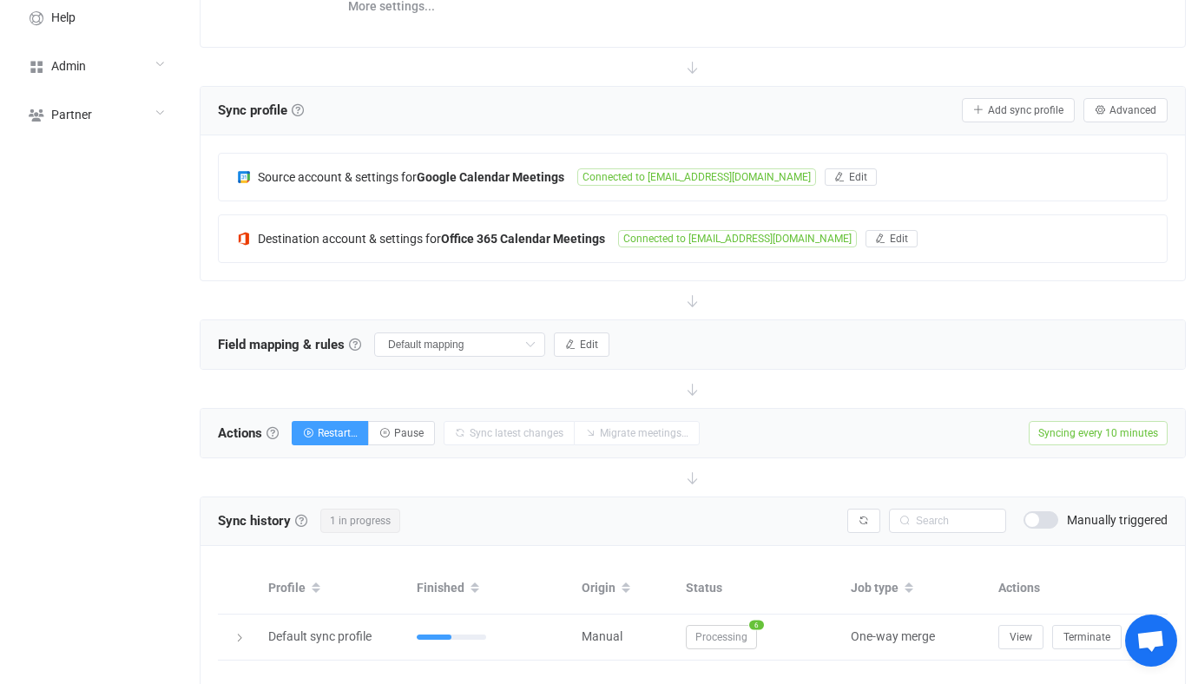
scroll to position [321, 0]
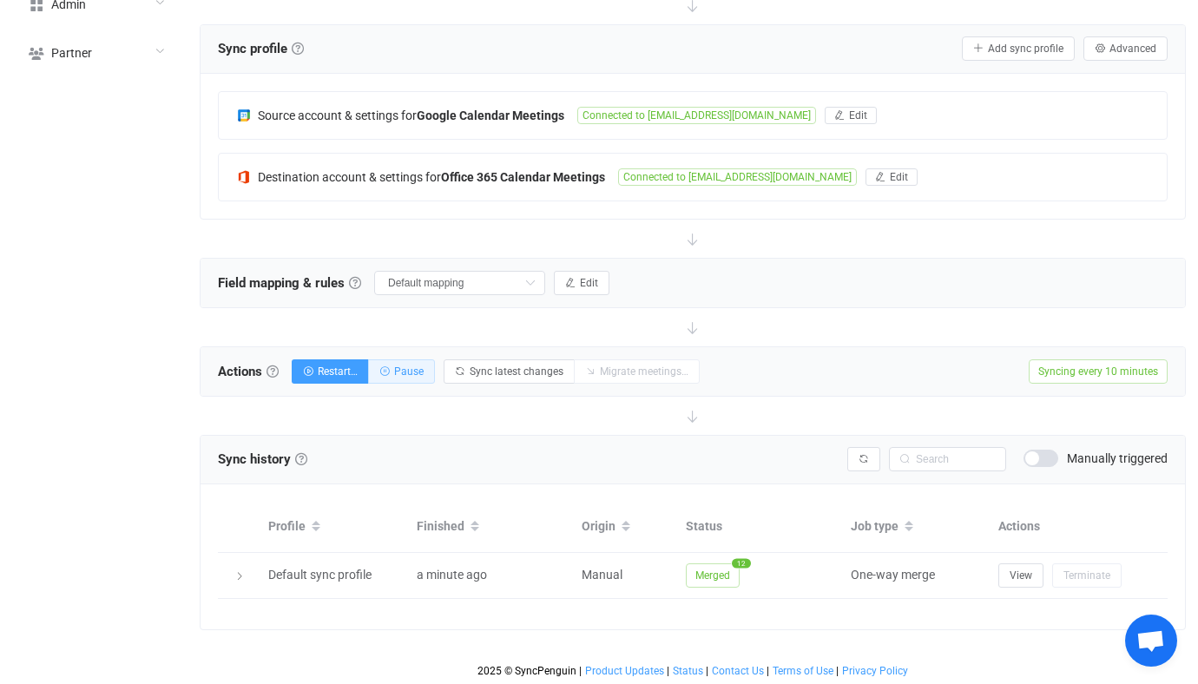
click at [397, 359] on button "Pause" at bounding box center [401, 371] width 67 height 24
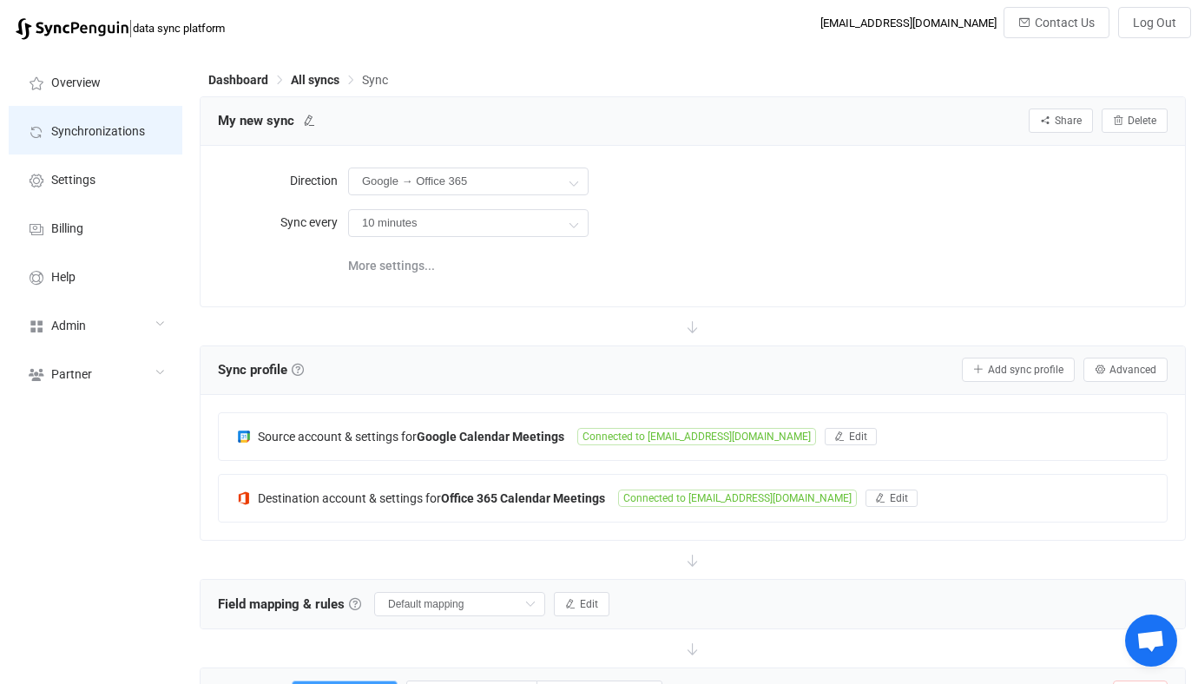
click at [137, 131] on span "Synchronizations" at bounding box center [98, 132] width 94 height 14
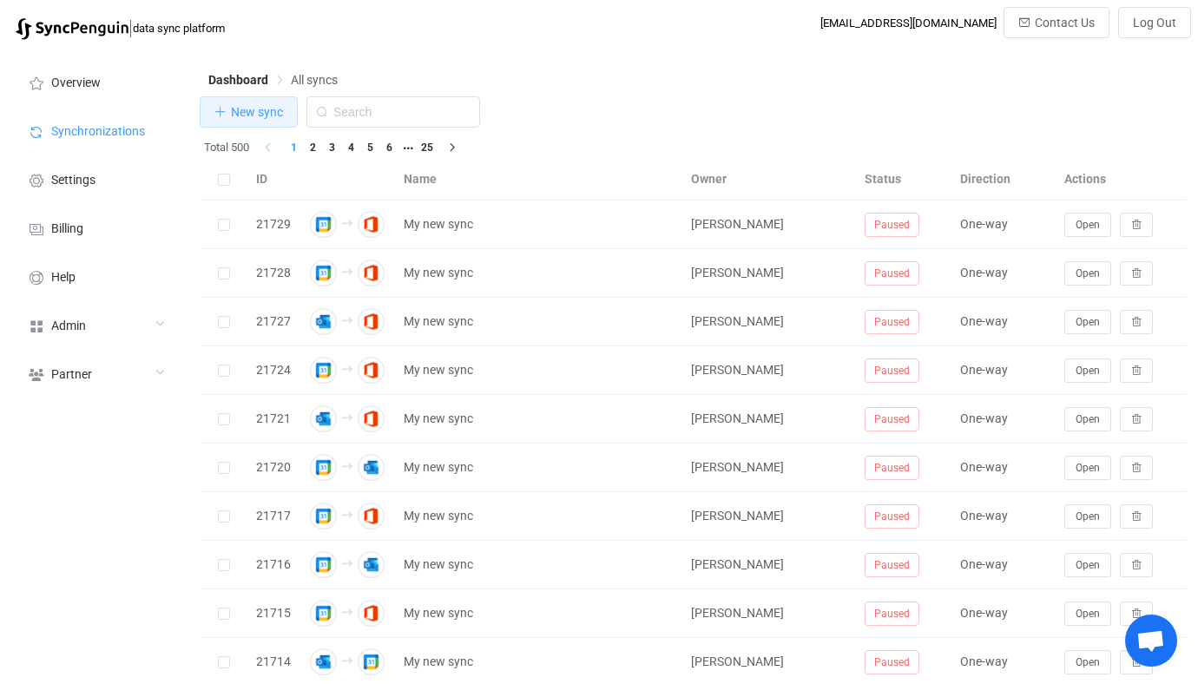
click at [259, 121] on button "New sync" at bounding box center [249, 111] width 98 height 31
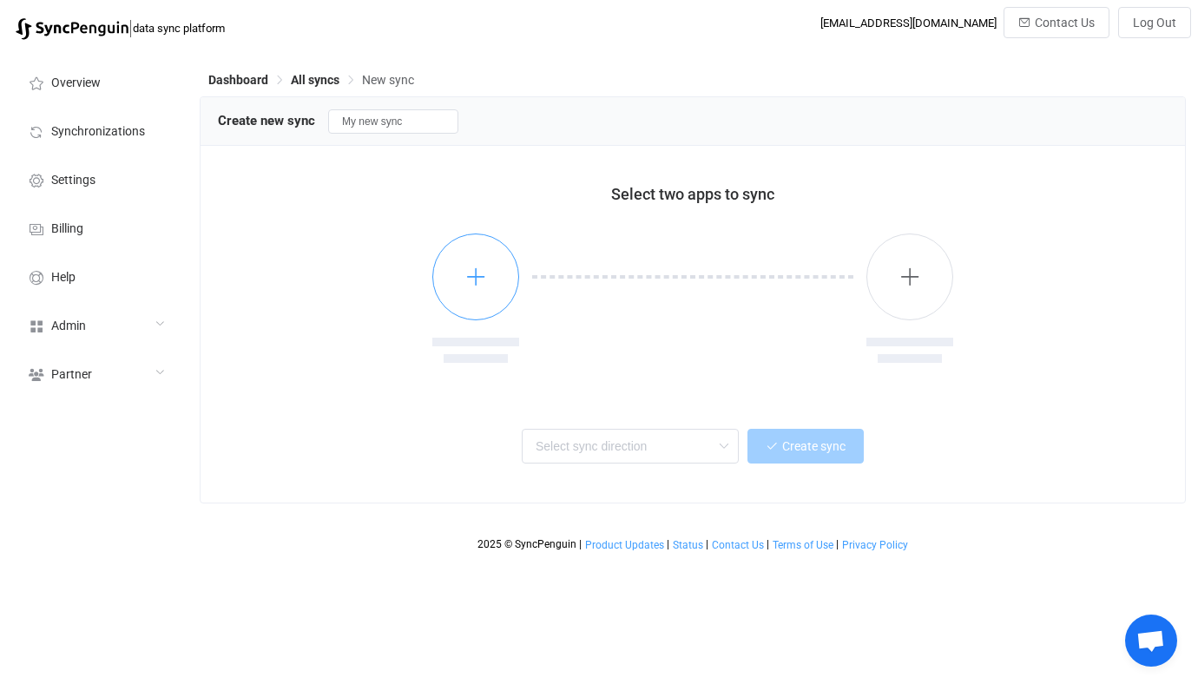
click at [503, 295] on button "button" at bounding box center [475, 276] width 87 height 87
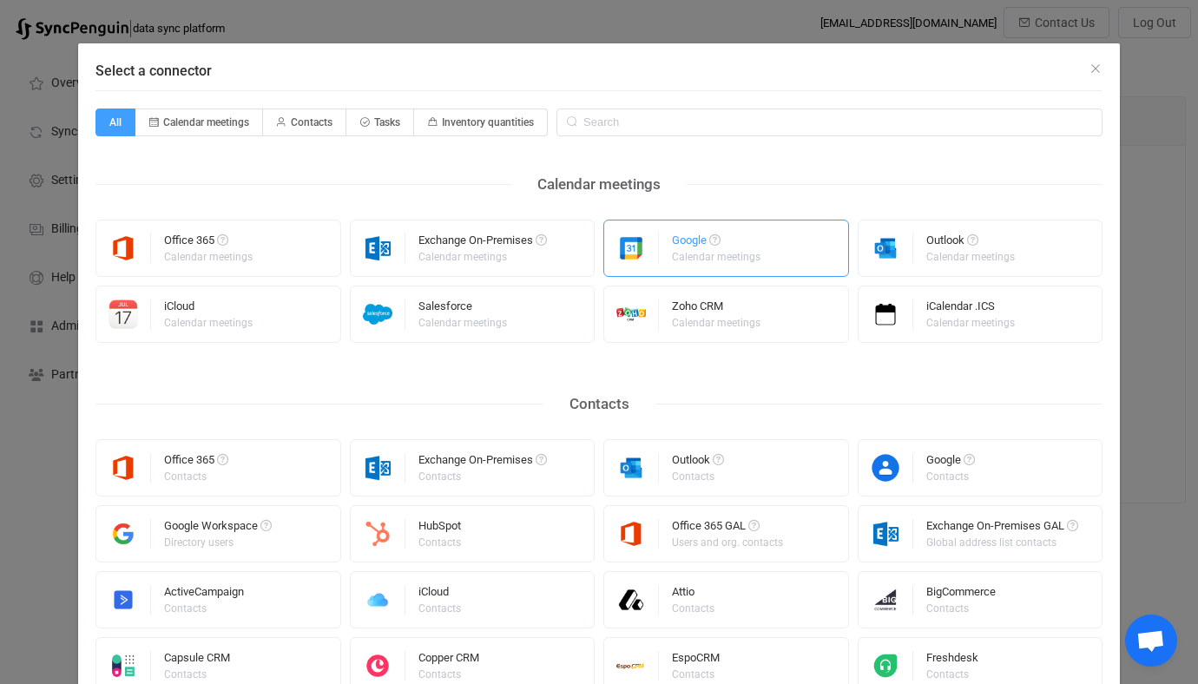
click at [706, 247] on div "Google" at bounding box center [717, 242] width 91 height 17
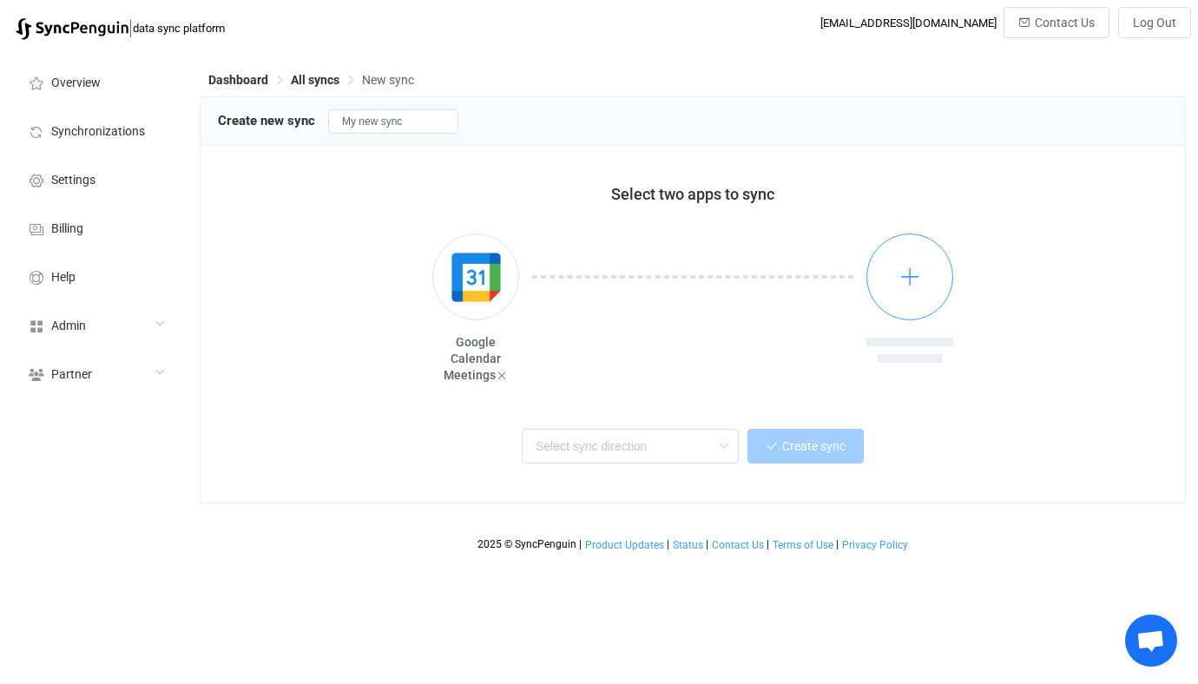
click at [903, 286] on icon "button" at bounding box center [910, 277] width 22 height 22
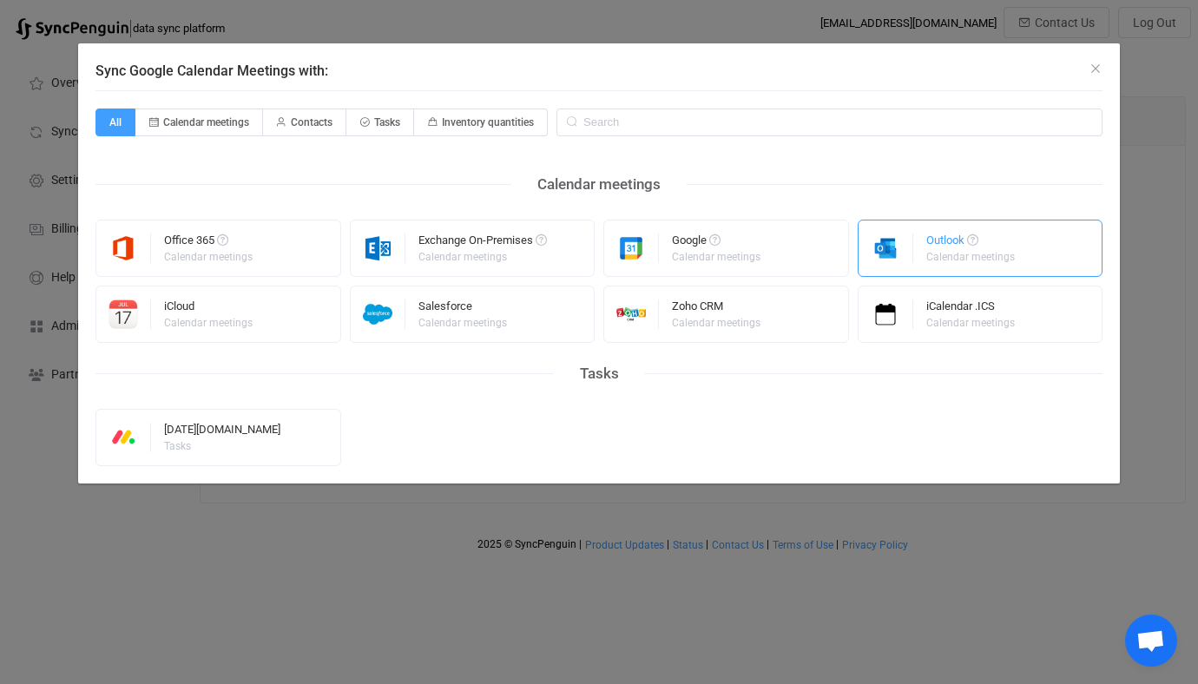
click at [883, 240] on img "Sync Google Calendar Meetings with:" at bounding box center [885, 248] width 55 height 30
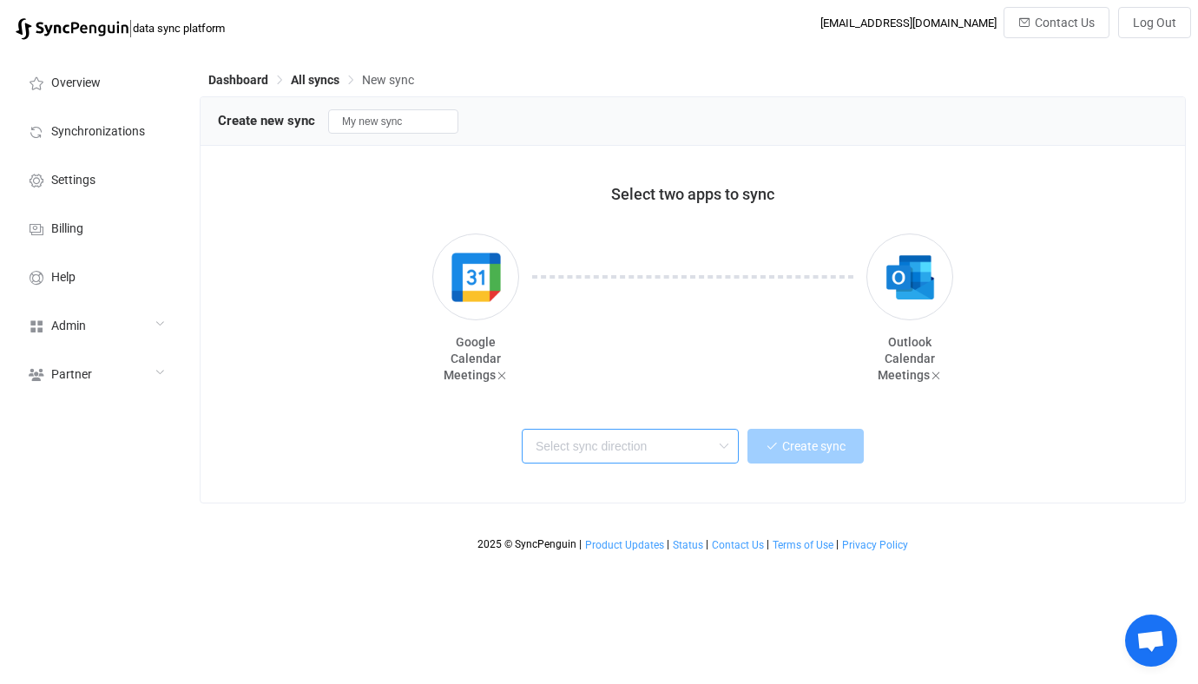
click at [571, 439] on input "text" at bounding box center [630, 446] width 217 height 35
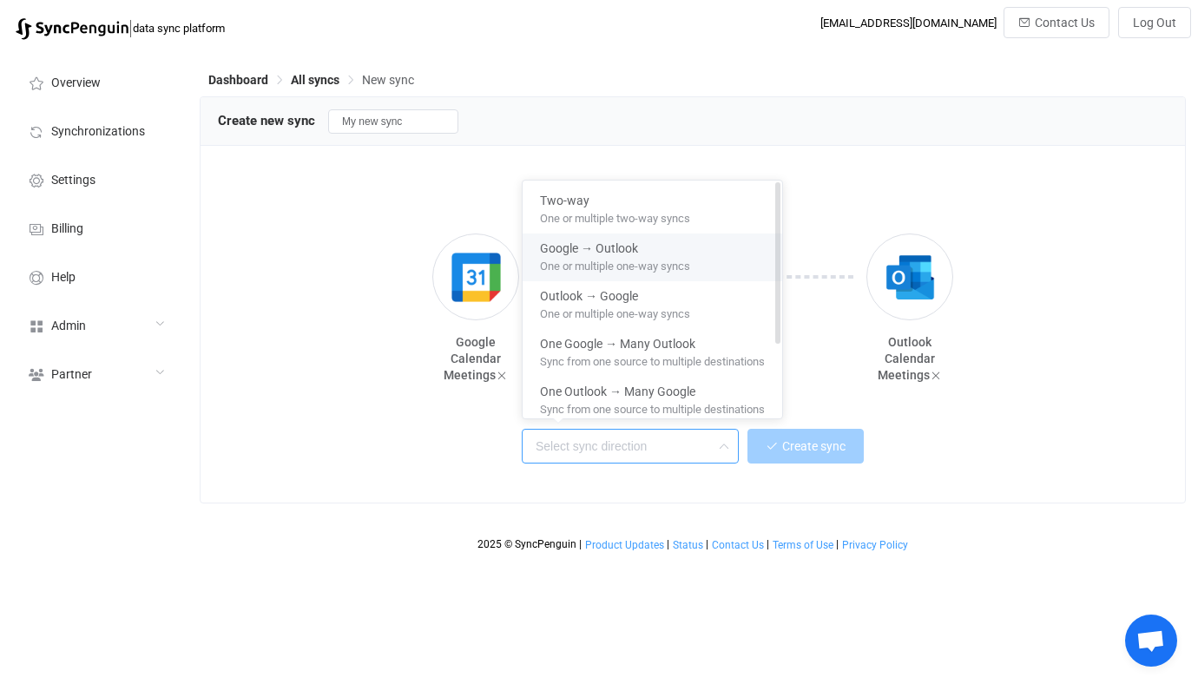
click at [616, 269] on span "One or multiple one-way syncs" at bounding box center [615, 262] width 150 height 19
type input "Google → Outlook"
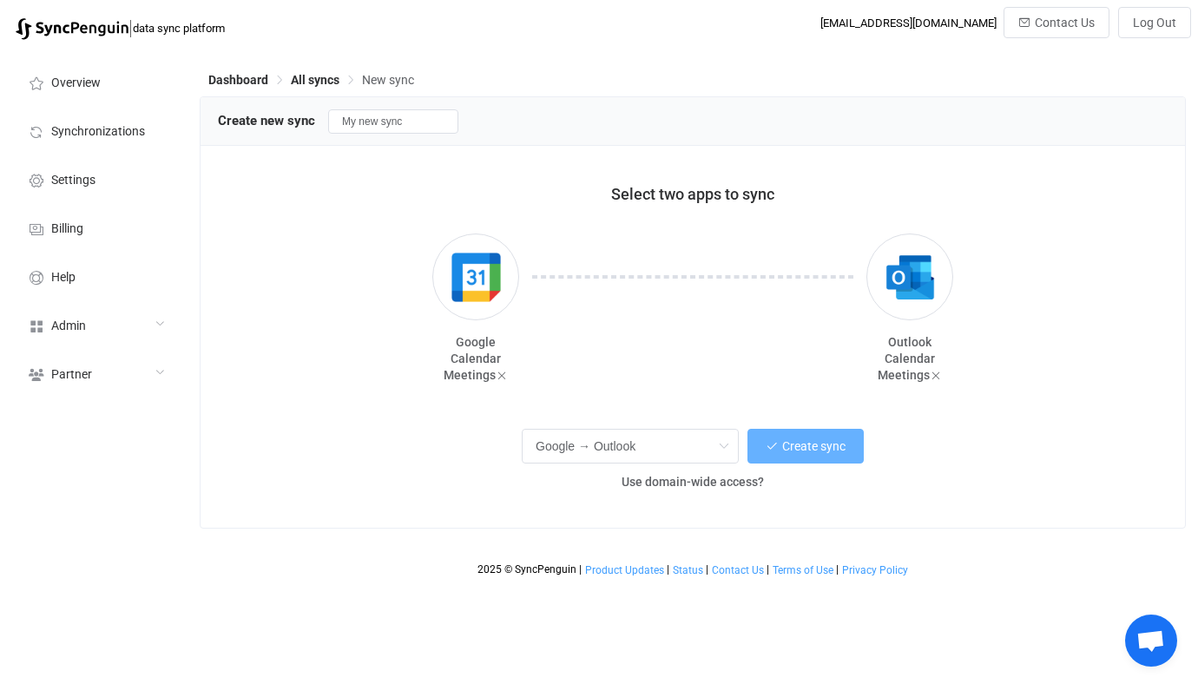
click at [795, 451] on span "Create sync" at bounding box center [813, 446] width 63 height 14
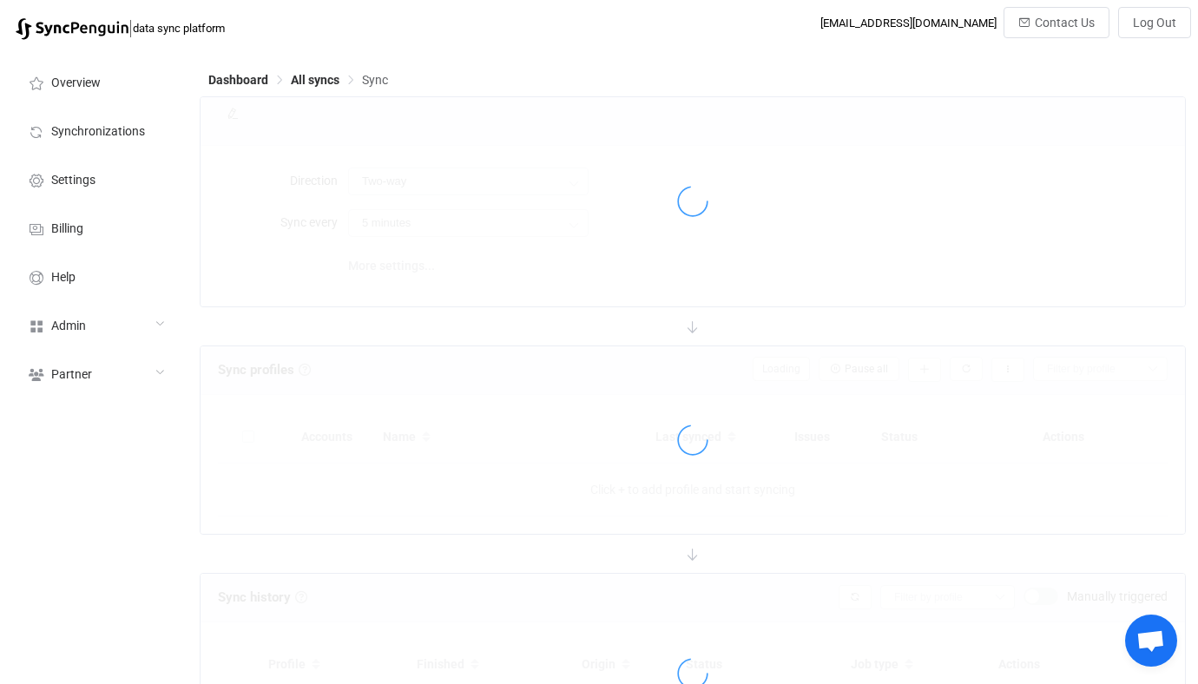
type input "Google → Outlook"
type input "10 minutes"
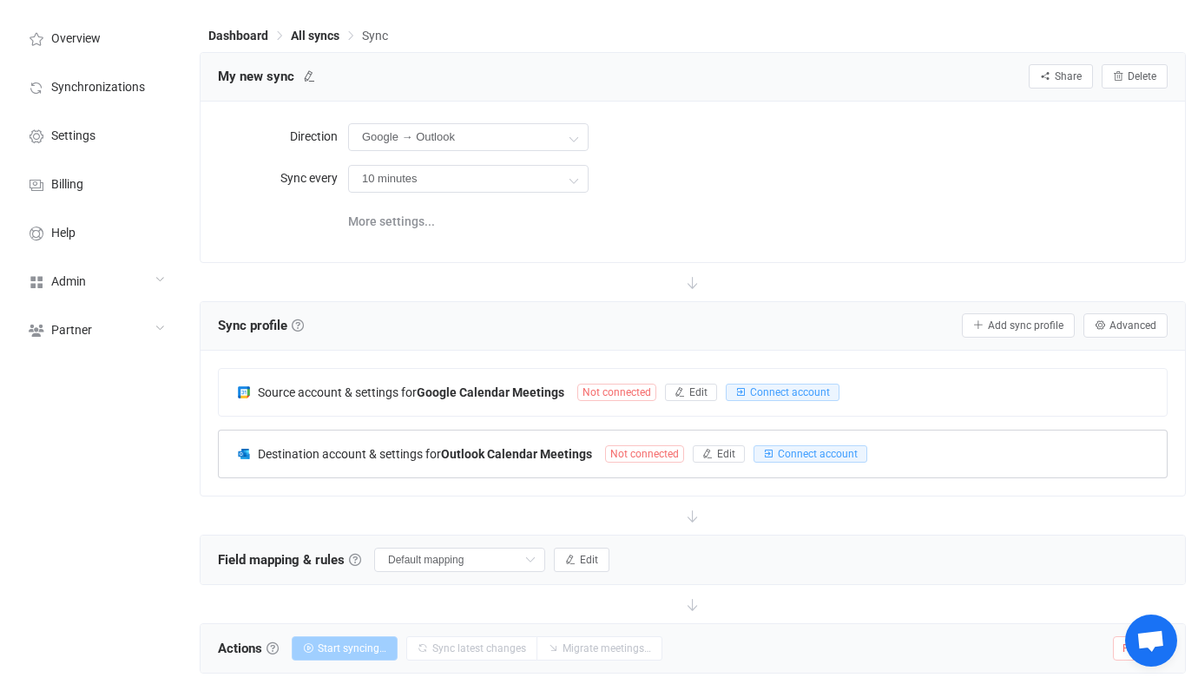
scroll to position [48, 0]
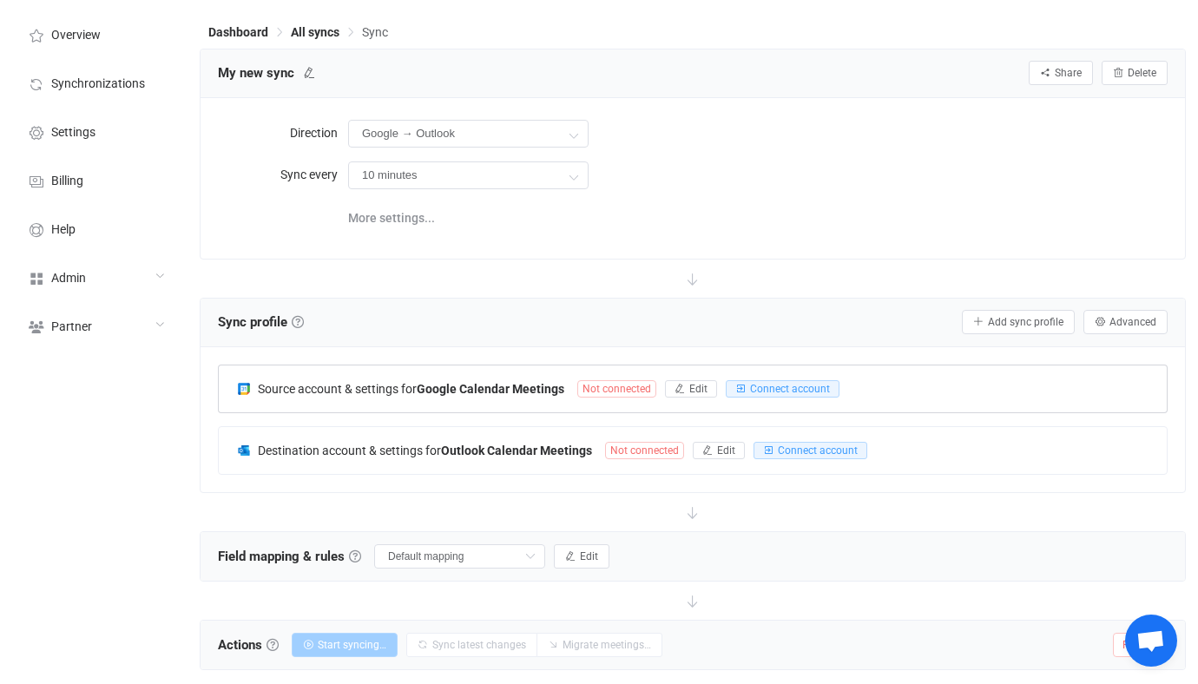
click at [480, 387] on b "Google Calendar Meetings" at bounding box center [491, 389] width 148 height 14
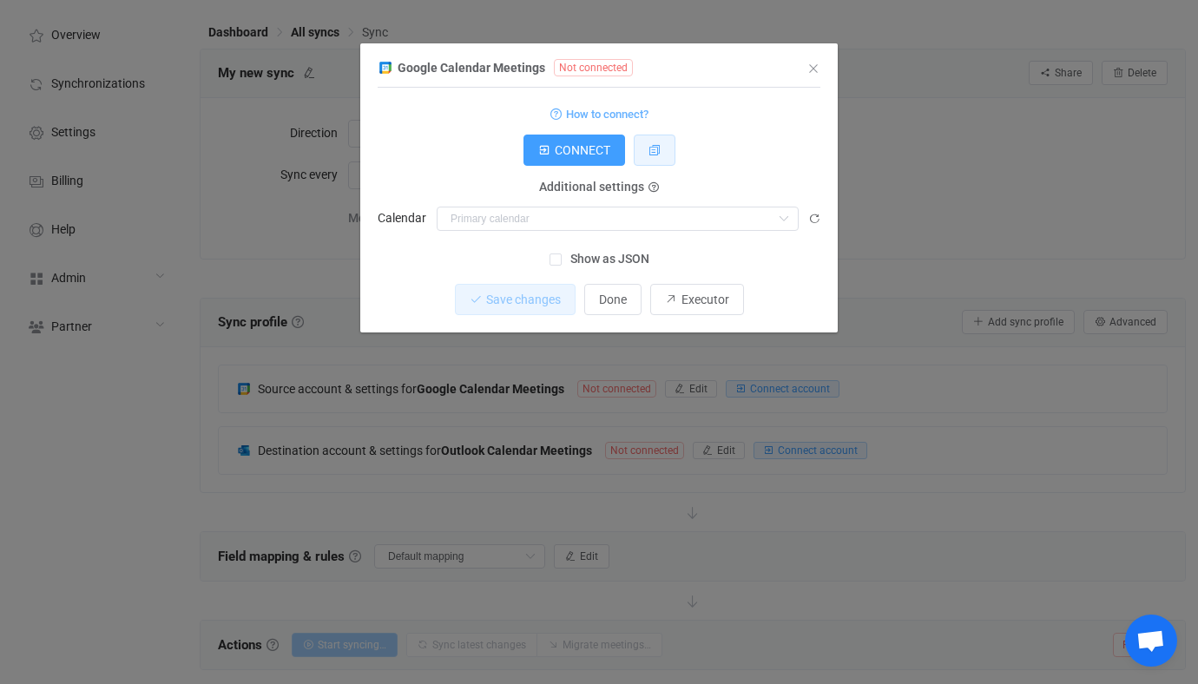
click at [643, 151] on button "dialog" at bounding box center [654, 150] width 42 height 31
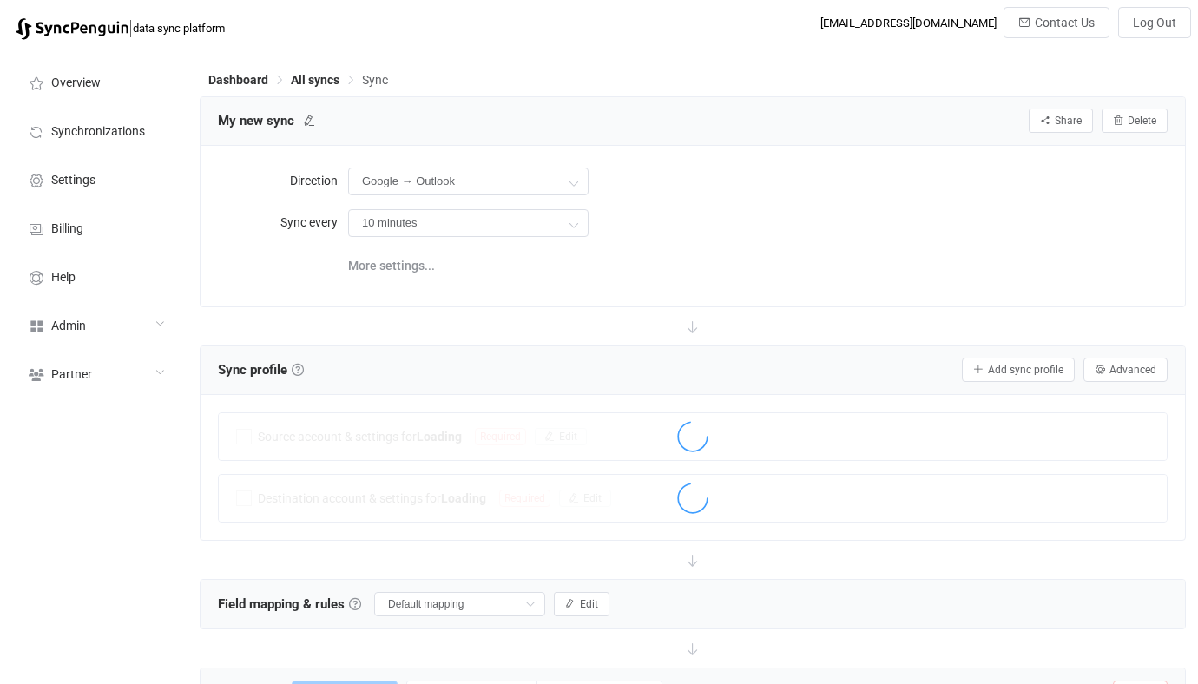
scroll to position [48, 0]
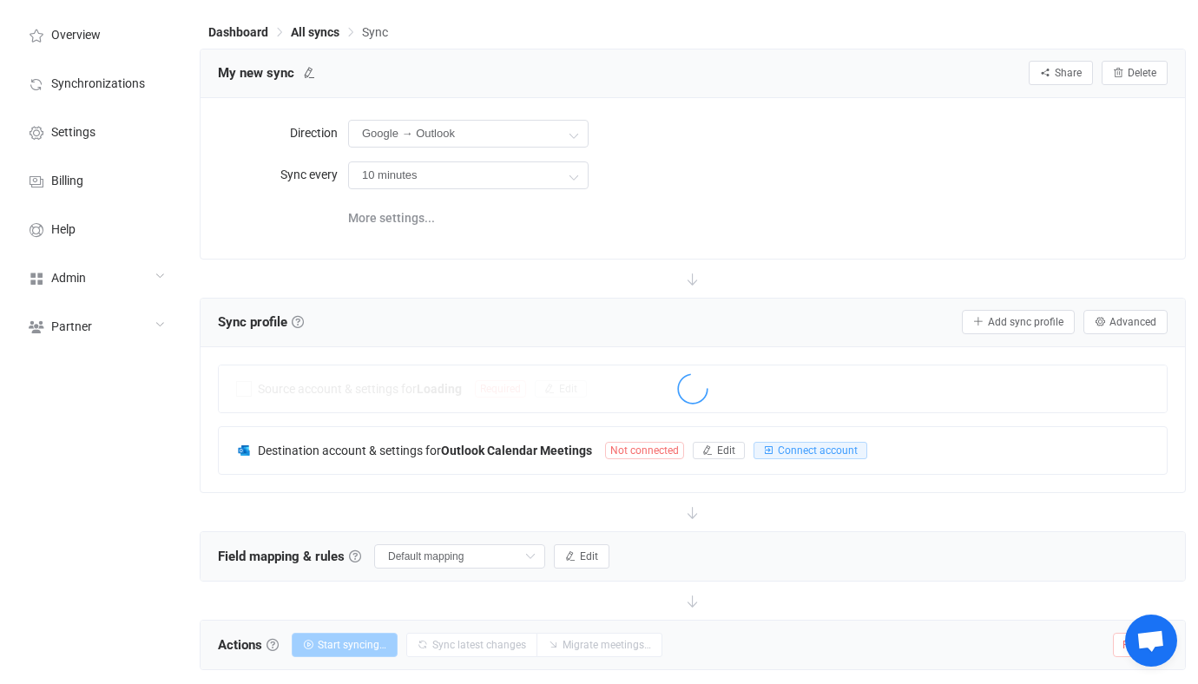
click at [474, 465] on div "Destination account & settings for Outlook Calendar Meetings Not connected Edit…" at bounding box center [693, 450] width 948 height 47
click at [0, 0] on div at bounding box center [0, 0] width 0 height 0
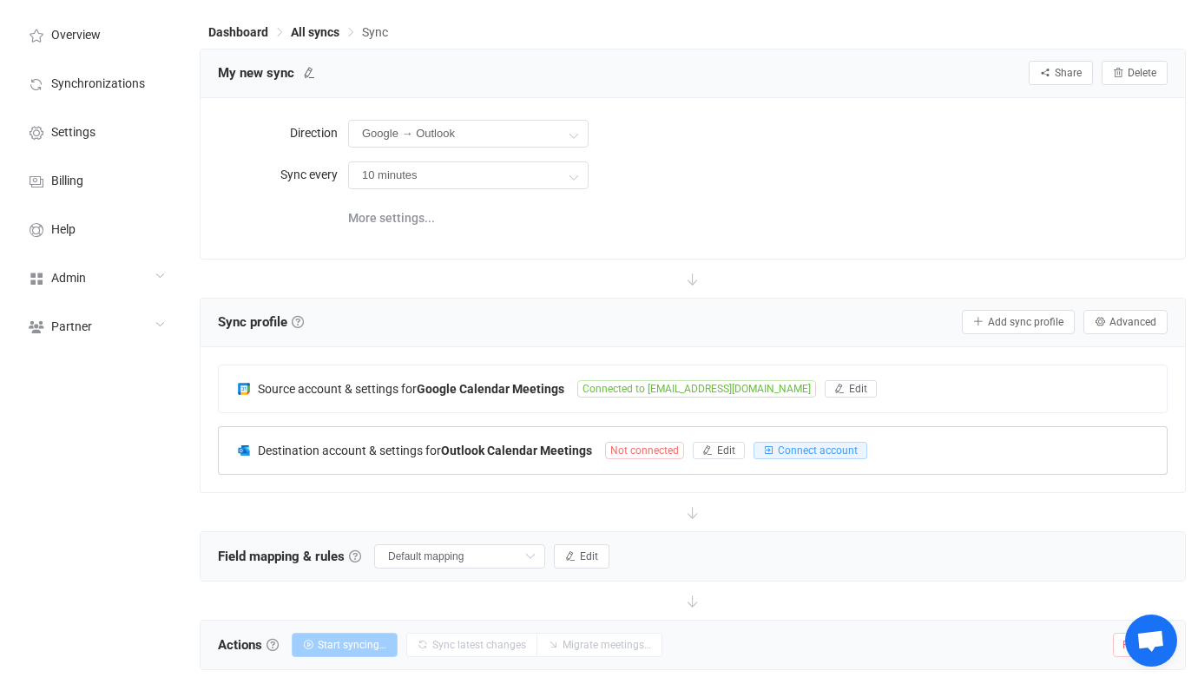
click at [497, 455] on b "Outlook Calendar Meetings" at bounding box center [516, 450] width 151 height 14
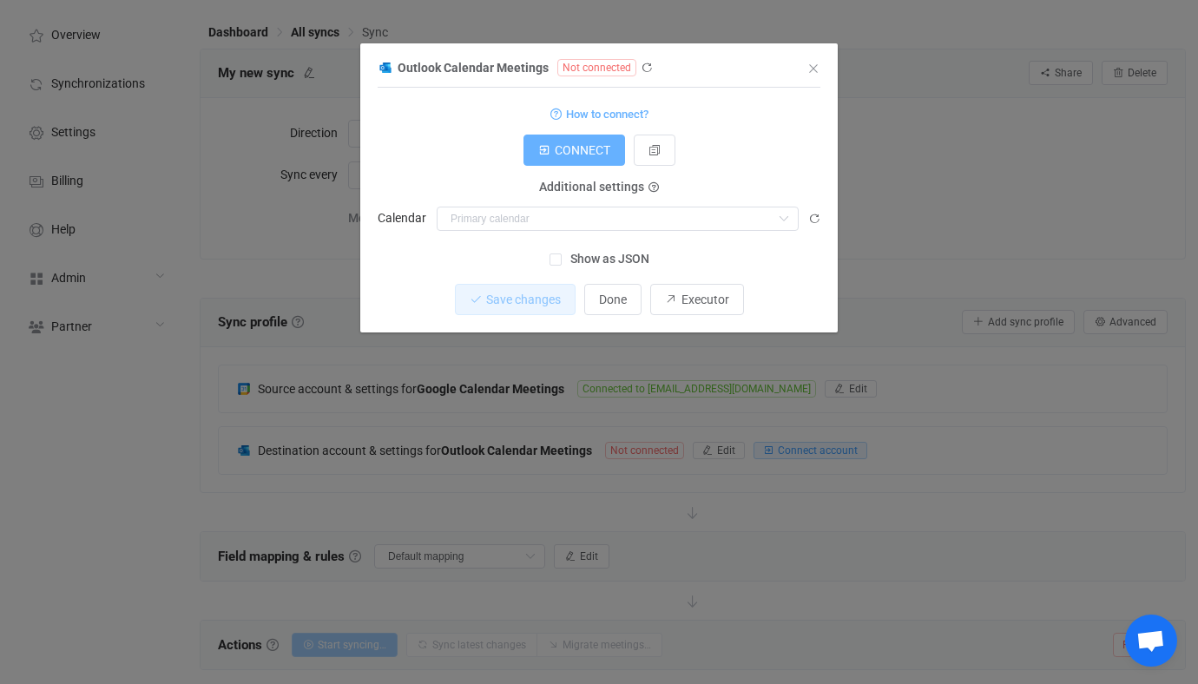
click at [585, 145] on span "CONNECT" at bounding box center [583, 150] width 56 height 14
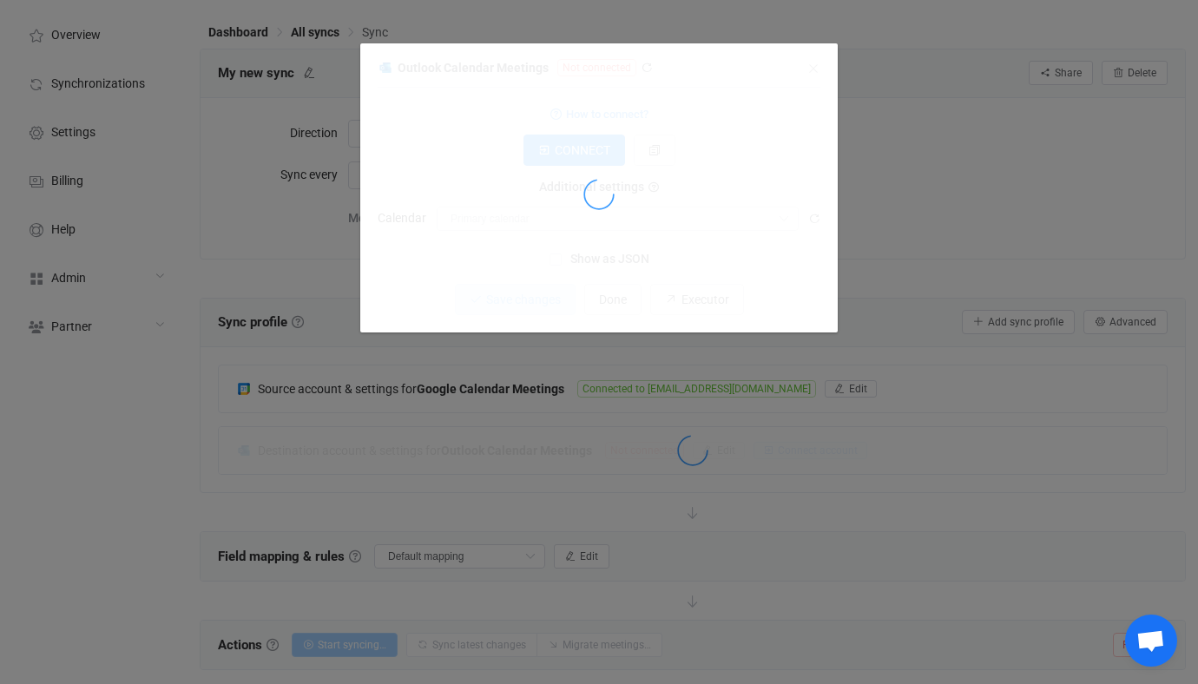
click at [518, 214] on div "dialog" at bounding box center [598, 197] width 443 height 43
click at [536, 220] on div "dialog" at bounding box center [598, 194] width 443 height 276
click at [520, 218] on div "dialog" at bounding box center [598, 197] width 443 height 43
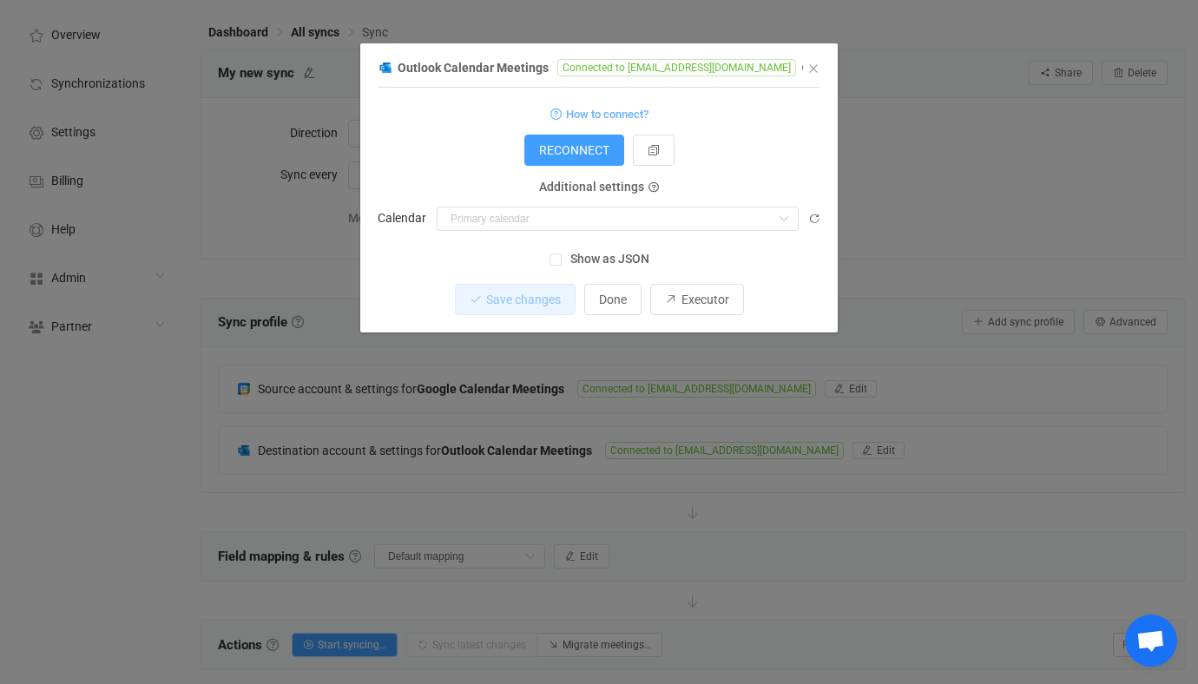
click at [520, 218] on div "Outlook Calendar Meetings Connected to [EMAIL_ADDRESS][DOMAIN_NAME] 1 { { "conn…" at bounding box center [598, 194] width 443 height 276
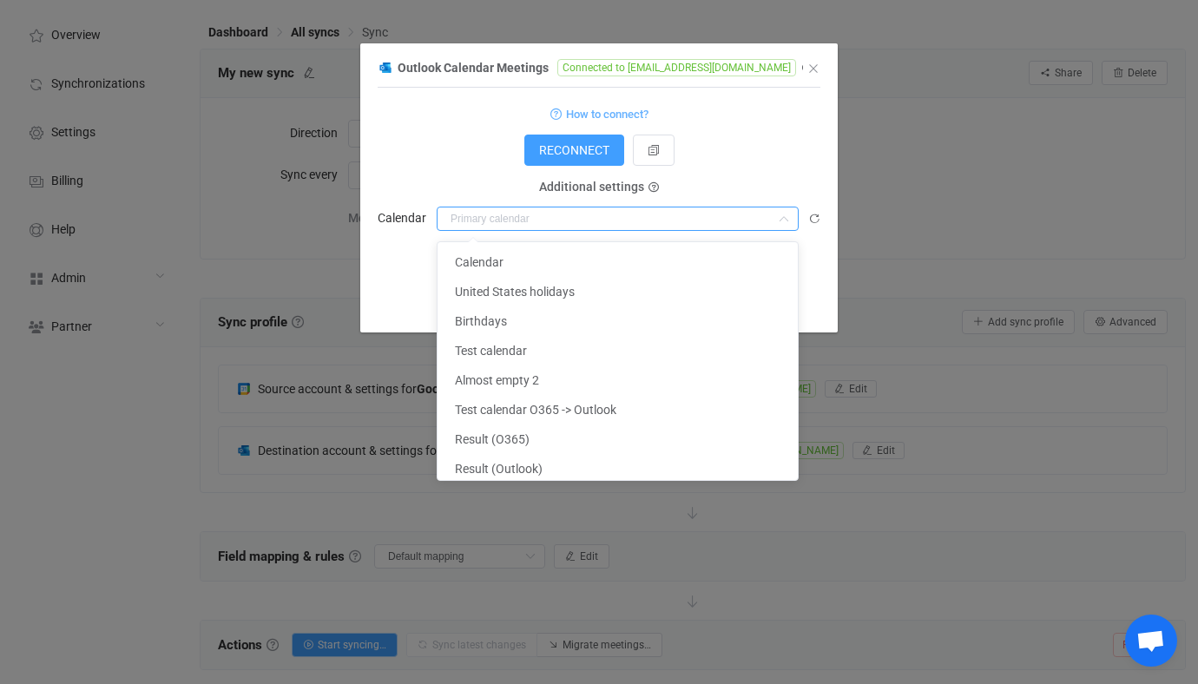
click at [520, 218] on input "dialog" at bounding box center [617, 219] width 362 height 24
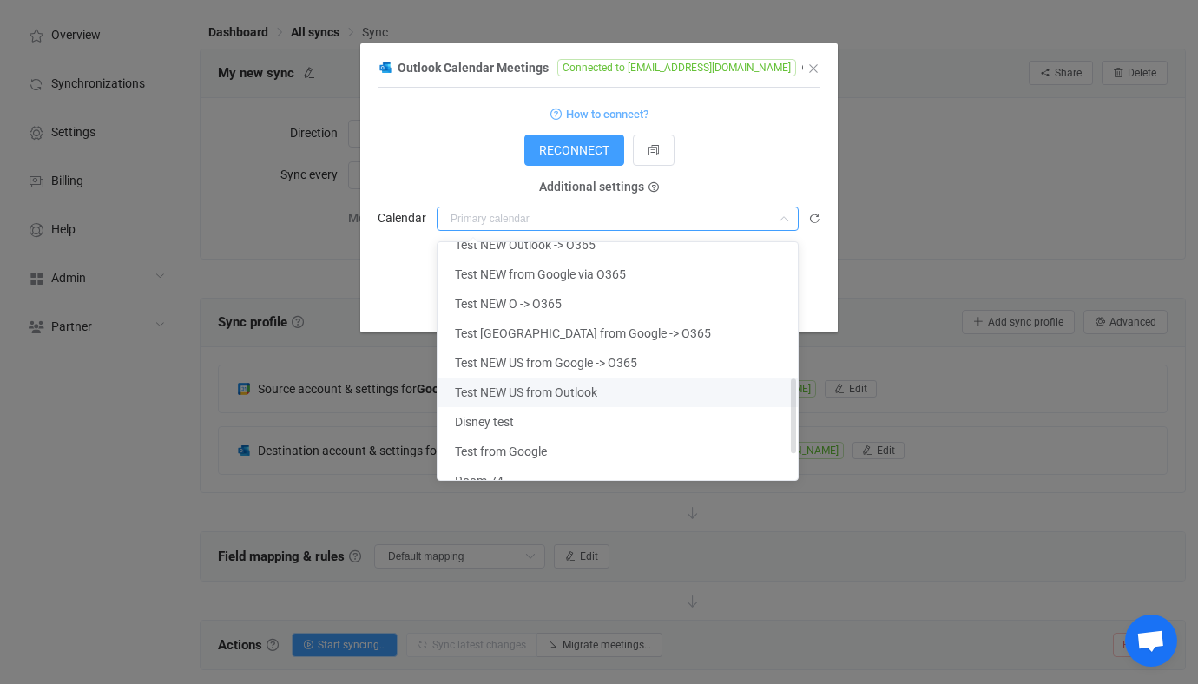
scroll to position [429, 0]
click at [593, 391] on span "Test NEW US from Outlook" at bounding box center [526, 394] width 142 height 14
type input "Test NEW US from Outlook"
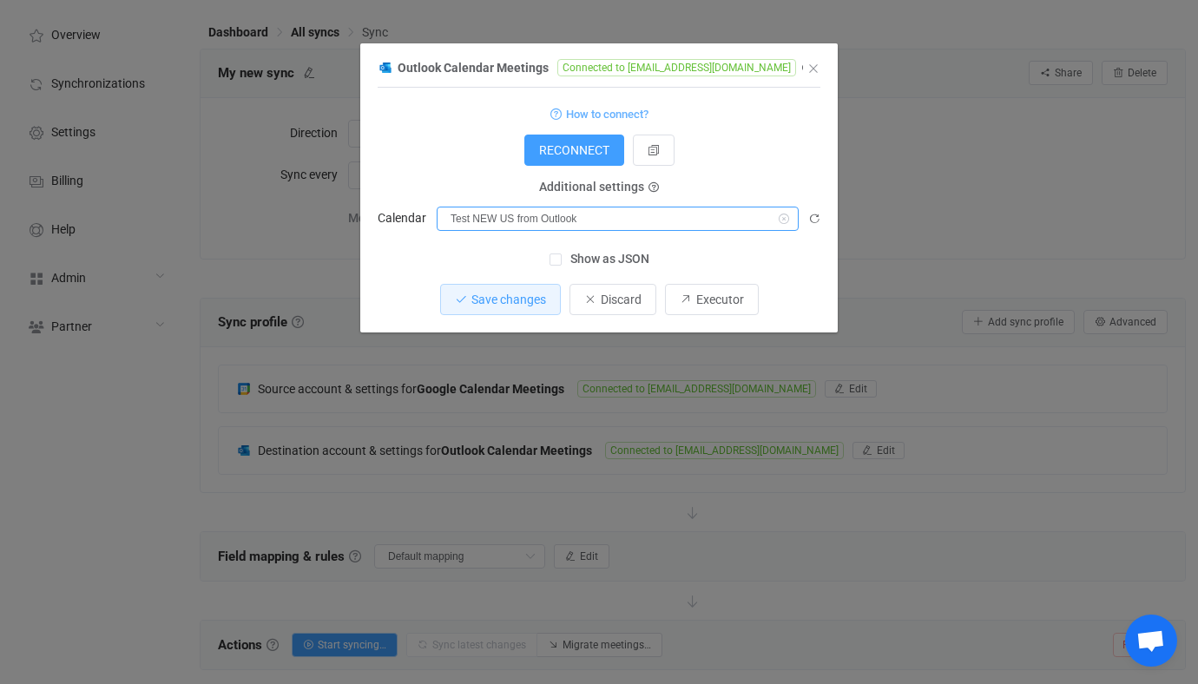
click at [553, 217] on input "Test NEW US from Outlook" at bounding box center [617, 219] width 362 height 24
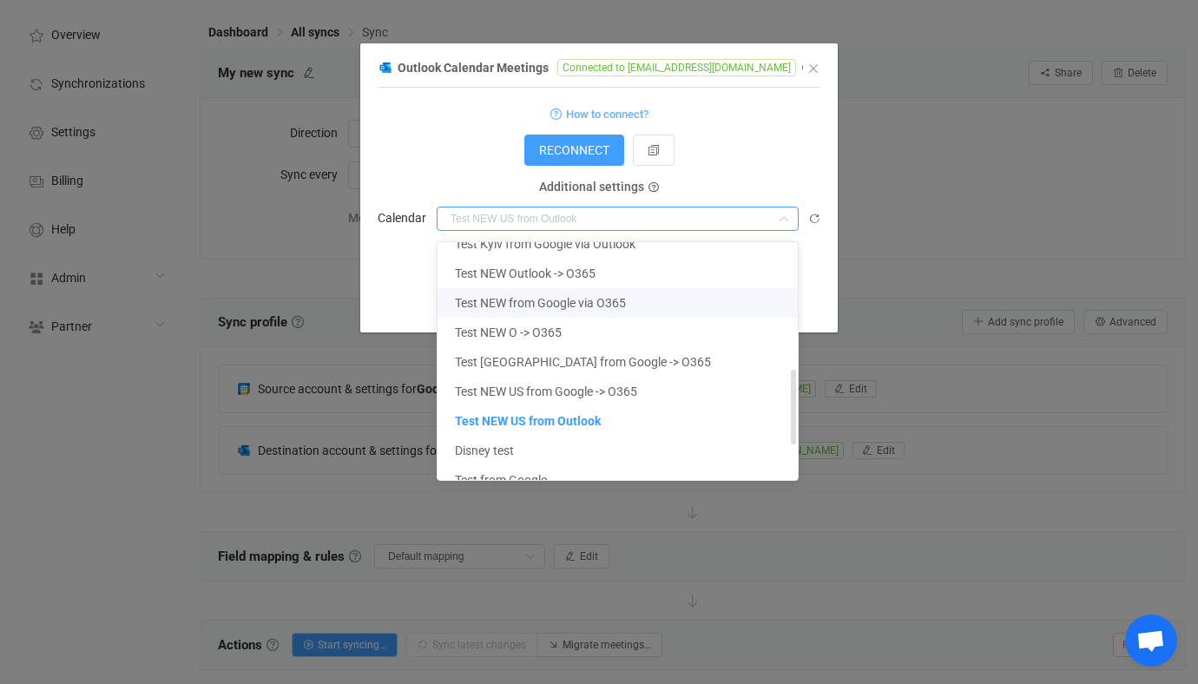
scroll to position [405, 0]
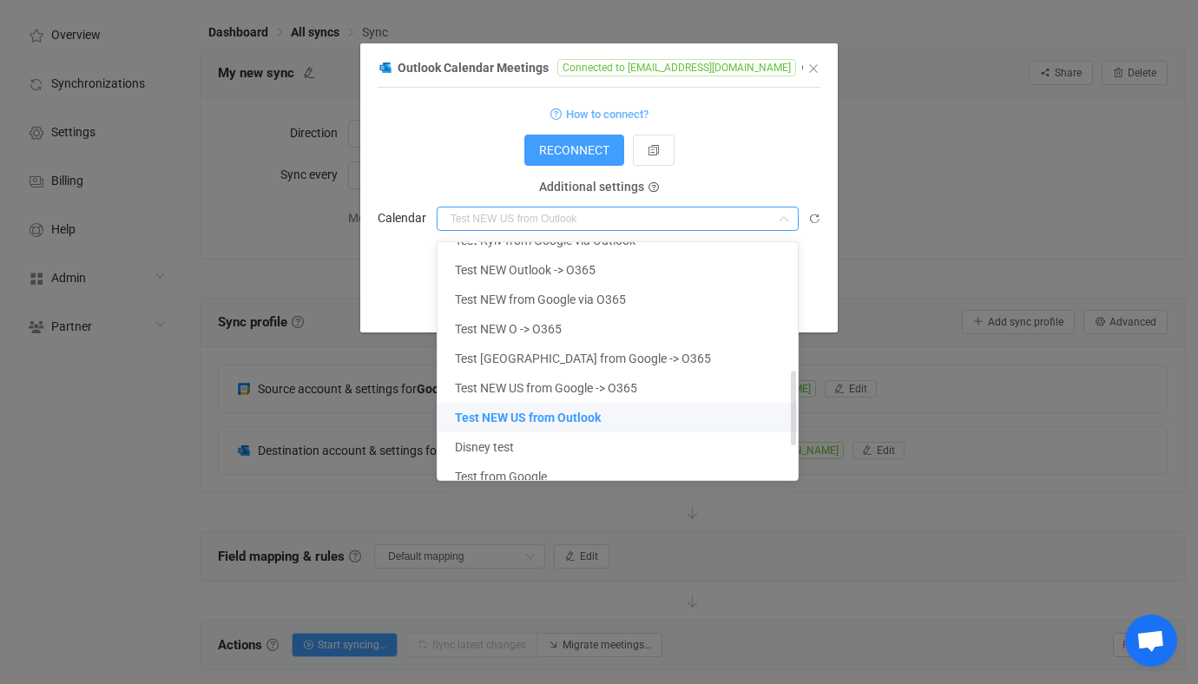
click at [543, 409] on li "Test NEW US from Outlook" at bounding box center [617, 418] width 360 height 30
type input "Test NEW US from Outlook"
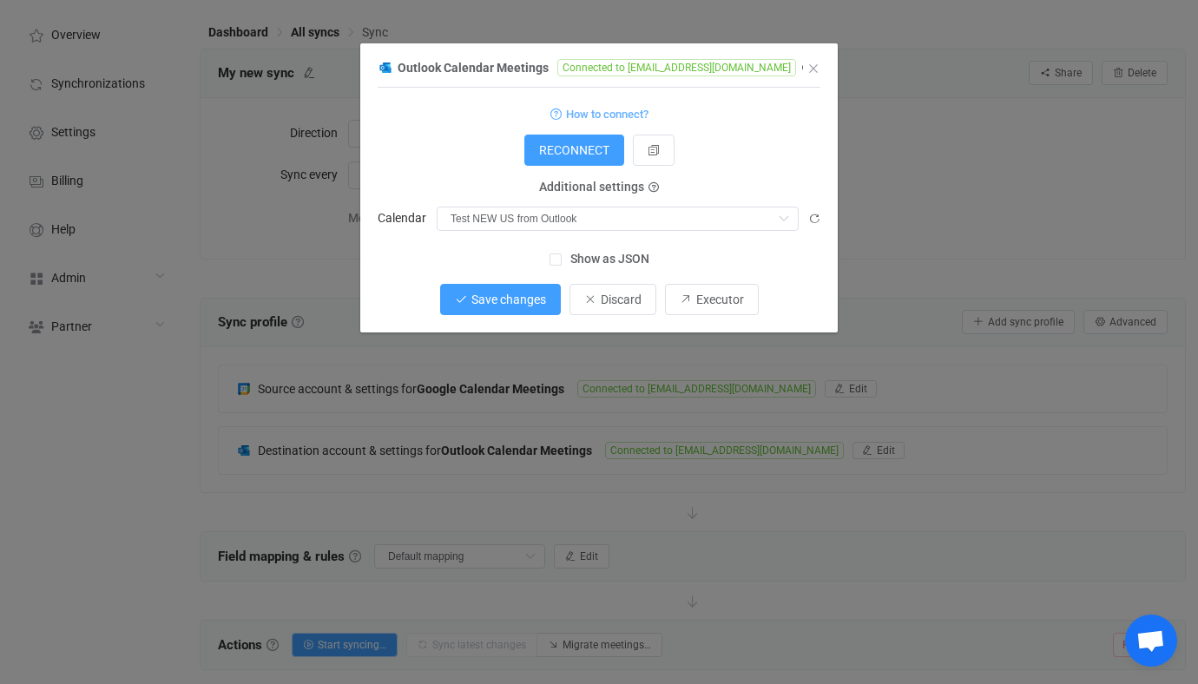
click at [515, 293] on span "Save changes" at bounding box center [508, 299] width 75 height 14
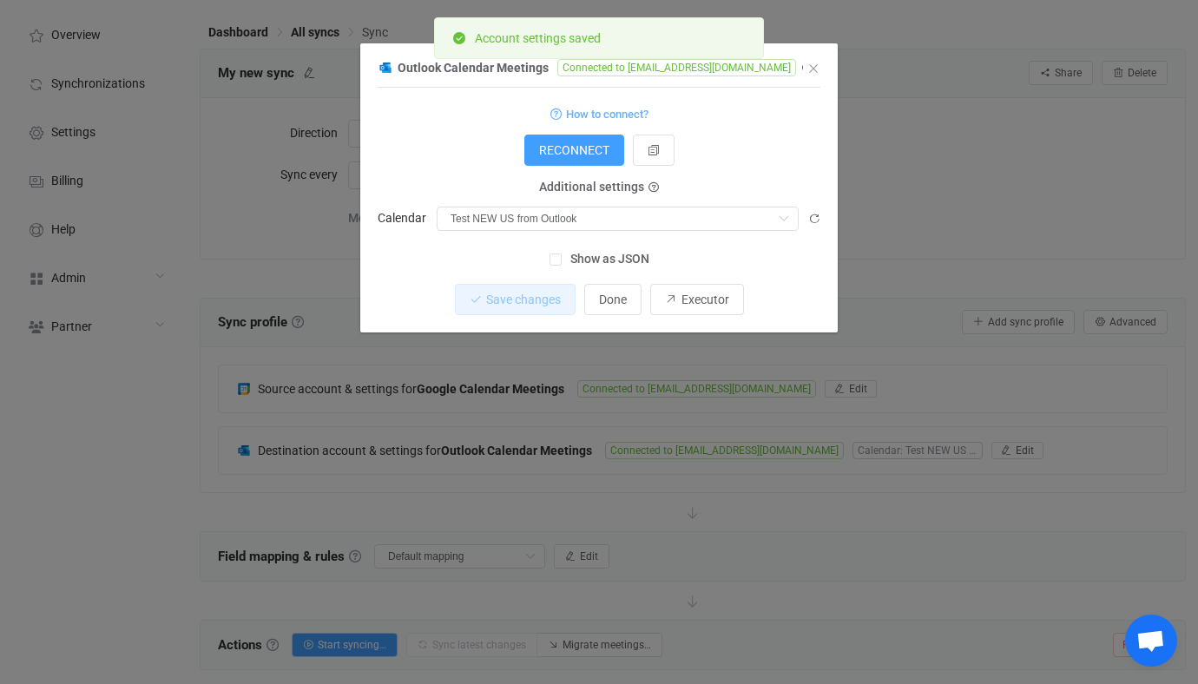
click at [487, 380] on div "Outlook Calendar Meetings Connected to vitaliiherasymiv@syncpenguinua.onmicroso…" at bounding box center [599, 342] width 1198 height 684
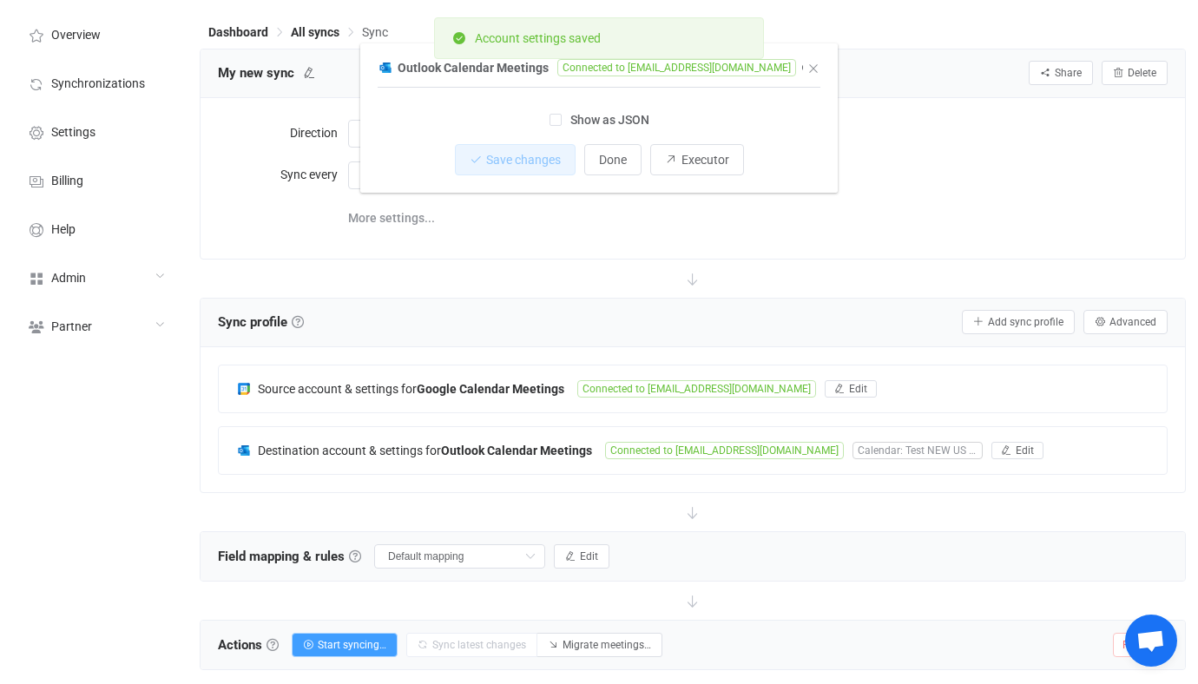
click at [487, 382] on b "Google Calendar Meetings" at bounding box center [491, 389] width 148 height 14
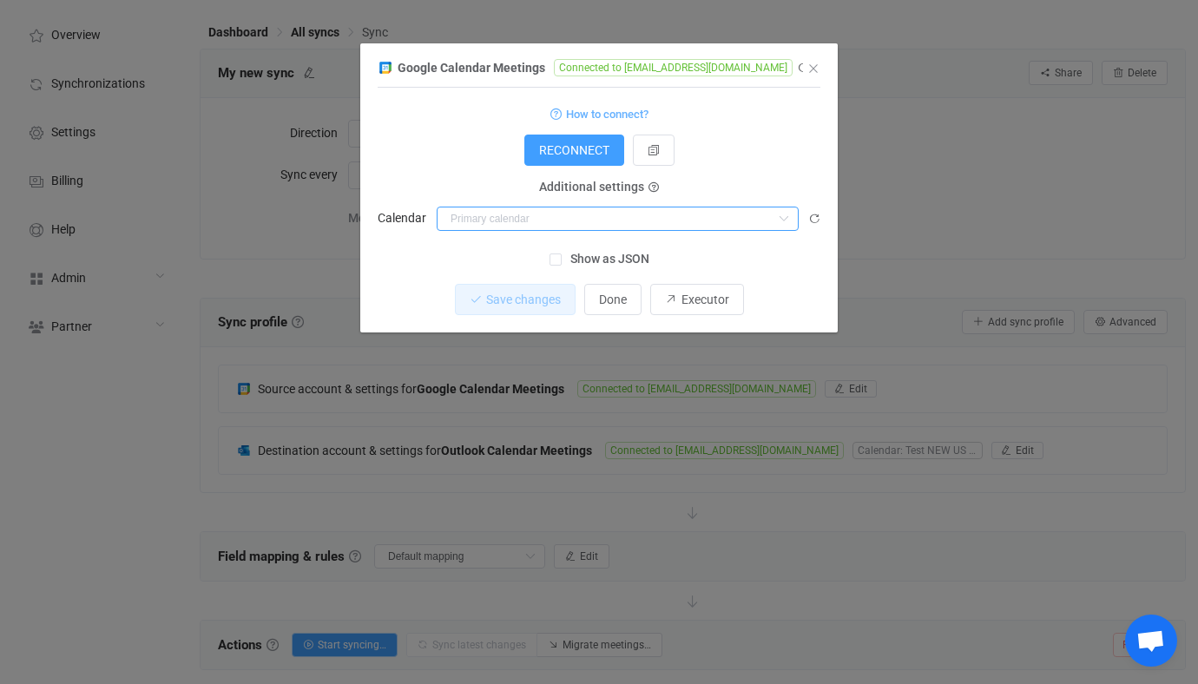
click at [544, 213] on input "dialog" at bounding box center [617, 219] width 362 height 24
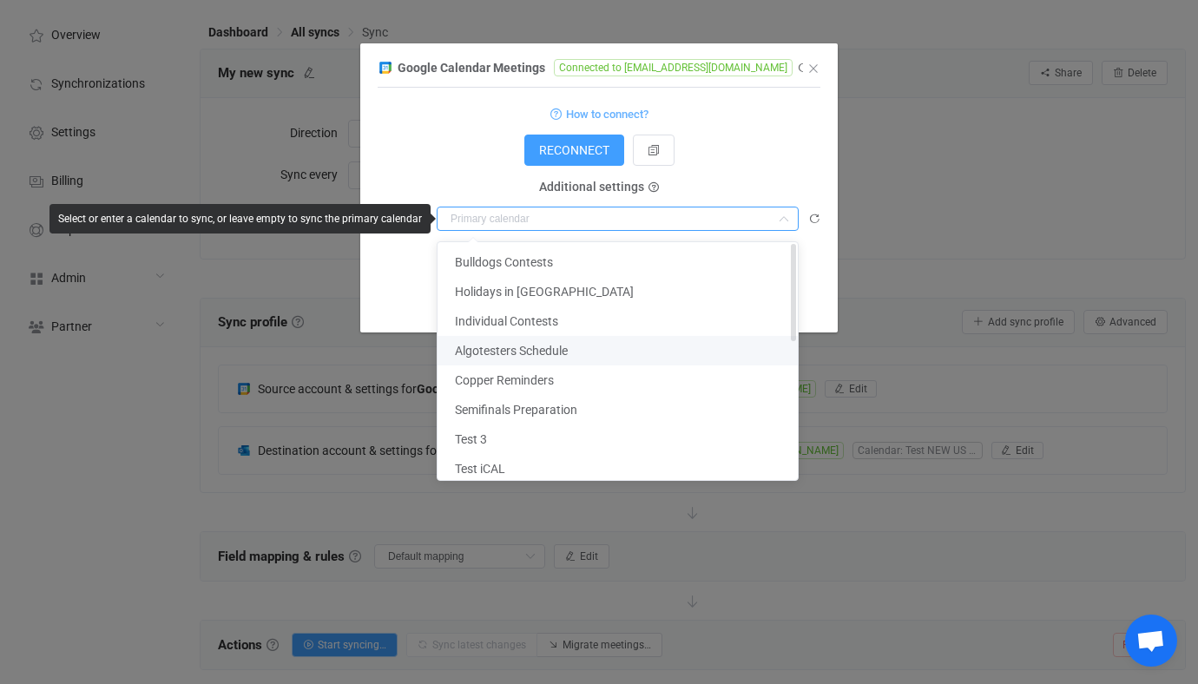
scroll to position [333, 0]
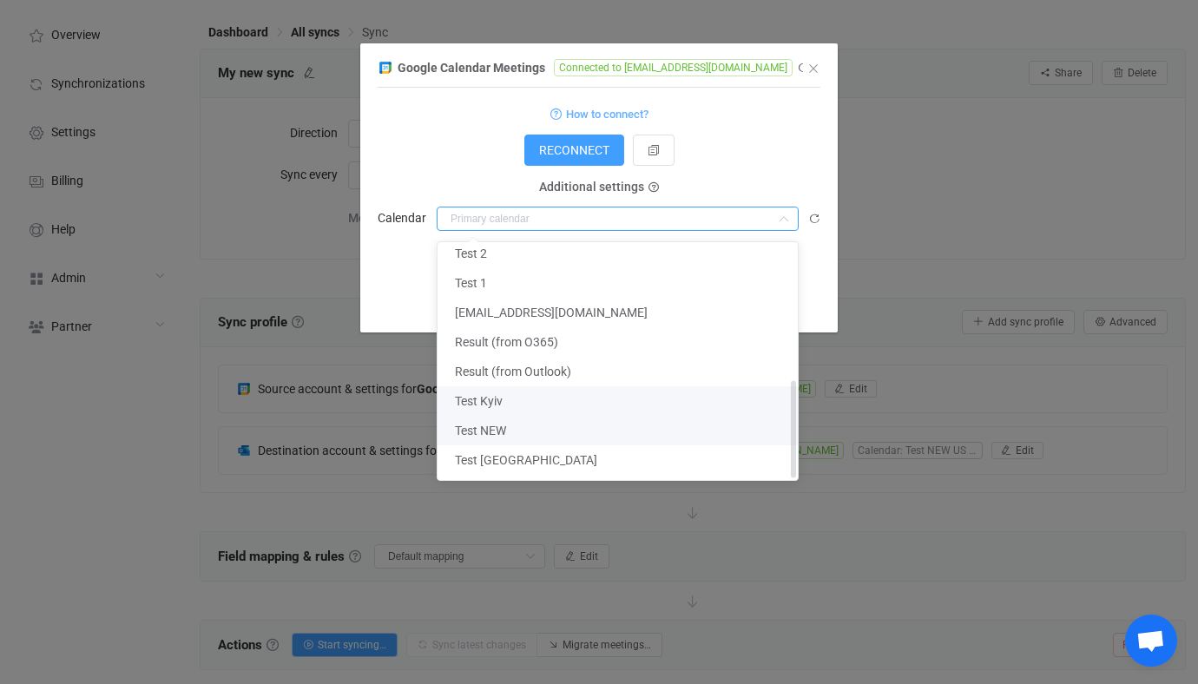
click at [513, 418] on li "Test NEW" at bounding box center [617, 431] width 360 height 30
type input "Test NEW"
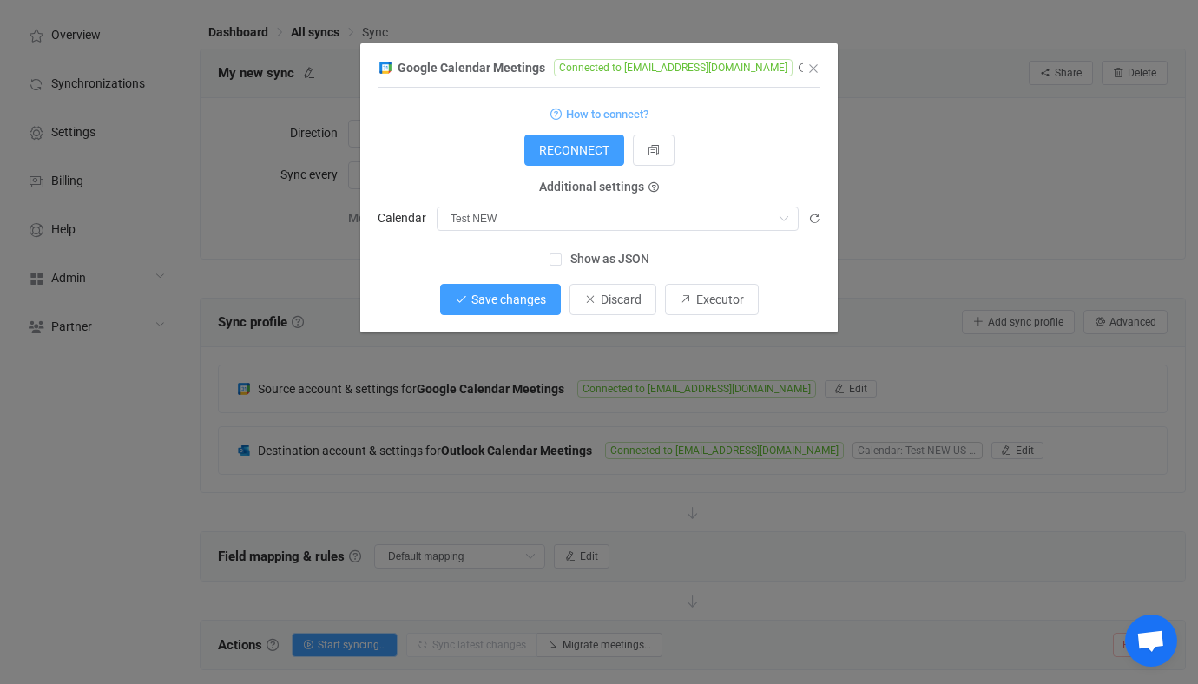
click at [502, 299] on span "Save changes" at bounding box center [508, 299] width 75 height 14
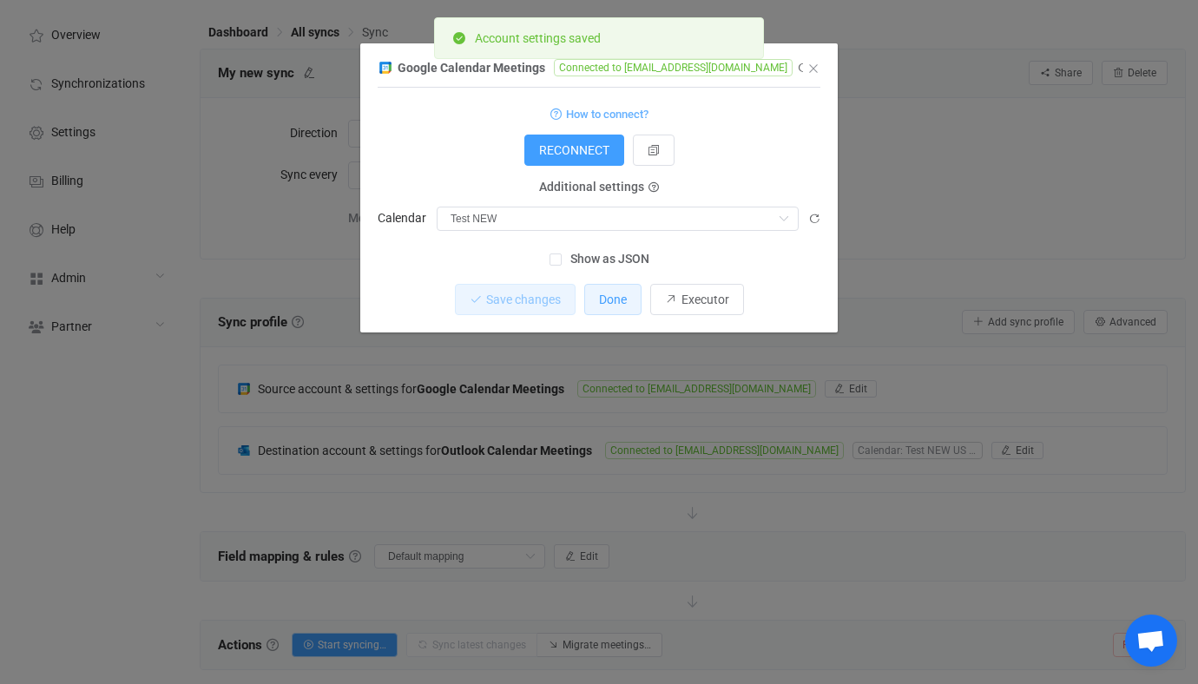
click at [607, 303] on span "Done" at bounding box center [613, 299] width 28 height 14
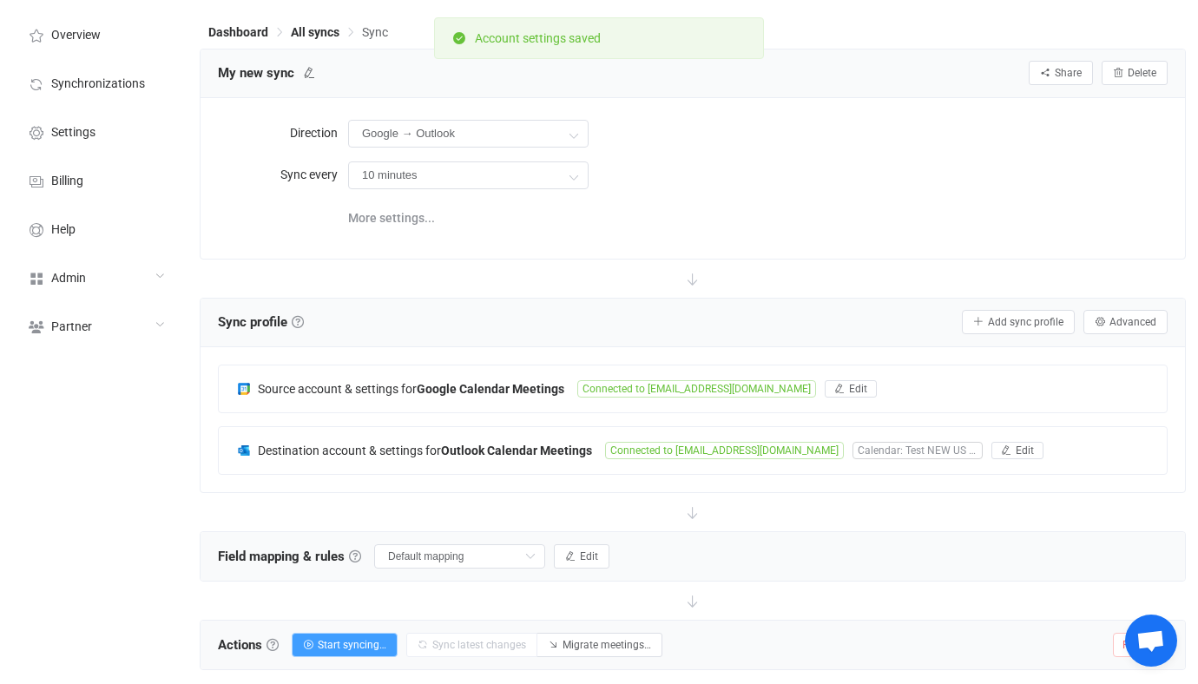
click at [354, 657] on div "Actions Actions To start syncing, click the Start syncing button. You'll be pro…" at bounding box center [692, 644] width 984 height 49
click at [359, 647] on span "Start syncing…" at bounding box center [352, 645] width 69 height 12
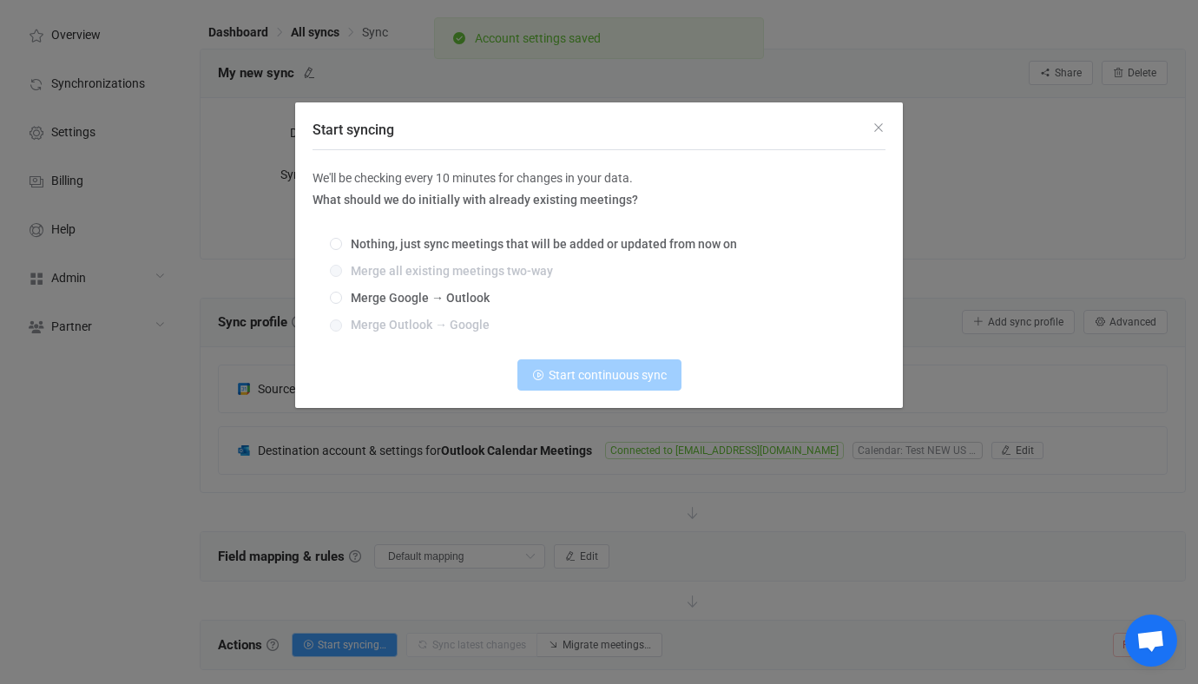
click at [436, 279] on div "Nothing, just sync meetings that will be added or updated from now on Merge all…" at bounding box center [598, 285] width 573 height 121
click at [436, 297] on span "Merge Google → Outlook" at bounding box center [416, 298] width 148 height 14
click at [342, 297] on input "Merge Google → Outlook" at bounding box center [336, 299] width 12 height 14
radio input "true"
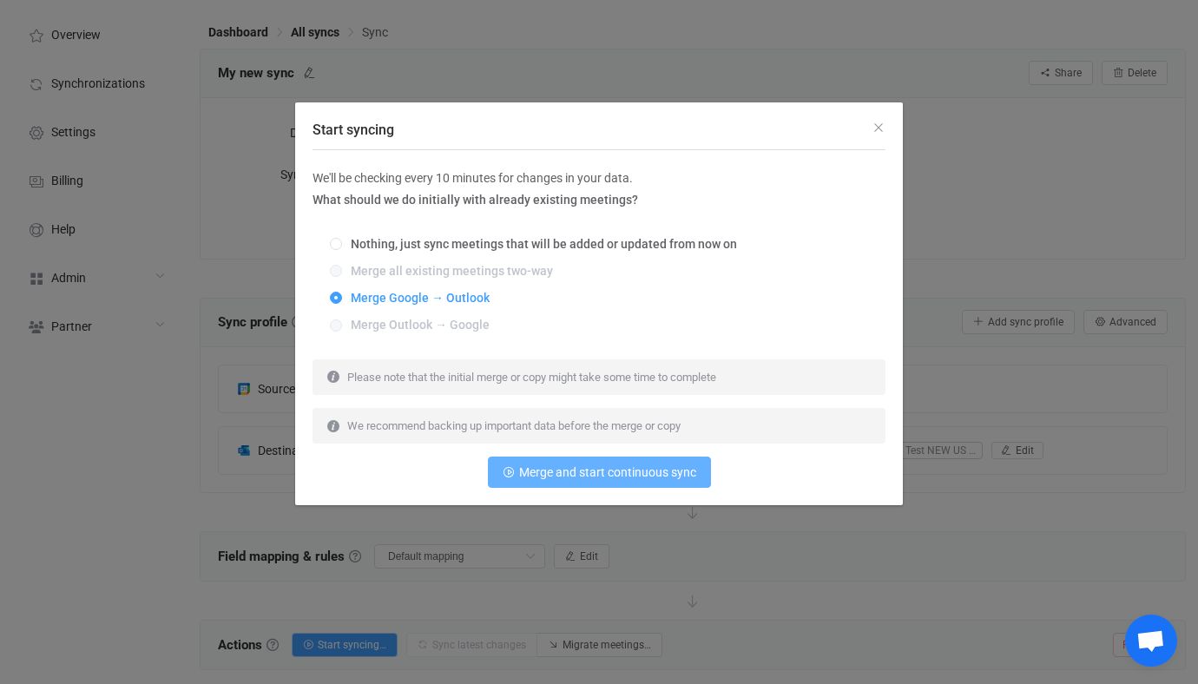
click at [558, 461] on button "Merge and start continuous sync" at bounding box center [599, 471] width 223 height 31
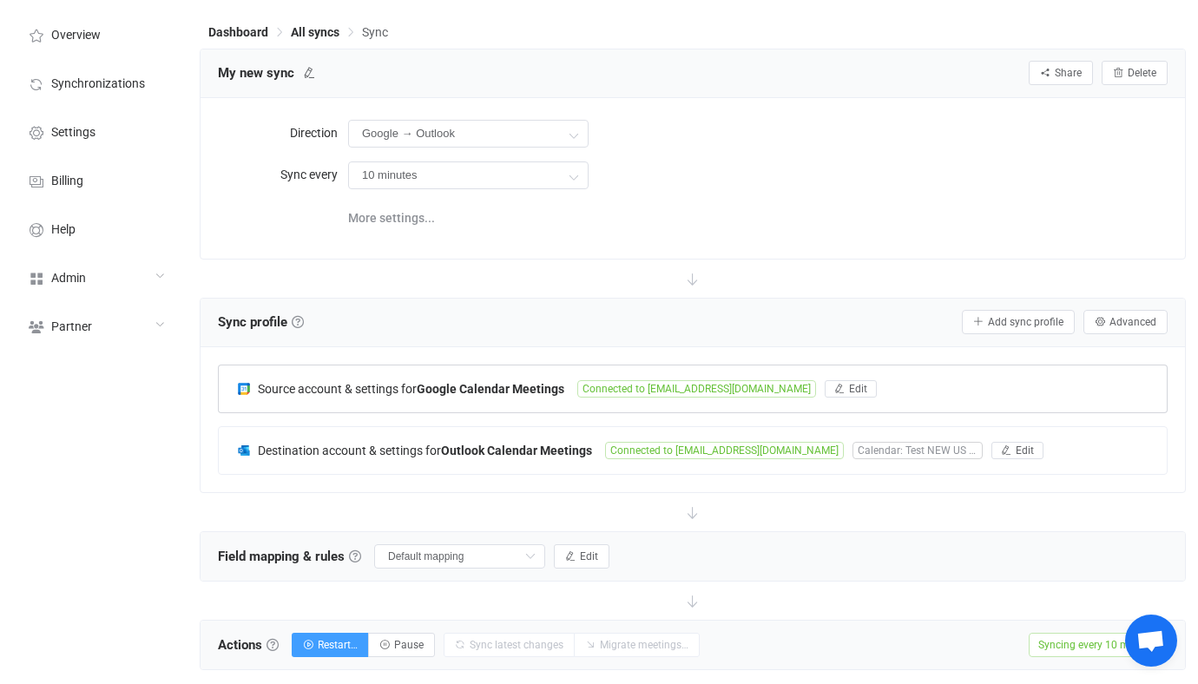
scroll to position [321, 0]
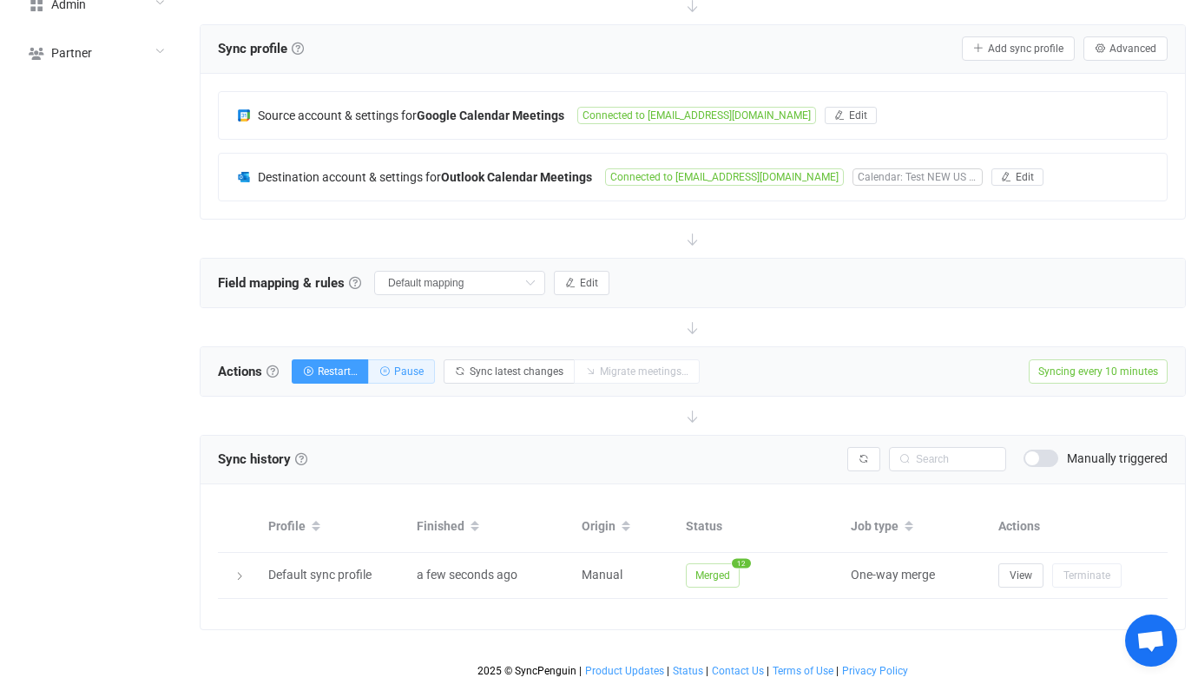
click at [420, 361] on button "Pause" at bounding box center [401, 371] width 67 height 24
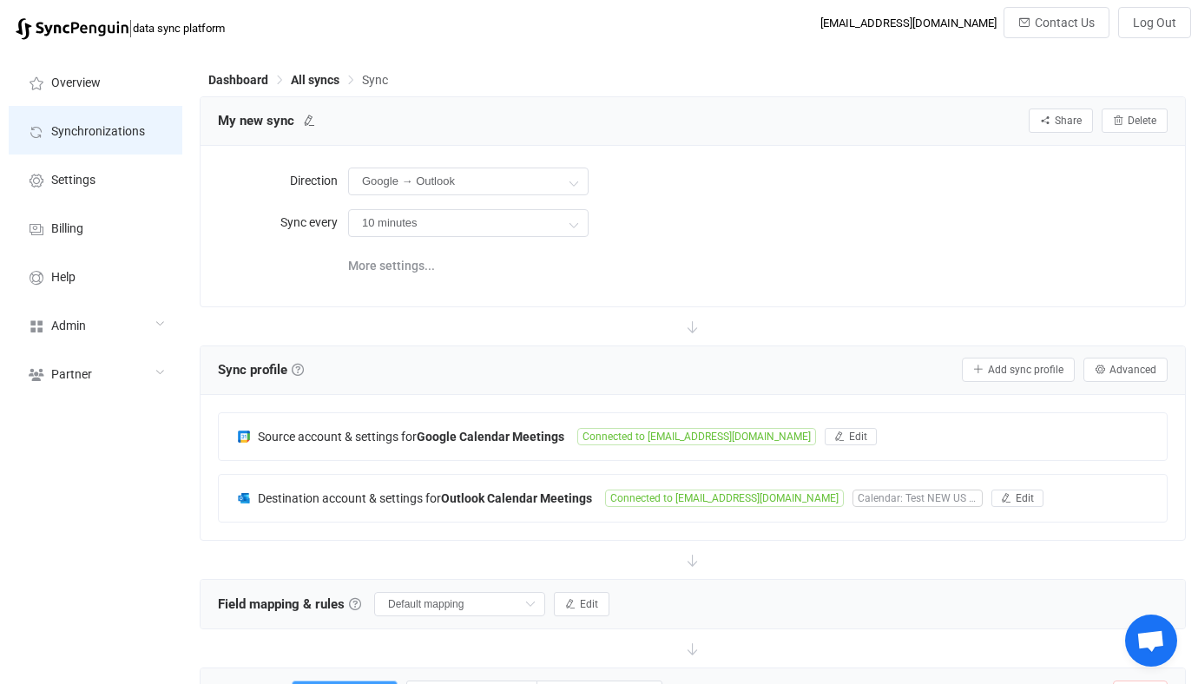
click at [145, 120] on li "Synchronizations" at bounding box center [96, 130] width 174 height 49
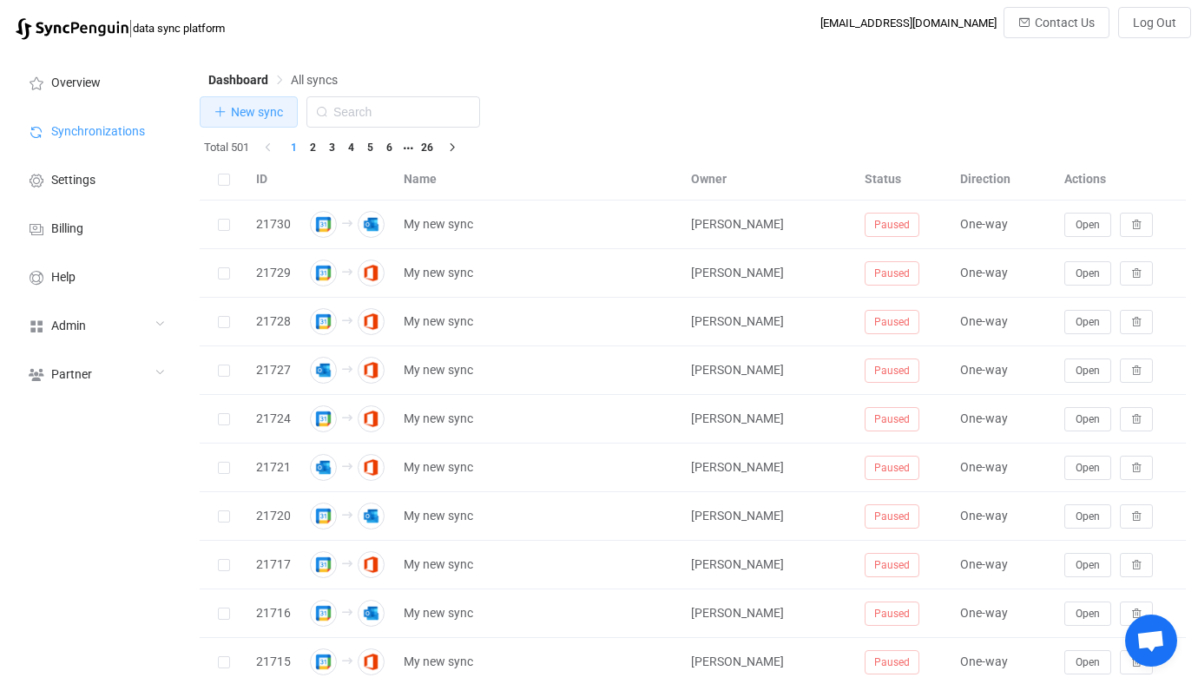
click at [272, 124] on button "New sync" at bounding box center [249, 111] width 98 height 31
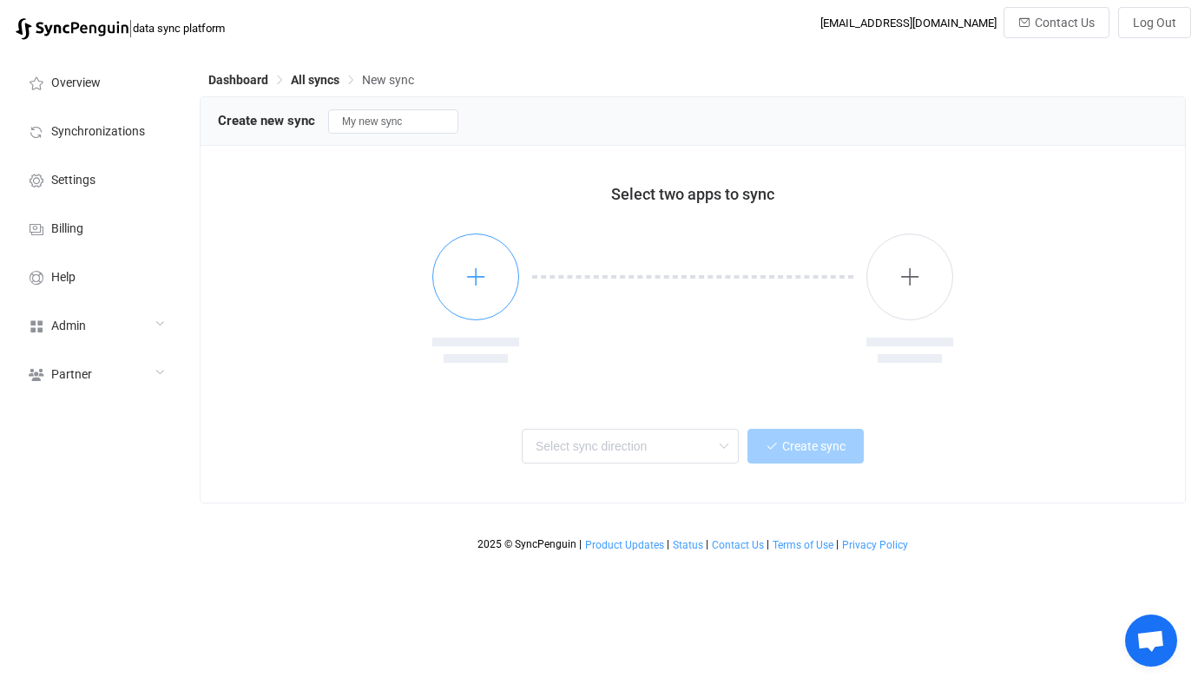
click at [466, 277] on icon "button" at bounding box center [476, 277] width 22 height 22
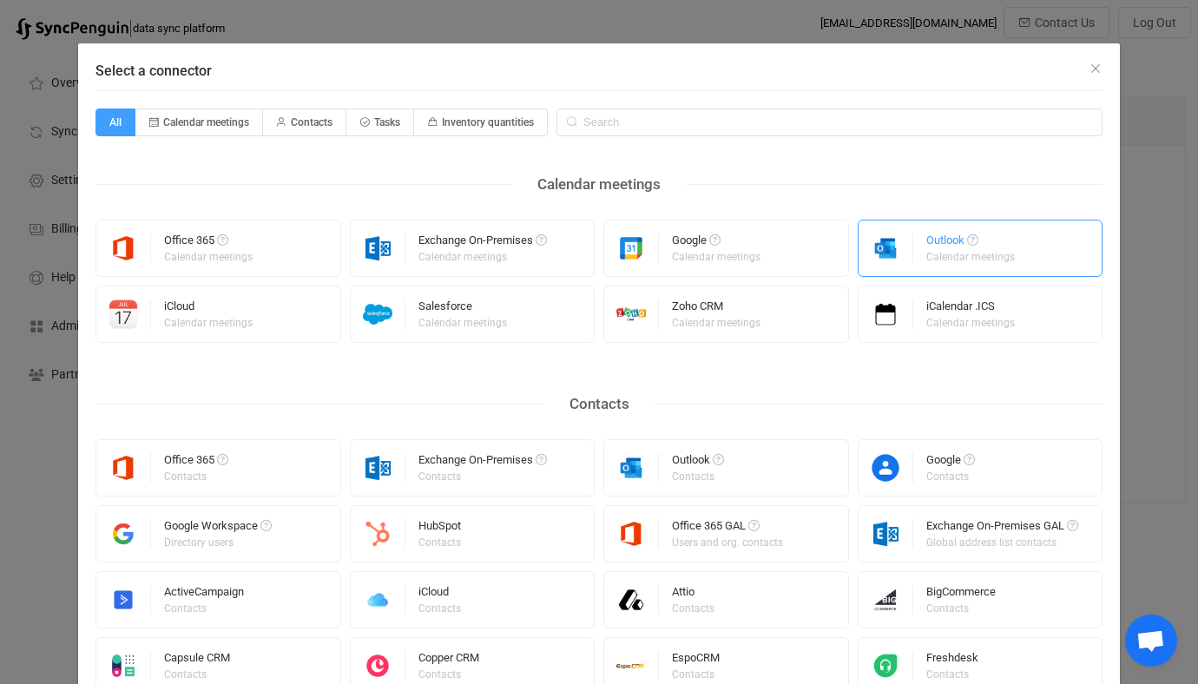
click at [915, 267] on div "Outlook Calendar meetings" at bounding box center [980, 248] width 246 height 57
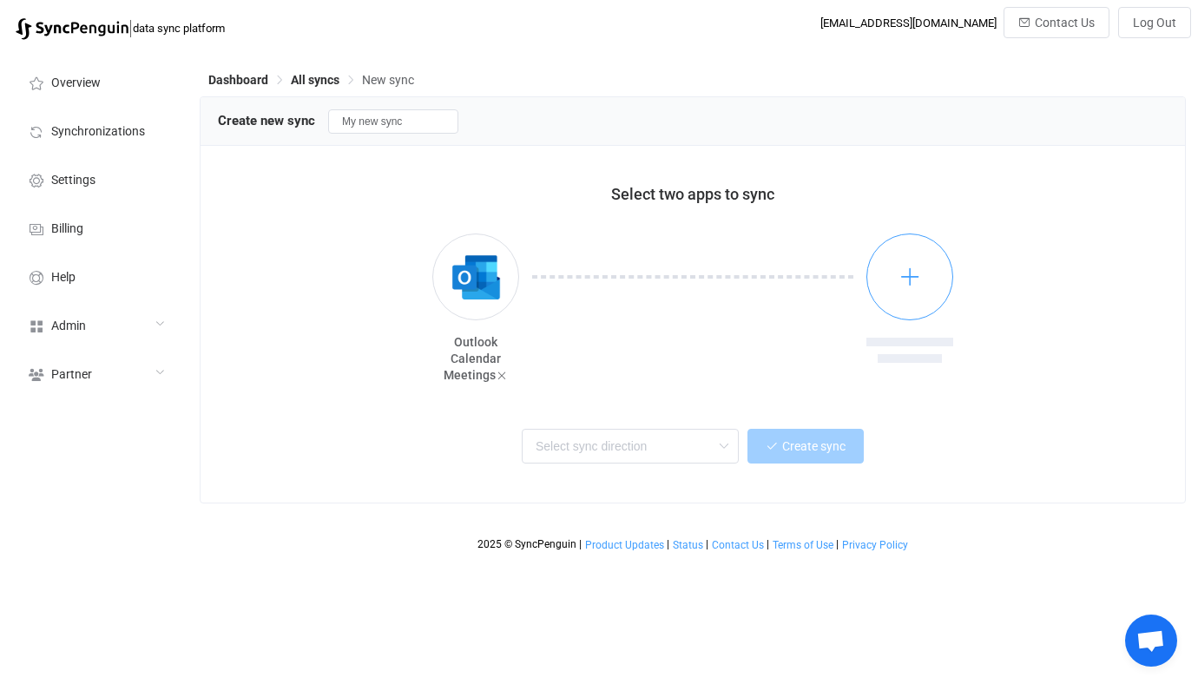
click at [915, 286] on icon "button" at bounding box center [910, 277] width 22 height 22
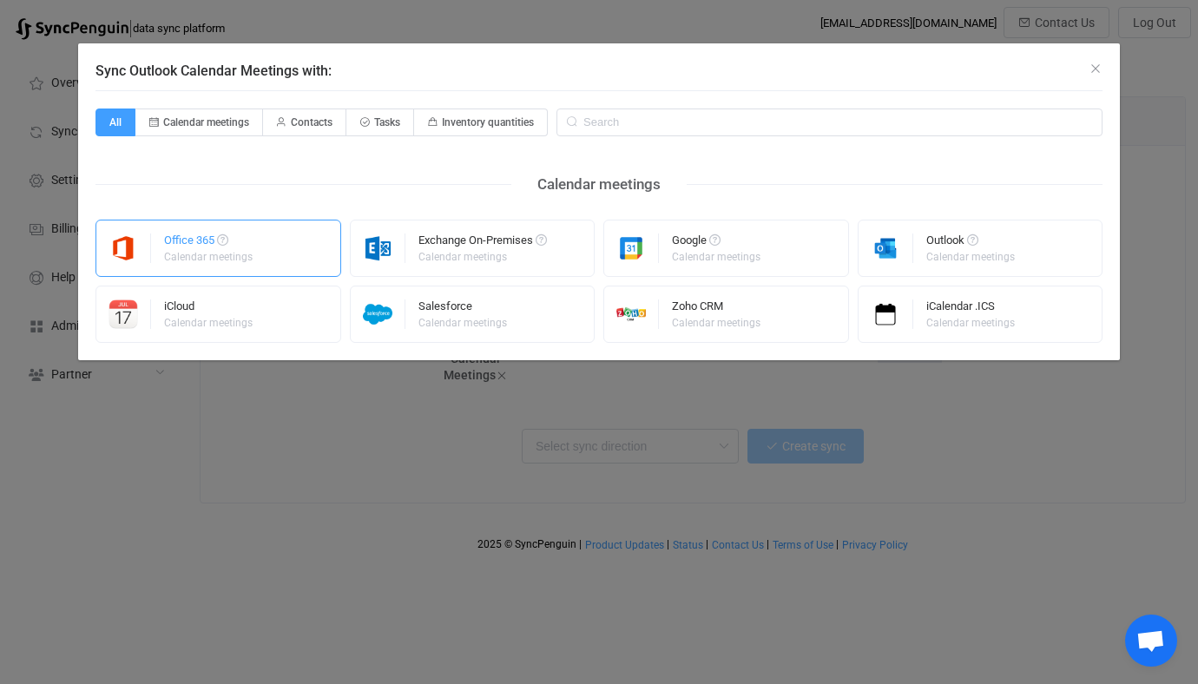
click at [297, 259] on div "Office 365 Calendar meetings" at bounding box center [218, 248] width 246 height 57
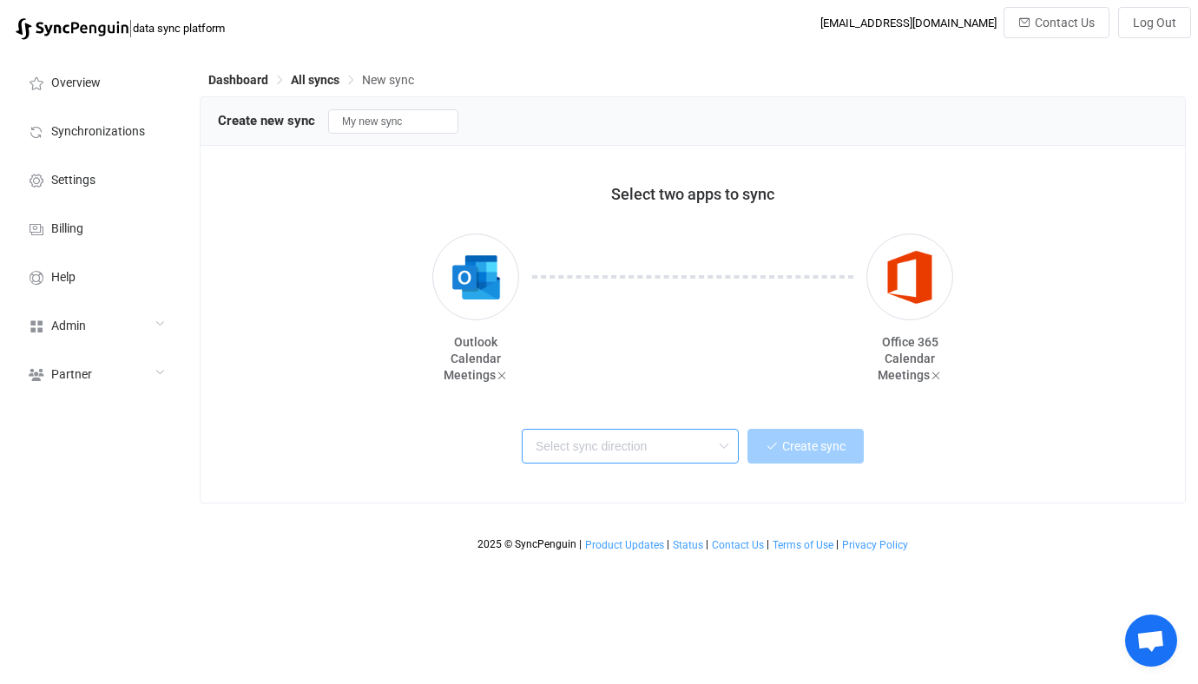
click at [569, 433] on input "text" at bounding box center [630, 446] width 217 height 35
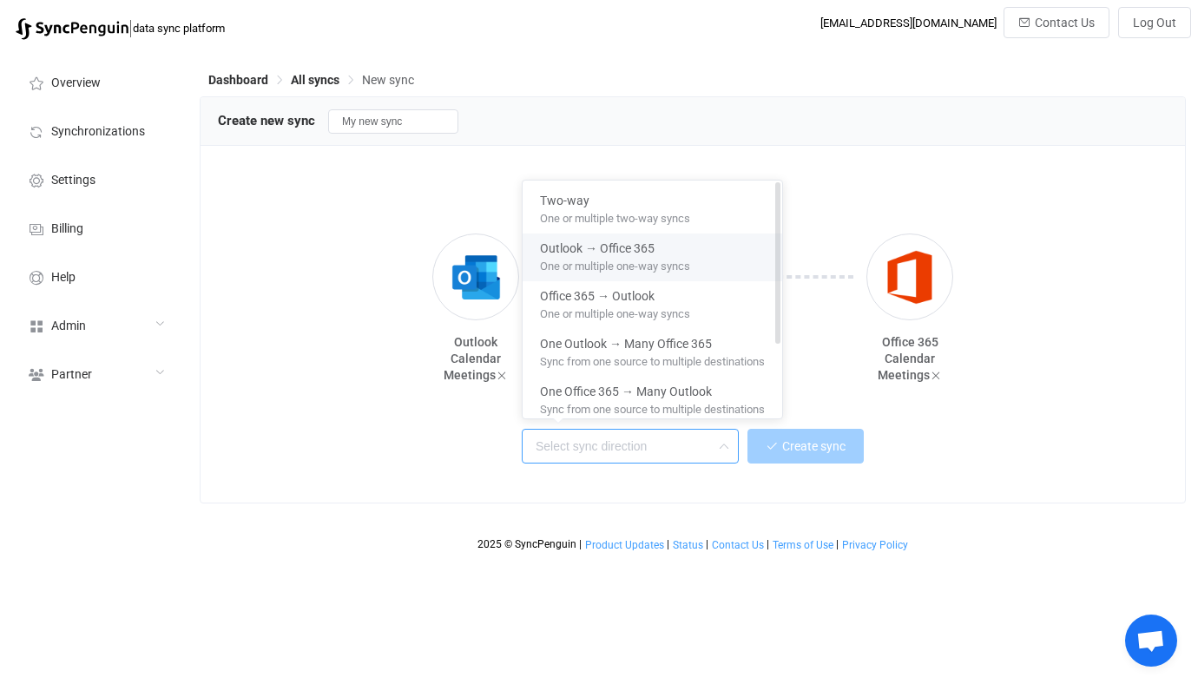
click at [636, 265] on span "One or multiple one-way syncs" at bounding box center [615, 262] width 150 height 19
type input "Outlook → Office 365"
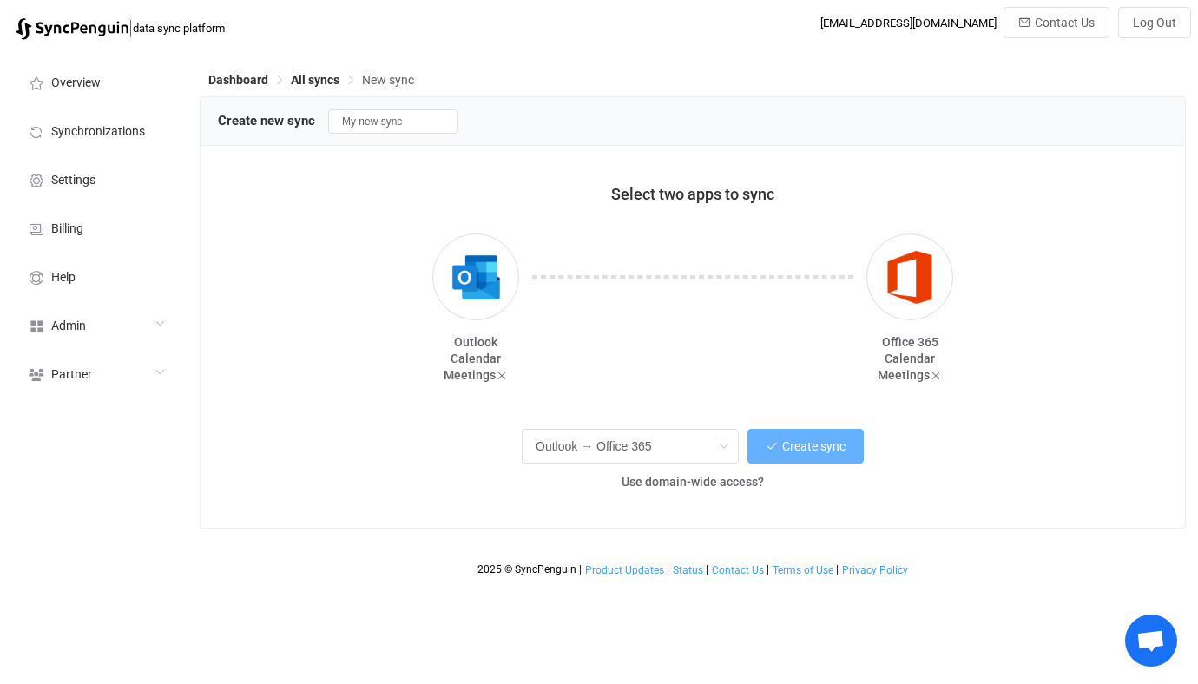
click at [786, 453] on span "Create sync" at bounding box center [813, 446] width 63 height 14
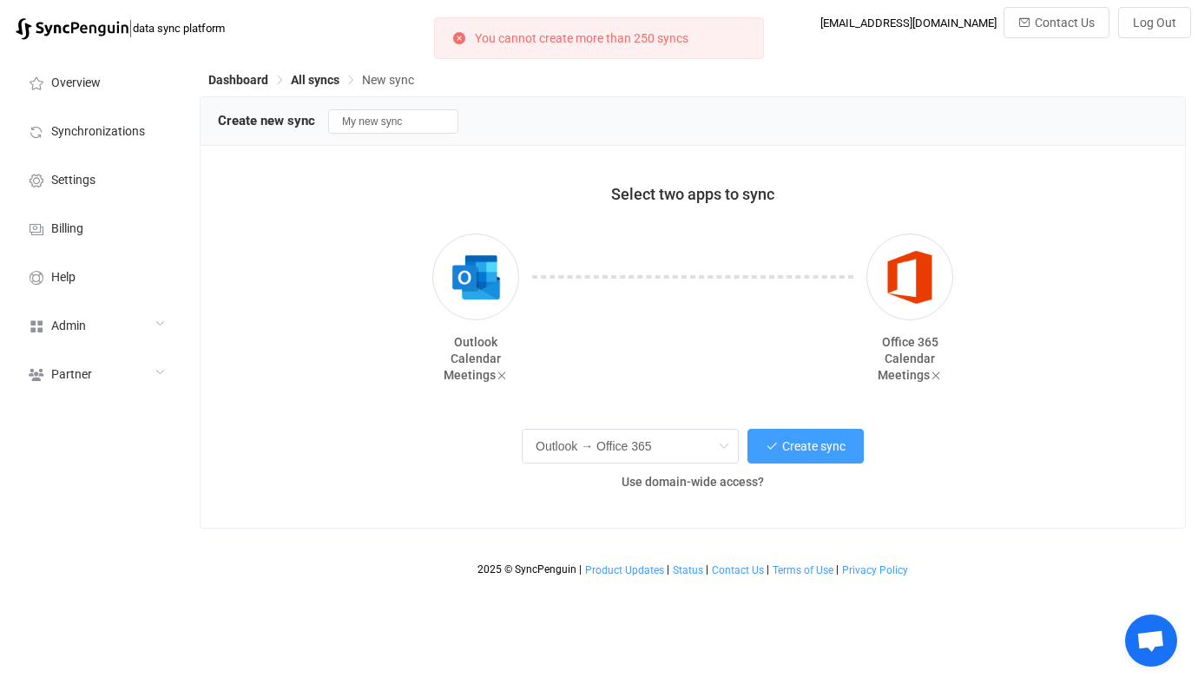
click at [498, 42] on p "You cannot create more than 250 syncs" at bounding box center [581, 38] width 213 height 12
drag, startPoint x: 498, startPoint y: 42, endPoint x: 613, endPoint y: 36, distance: 114.7
click at [613, 36] on p "You cannot create more than 250 syncs" at bounding box center [581, 38] width 213 height 12
click at [141, 138] on li "Synchronizations" at bounding box center [96, 130] width 174 height 49
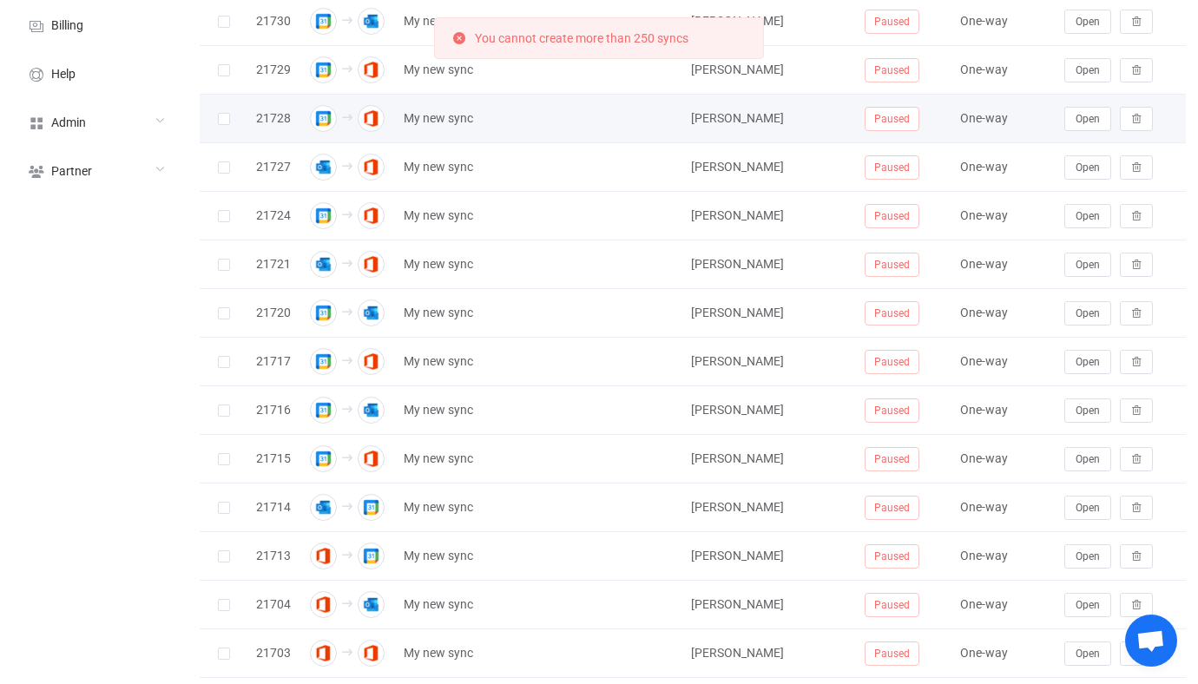
scroll to position [205, 0]
click at [218, 115] on span at bounding box center [224, 117] width 12 height 12
click at [230, 111] on input "checkbox" at bounding box center [230, 111] width 0 height 0
click at [218, 115] on span at bounding box center [224, 117] width 12 height 12
click at [230, 111] on input "checkbox" at bounding box center [230, 111] width 0 height 0
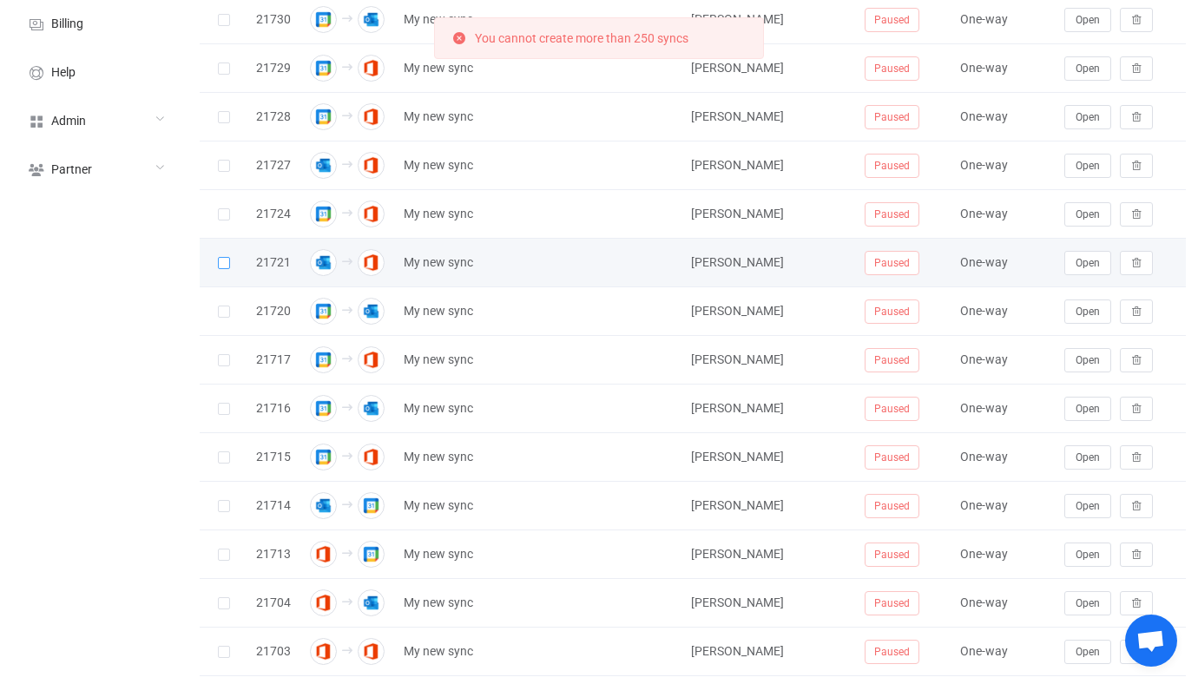
click at [222, 261] on span at bounding box center [224, 263] width 12 height 12
click at [230, 257] on input "checkbox" at bounding box center [230, 257] width 0 height 0
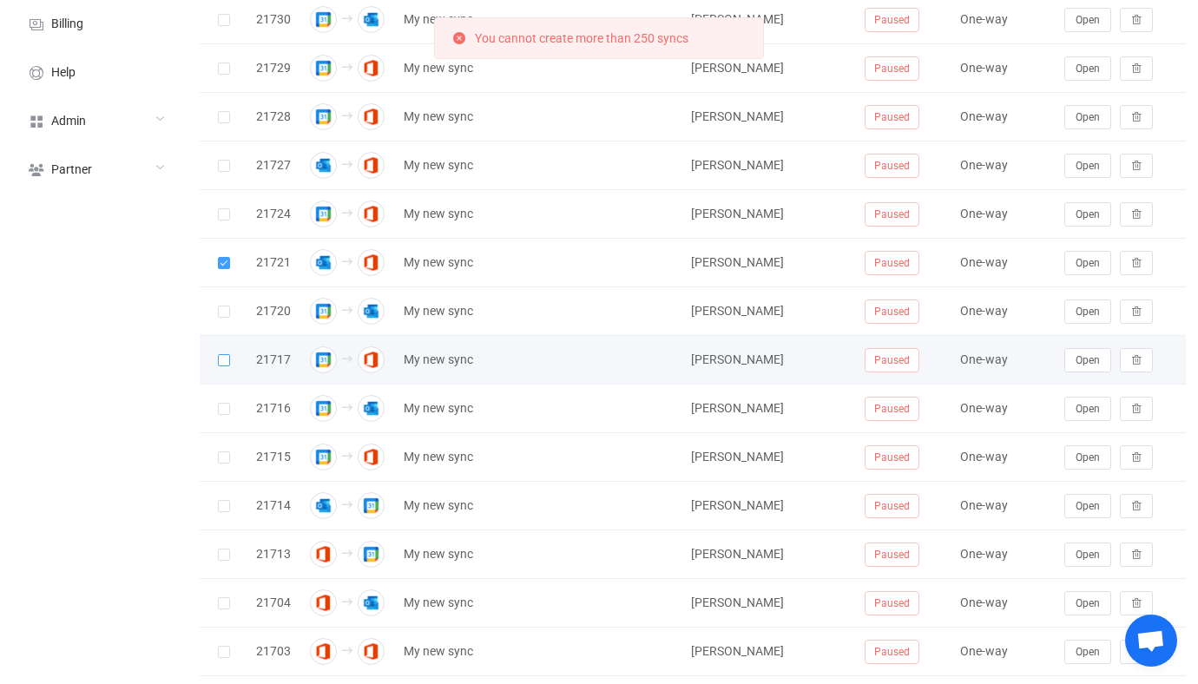
click at [222, 362] on span at bounding box center [224, 360] width 12 height 12
click at [230, 354] on input "checkbox" at bounding box center [230, 354] width 0 height 0
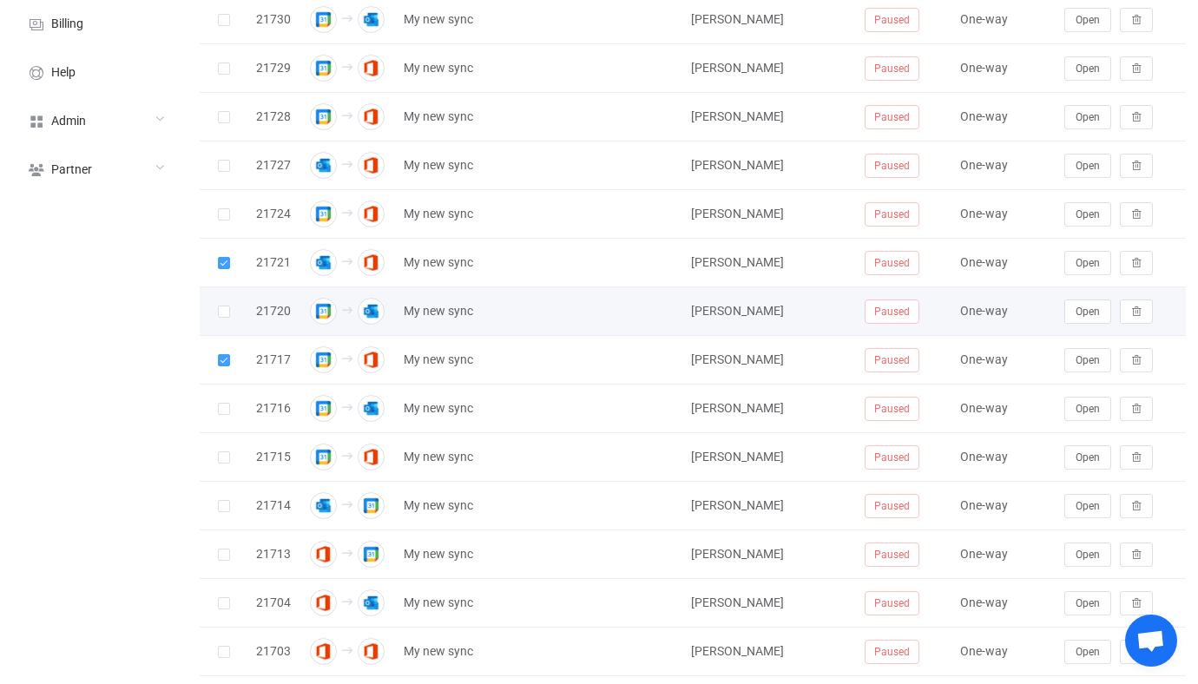
click at [229, 312] on div at bounding box center [224, 311] width 48 height 20
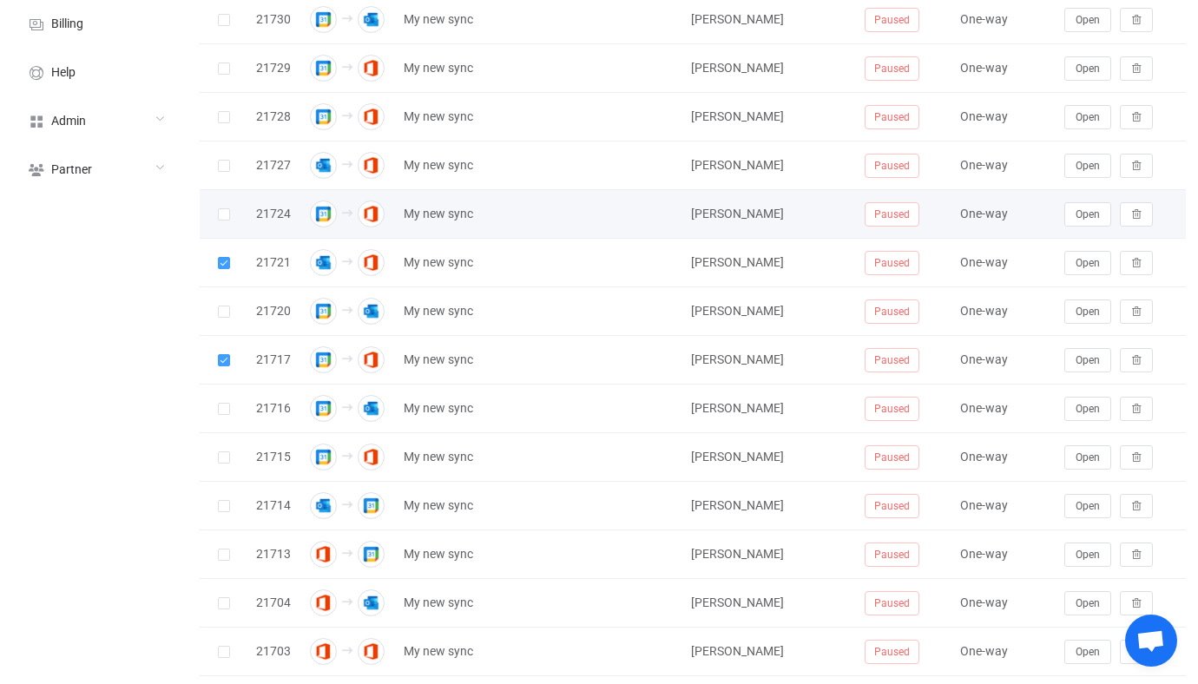
click at [220, 207] on label at bounding box center [224, 214] width 12 height 20
click at [230, 208] on input "checkbox" at bounding box center [230, 208] width 0 height 0
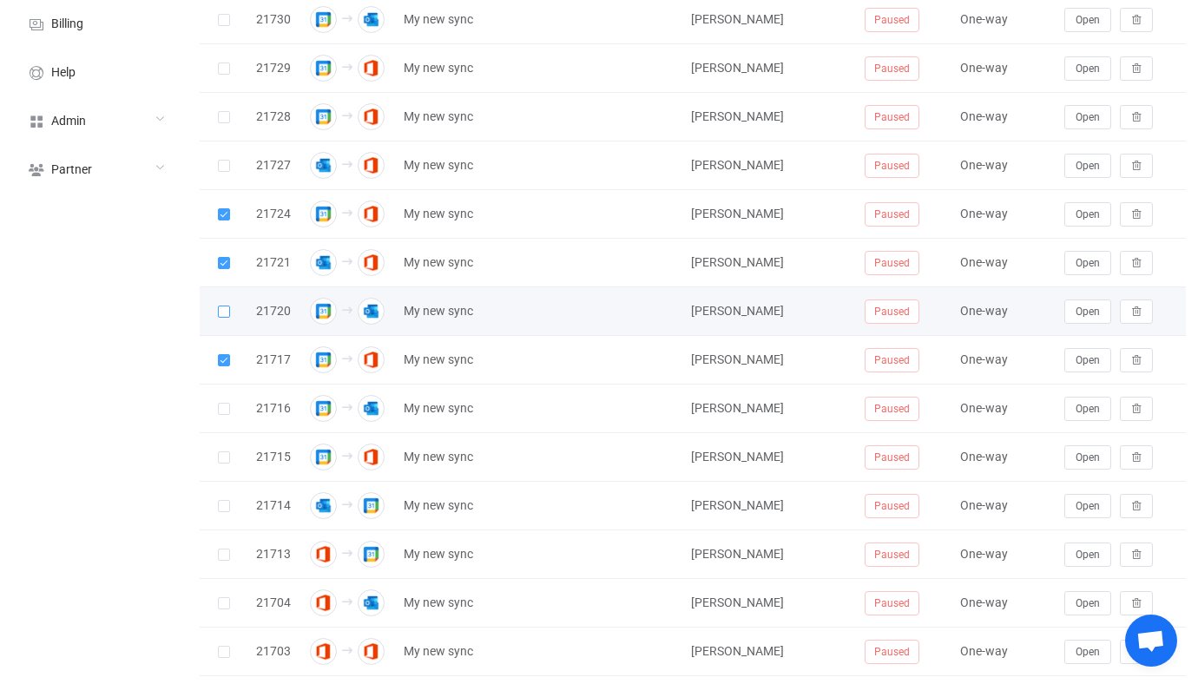
click at [218, 310] on span at bounding box center [224, 311] width 12 height 12
click at [230, 305] on input "checkbox" at bounding box center [230, 305] width 0 height 0
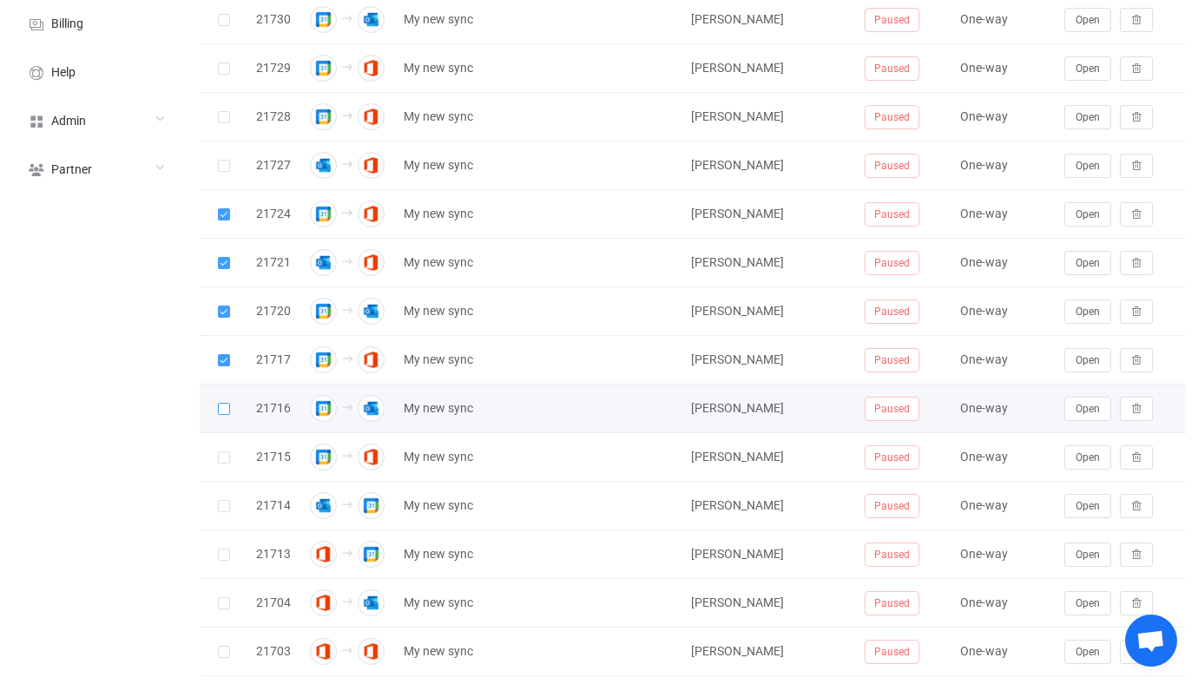
click at [218, 410] on span at bounding box center [224, 409] width 12 height 12
click at [230, 403] on input "checkbox" at bounding box center [230, 403] width 0 height 0
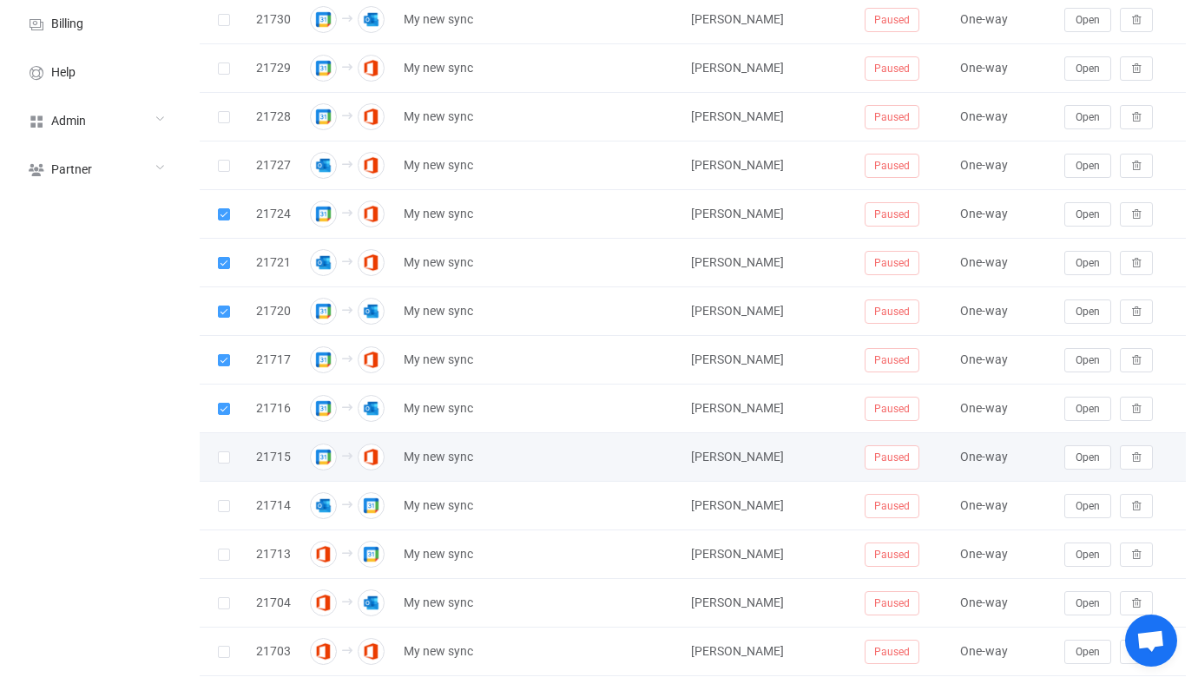
click at [221, 464] on span at bounding box center [224, 458] width 12 height 14
click at [230, 451] on input "checkbox" at bounding box center [230, 451] width 0 height 0
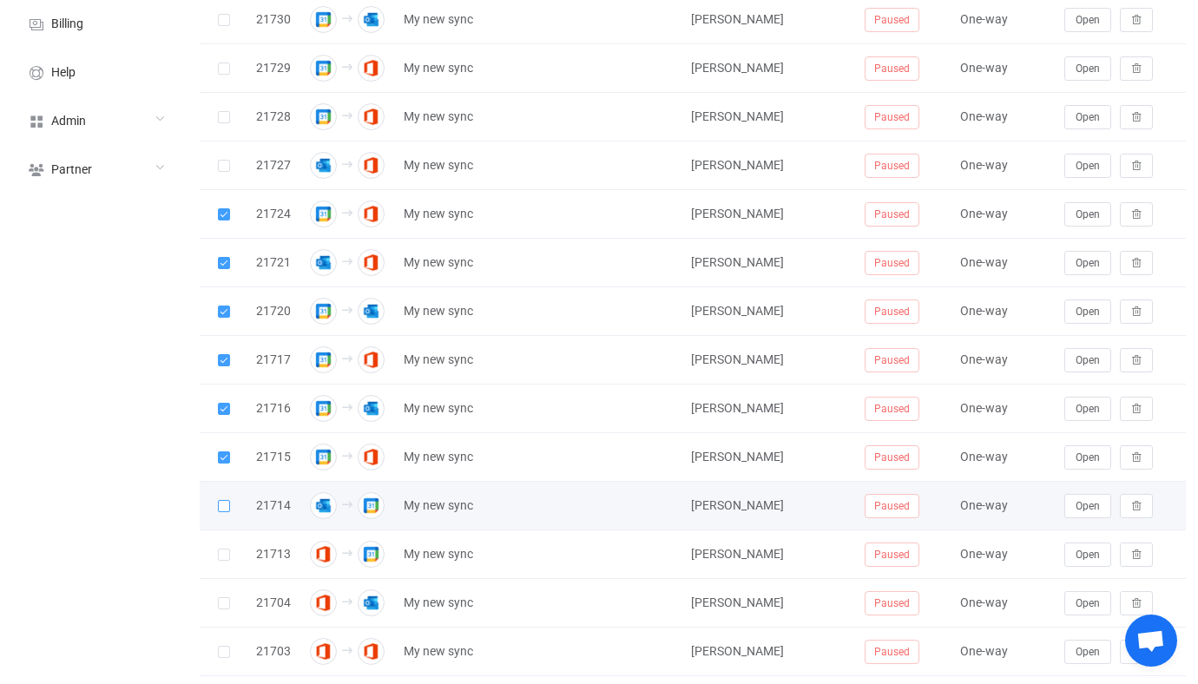
click at [221, 509] on span at bounding box center [224, 506] width 12 height 12
click at [230, 500] on input "checkbox" at bounding box center [230, 500] width 0 height 0
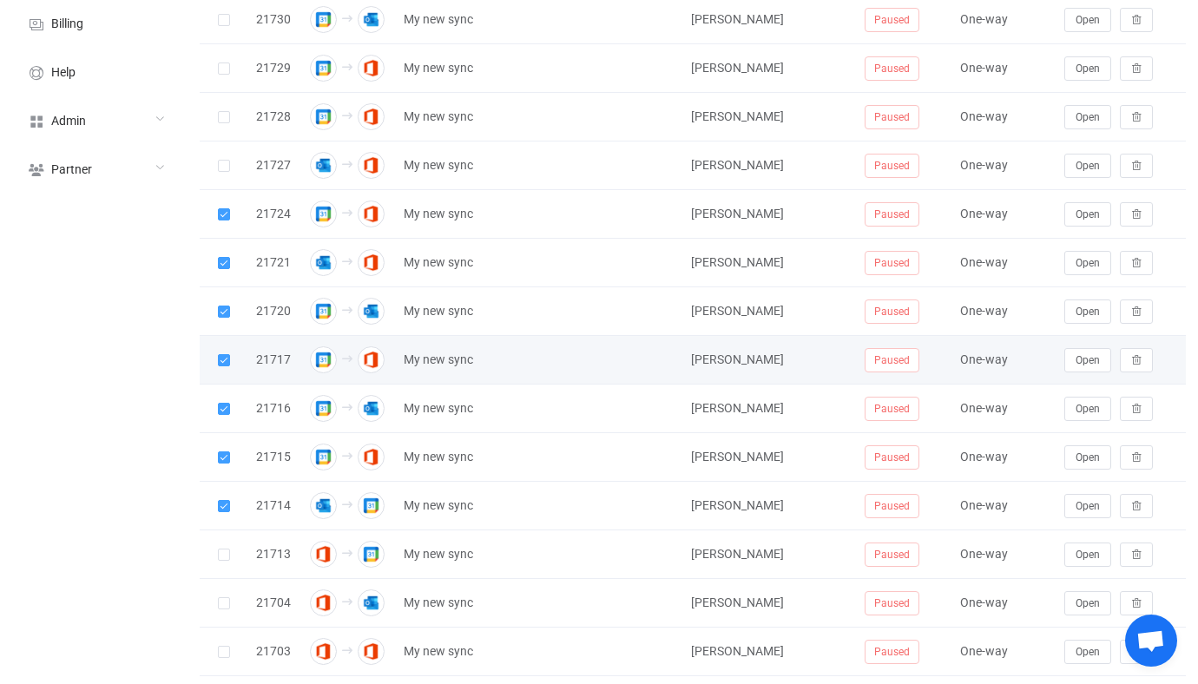
scroll to position [0, 0]
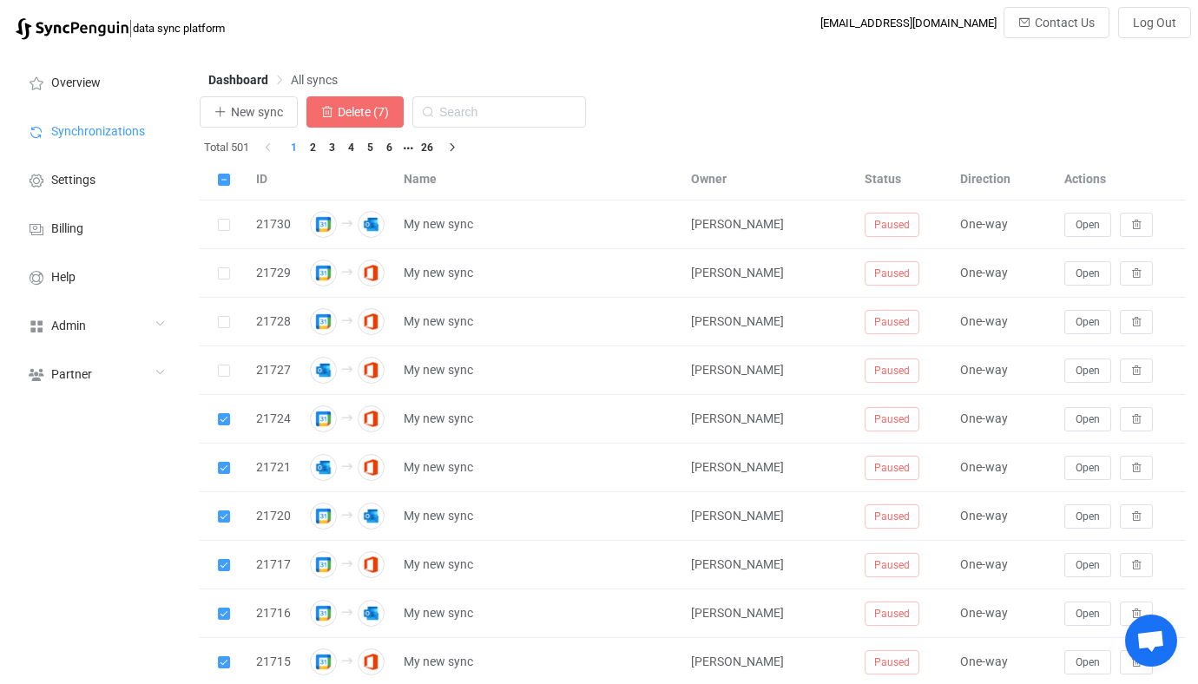
click at [375, 97] on button "Delete (7)" at bounding box center [354, 111] width 97 height 31
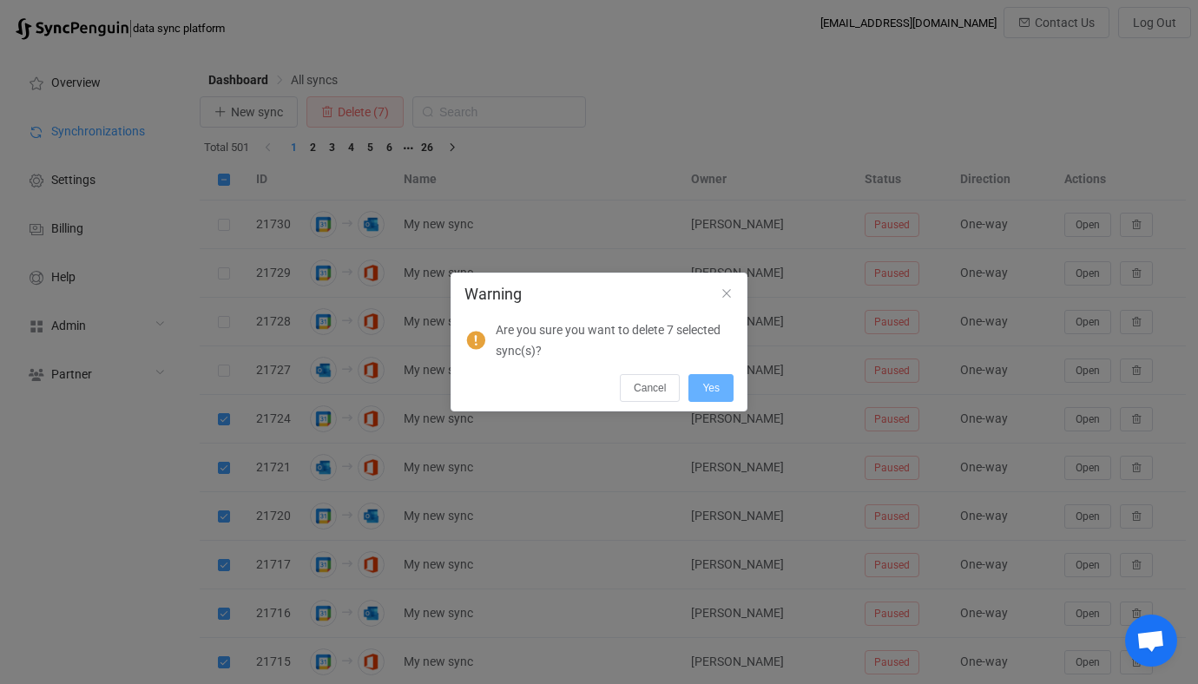
click at [710, 378] on button "Yes" at bounding box center [710, 388] width 45 height 28
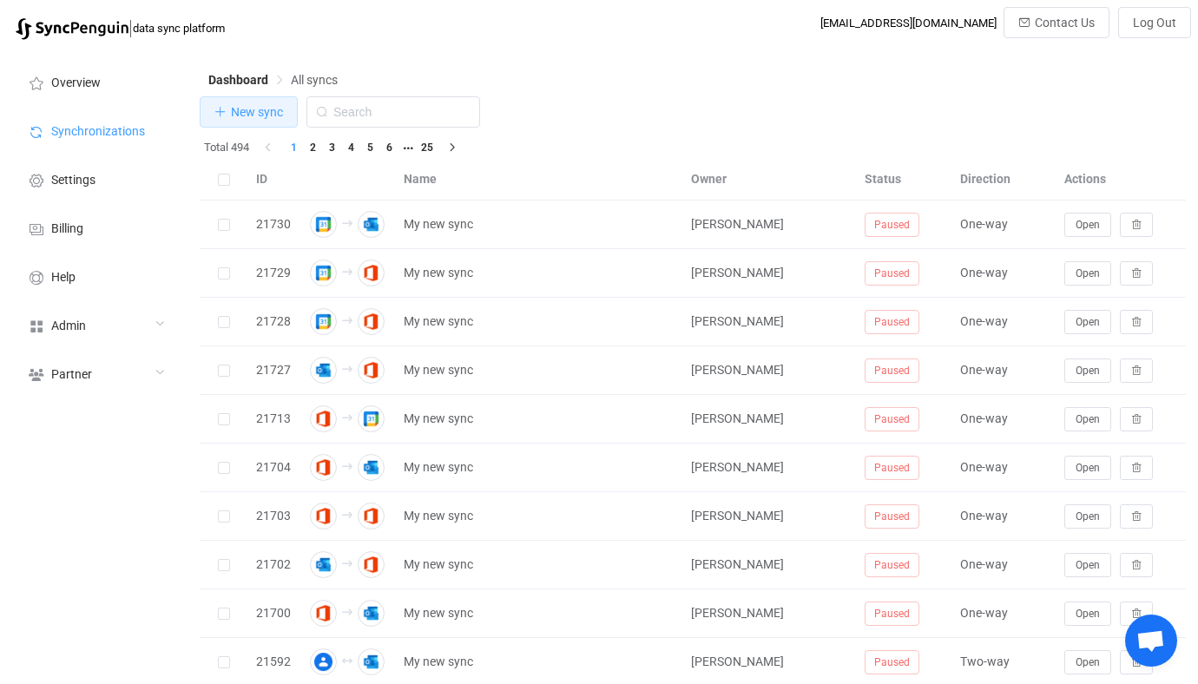
click at [270, 107] on span "New sync" at bounding box center [257, 112] width 52 height 14
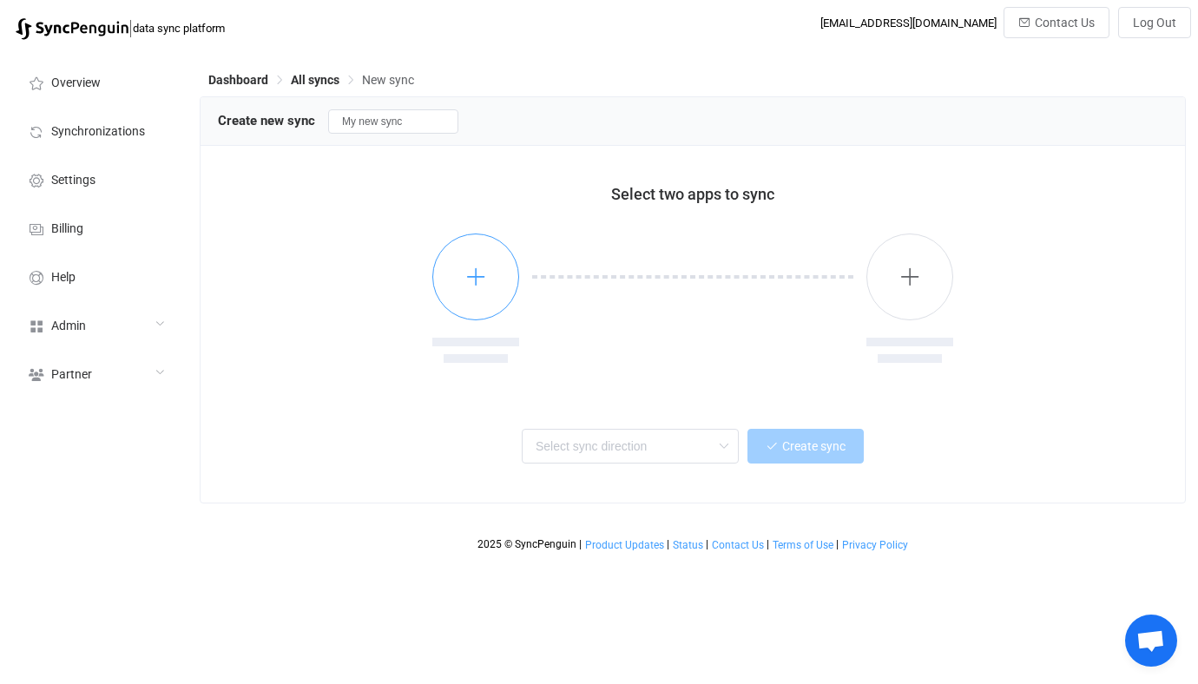
click at [479, 271] on icon "button" at bounding box center [476, 277] width 22 height 22
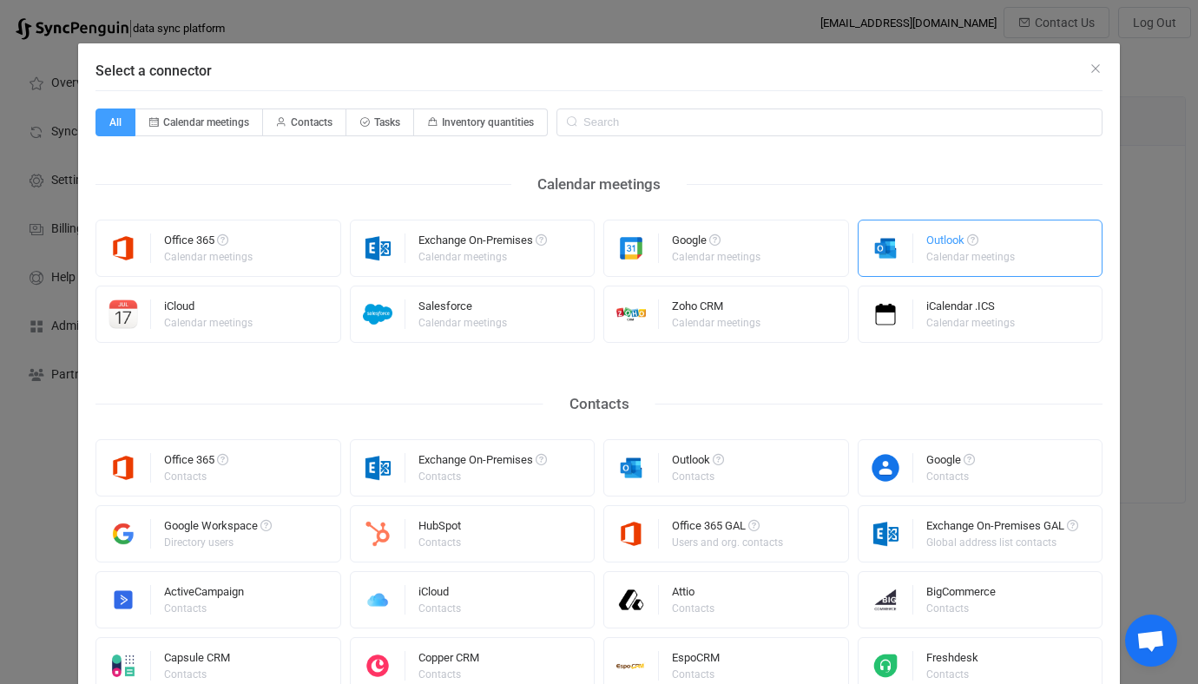
click at [893, 253] on img "Select a connector" at bounding box center [885, 248] width 55 height 30
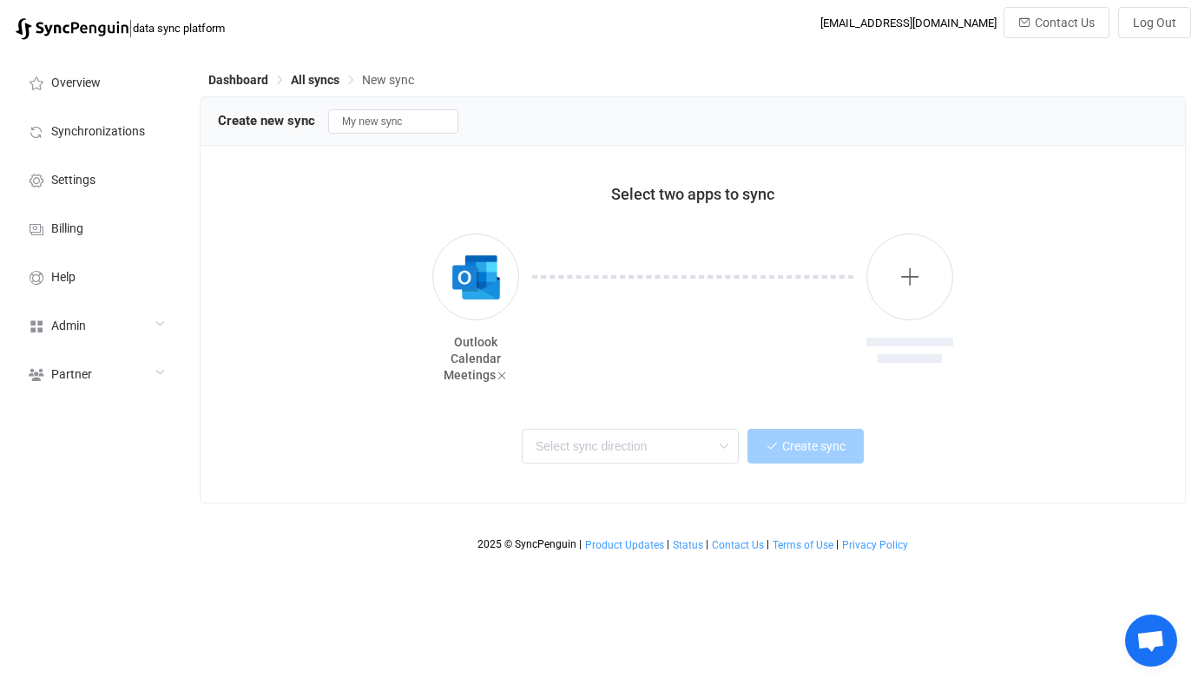
click at [861, 267] on div at bounding box center [692, 311] width 347 height 156
click at [915, 283] on icon "button" at bounding box center [910, 277] width 22 height 22
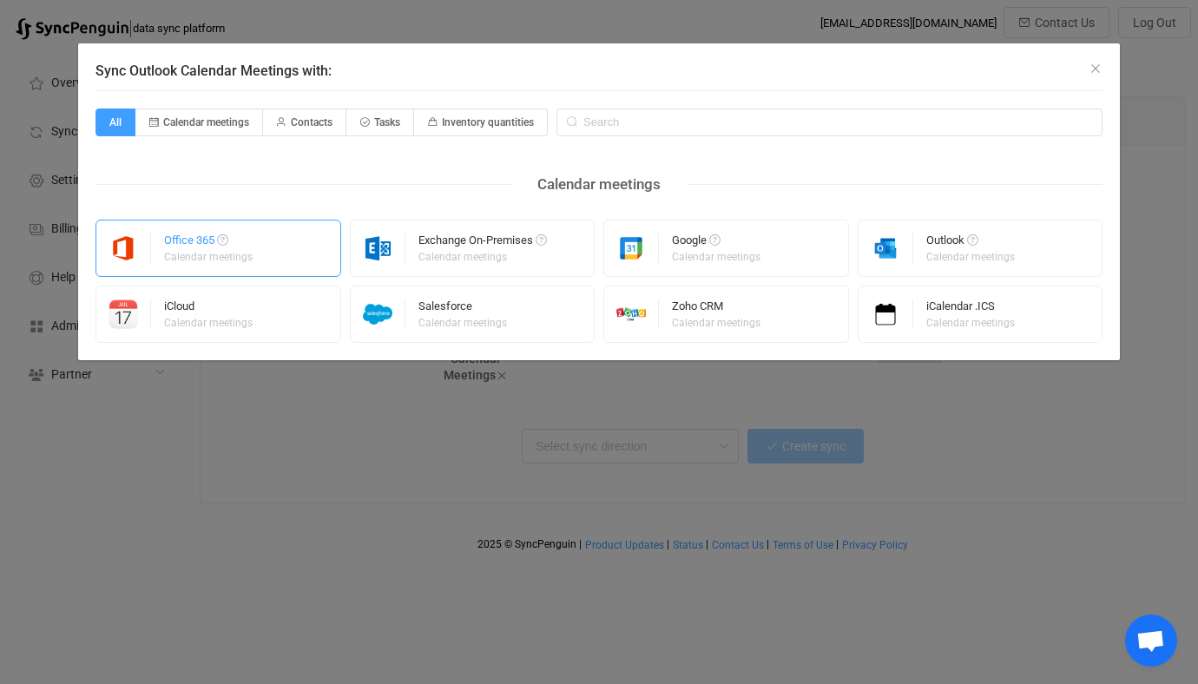
click at [267, 269] on div "Office 365 Calendar meetings" at bounding box center [218, 248] width 246 height 57
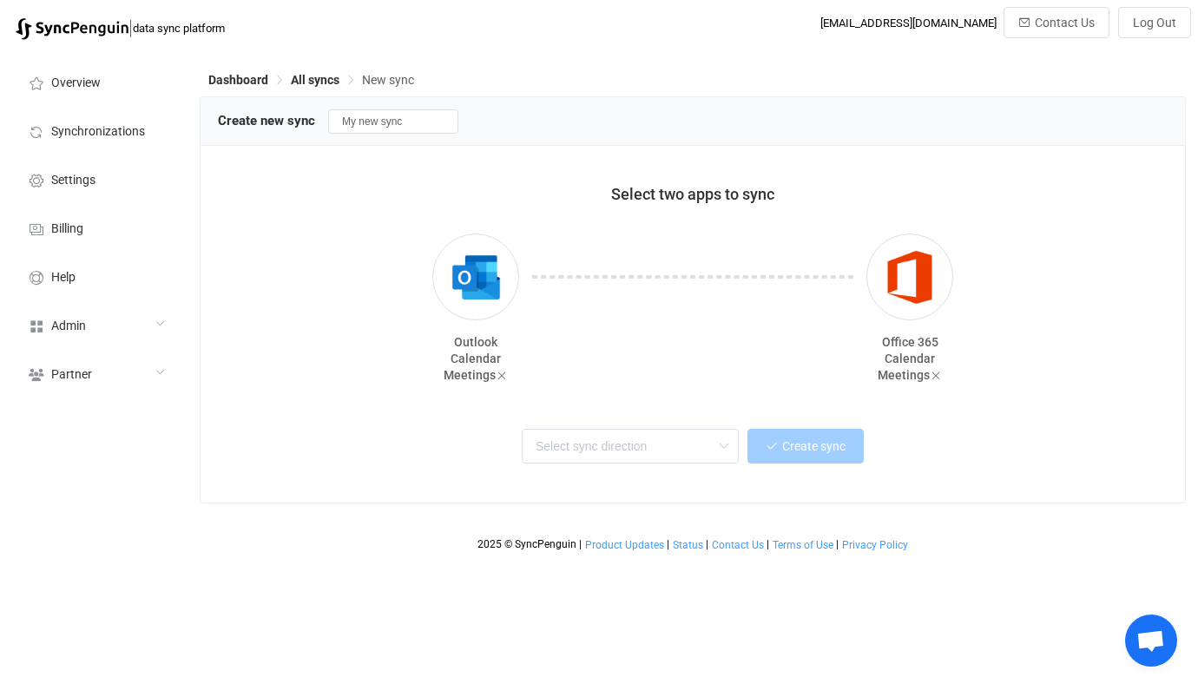
click at [598, 470] on div "Two-way One or multiple two-way syncs Outlook → Office 365 One or multiple one-…" at bounding box center [692, 450] width 949 height 69
click at [616, 453] on input "text" at bounding box center [630, 446] width 217 height 35
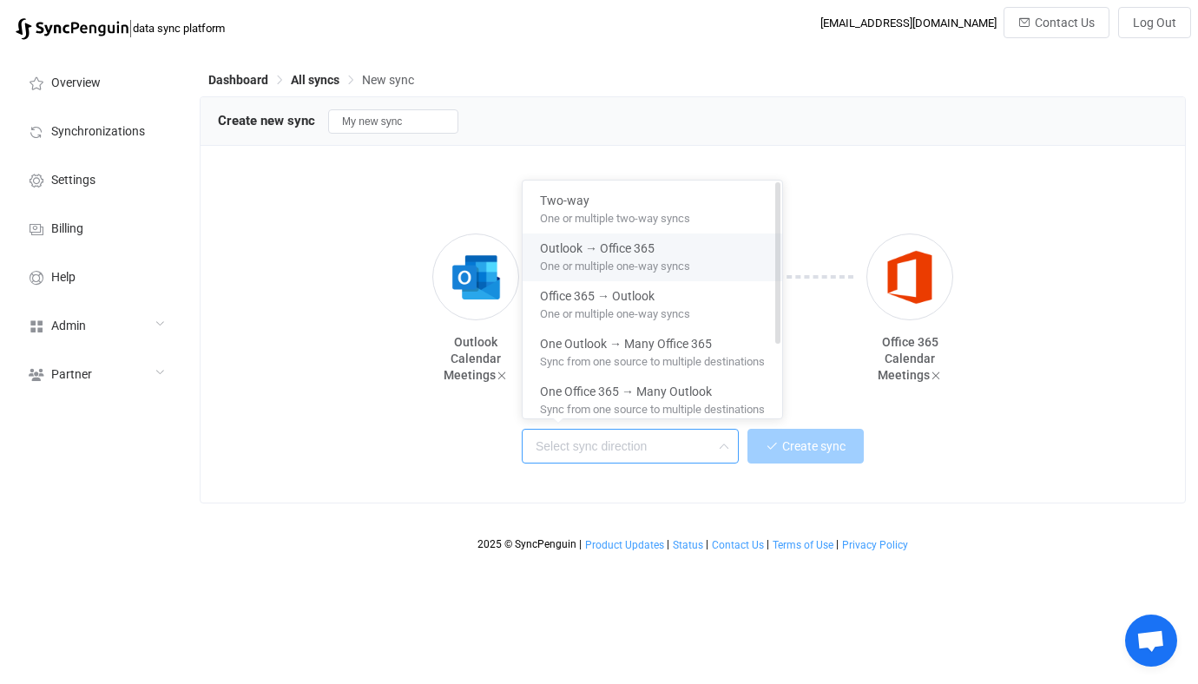
click at [633, 263] on span "One or multiple one-way syncs" at bounding box center [615, 262] width 150 height 19
type input "Outlook → Office 365"
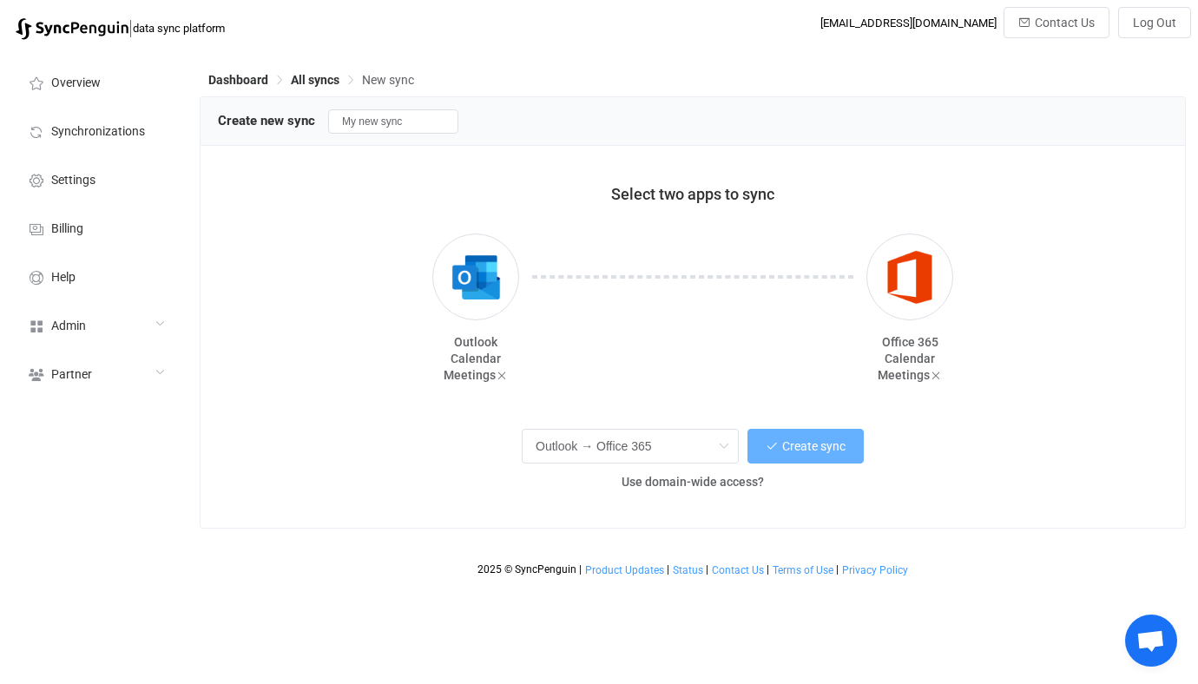
click at [773, 446] on icon "button" at bounding box center [771, 446] width 12 height 12
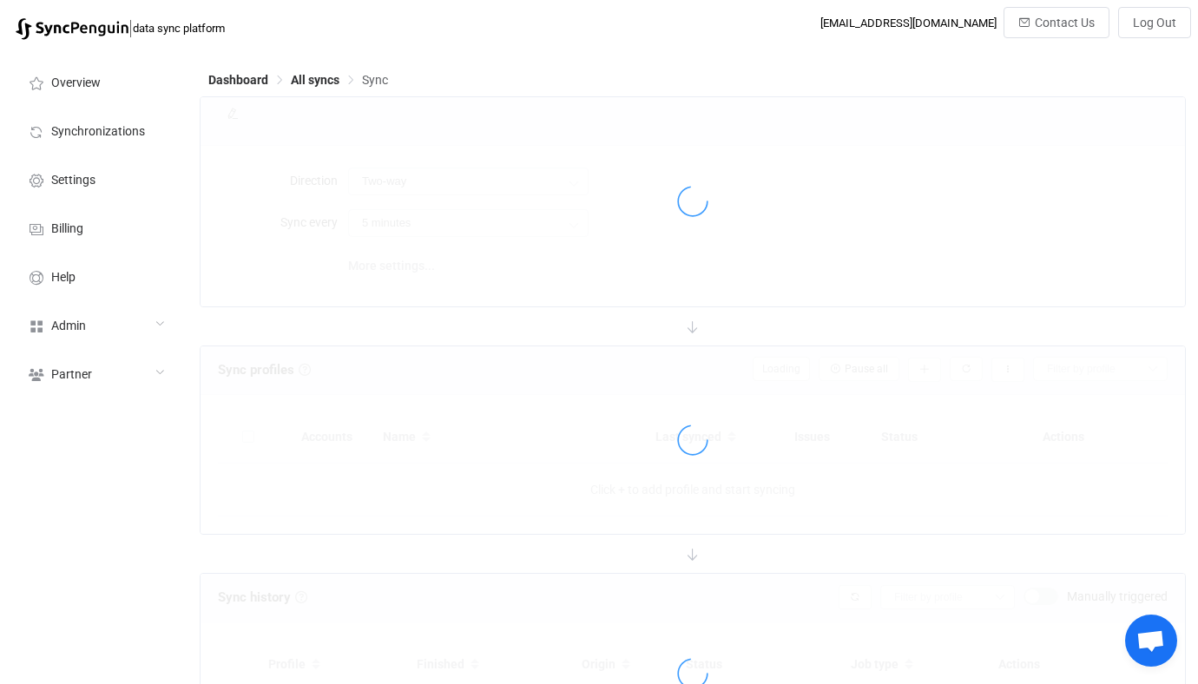
type input "Outlook → Office 365"
type input "10 minutes"
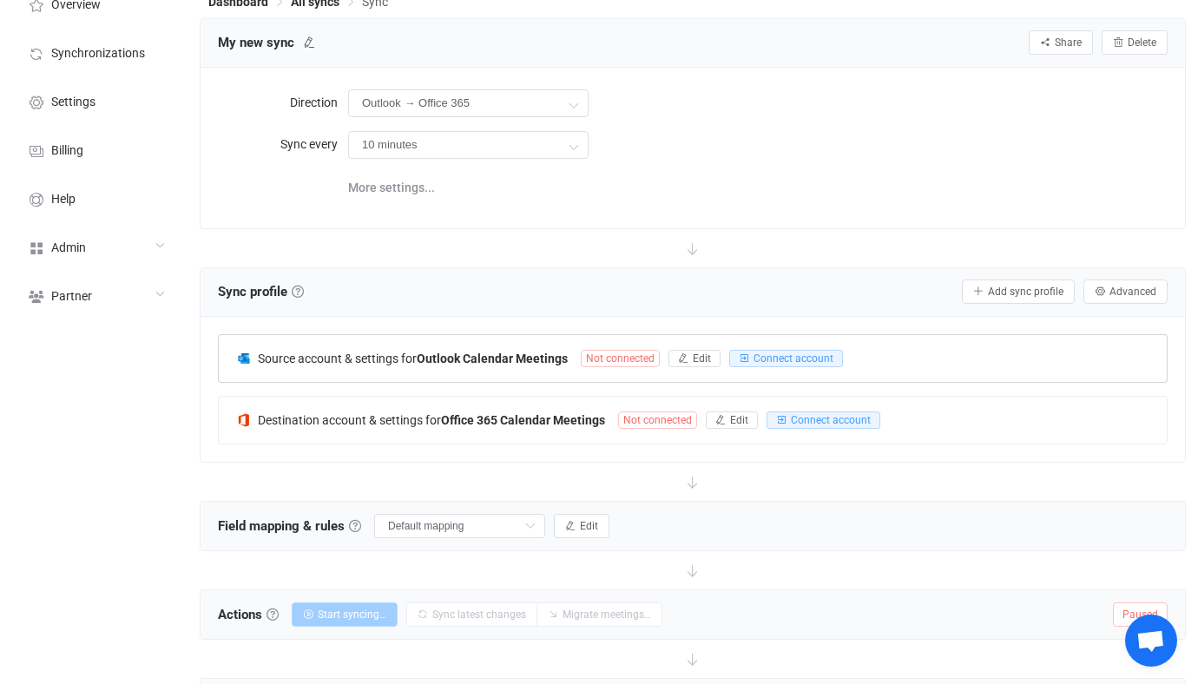
scroll to position [100, 0]
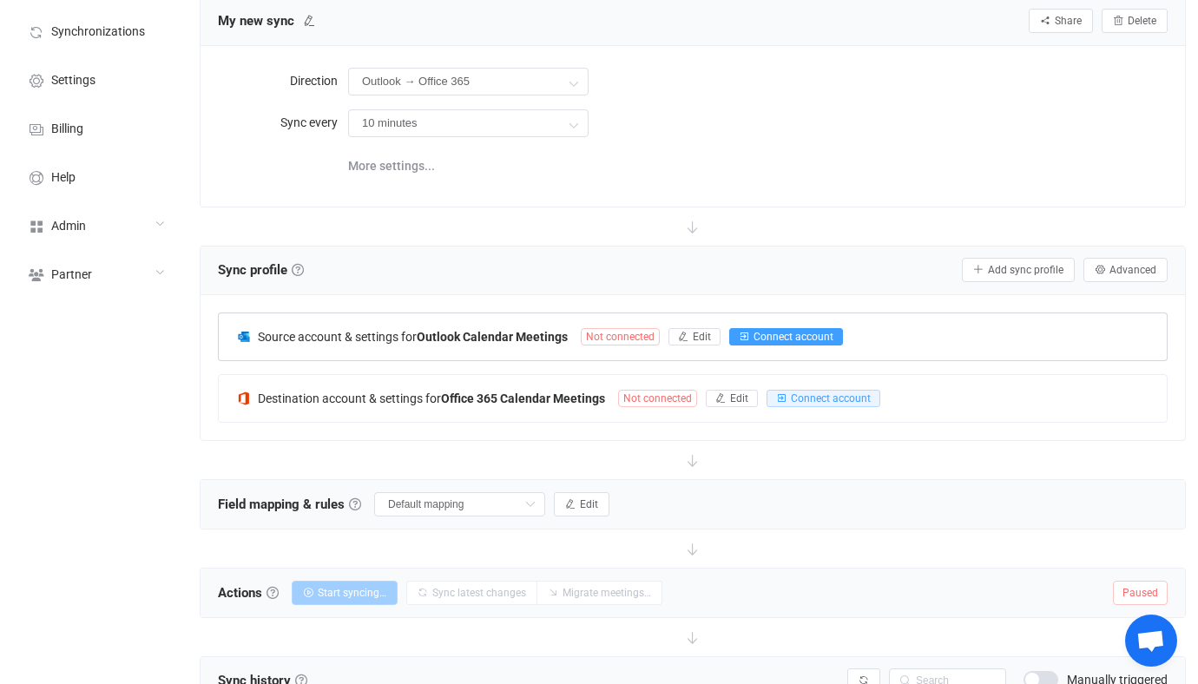
click at [747, 331] on icon "button" at bounding box center [743, 336] width 10 height 10
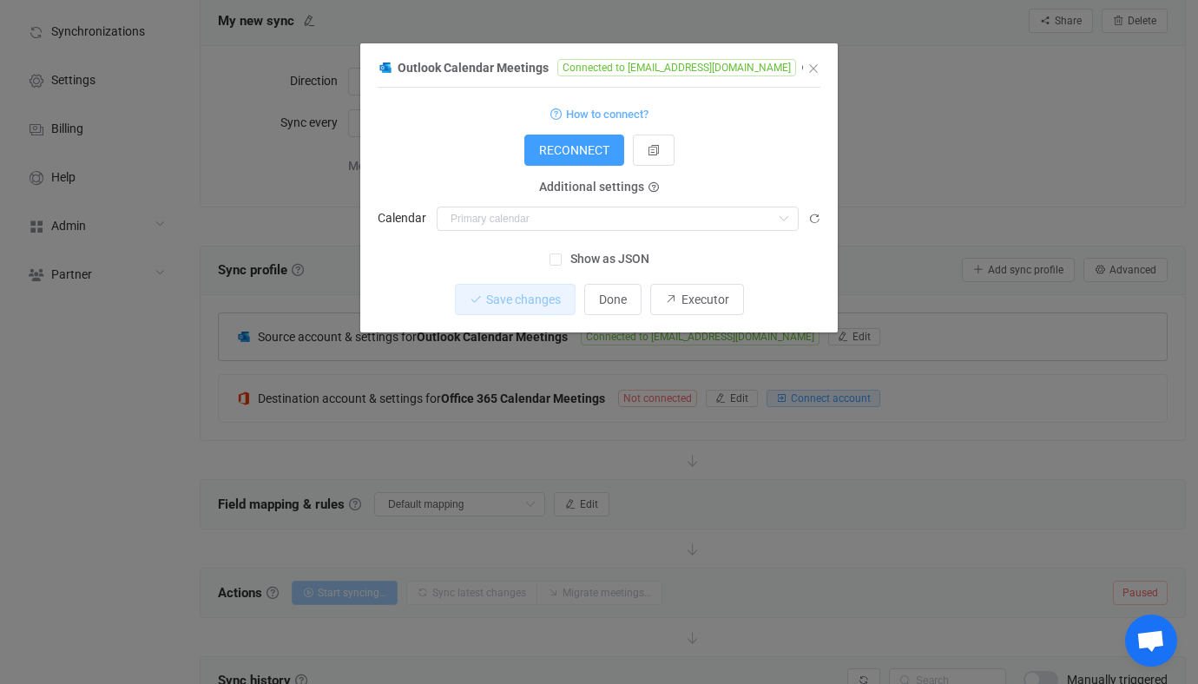
click at [584, 233] on div "1 { { "connectionType": "default", "accessToken": "***", "refreshToken": "***" …" at bounding box center [598, 165] width 443 height 139
click at [584, 225] on input "dialog" at bounding box center [617, 219] width 362 height 24
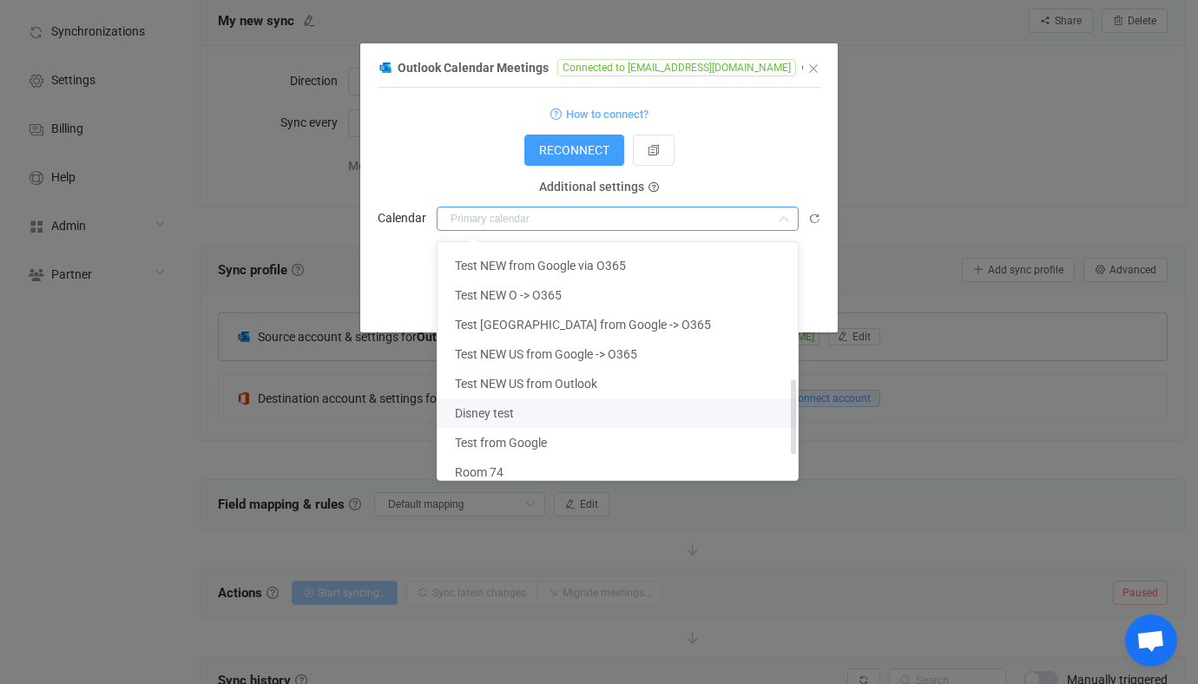
scroll to position [433, 0]
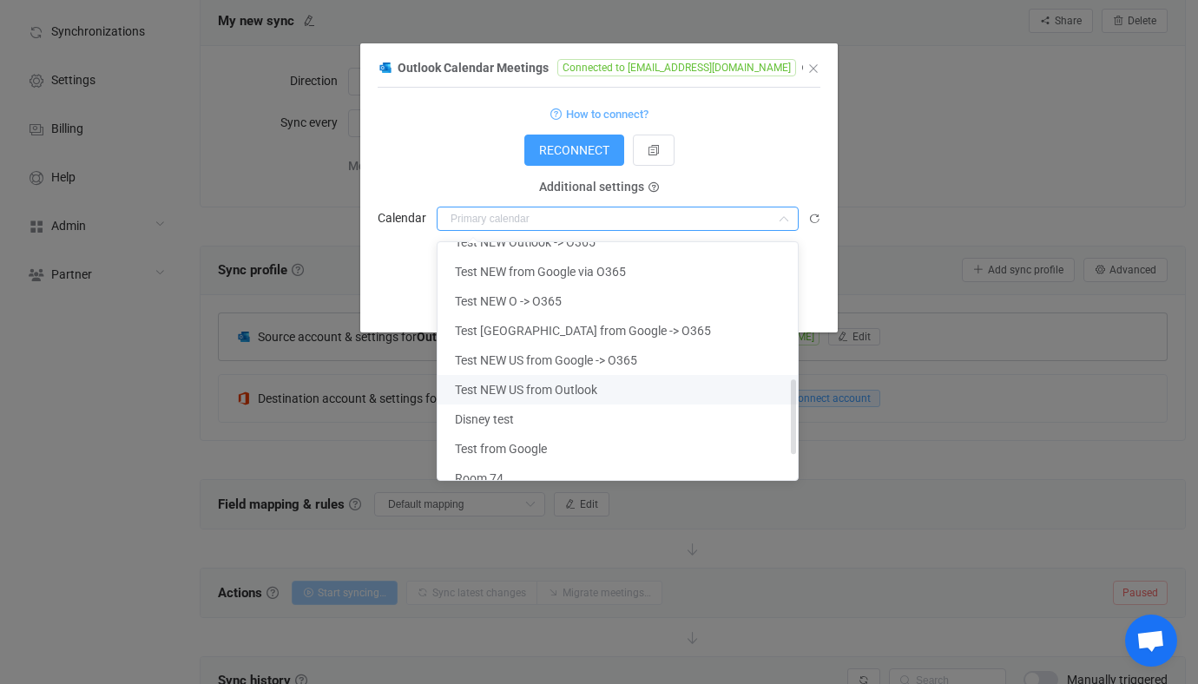
click at [557, 387] on span "Test NEW US from Outlook" at bounding box center [526, 390] width 142 height 14
type input "Test NEW US from Outlook"
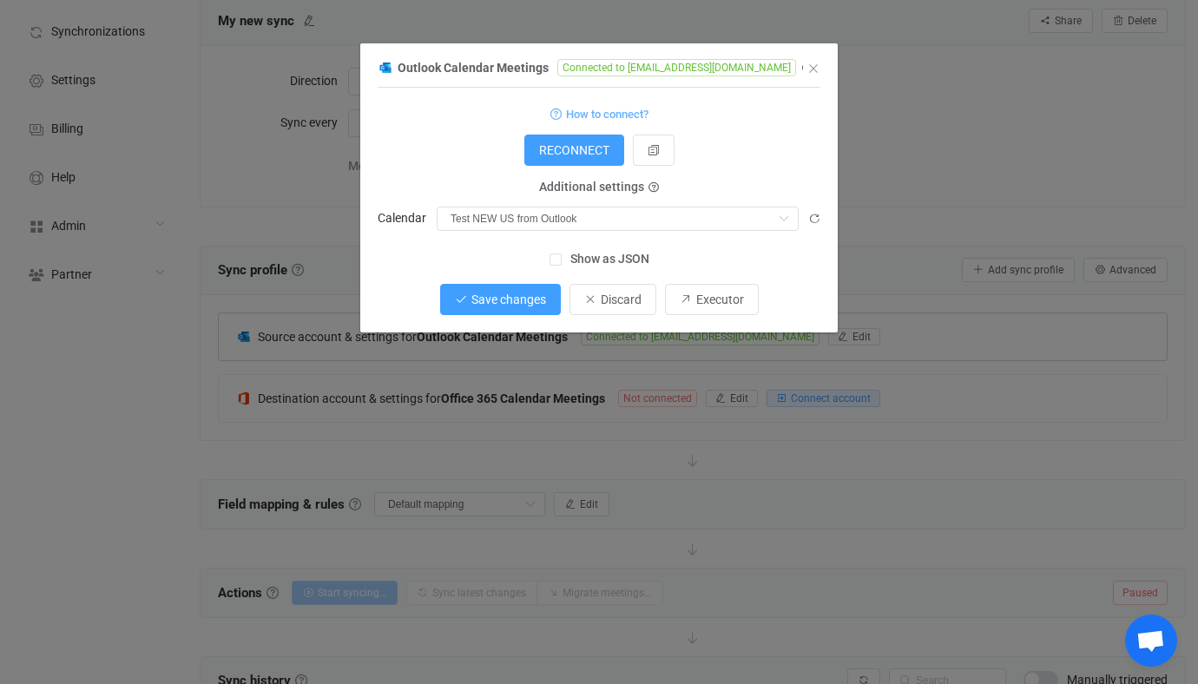
click at [508, 299] on span "Save changes" at bounding box center [508, 299] width 75 height 14
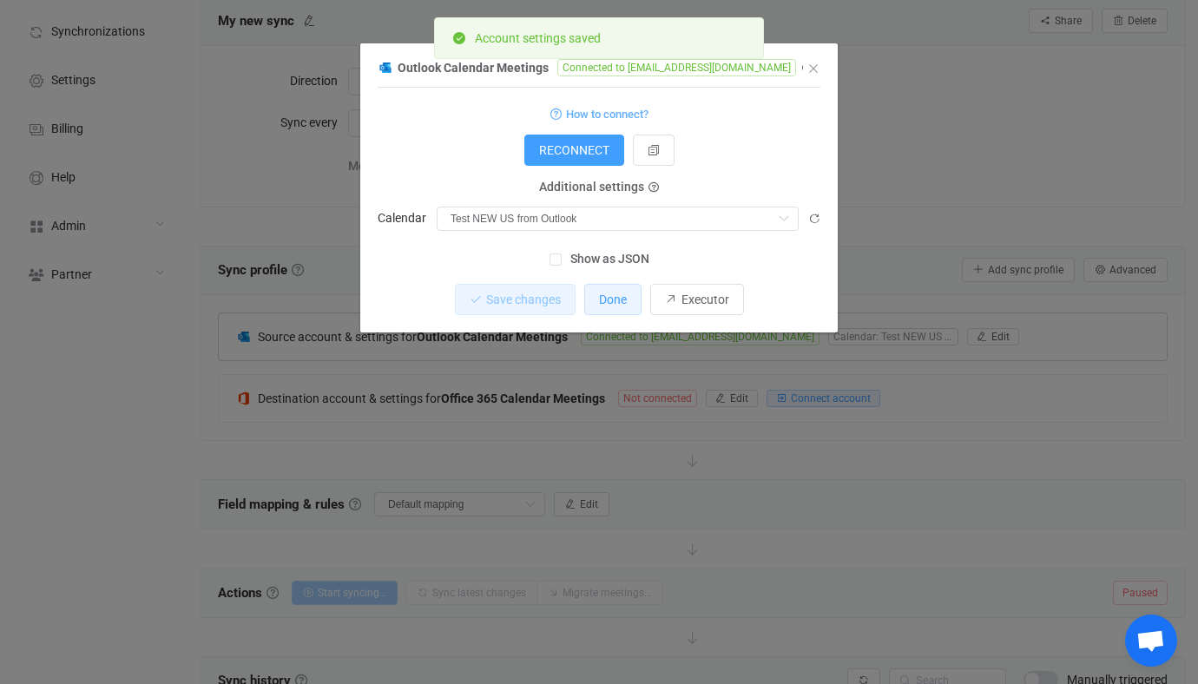
click at [630, 299] on button "Done" at bounding box center [612, 299] width 57 height 31
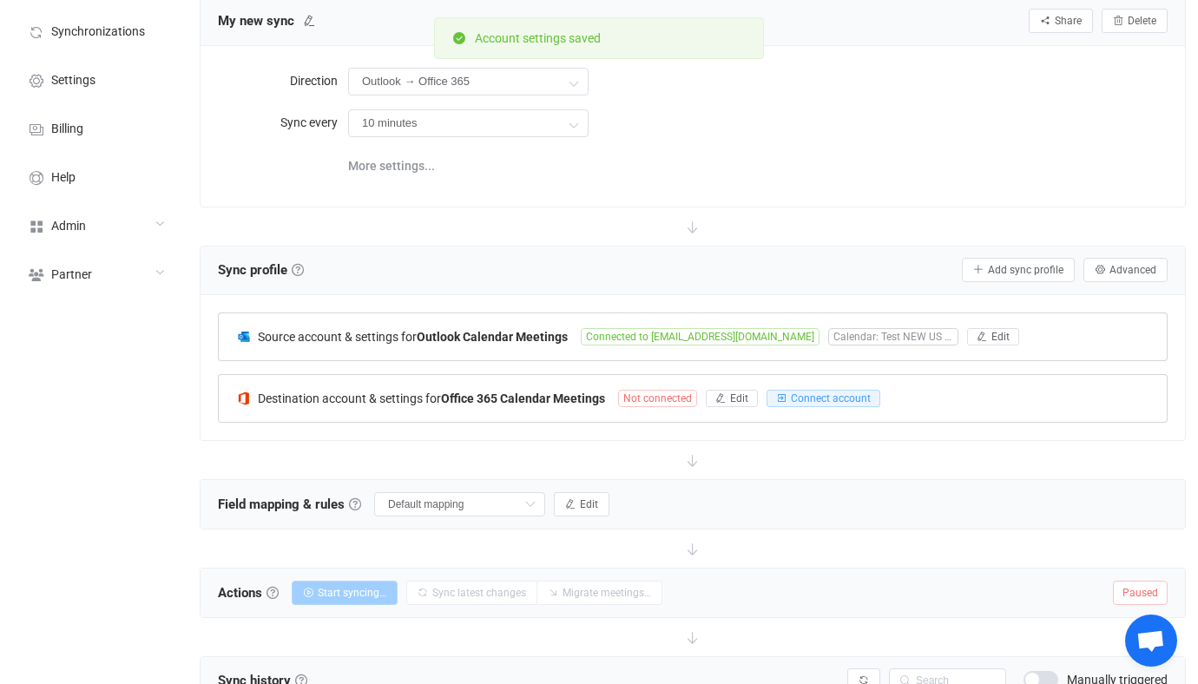
click at [561, 387] on div "Destination account & settings for Office 365 Calendar Meetings Not connected E…" at bounding box center [693, 398] width 948 height 47
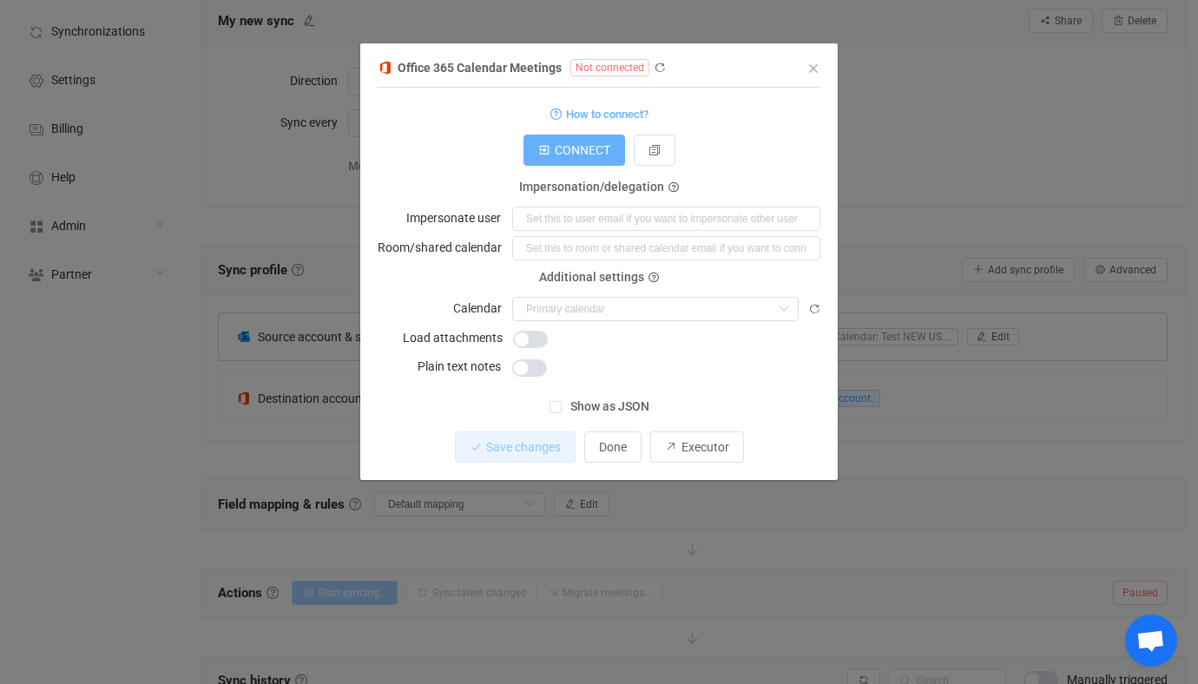
click at [598, 158] on button "CONNECT" at bounding box center [574, 150] width 102 height 31
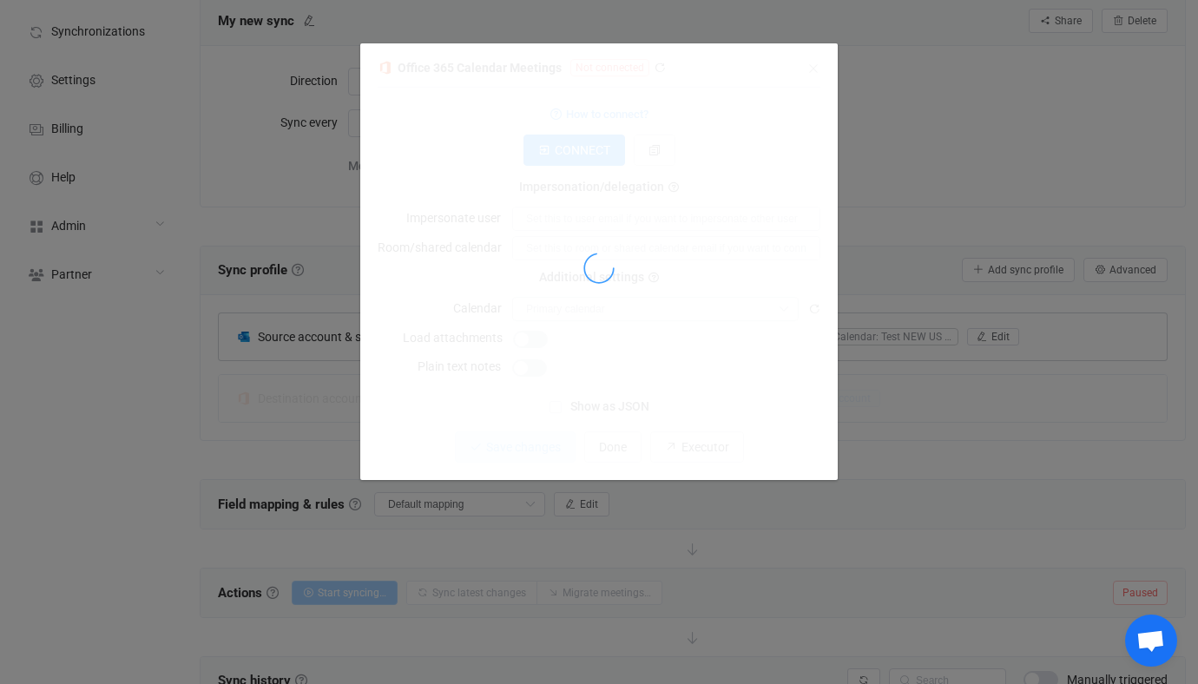
click at [581, 318] on div "dialog" at bounding box center [598, 267] width 443 height 423
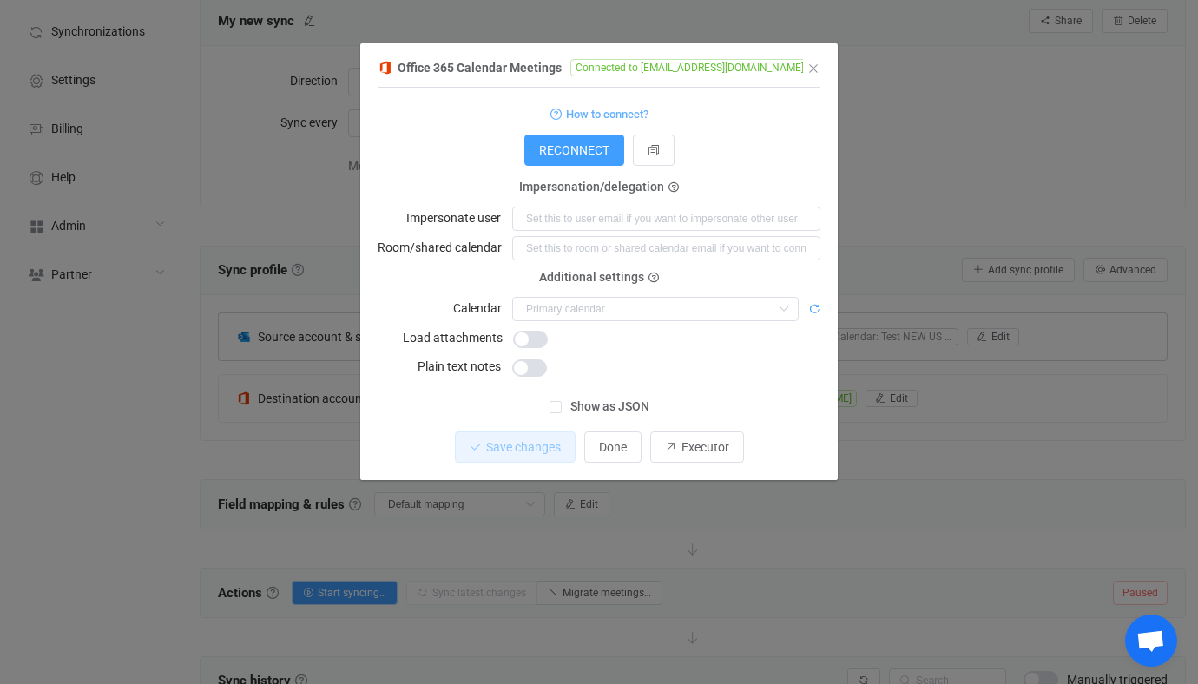
click at [809, 308] on icon "dialog" at bounding box center [814, 309] width 12 height 12
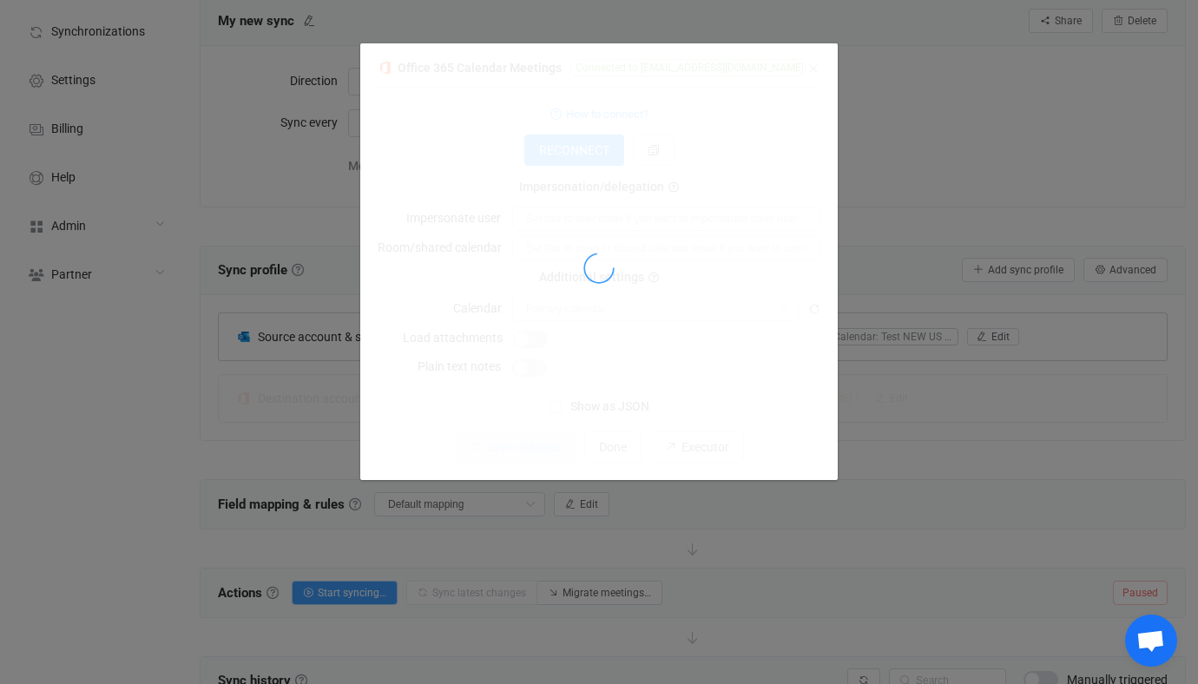
click at [594, 304] on div "dialog" at bounding box center [598, 267] width 443 height 423
click at [587, 305] on div "dialog" at bounding box center [598, 267] width 443 height 423
click at [561, 305] on div "dialog" at bounding box center [598, 267] width 443 height 423
click at [548, 308] on div "dialog" at bounding box center [598, 267] width 443 height 423
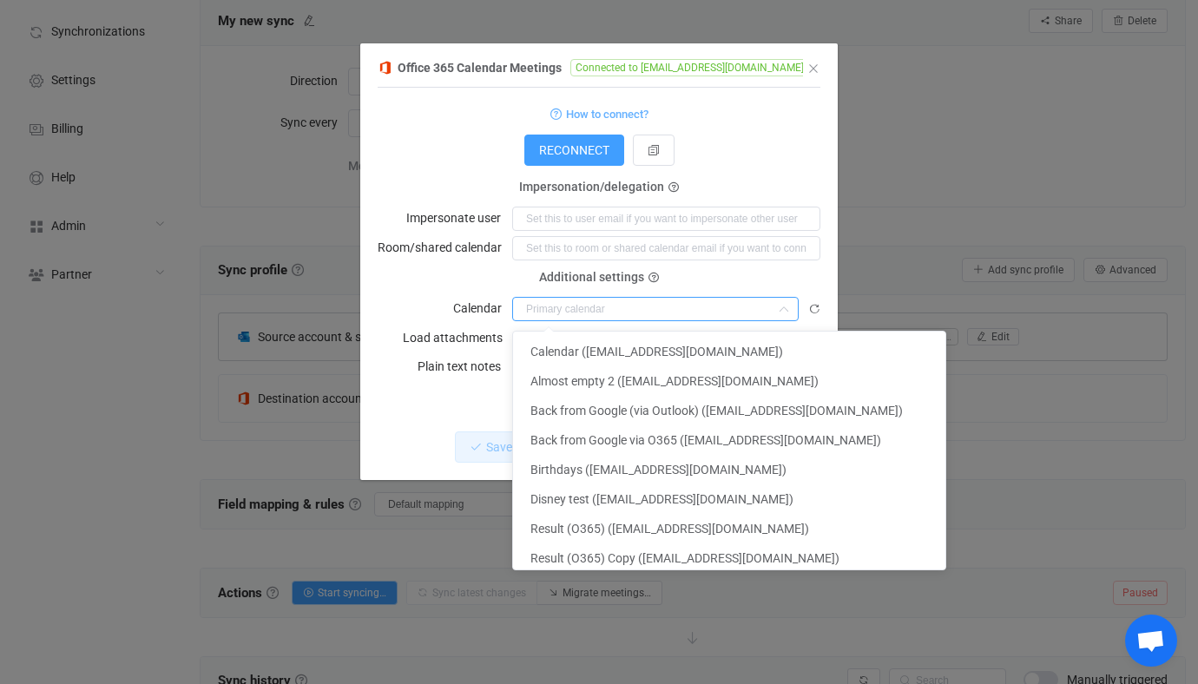
click at [559, 305] on input "dialog" at bounding box center [655, 309] width 286 height 24
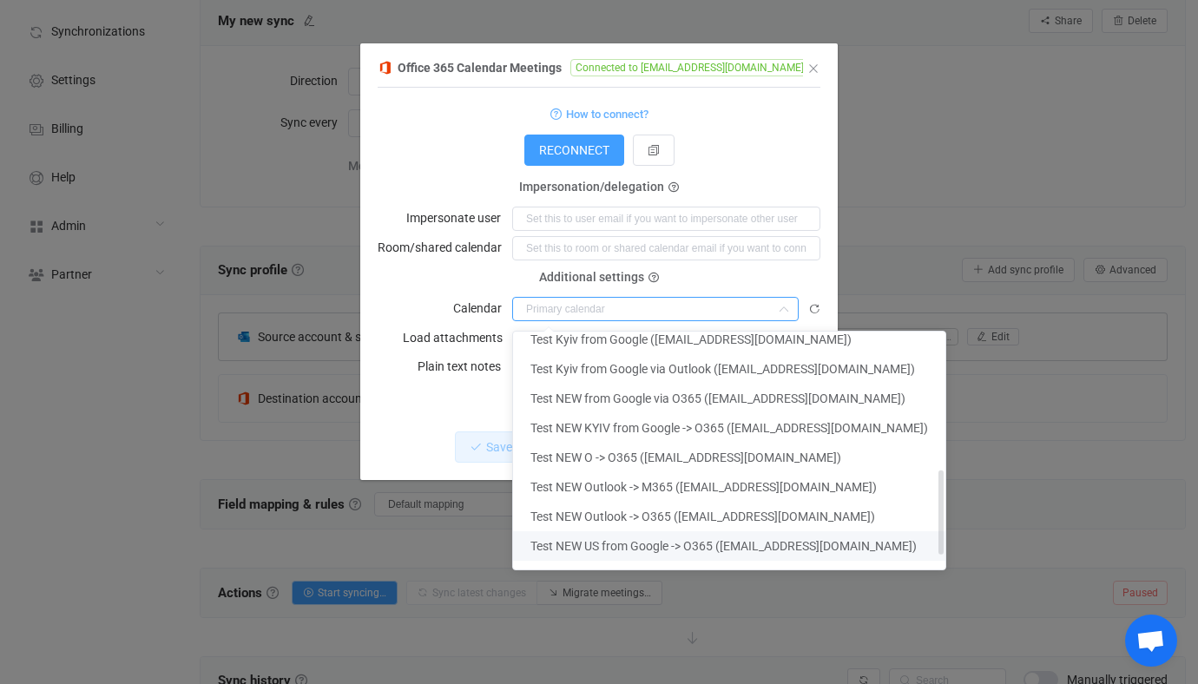
scroll to position [422, 0]
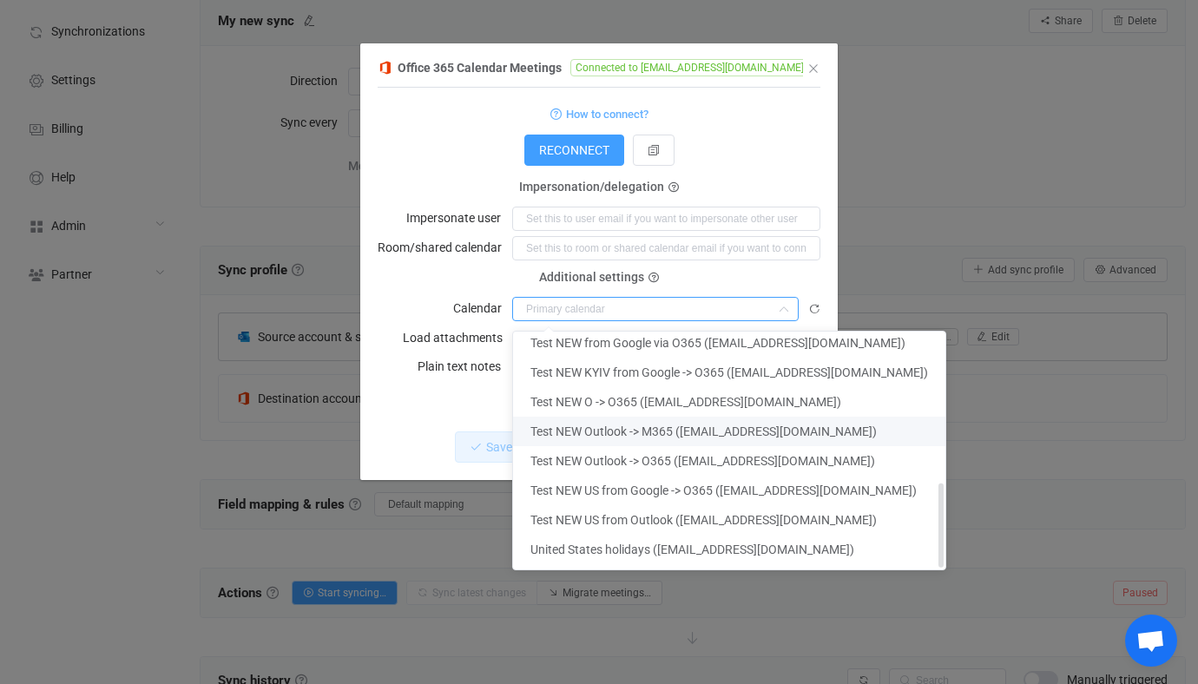
click at [679, 433] on span "Test NEW Outlook -> M365 (vitaliiherasymiv@syncpenguinua.onmicrosoft.com)" at bounding box center [703, 431] width 346 height 14
type input "Test NEW Outlook -> M365 (vitaliiherasymiv@syncpenguinua.onmicrosoft.com)"
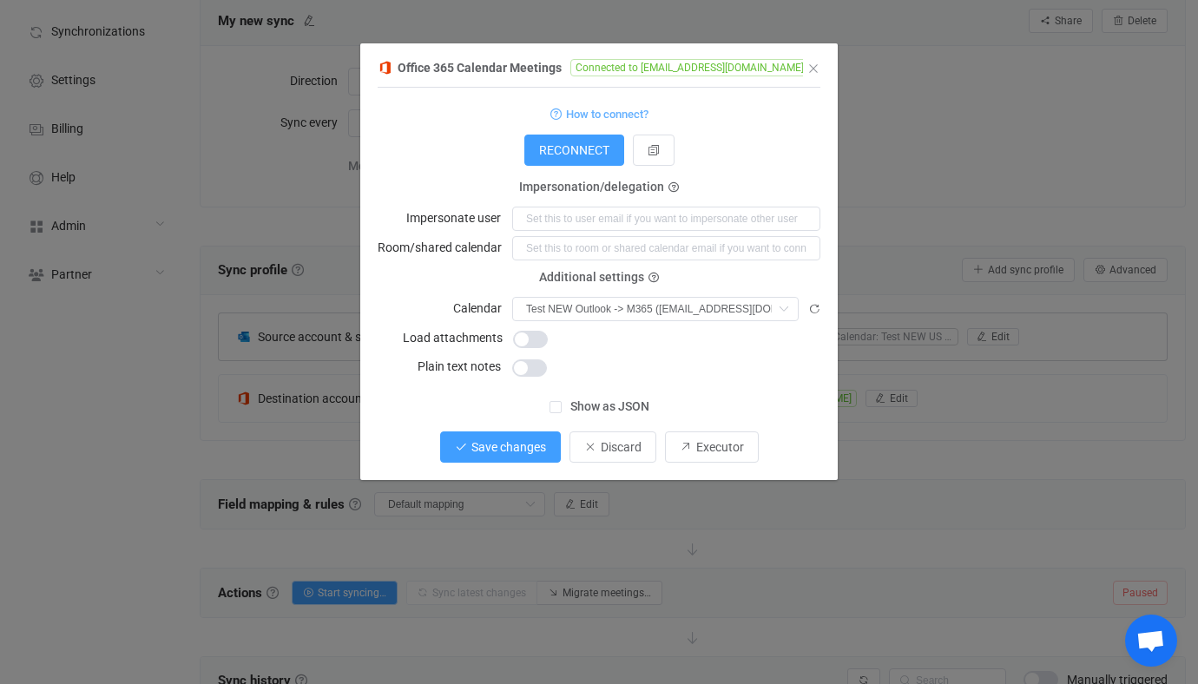
click at [516, 440] on span "Save changes" at bounding box center [508, 447] width 75 height 14
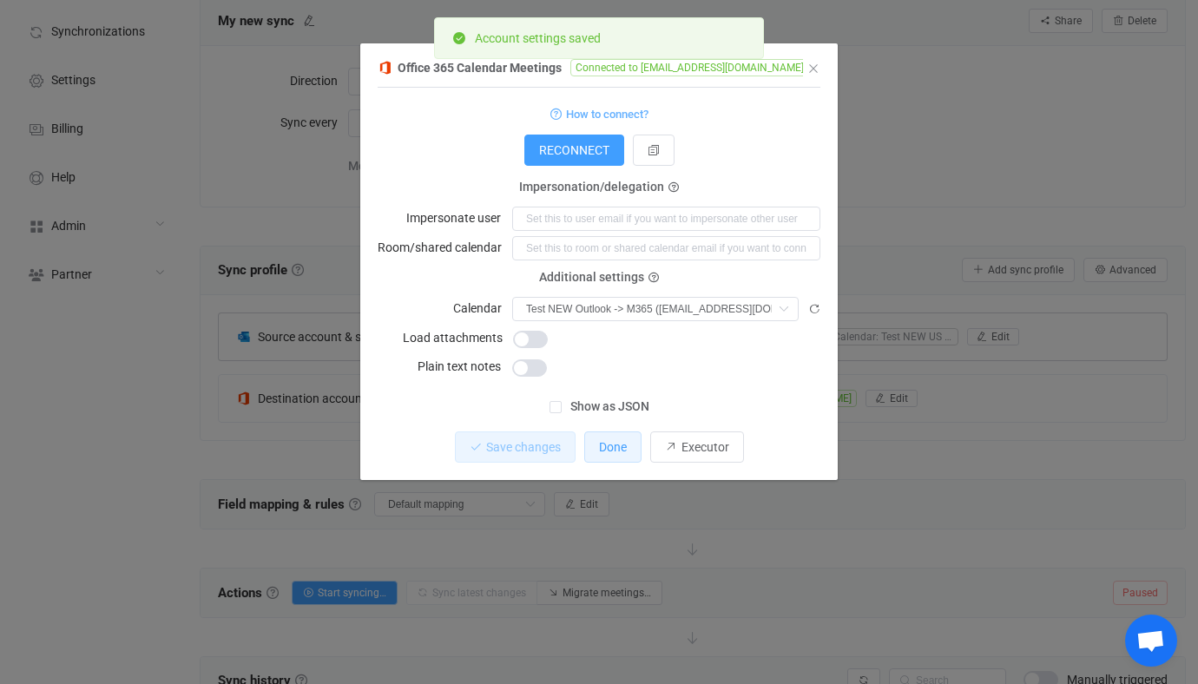
click at [617, 451] on span "Done" at bounding box center [613, 447] width 28 height 14
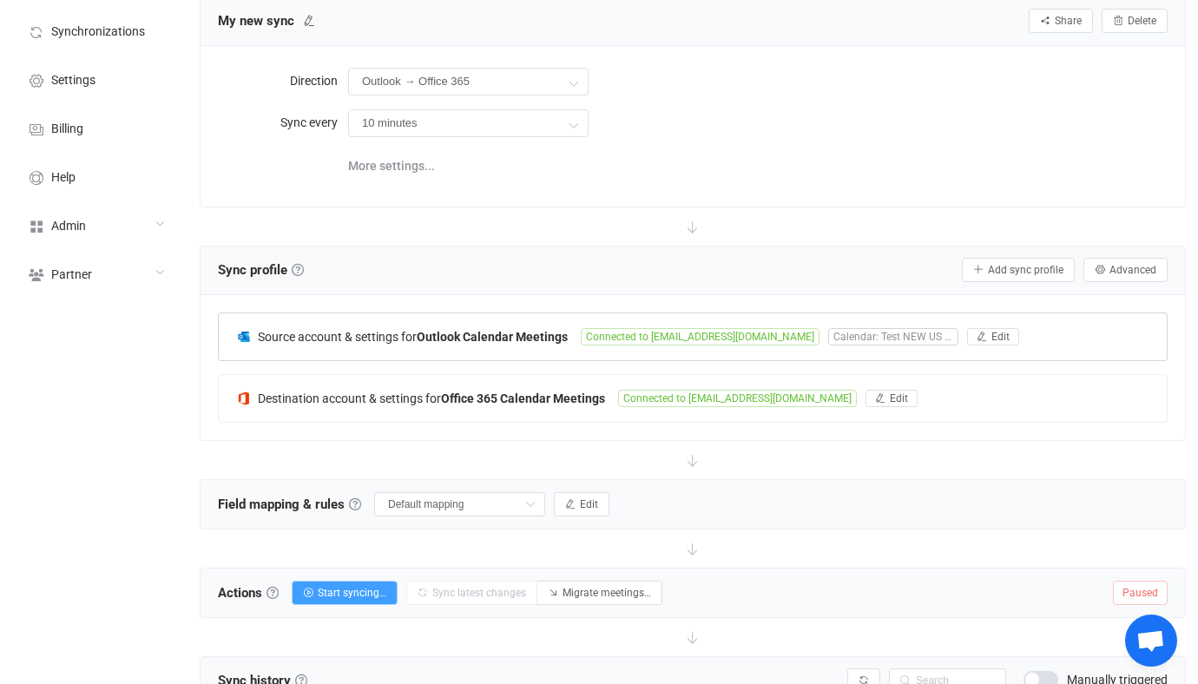
click at [450, 330] on b "Outlook Calendar Meetings" at bounding box center [492, 337] width 151 height 14
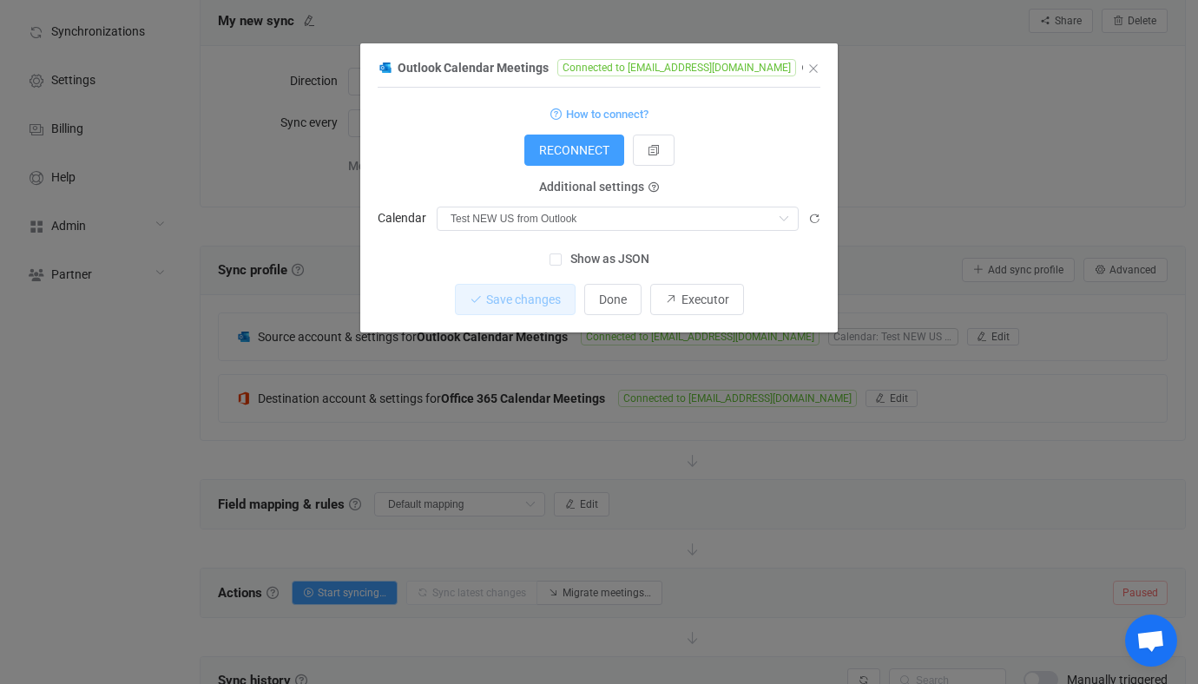
click at [389, 384] on div "Outlook Calendar Meetings Connected to vitaliiherasymiv@syncpenguinua.onmicroso…" at bounding box center [599, 342] width 1198 height 684
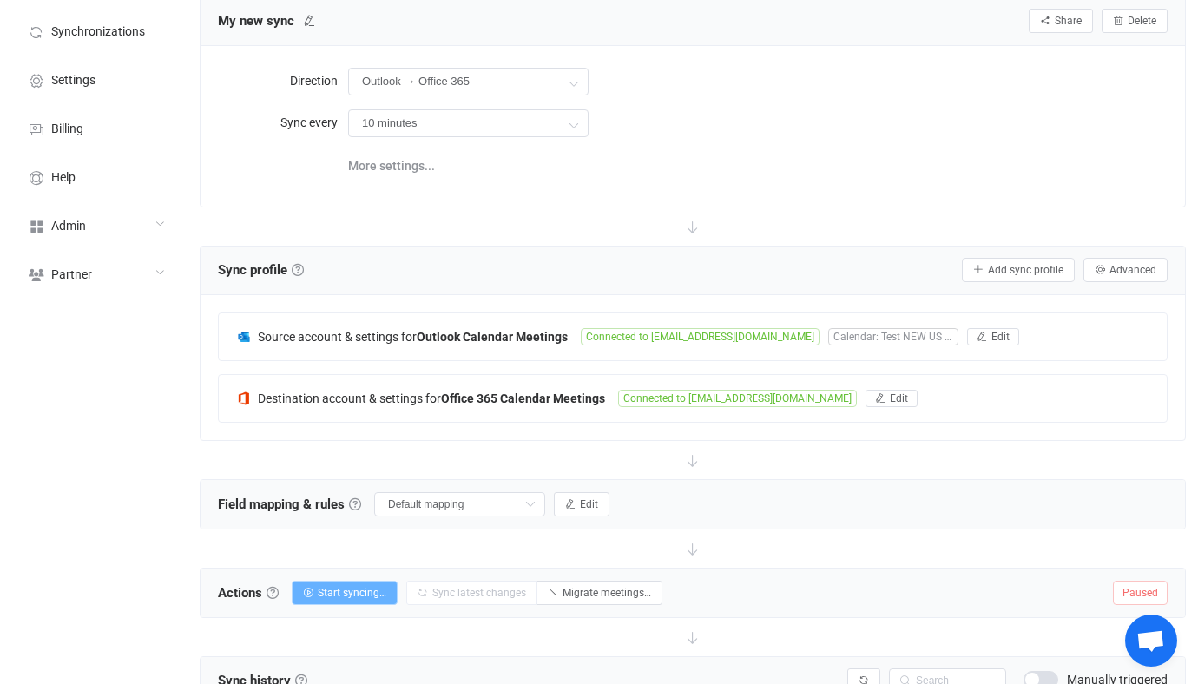
click at [374, 590] on span "Start syncing…" at bounding box center [352, 593] width 69 height 12
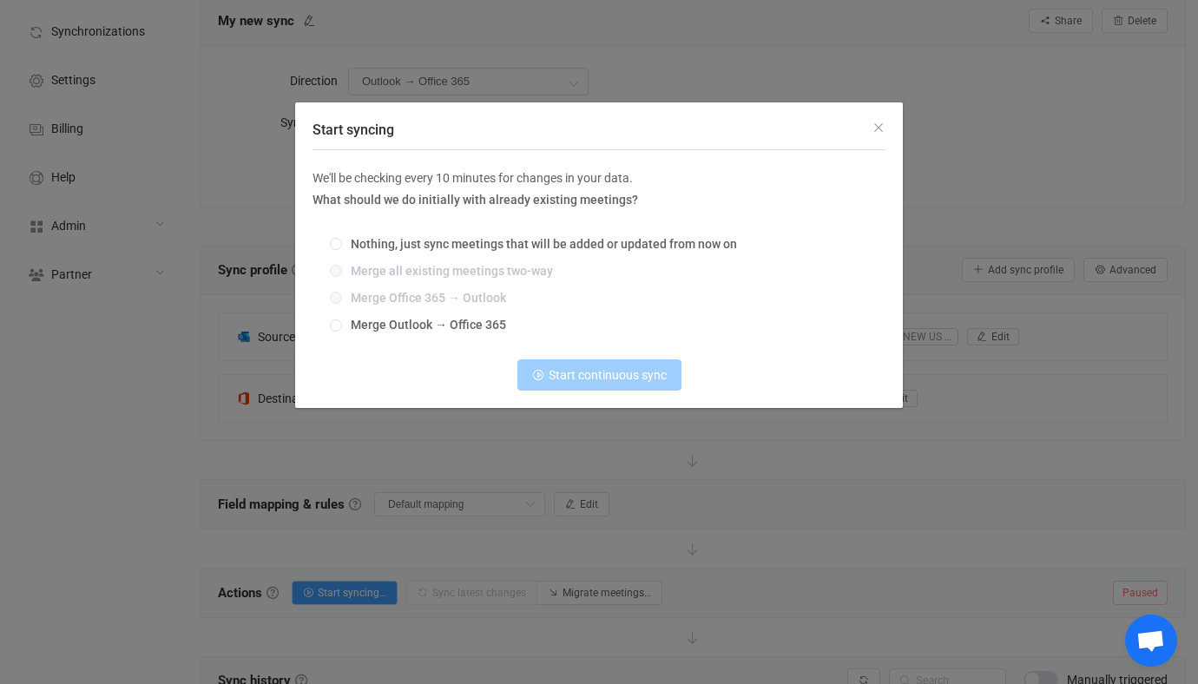
click at [460, 317] on div "Nothing, just sync meetings that will be added or updated from now on Merge all…" at bounding box center [598, 285] width 573 height 121
click at [476, 317] on div "Nothing, just sync meetings that will be added or updated from now on Merge all…" at bounding box center [598, 285] width 573 height 121
click at [477, 325] on span "Merge Outlook → Office 365" at bounding box center [424, 325] width 164 height 14
click at [342, 325] on input "Merge Outlook → Office 365" at bounding box center [336, 326] width 12 height 14
radio input "true"
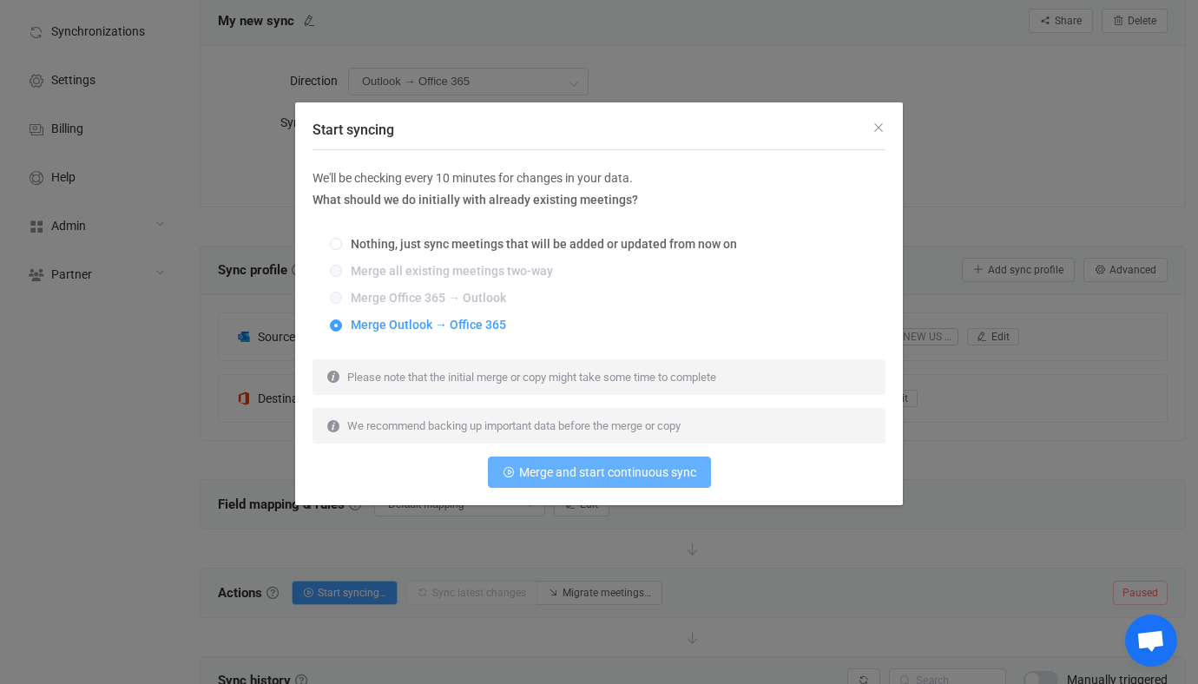
click at [561, 477] on span "Merge and start continuous sync" at bounding box center [607, 472] width 177 height 14
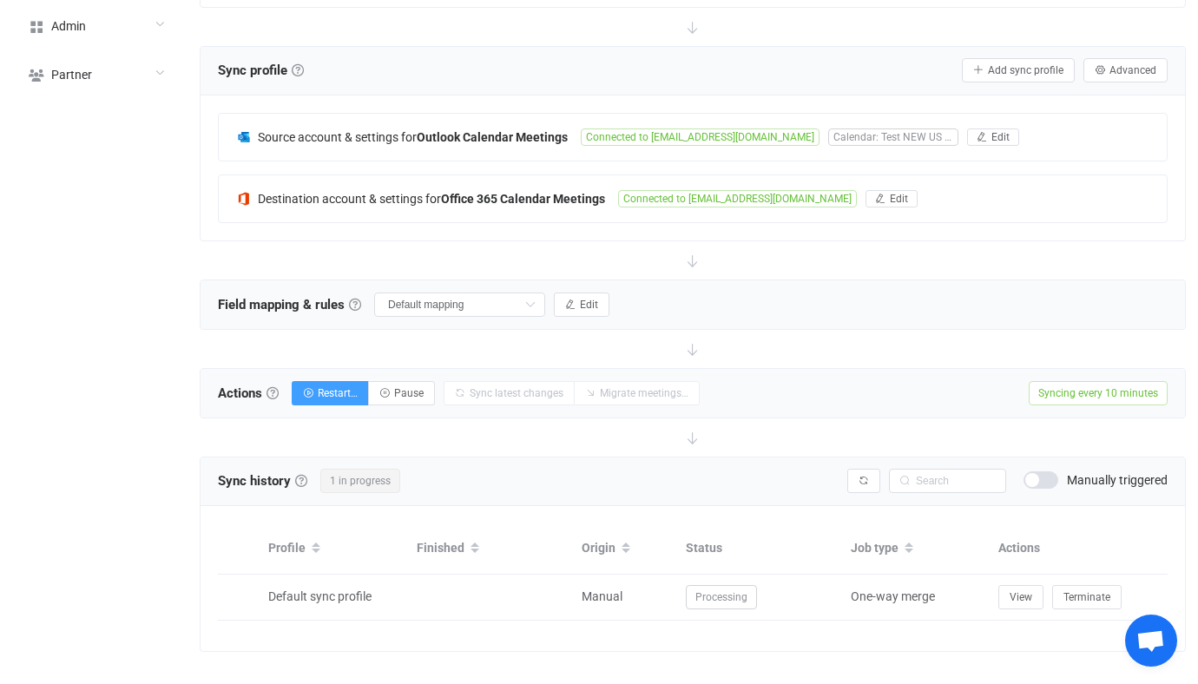
scroll to position [321, 0]
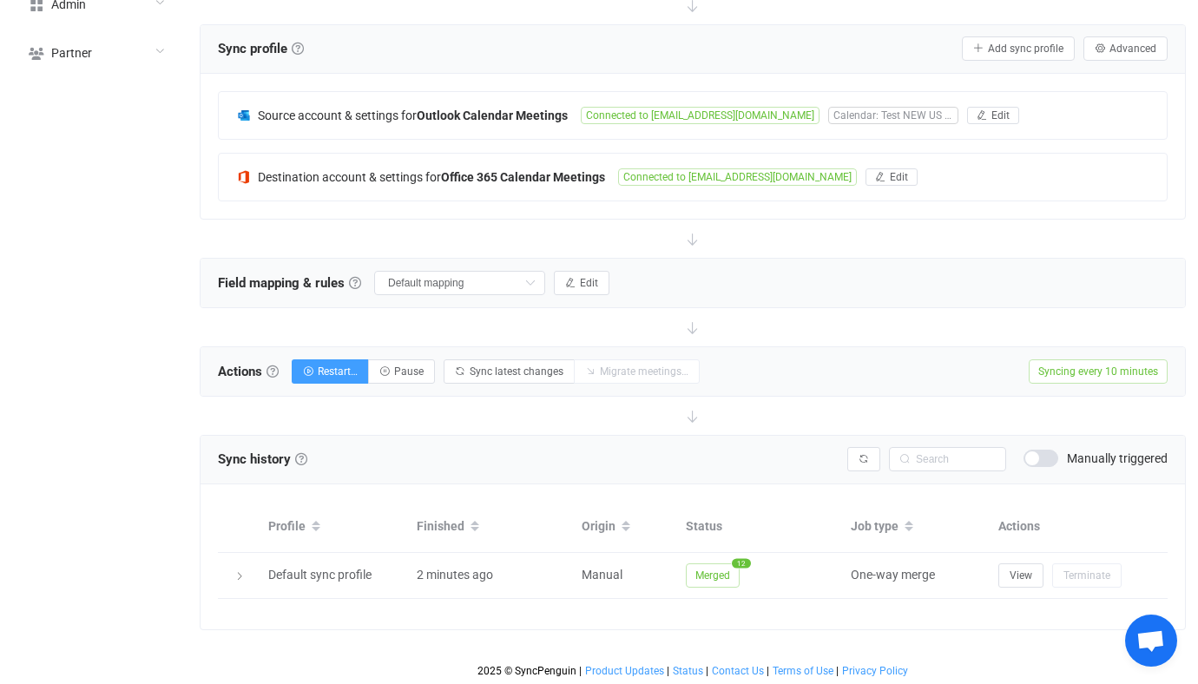
click at [417, 347] on div "Actions Actions To start syncing, click the Start syncing button. You'll be pro…" at bounding box center [692, 371] width 984 height 49
click at [417, 385] on div "Actions Actions To start syncing, click the Start syncing button. You'll be pro…" at bounding box center [692, 371] width 984 height 49
click at [423, 373] on span "Pause" at bounding box center [409, 371] width 30 height 12
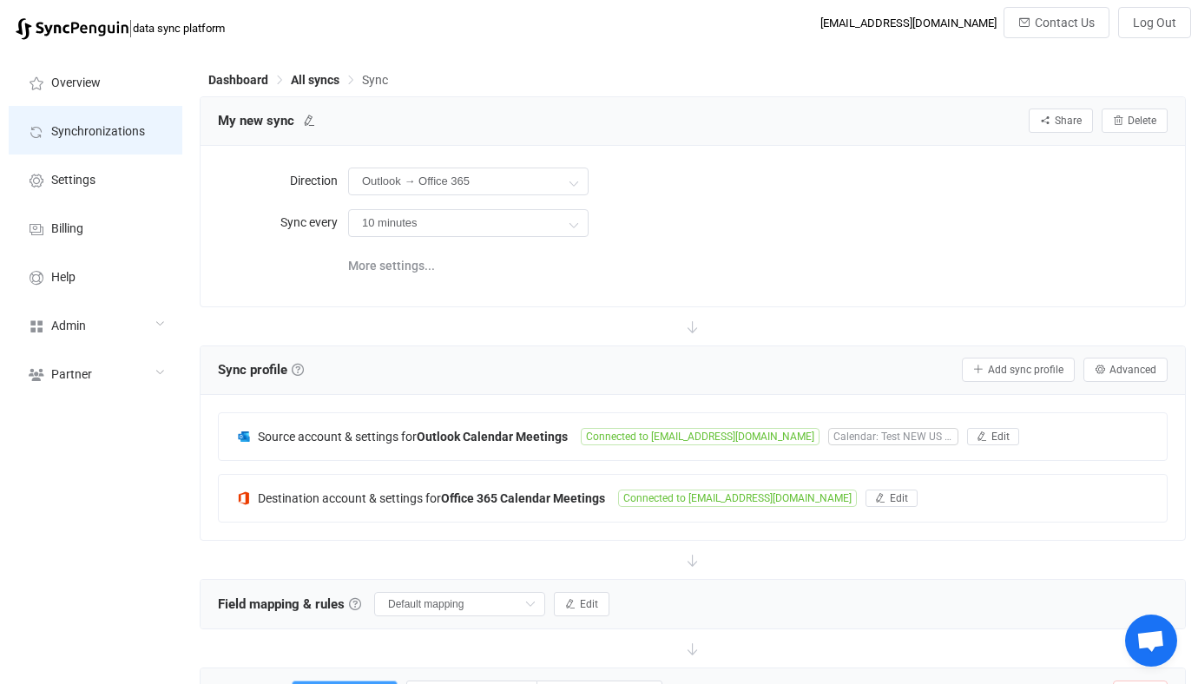
click at [141, 127] on span "Synchronizations" at bounding box center [98, 132] width 94 height 14
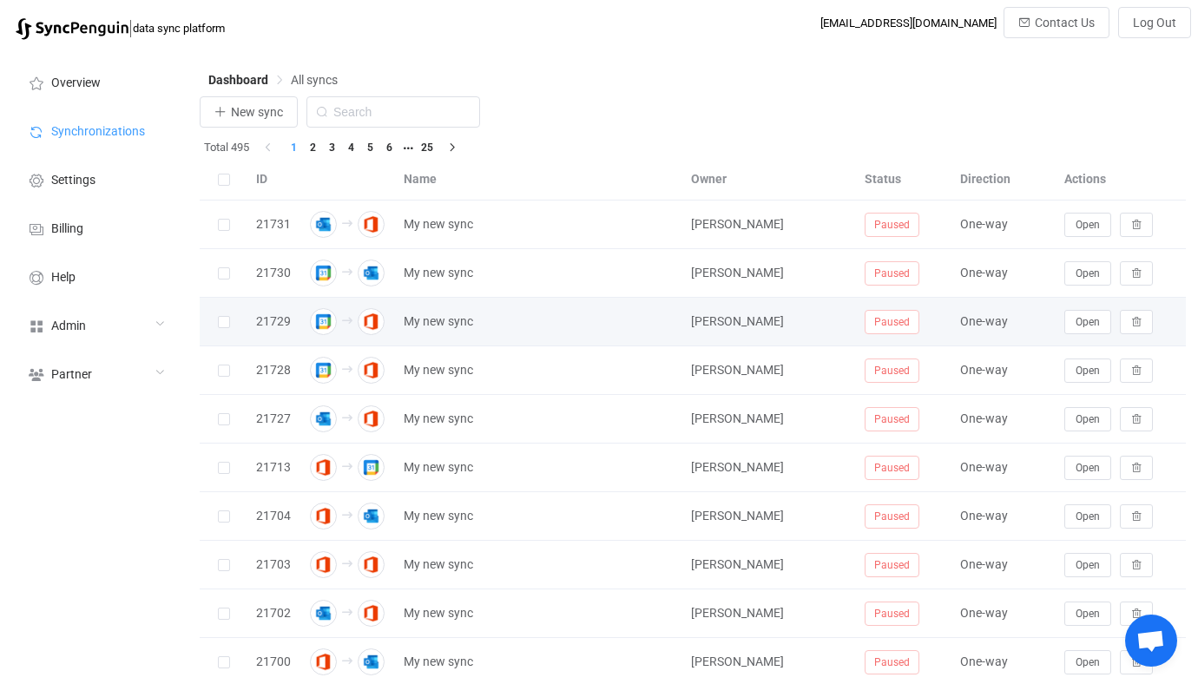
click at [221, 331] on label at bounding box center [224, 322] width 12 height 20
click at [230, 316] on input "checkbox" at bounding box center [230, 316] width 0 height 0
click at [226, 320] on span at bounding box center [224, 322] width 12 height 12
click at [230, 316] on input "checkbox" at bounding box center [230, 316] width 0 height 0
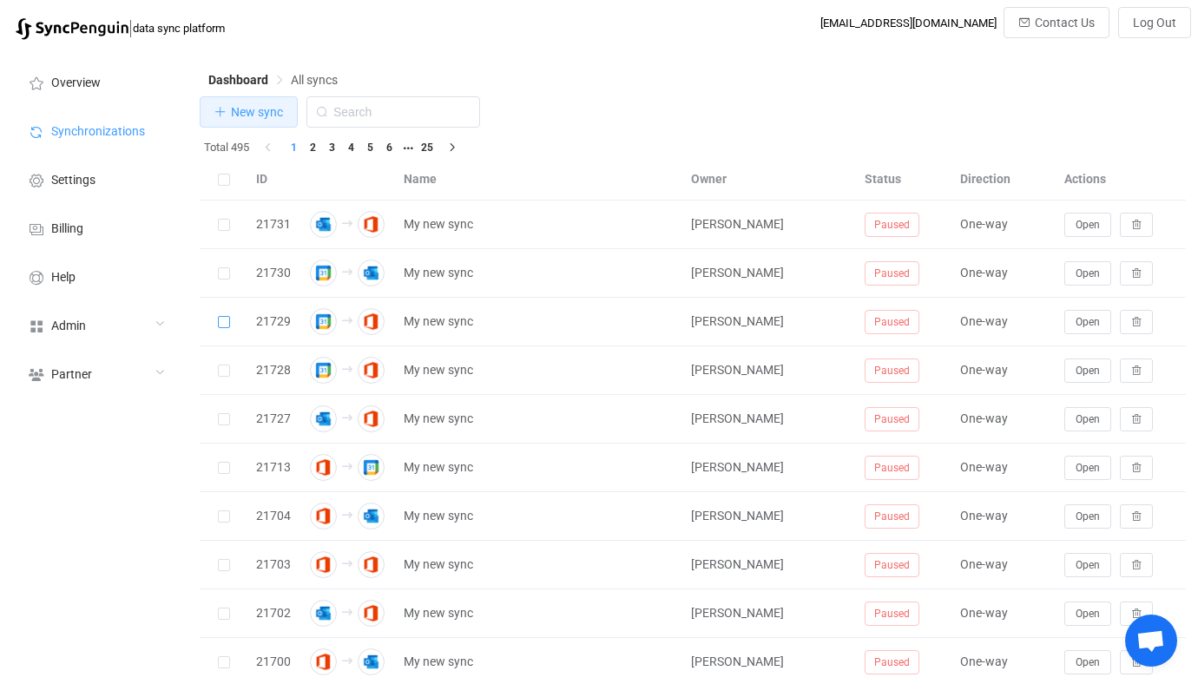
click at [266, 107] on span "New sync" at bounding box center [257, 112] width 52 height 14
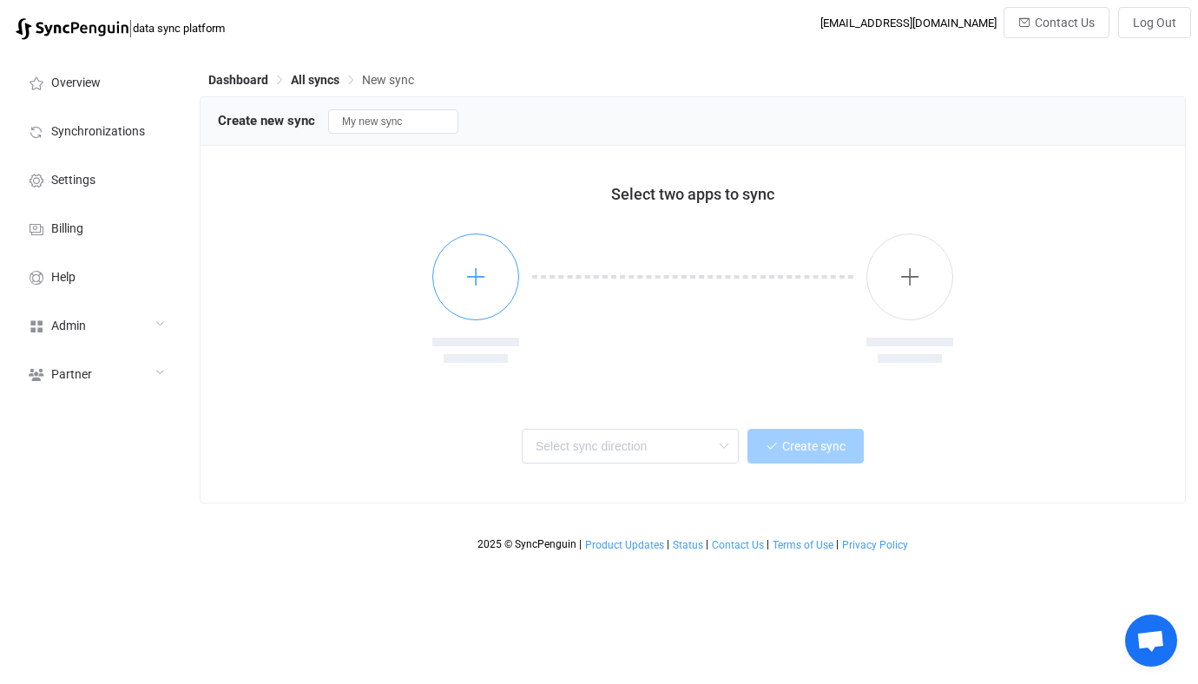
click at [475, 304] on button "button" at bounding box center [475, 276] width 87 height 87
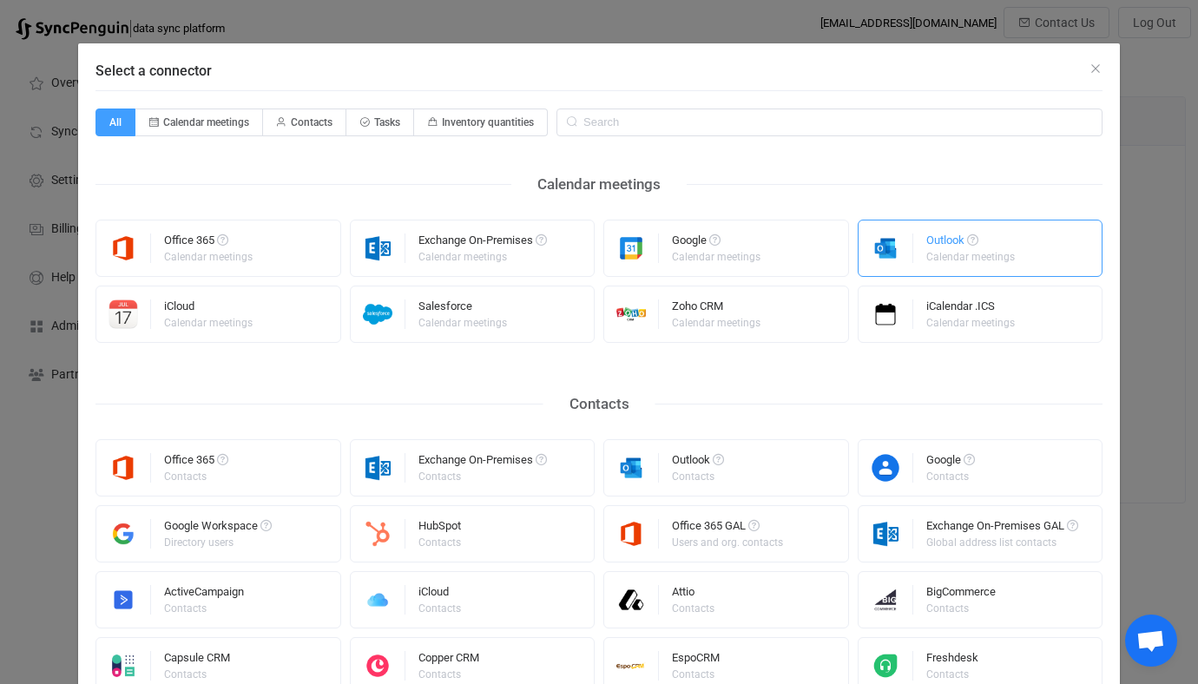
click at [943, 245] on div "Outlook" at bounding box center [971, 242] width 91 height 17
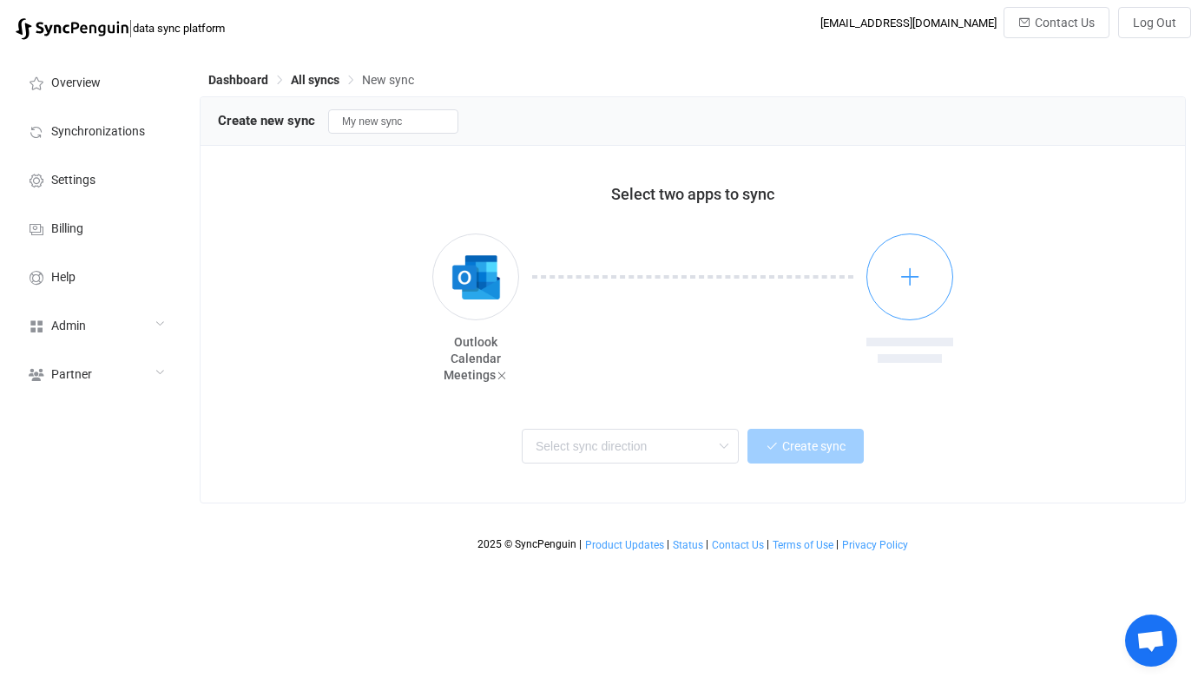
click at [896, 276] on button "button" at bounding box center [909, 276] width 87 height 87
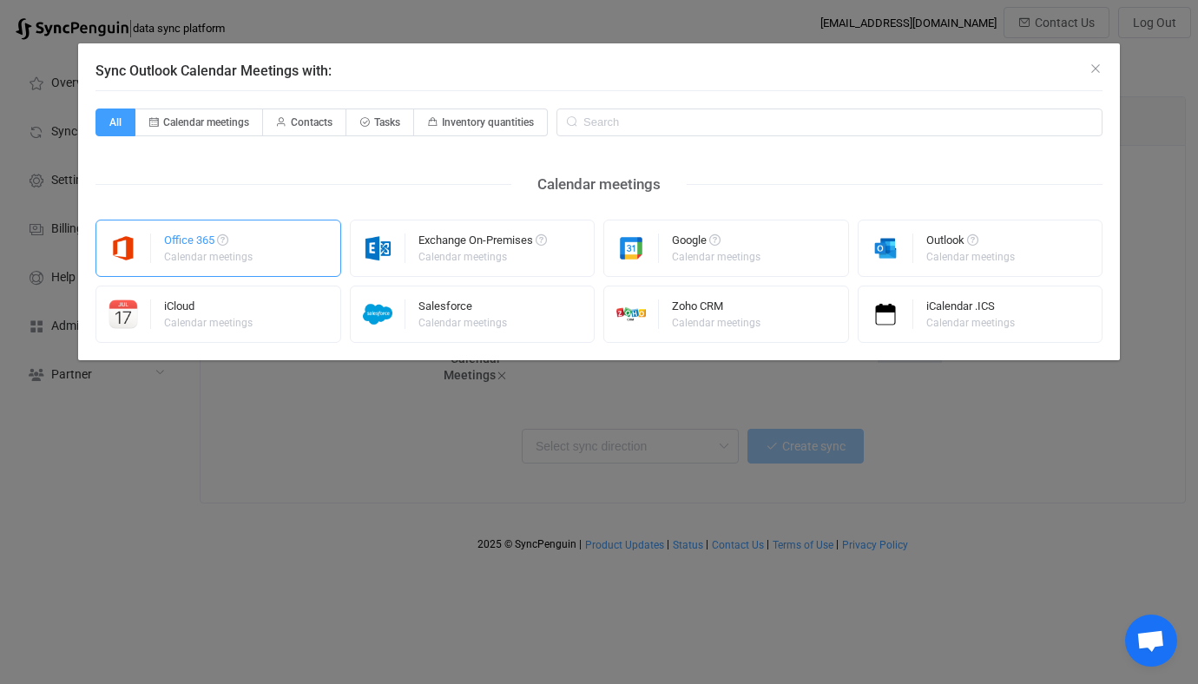
click at [241, 240] on div "Office 365" at bounding box center [209, 242] width 91 height 17
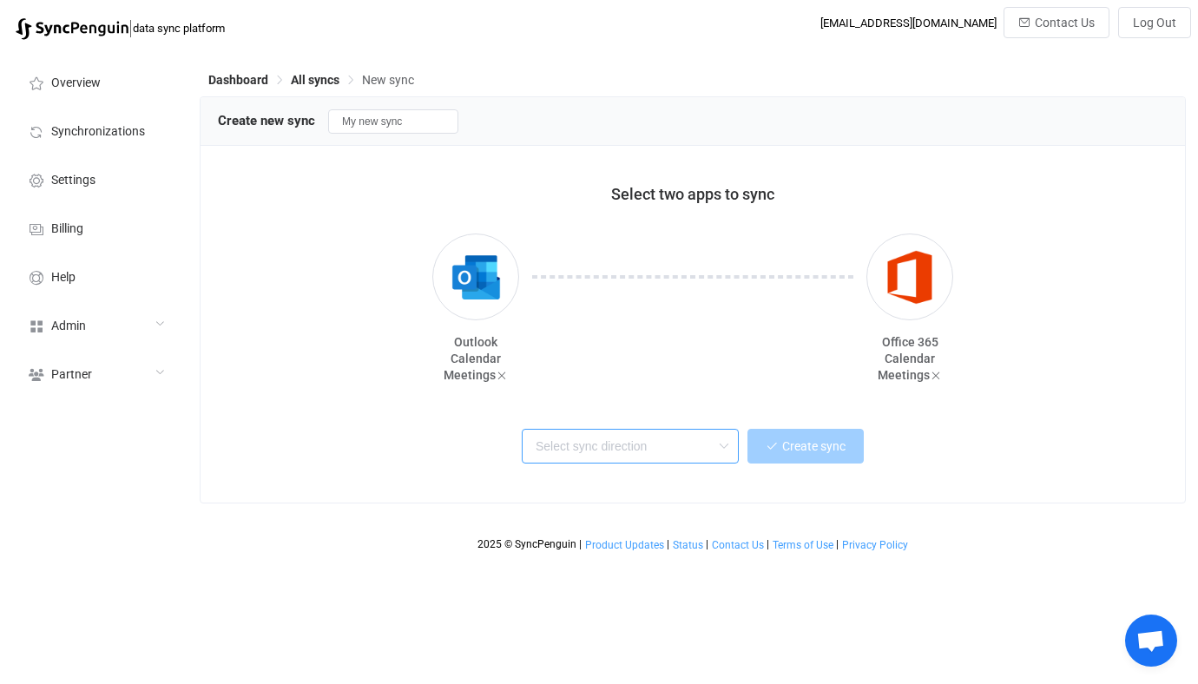
click at [574, 463] on input "text" at bounding box center [630, 446] width 217 height 35
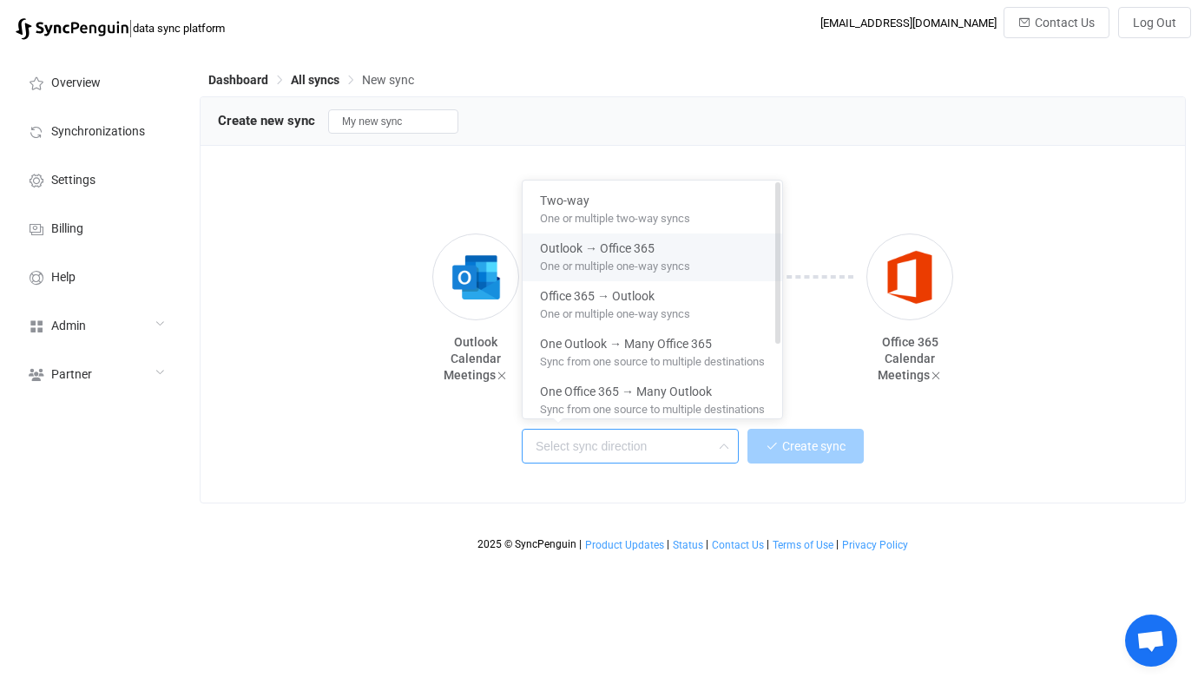
click at [604, 267] on span "One or multiple one-way syncs" at bounding box center [615, 262] width 150 height 19
type input "Outlook → Office 365"
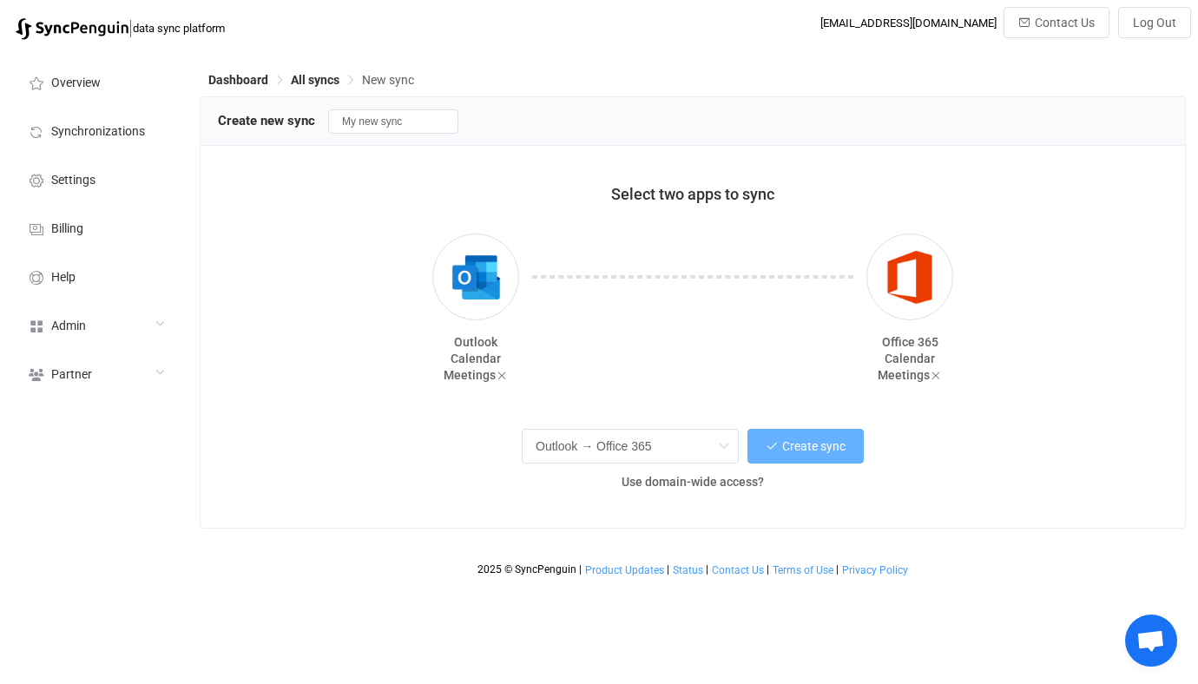
click at [797, 458] on button "Create sync" at bounding box center [805, 446] width 116 height 35
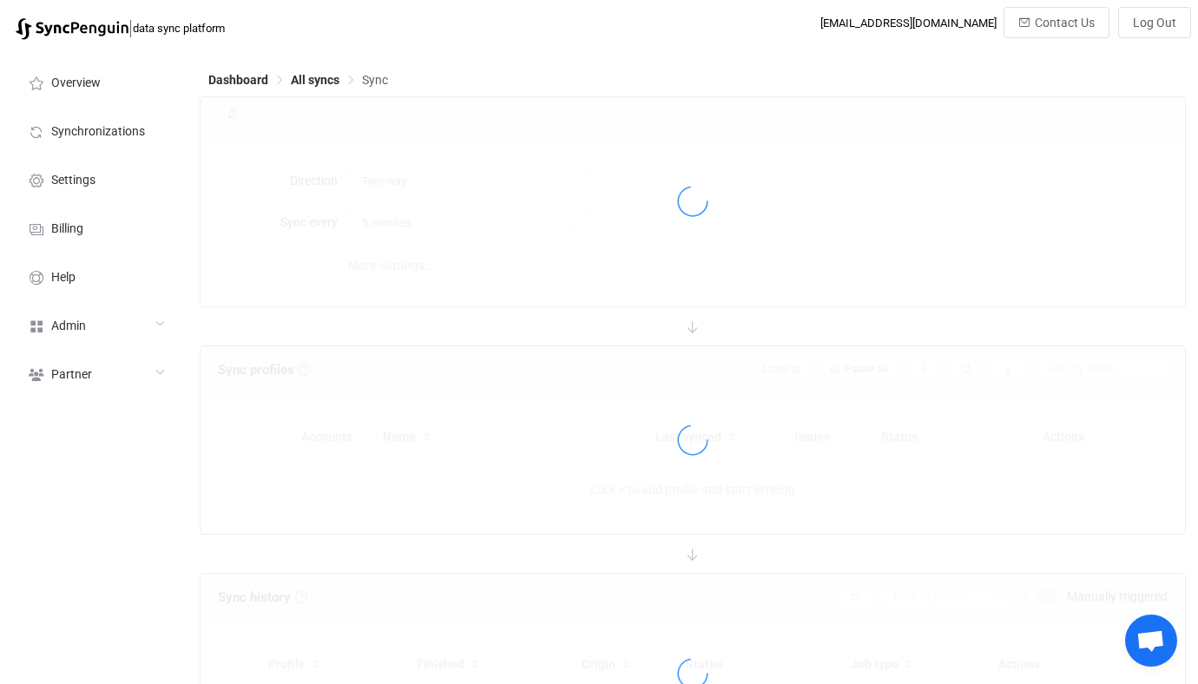
type input "Outlook → Office 365"
type input "10 minutes"
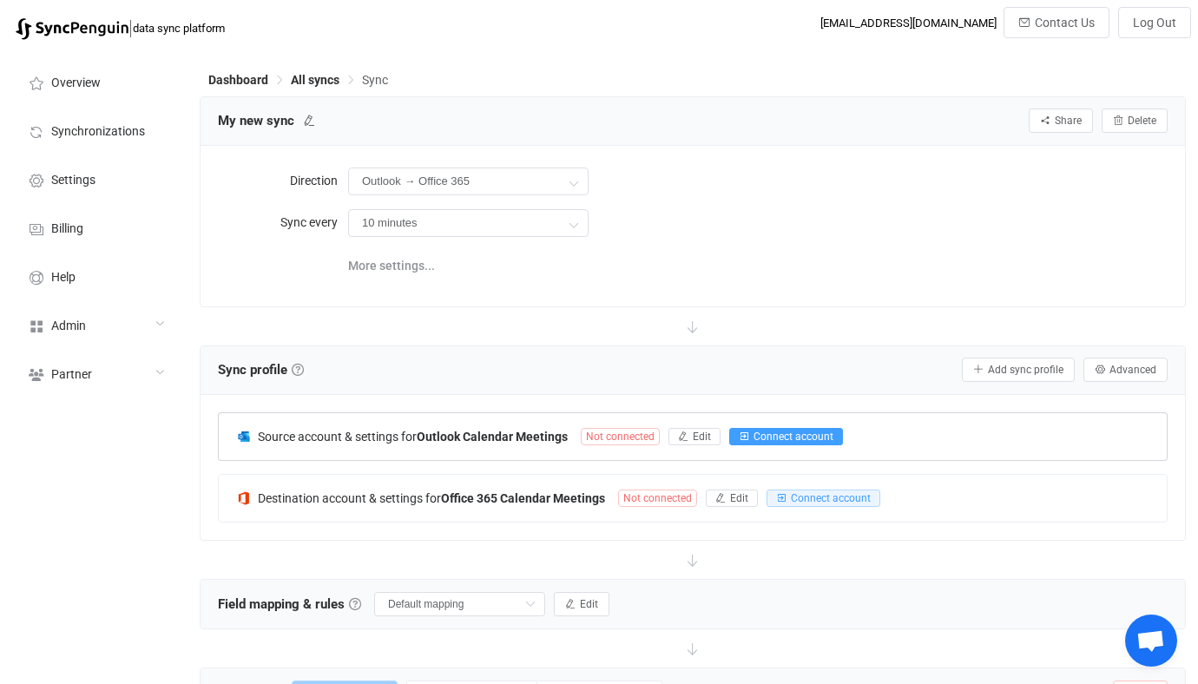
click at [743, 428] on button "Connect account" at bounding box center [786, 436] width 114 height 17
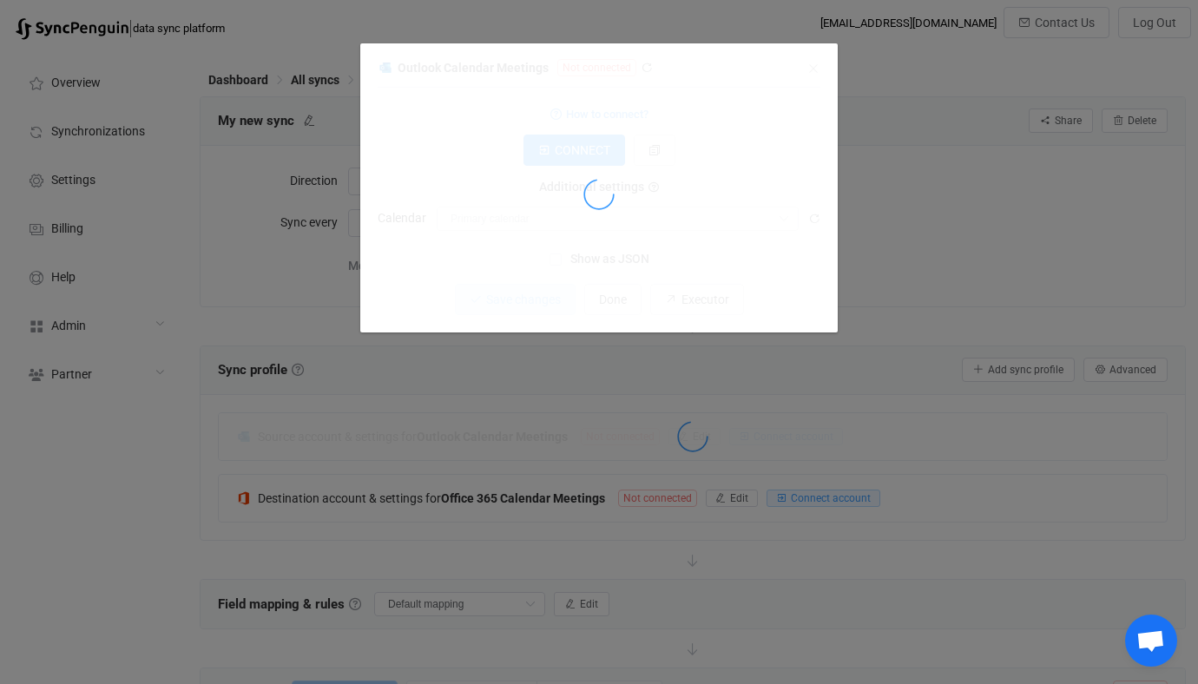
click at [540, 240] on div "dialog" at bounding box center [598, 194] width 443 height 276
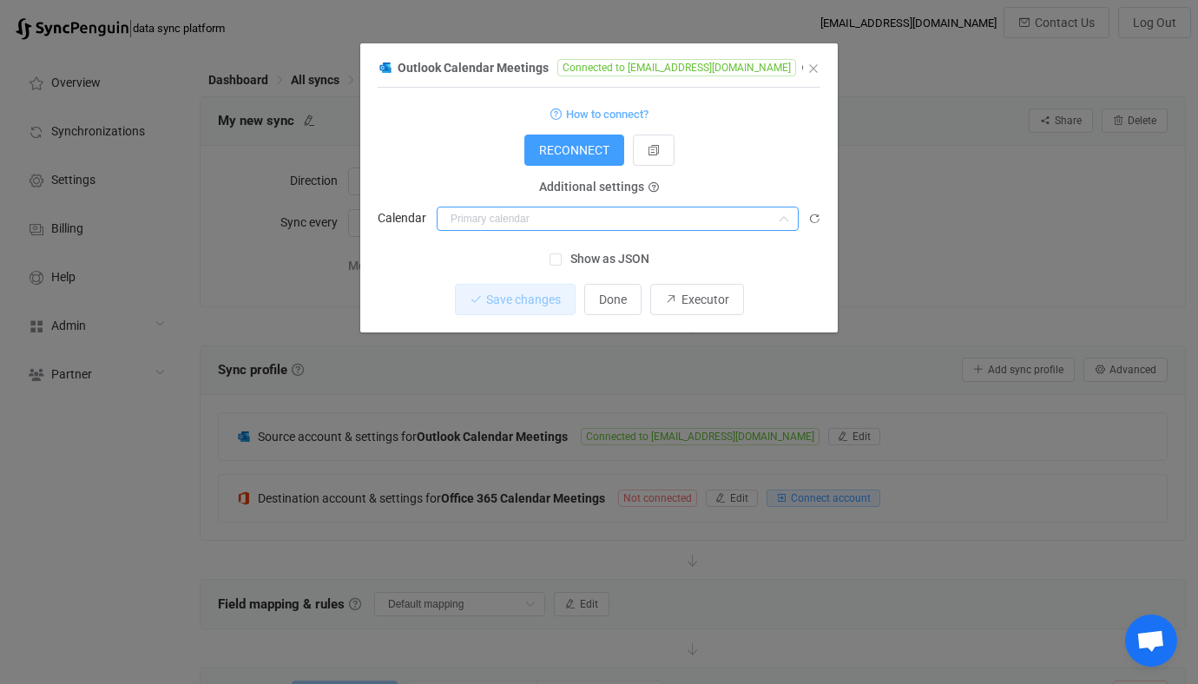
click at [568, 212] on input "dialog" at bounding box center [617, 219] width 362 height 24
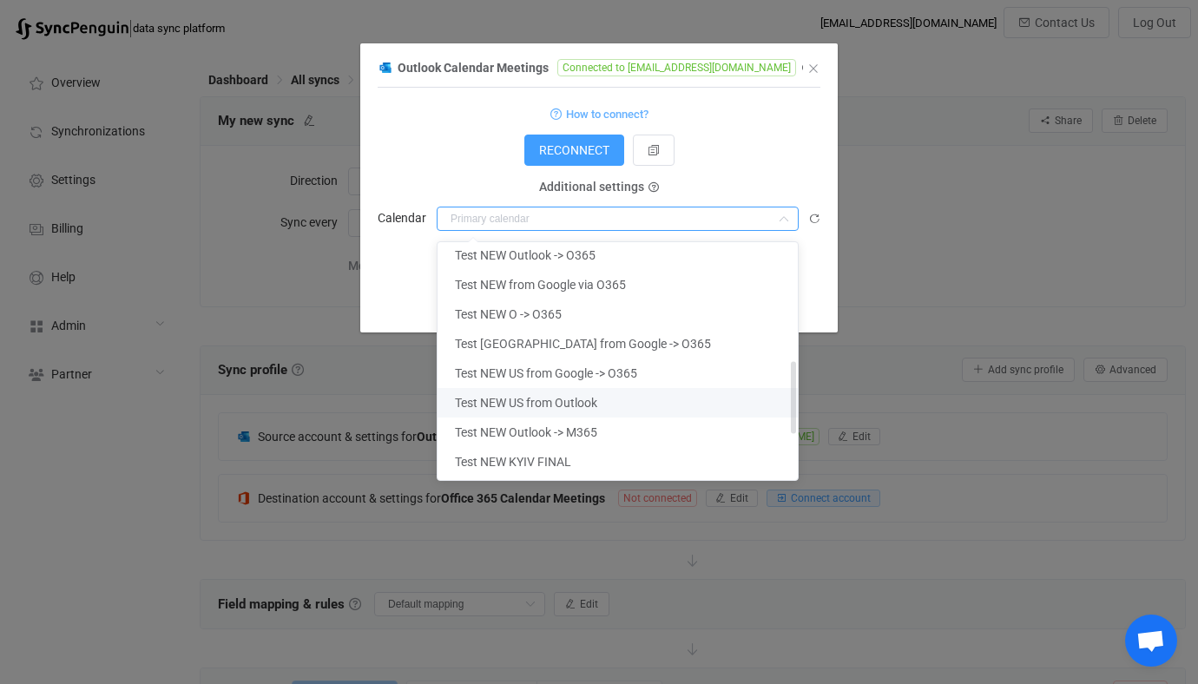
scroll to position [391, 0]
click at [599, 344] on span "Test NEW KYIV from Google -> O365" at bounding box center [583, 343] width 256 height 14
type input "Test NEW KYIV from Google -> O365"
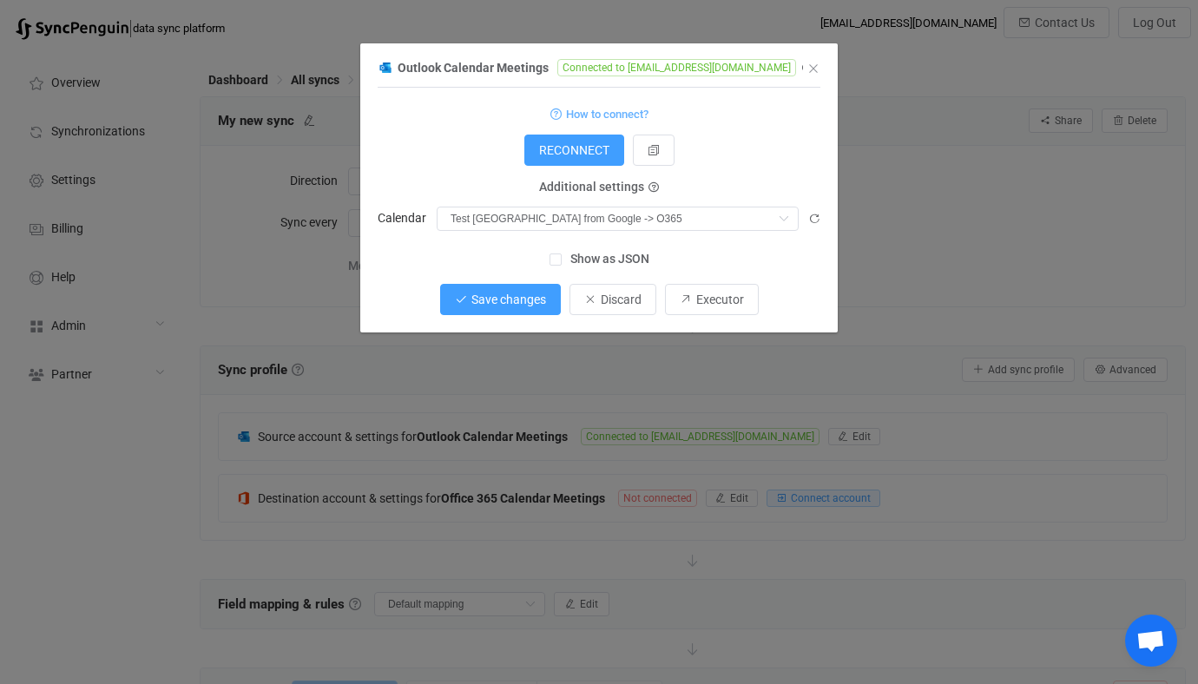
click at [509, 312] on button "Save changes" at bounding box center [500, 299] width 121 height 31
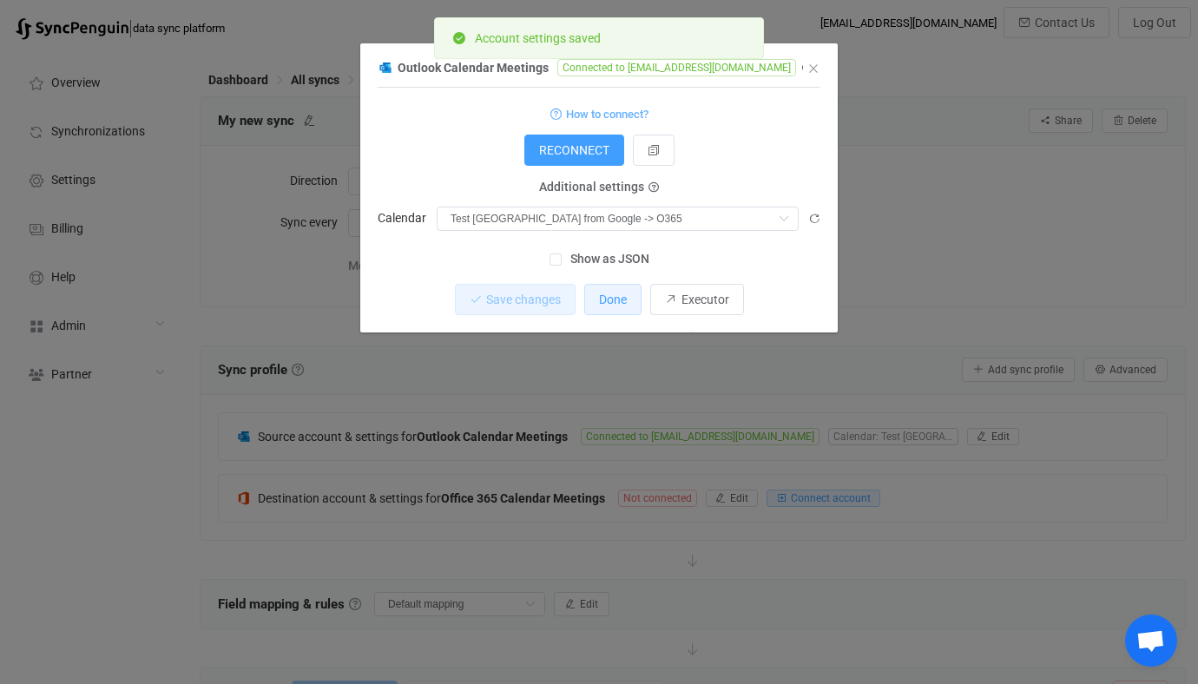
click at [621, 300] on span "Done" at bounding box center [613, 299] width 28 height 14
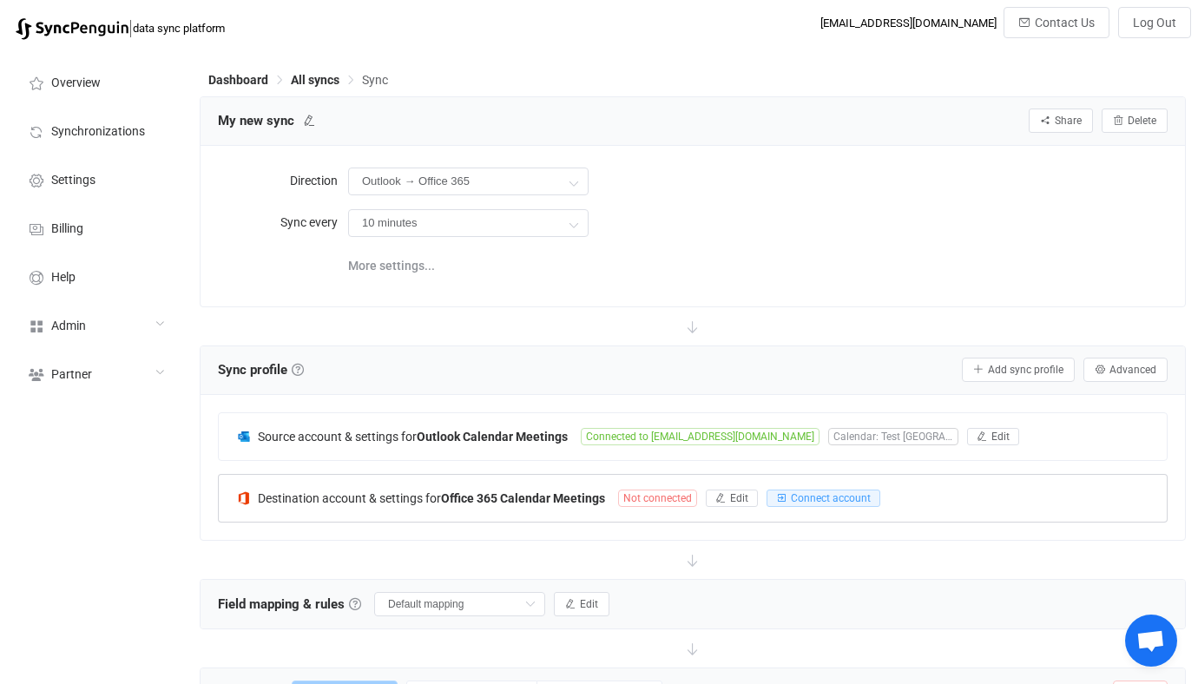
click at [545, 499] on b "Office 365 Calendar Meetings" at bounding box center [523, 498] width 164 height 14
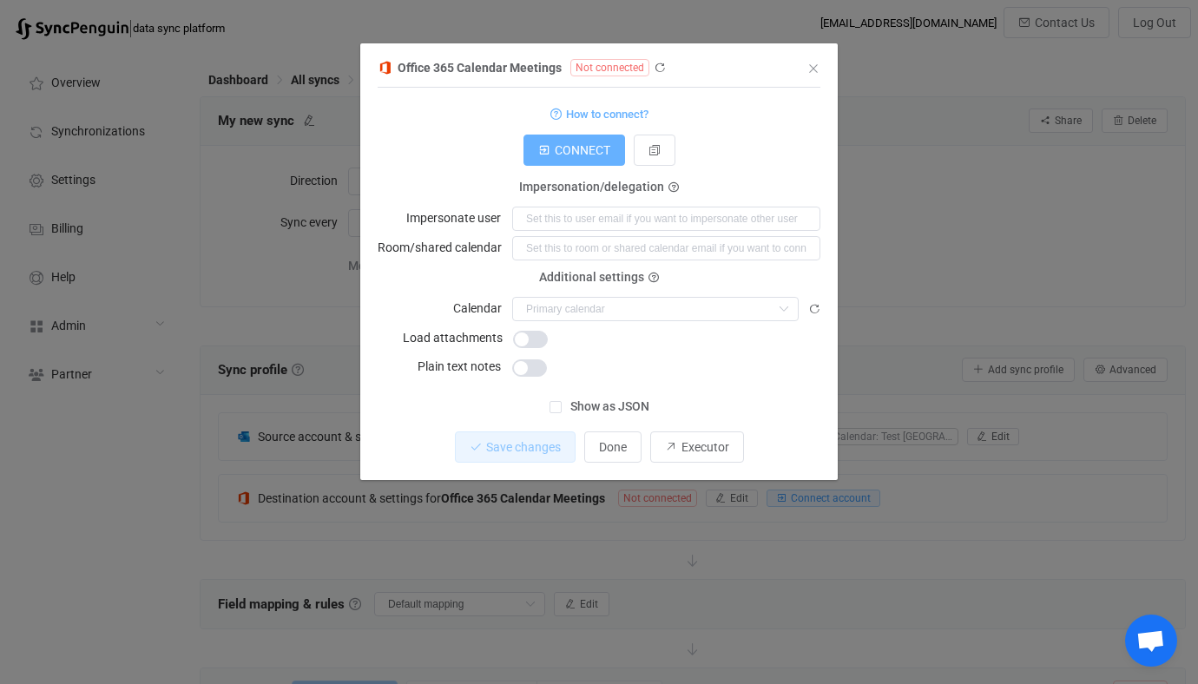
click at [597, 151] on span "CONNECT" at bounding box center [583, 150] width 56 height 14
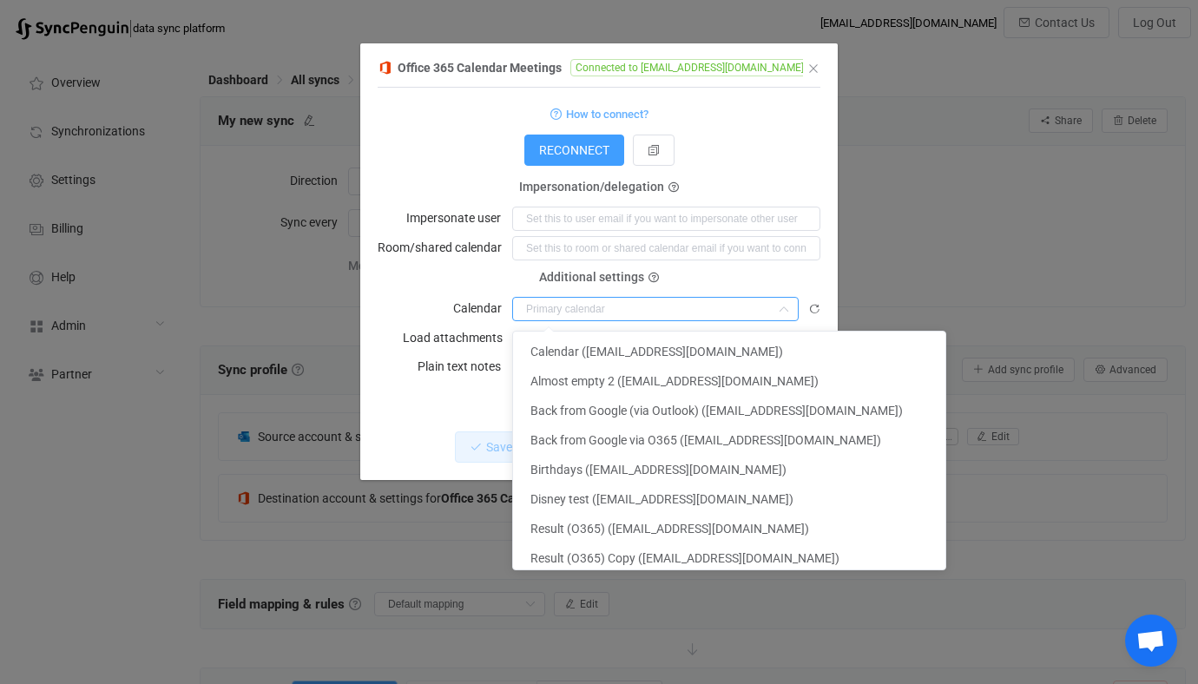
click at [573, 308] on input "dialog" at bounding box center [655, 309] width 286 height 24
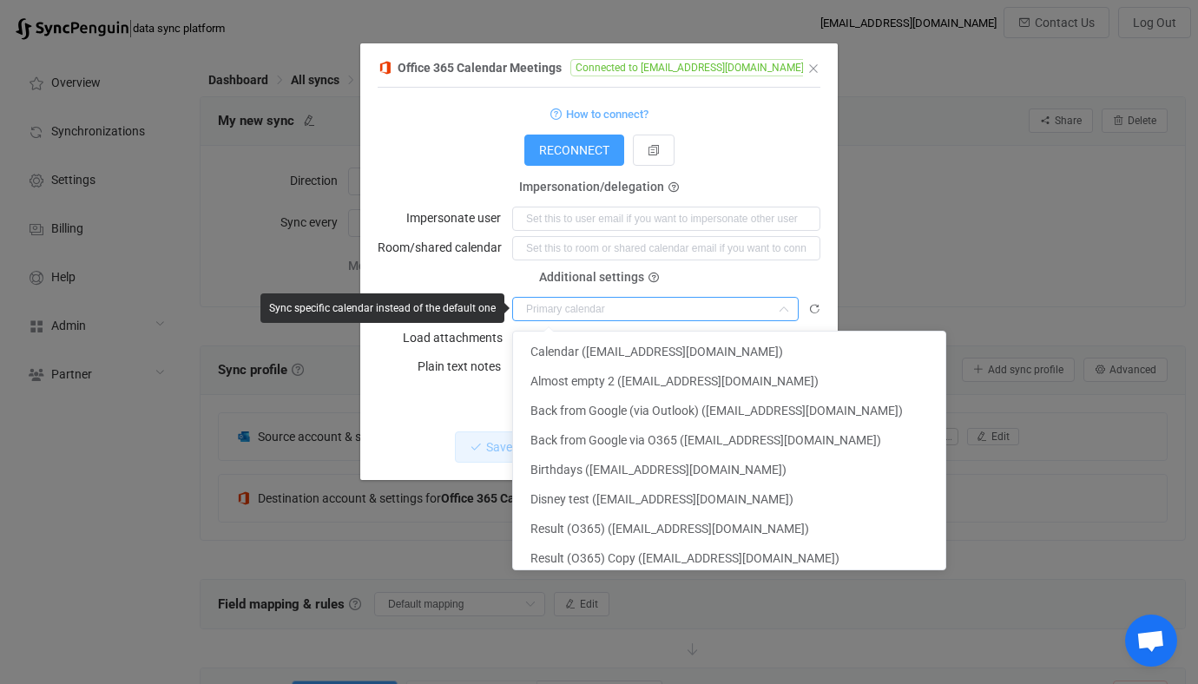
type input "g"
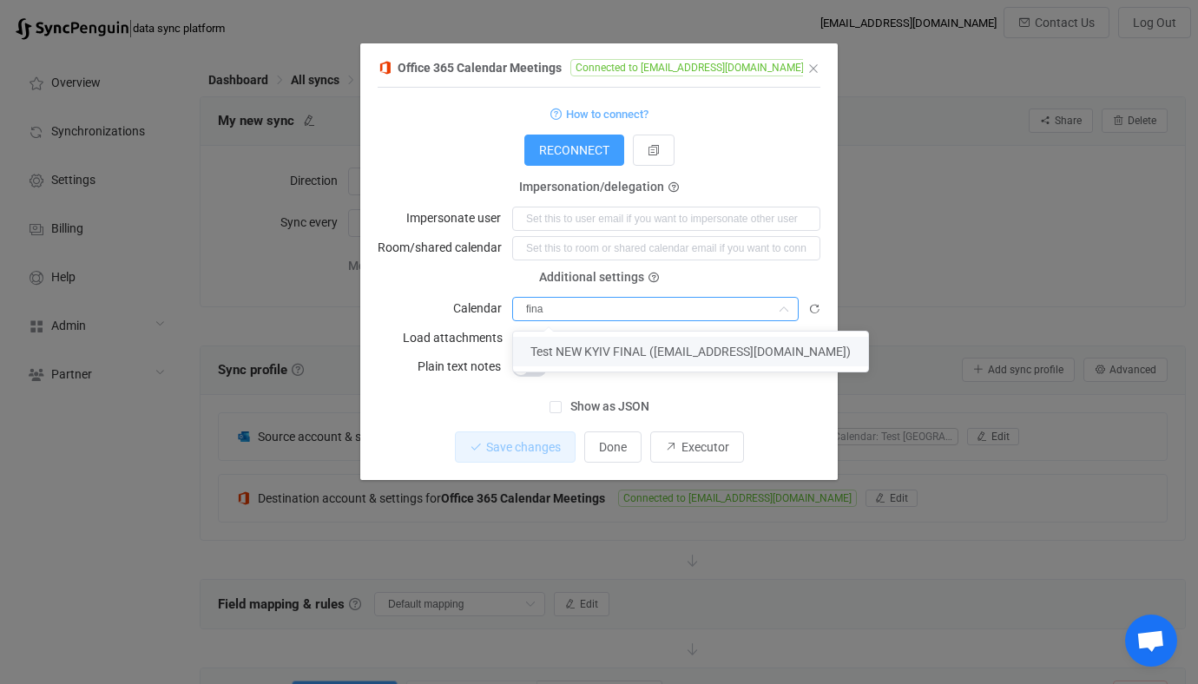
click at [548, 349] on span "Test NEW KYIV FINAL (vitaliiherasymiv@syncpenguinua.onmicrosoft.com)" at bounding box center [690, 352] width 320 height 14
type input "Test NEW KYIV FINAL (vitaliiherasymiv@syncpenguinua.onmicrosoft.com)"
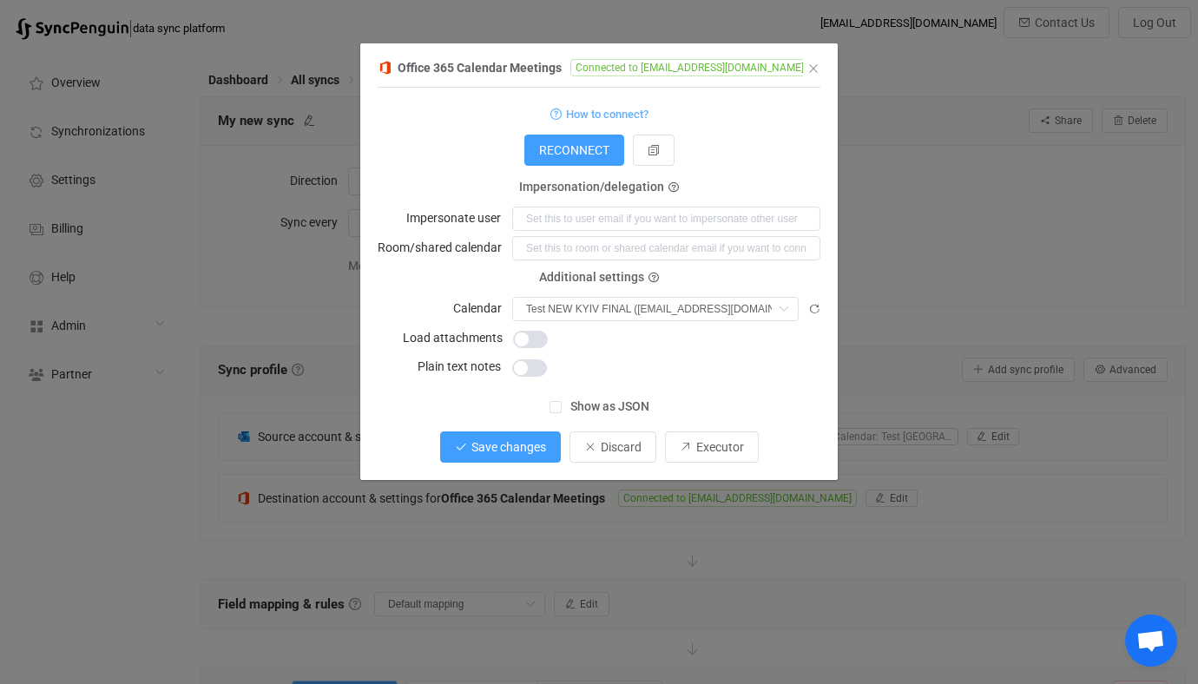
click at [506, 452] on span "Save changes" at bounding box center [508, 447] width 75 height 14
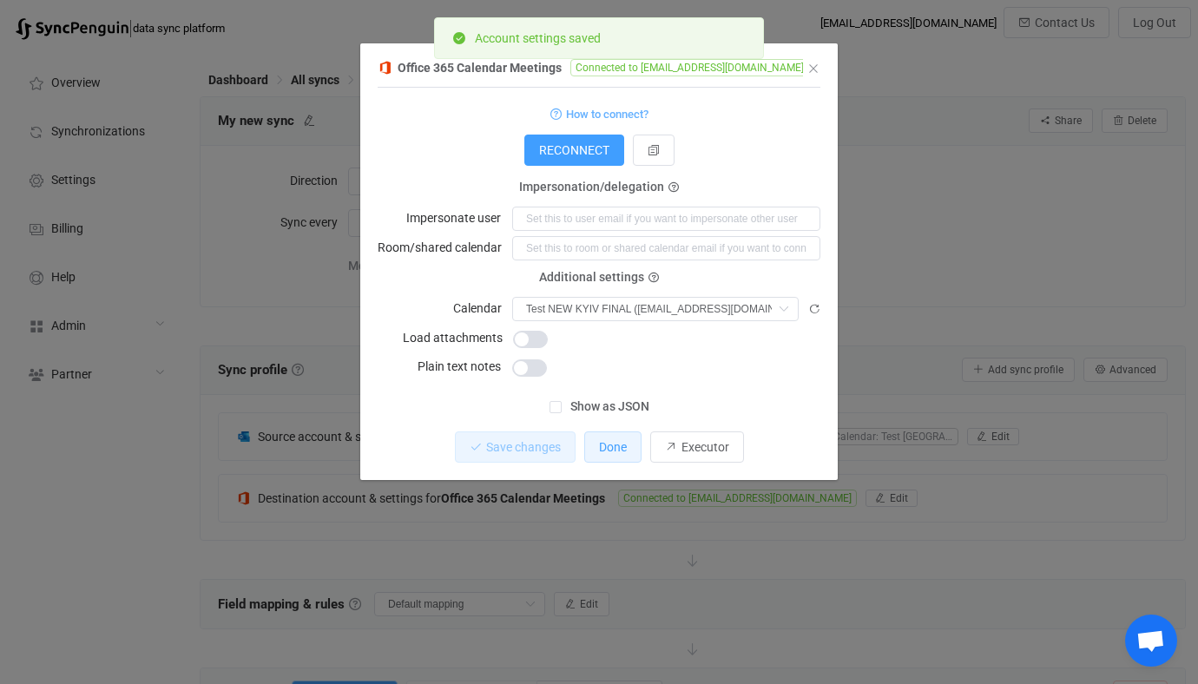
click at [621, 443] on span "Done" at bounding box center [613, 447] width 28 height 14
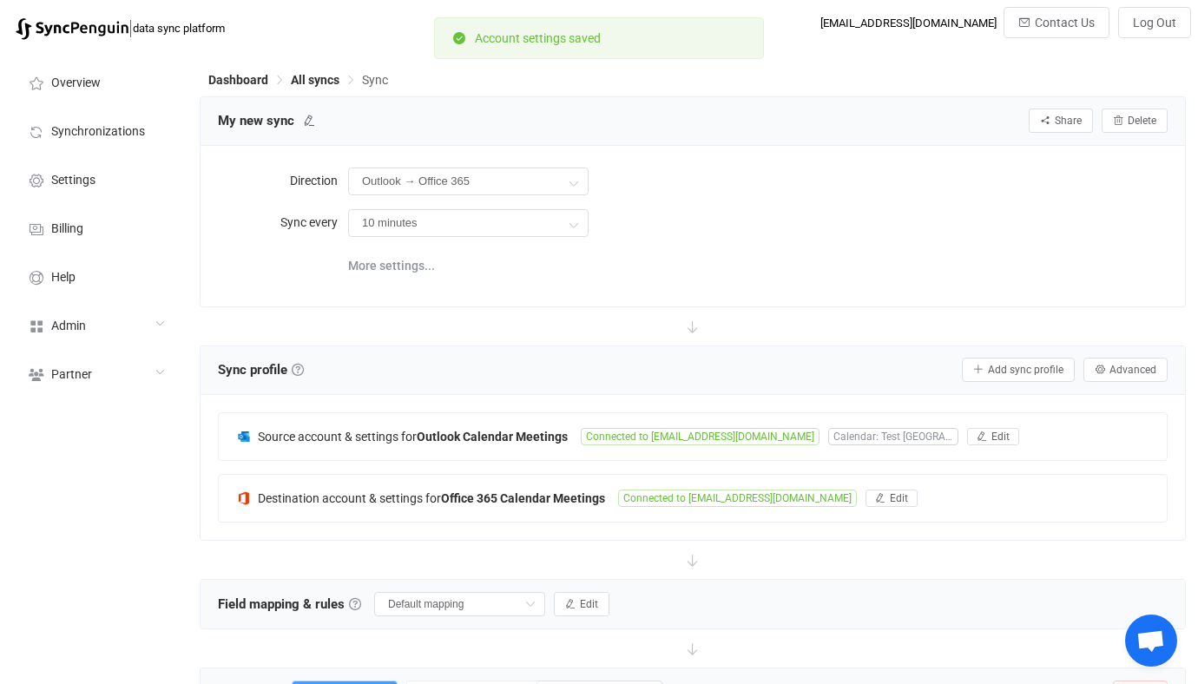
scroll to position [327, 0]
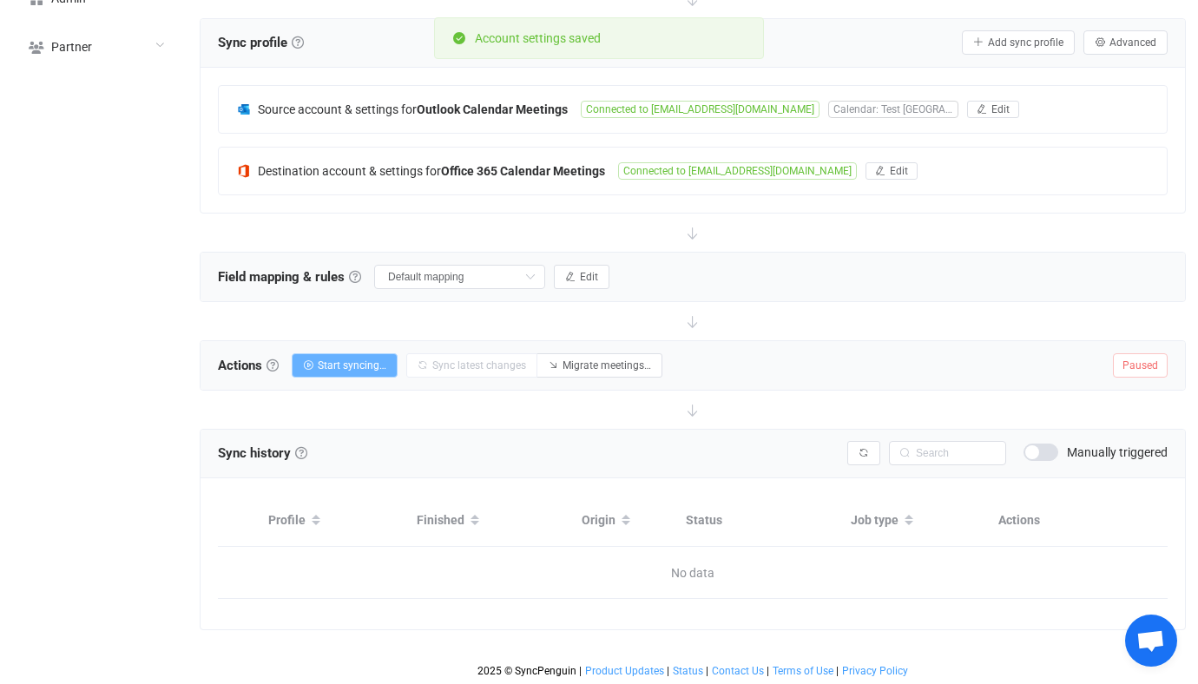
click at [361, 353] on button "Start syncing…" at bounding box center [345, 365] width 106 height 24
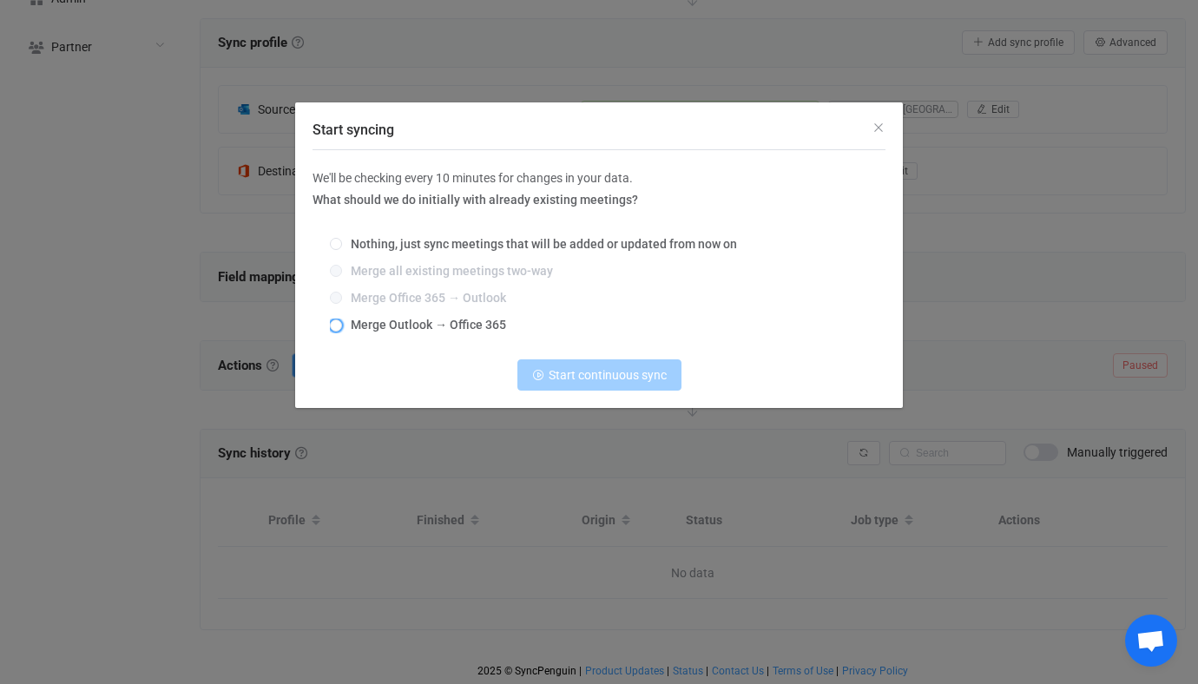
click at [433, 332] on label "Merge Outlook → Office 365" at bounding box center [607, 325] width 555 height 14
click at [342, 332] on input "Merge Outlook → Office 365" at bounding box center [336, 326] width 12 height 14
radio input "true"
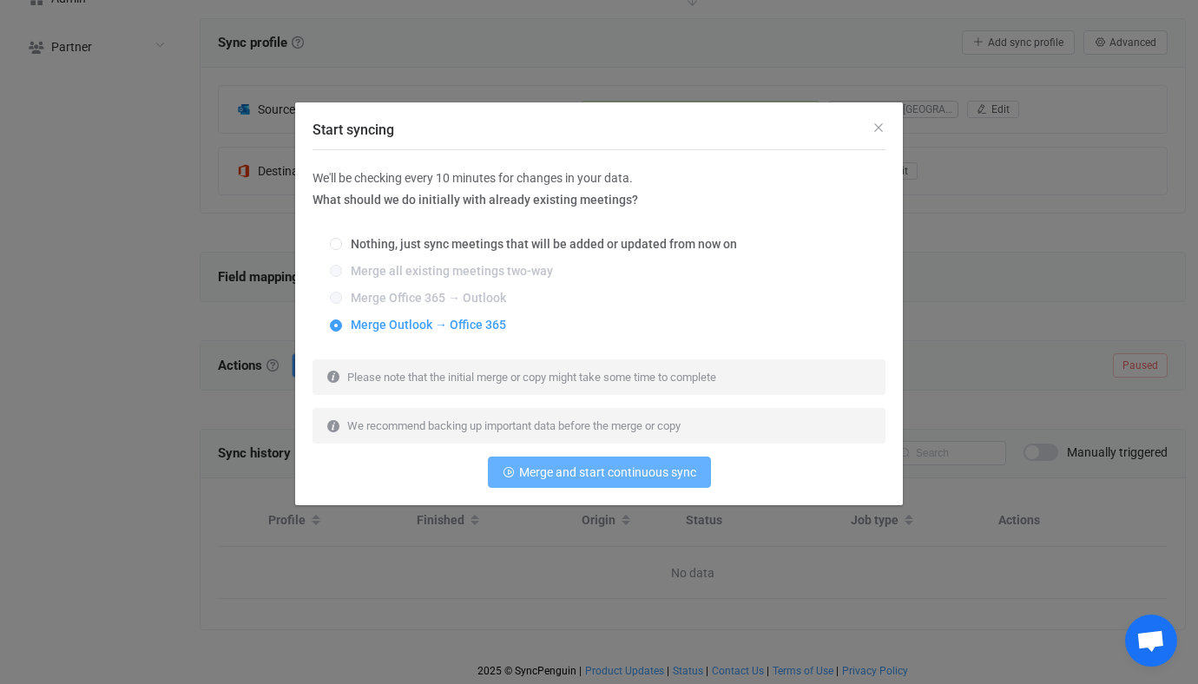
click at [546, 474] on span "Merge and start continuous sync" at bounding box center [607, 472] width 177 height 14
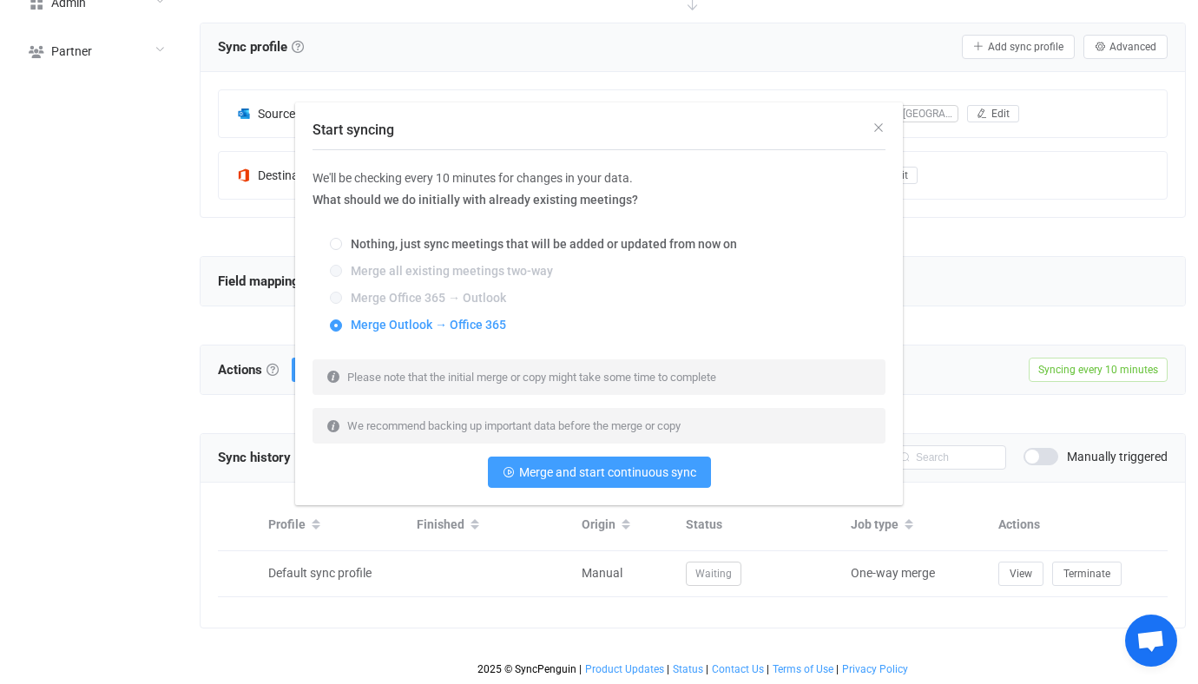
scroll to position [321, 0]
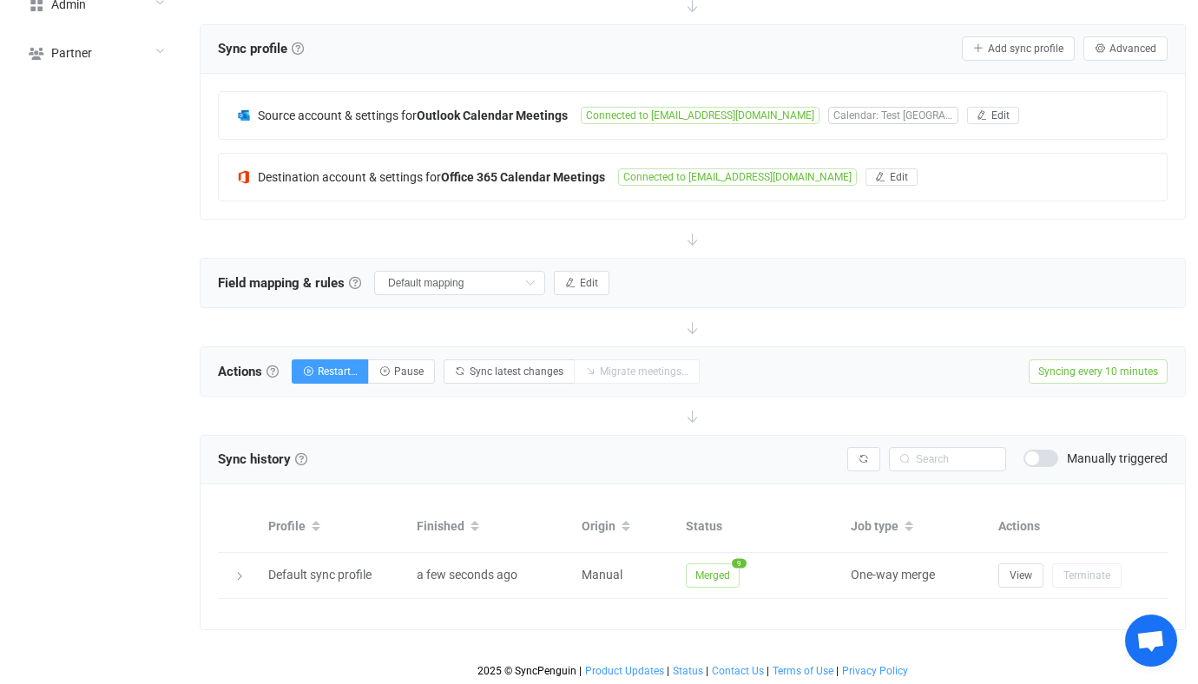
click at [402, 352] on div "Actions Actions To start syncing, click the Start syncing button. You'll be pro…" at bounding box center [692, 371] width 984 height 49
click at [407, 377] on button "Pause" at bounding box center [401, 371] width 67 height 24
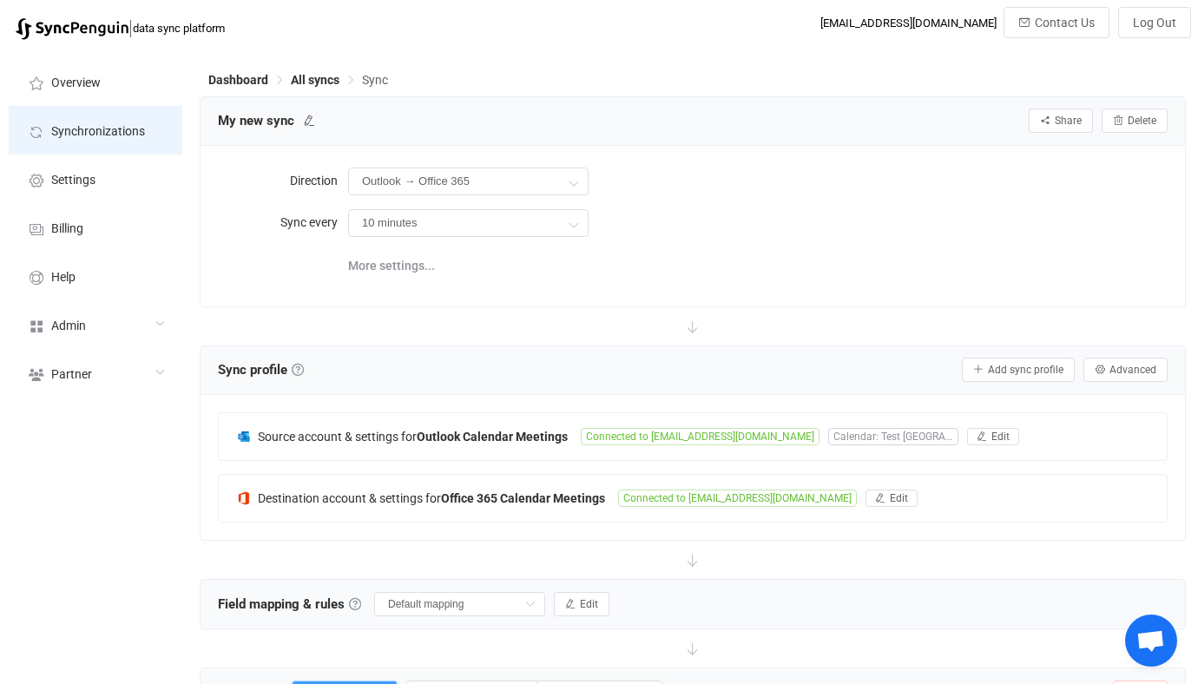
click at [102, 127] on span "Synchronizations" at bounding box center [98, 132] width 94 height 14
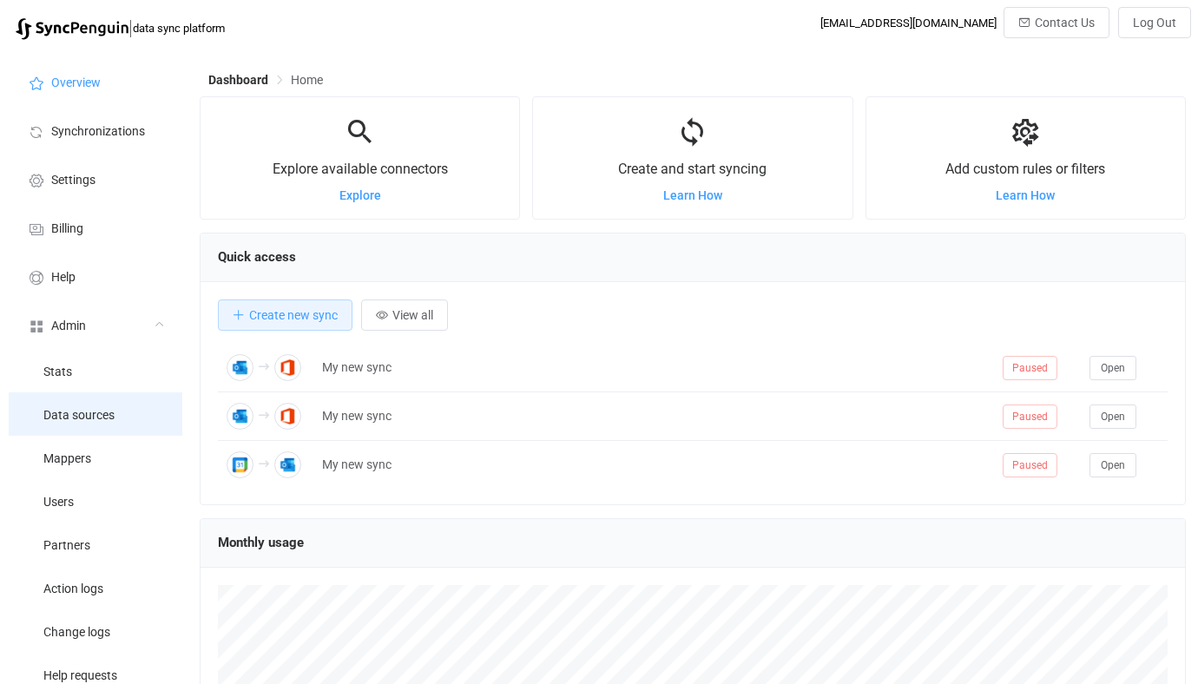
scroll to position [337, 986]
click at [87, 412] on span "Data sources" at bounding box center [78, 416] width 71 height 14
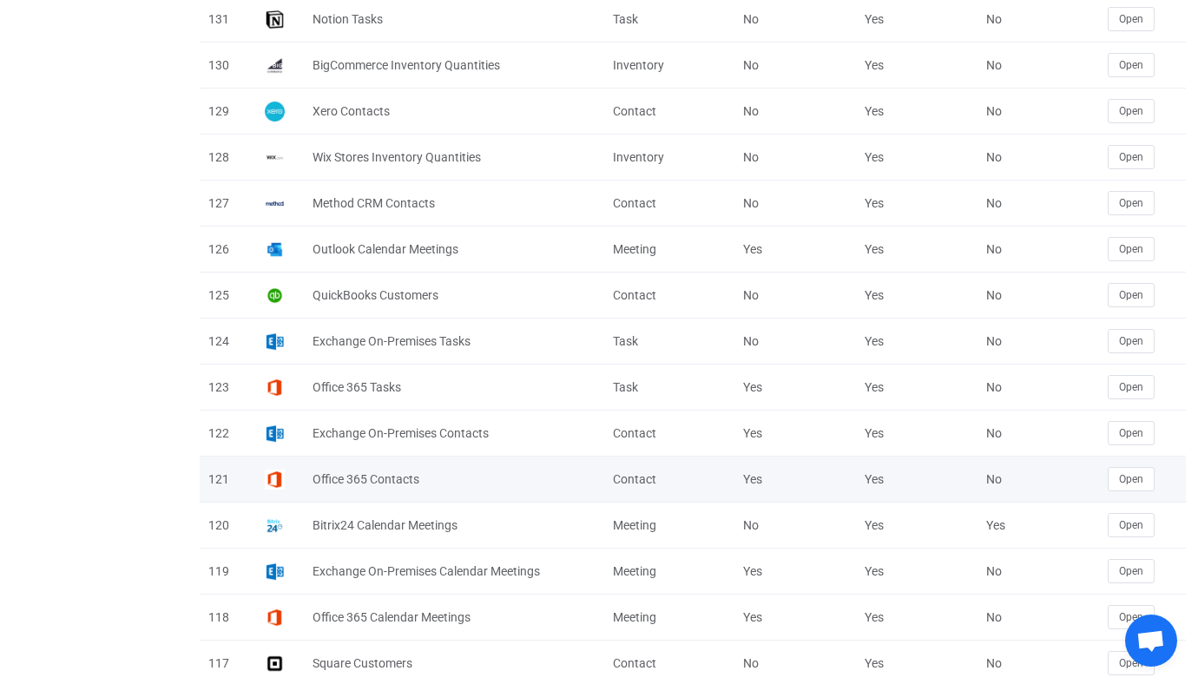
scroll to position [1092, 0]
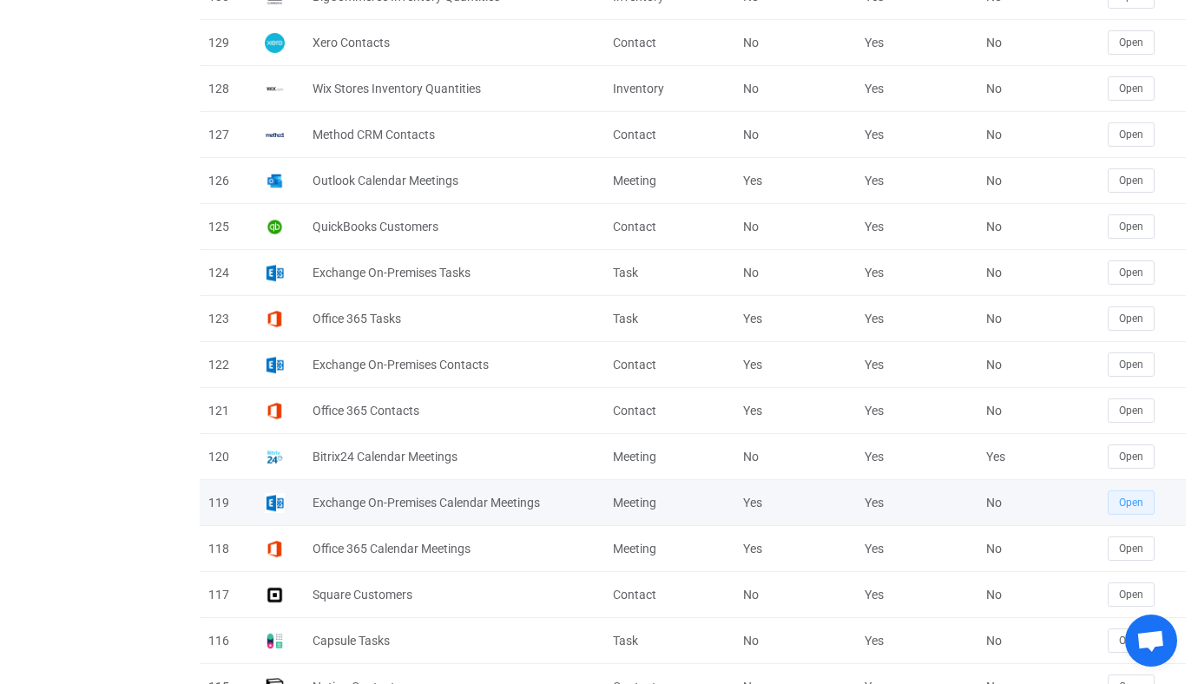
click at [1134, 502] on span "Open" at bounding box center [1131, 502] width 24 height 12
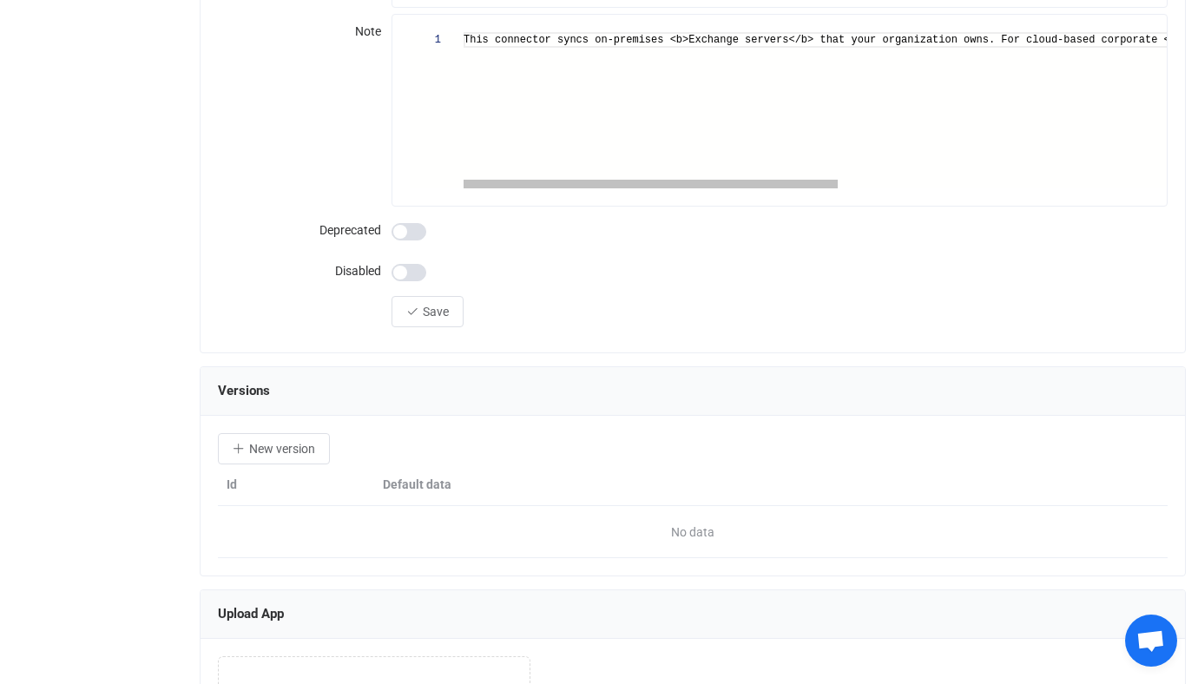
scroll to position [1955, 0]
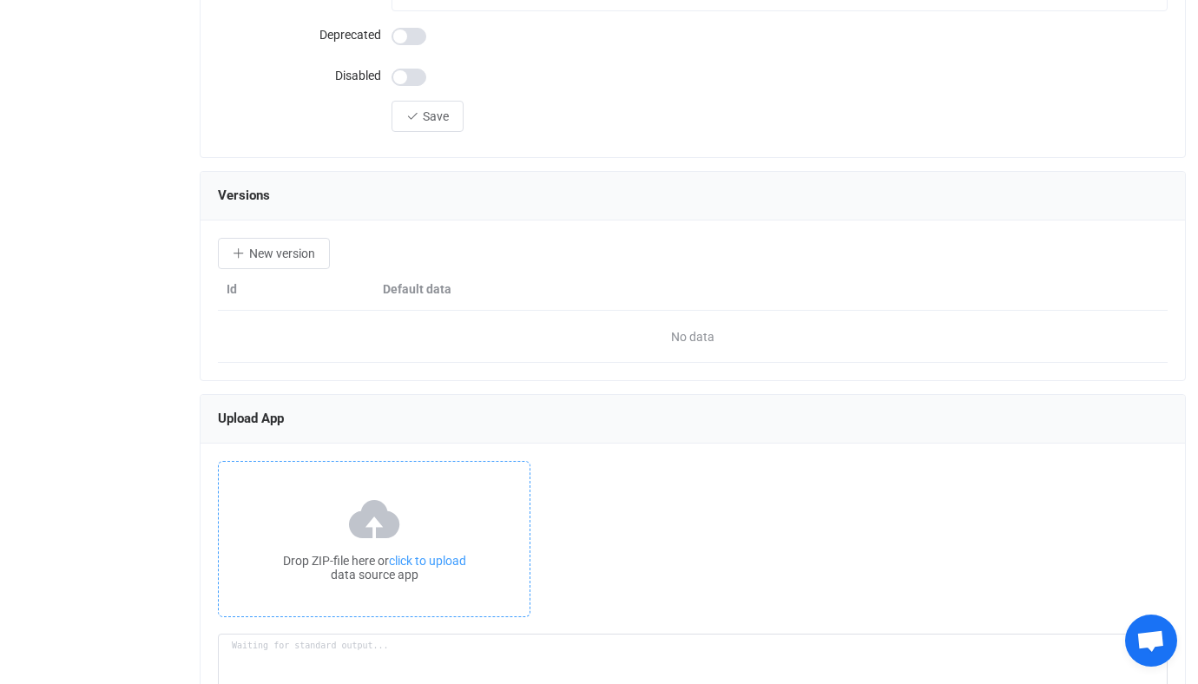
click at [398, 478] on div "Drop ZIP-file here or click to upload data source app" at bounding box center [374, 539] width 312 height 156
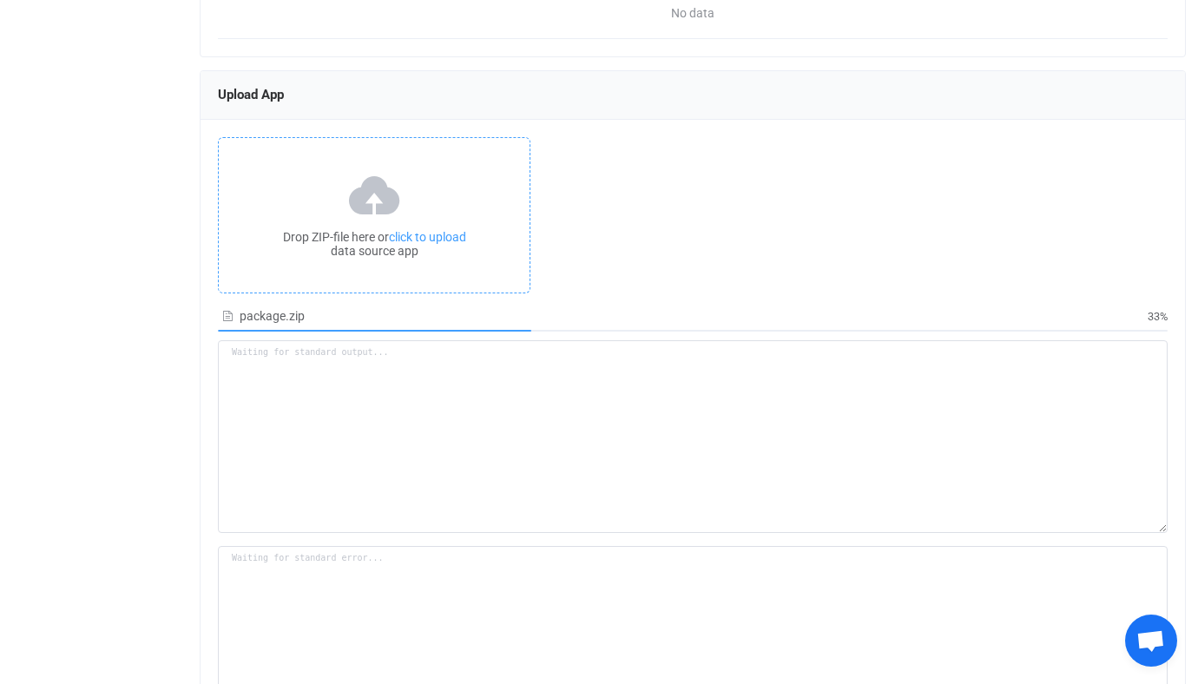
scroll to position [2359, 0]
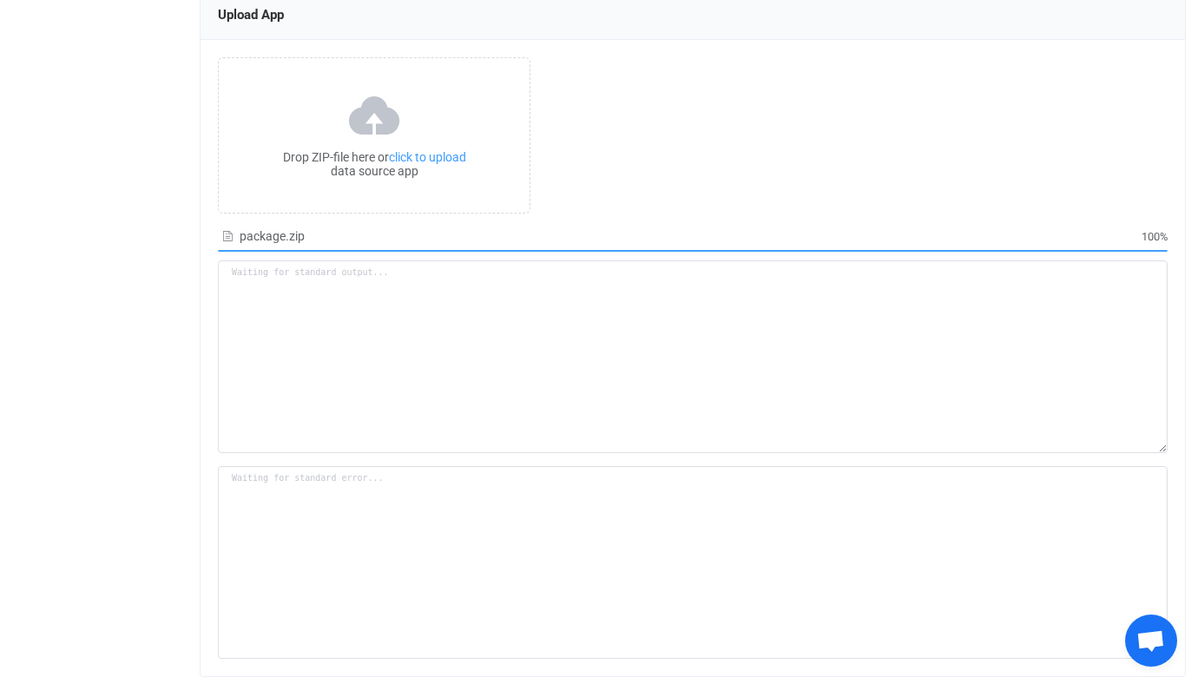
type textarea "Building resource app... /srv/www/syncpenguin-api/Env/Temp/747bcfab-df5c-47b8-a…"
type textarea "npm WARN deprecated har-validator@5.1.5: this library is no longer supported np…"
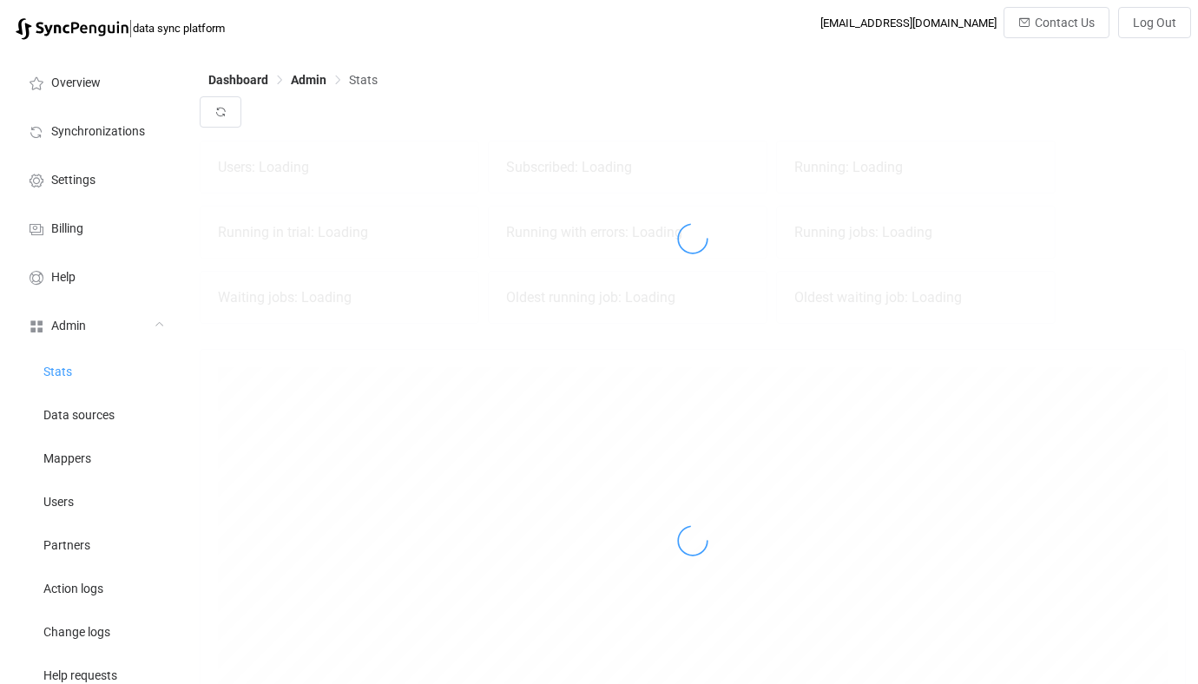
scroll to position [384, 986]
